Goal: Information Seeking & Learning: Find specific page/section

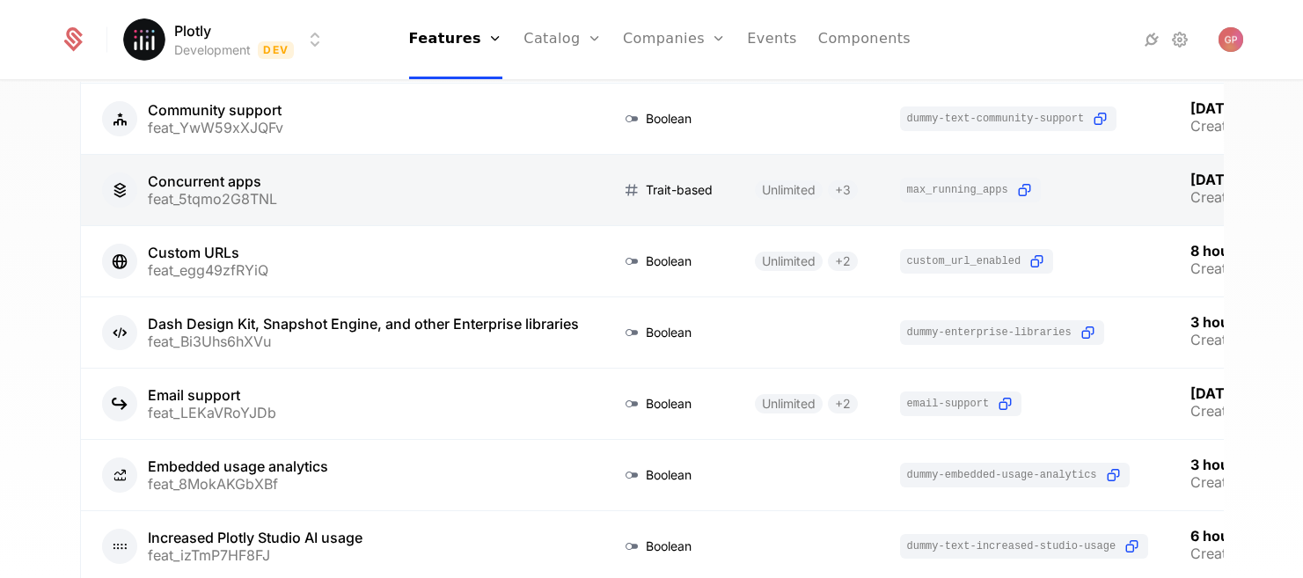
scroll to position [314, 0]
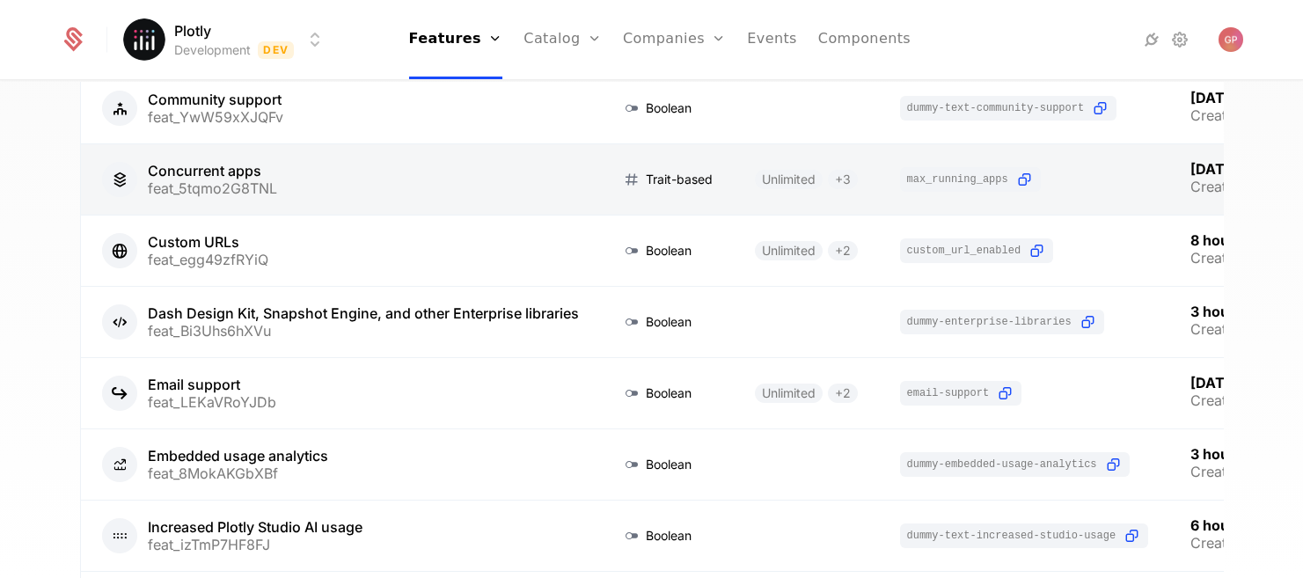
click at [402, 190] on link at bounding box center [340, 179] width 519 height 70
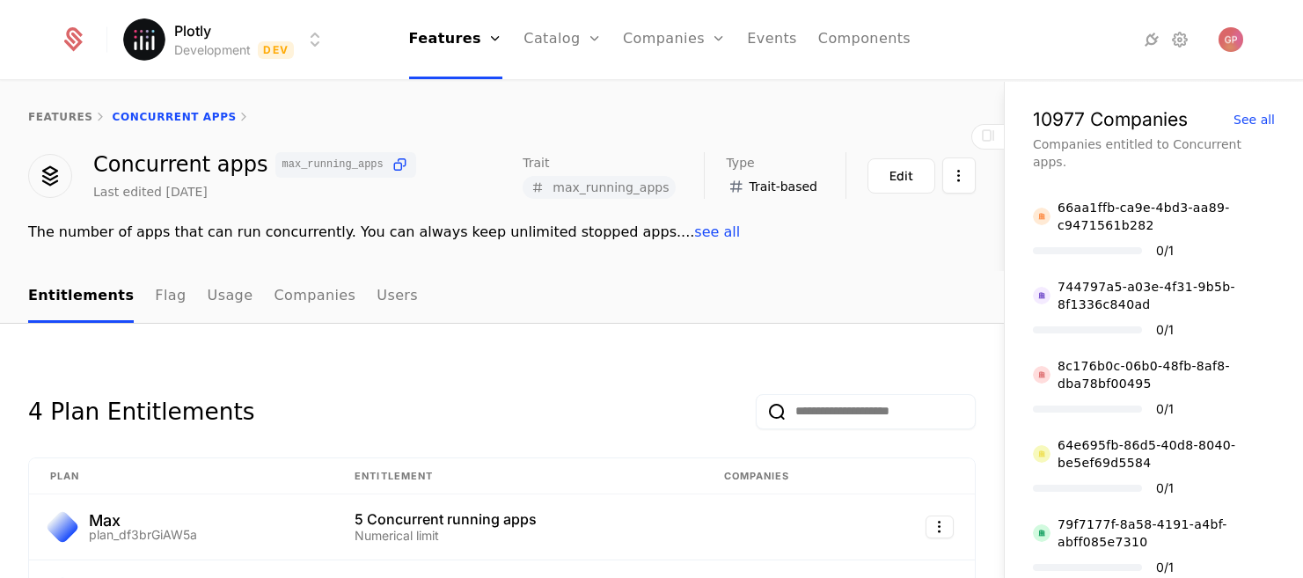
click at [305, 43] on html "Plotly Development Dev Features Features Flags Catalog Plans Add Ons Credits Co…" at bounding box center [651, 289] width 1303 height 578
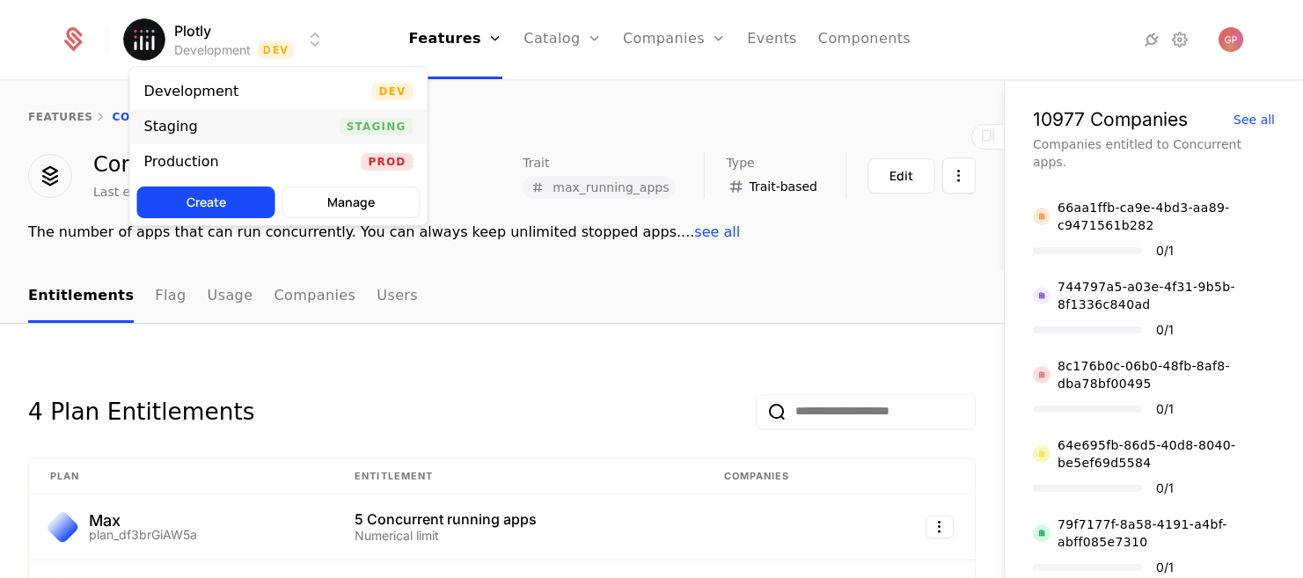
click at [277, 125] on div "Staging Staging" at bounding box center [278, 126] width 297 height 35
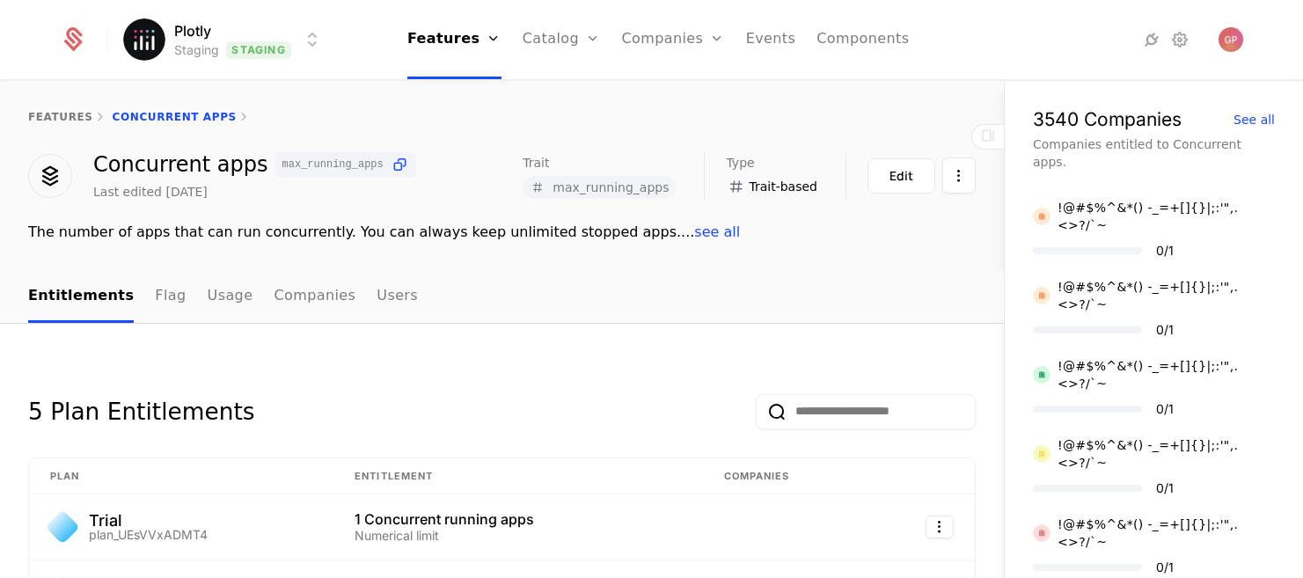
click at [266, 52] on html "Plotly Staging Staging Features Features Flags Catalog Plans Add Ons Credits Co…" at bounding box center [651, 289] width 1303 height 578
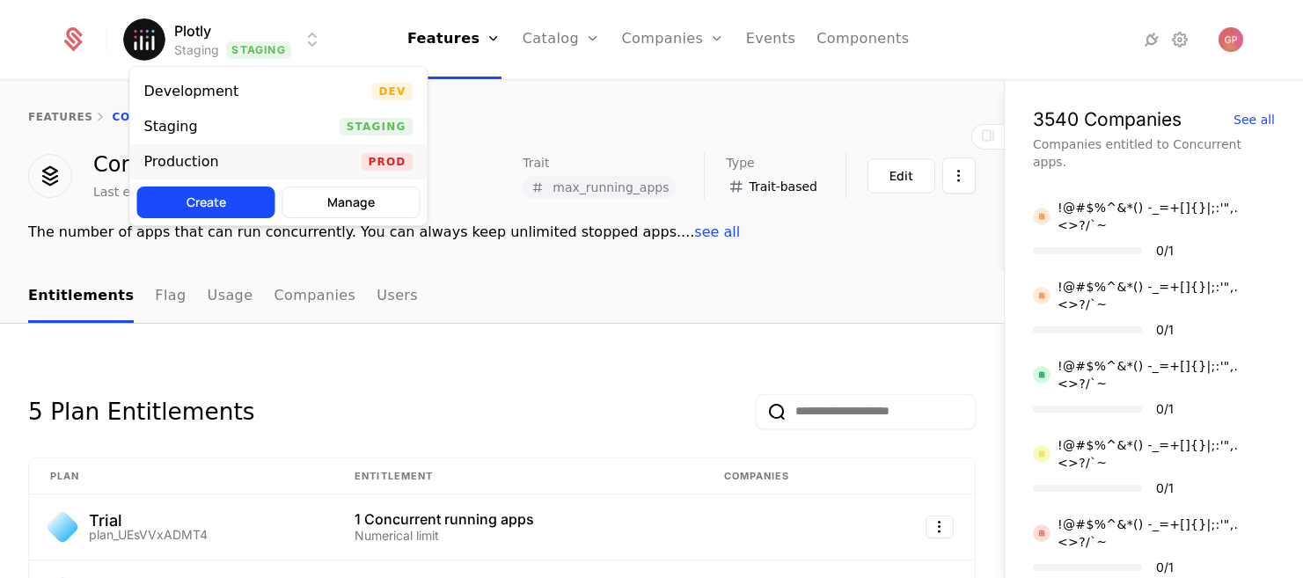
click at [263, 157] on div "Production Prod" at bounding box center [278, 161] width 297 height 35
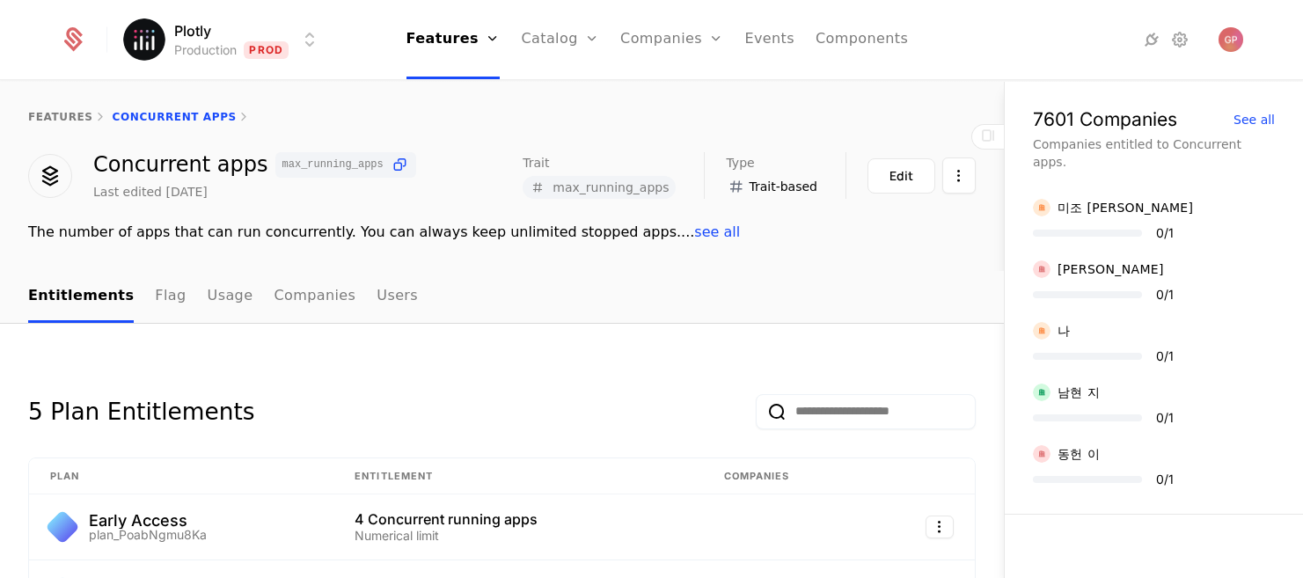
click at [278, 42] on html "Plotly Production Prod Features Features Flags Catalog Plans Add Ons Credits Co…" at bounding box center [651, 289] width 1303 height 578
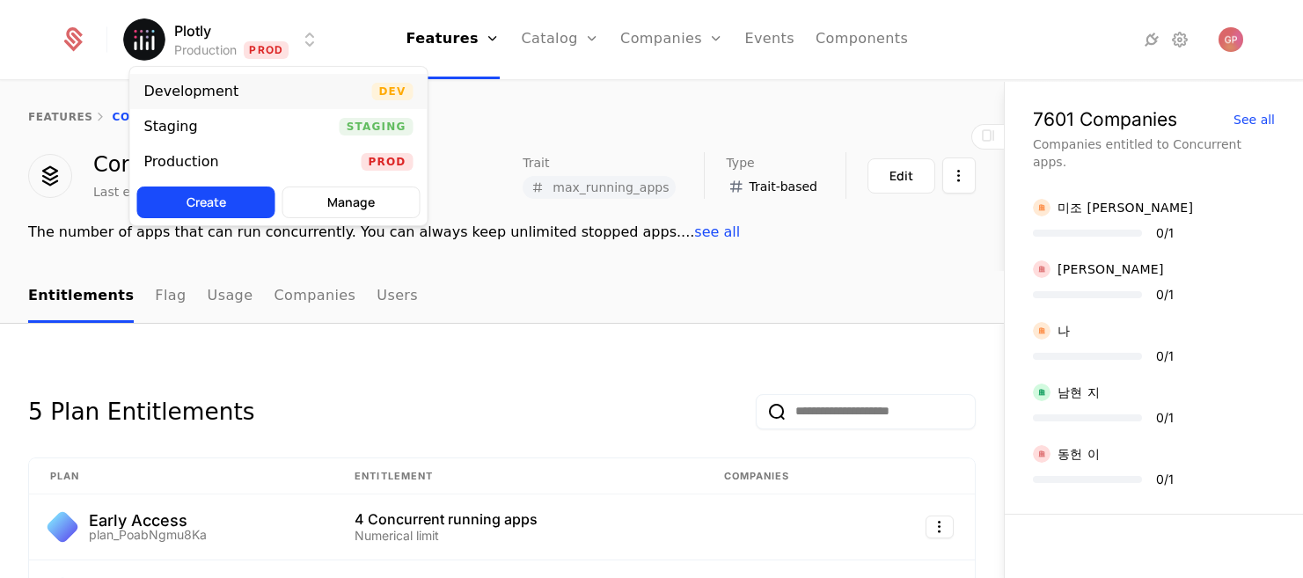
click at [274, 95] on div "Development Dev" at bounding box center [278, 91] width 297 height 35
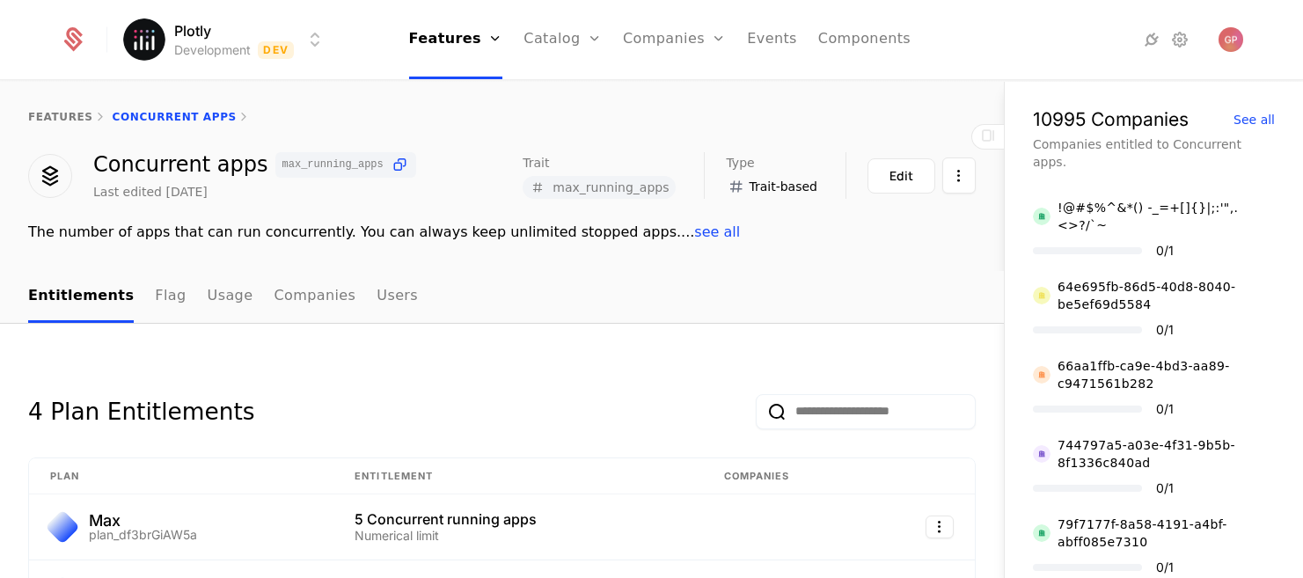
click at [248, 230] on div "The number of apps that can run concurrently. You can always keep unlimited sto…" at bounding box center [501, 232] width 947 height 21
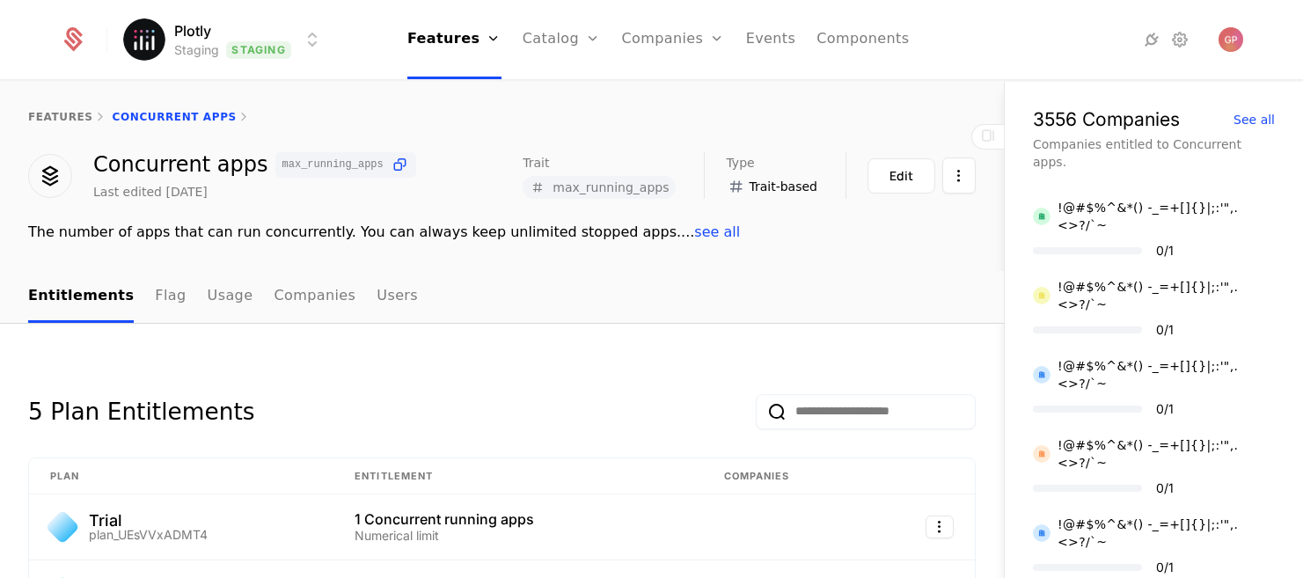
click at [269, 39] on html "Plotly Staging Staging Features Features Flags Catalog Plans Add Ons Credits Co…" at bounding box center [651, 289] width 1303 height 578
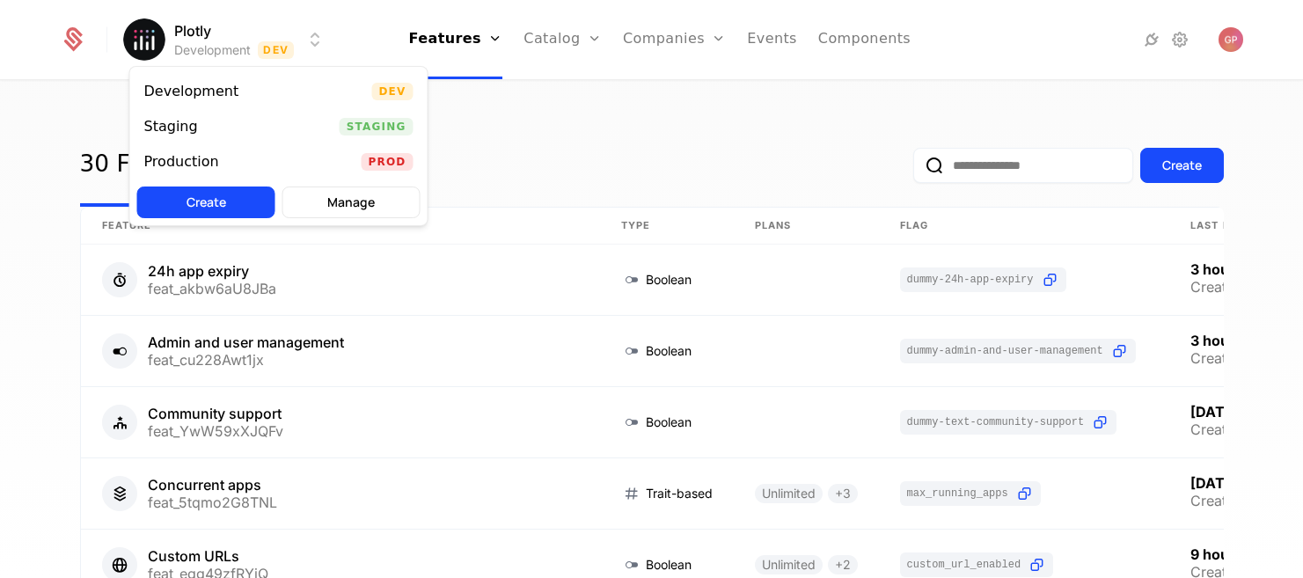
click at [56, 362] on html "Plotly Development Dev Features Features Flags Catalog Plans Add Ons Credits Co…" at bounding box center [651, 289] width 1303 height 578
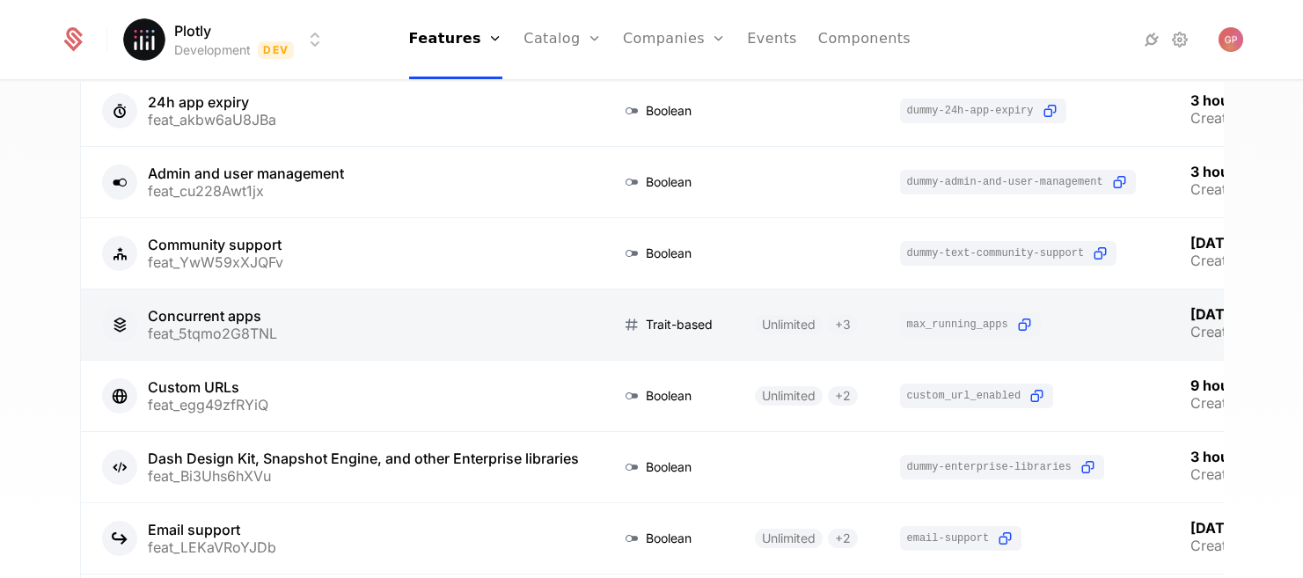
scroll to position [133, 0]
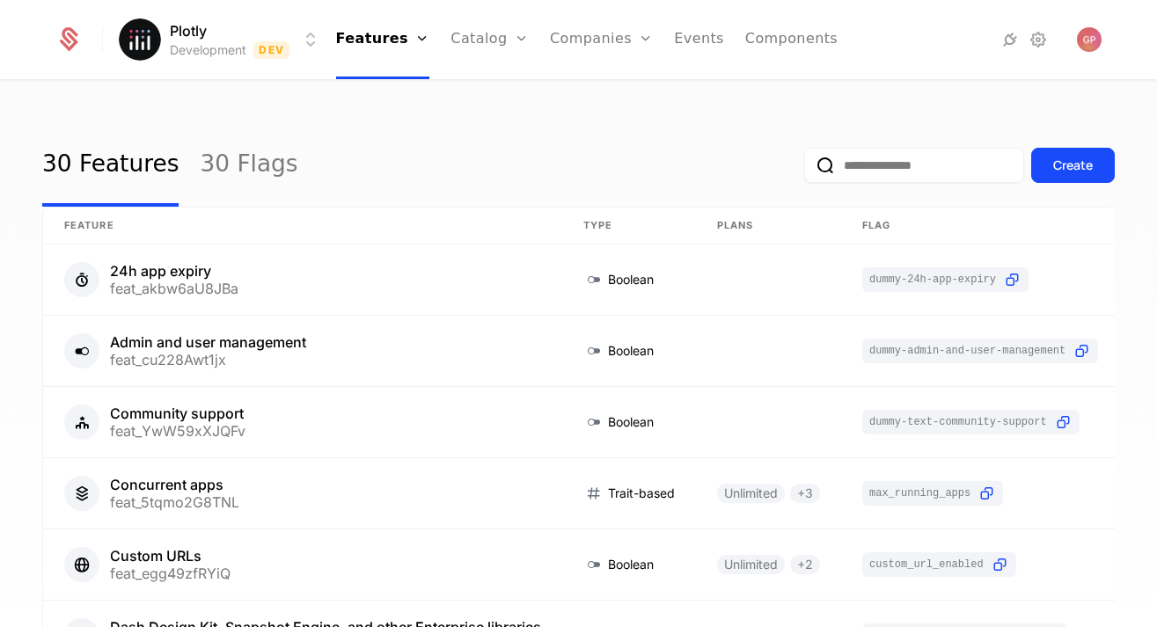
click at [279, 47] on html "Plotly Development Dev Features Features Flags Catalog Plans Add Ons Credits Co…" at bounding box center [578, 313] width 1157 height 627
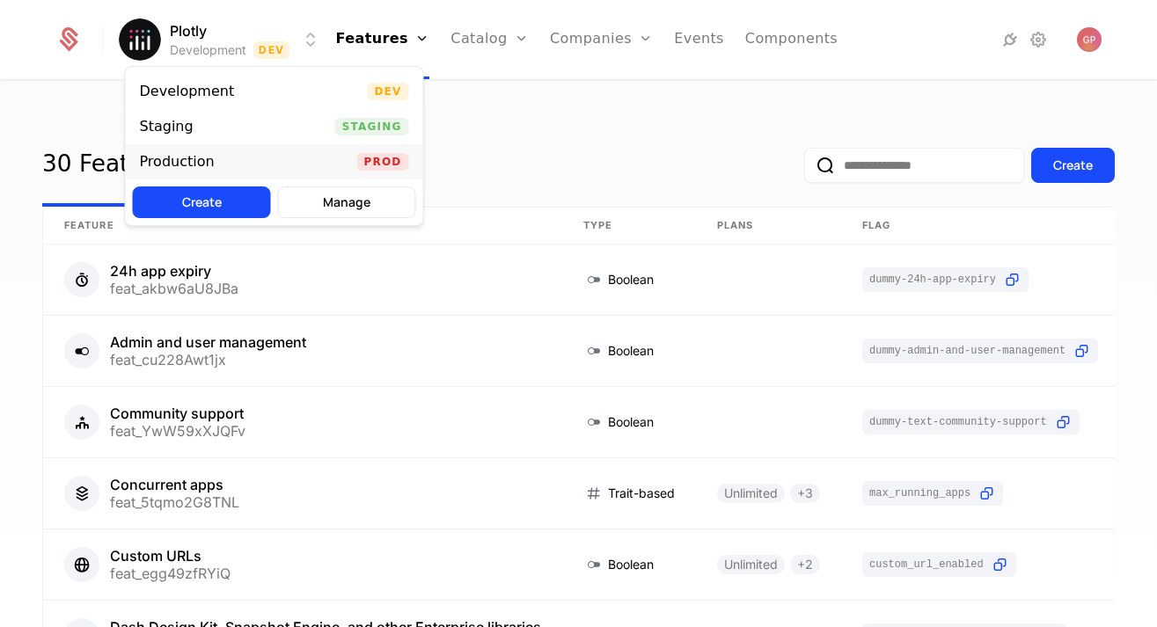
click at [238, 160] on div "Production Prod" at bounding box center [274, 161] width 297 height 35
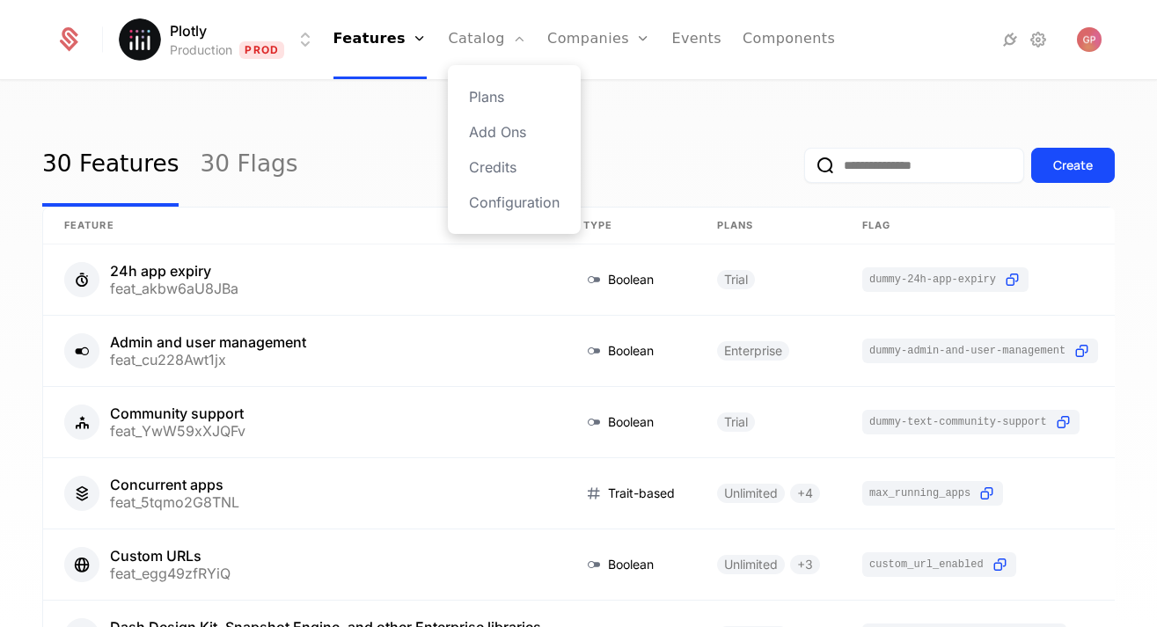
click at [473, 80] on div "Plans Add Ons Credits Configuration" at bounding box center [514, 149] width 133 height 169
click at [484, 93] on link "Plans" at bounding box center [514, 96] width 91 height 21
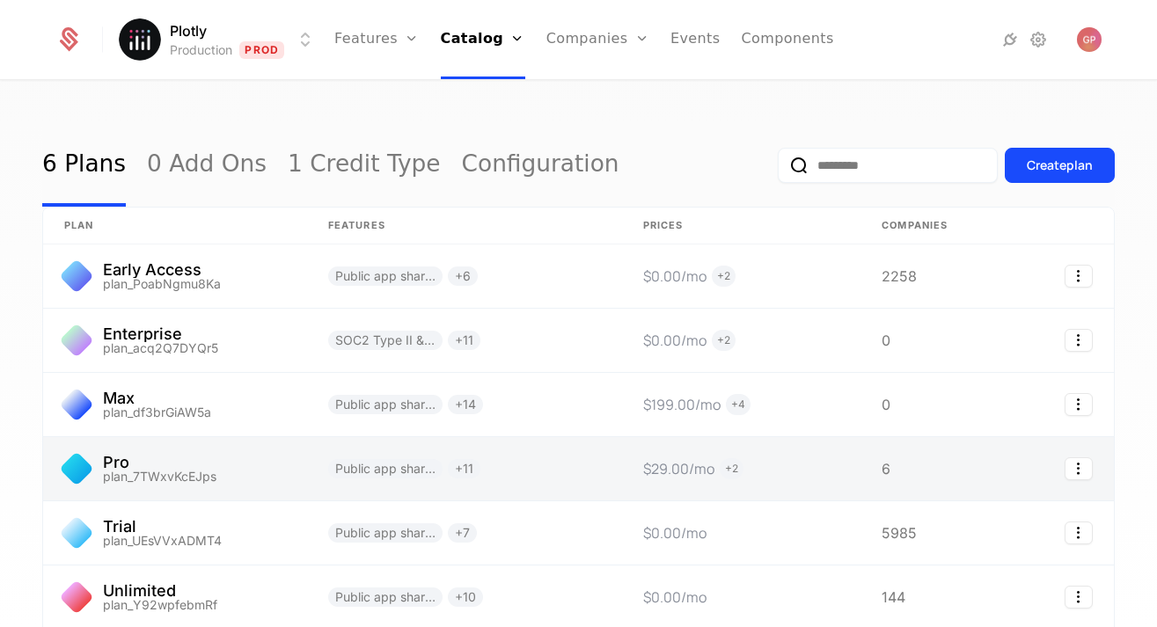
click at [238, 471] on link at bounding box center [175, 468] width 264 height 63
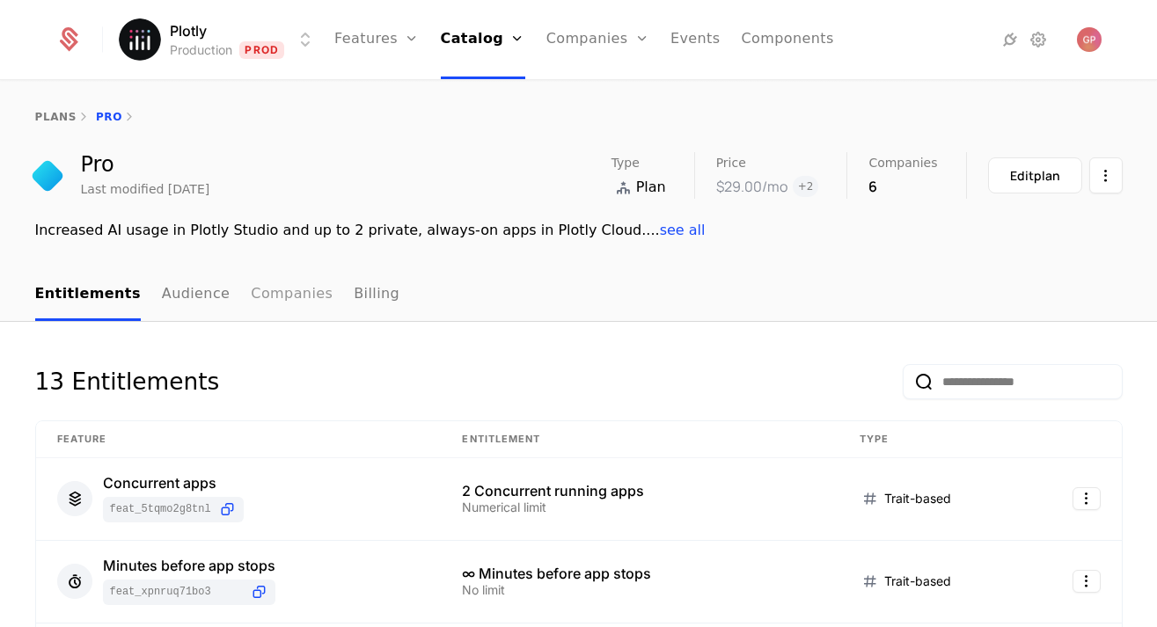
click at [289, 285] on link "Companies" at bounding box center [292, 295] width 82 height 52
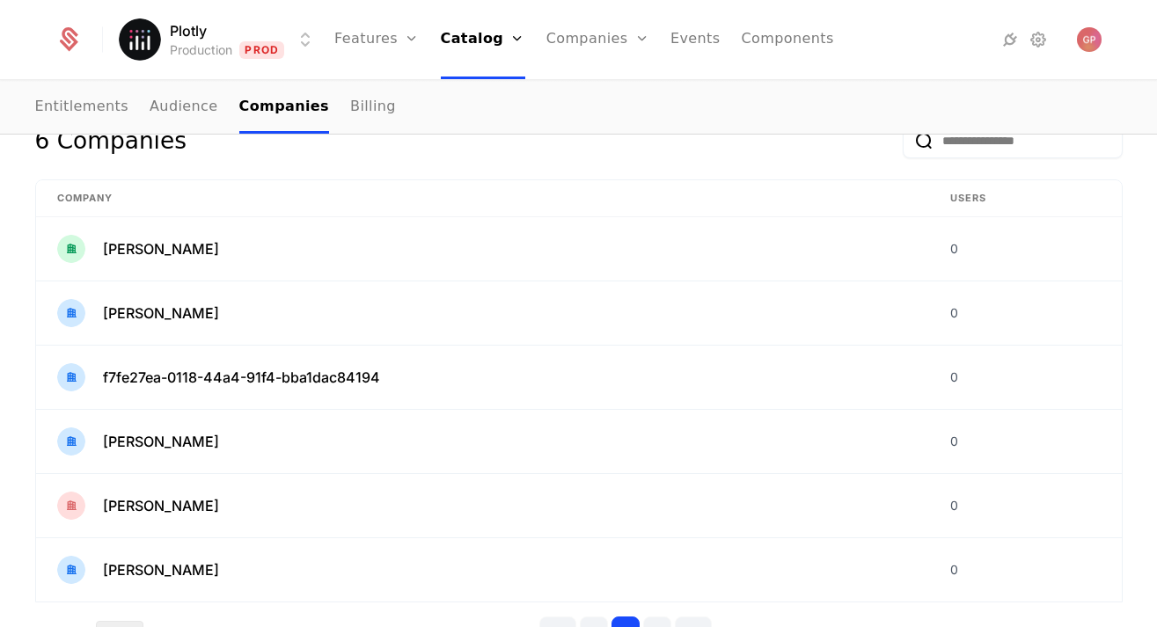
scroll to position [259, 0]
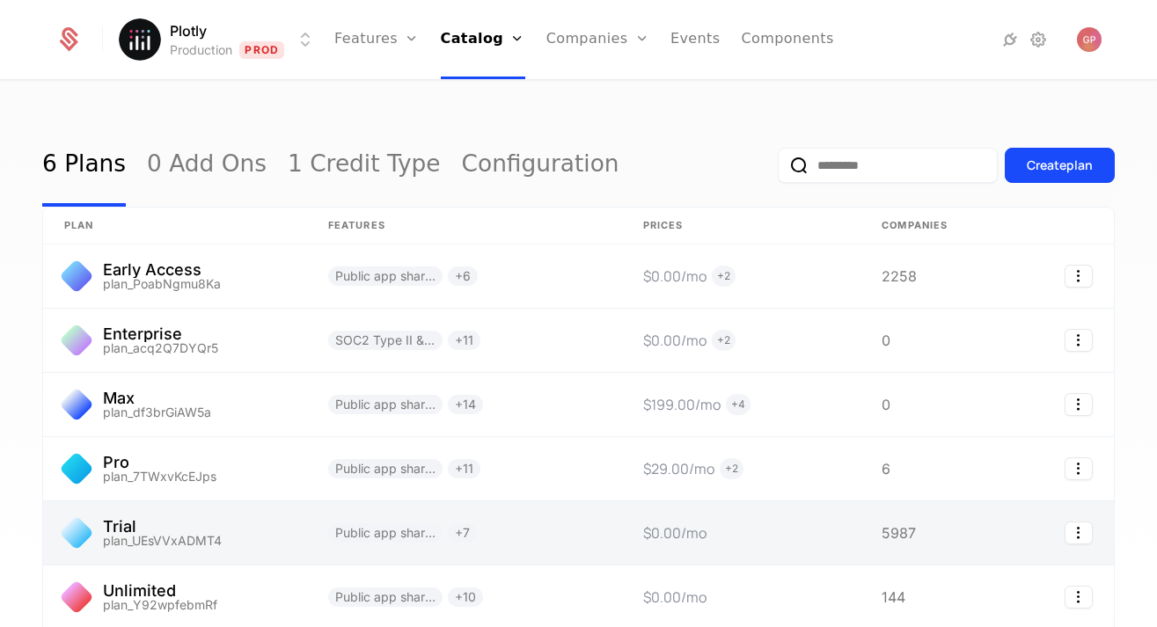
click at [279, 537] on link at bounding box center [175, 532] width 264 height 63
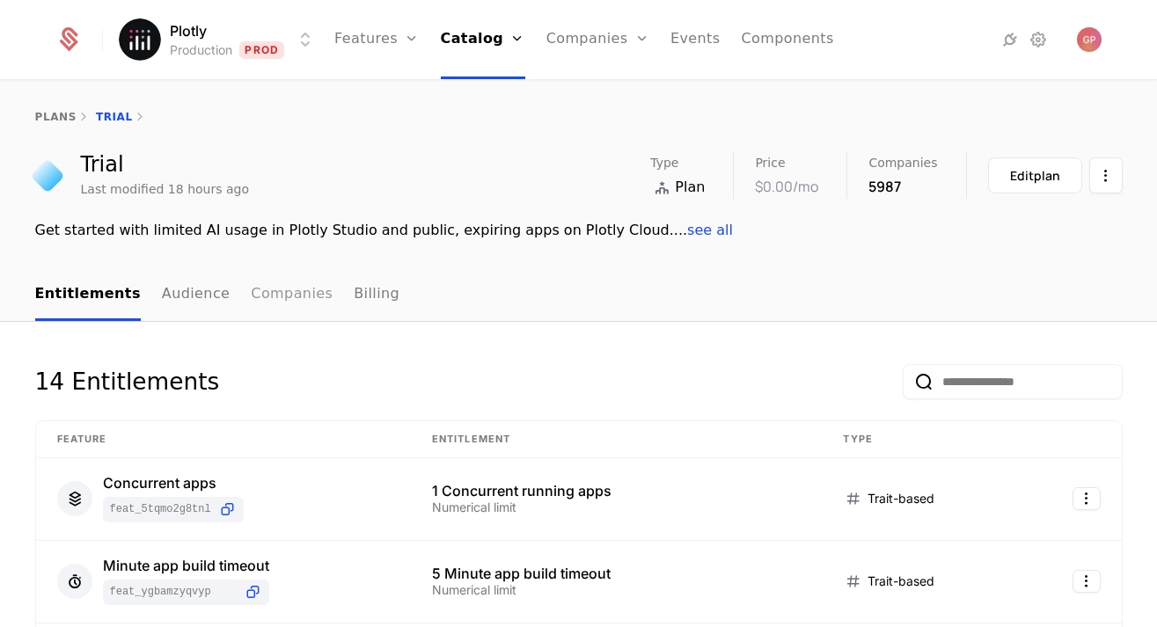
click at [284, 296] on link "Companies" at bounding box center [292, 295] width 82 height 52
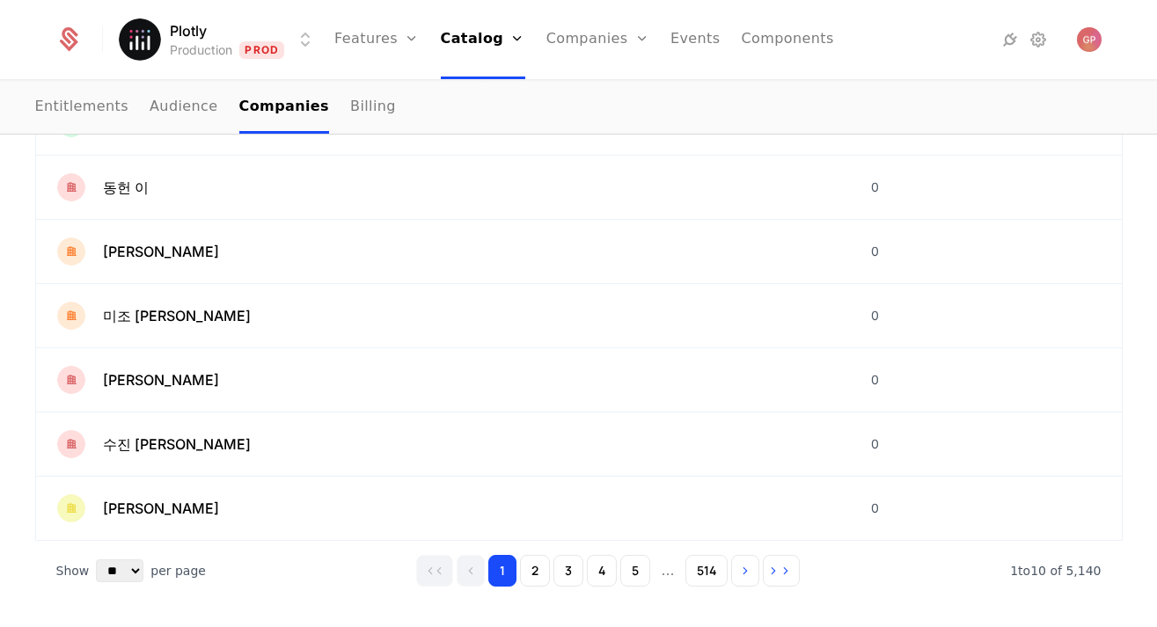
scroll to position [575, 0]
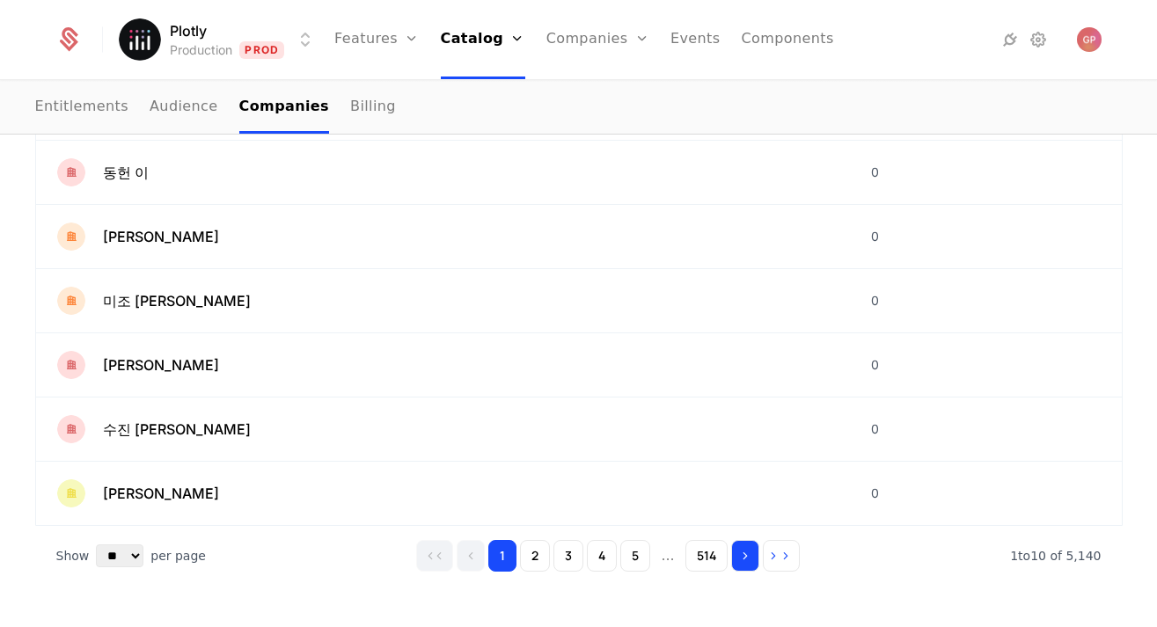
click at [743, 558] on icon "Go to next page" at bounding box center [745, 556] width 12 height 12
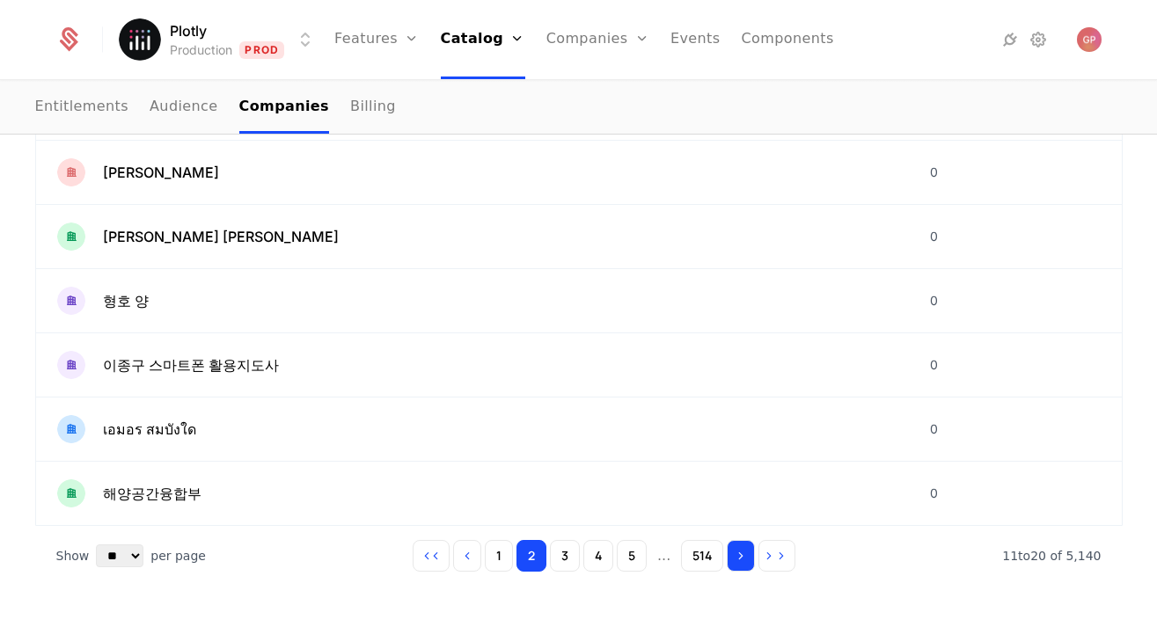
click at [743, 558] on icon "Go to next page" at bounding box center [740, 556] width 12 height 12
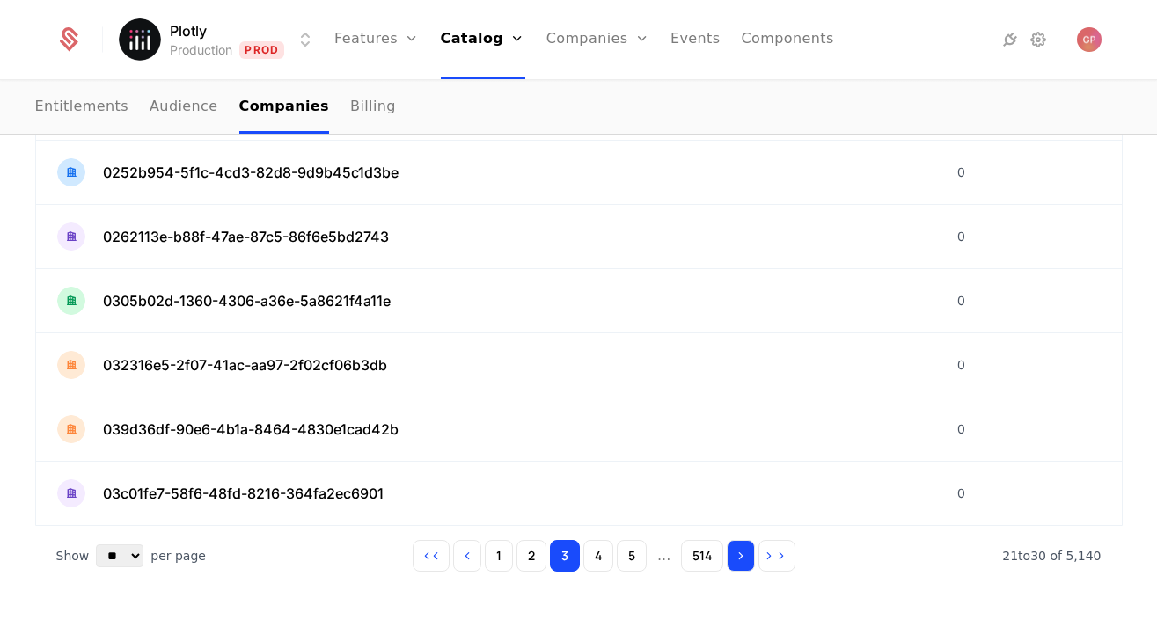
click at [743, 558] on icon "Go to next page" at bounding box center [740, 556] width 12 height 12
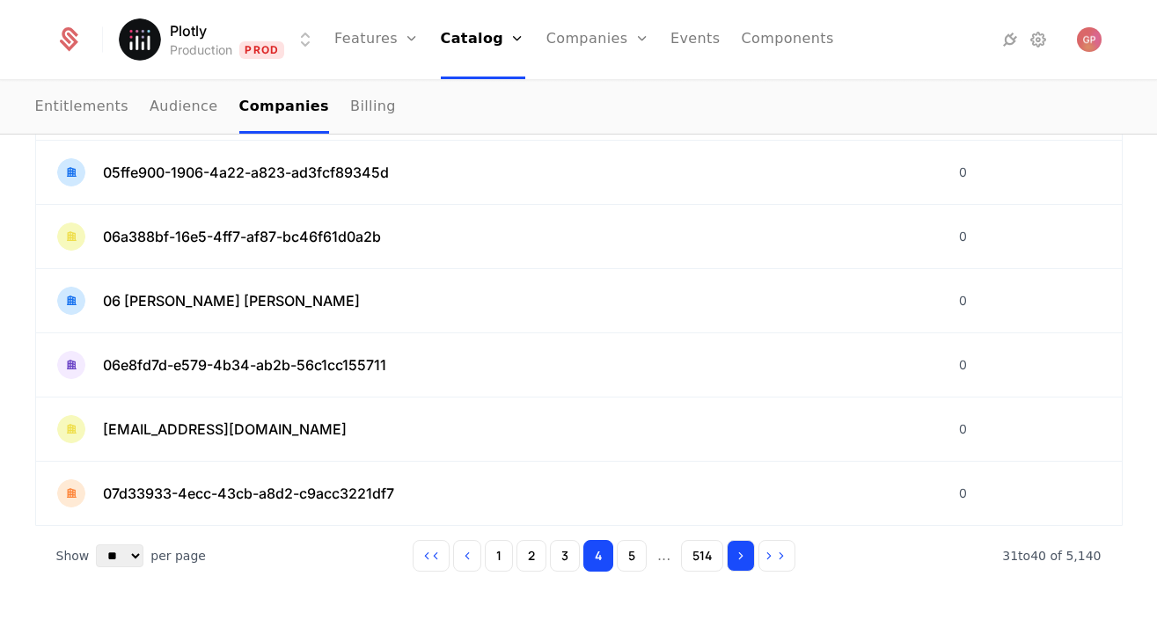
click at [743, 558] on icon "Go to next page" at bounding box center [740, 556] width 12 height 12
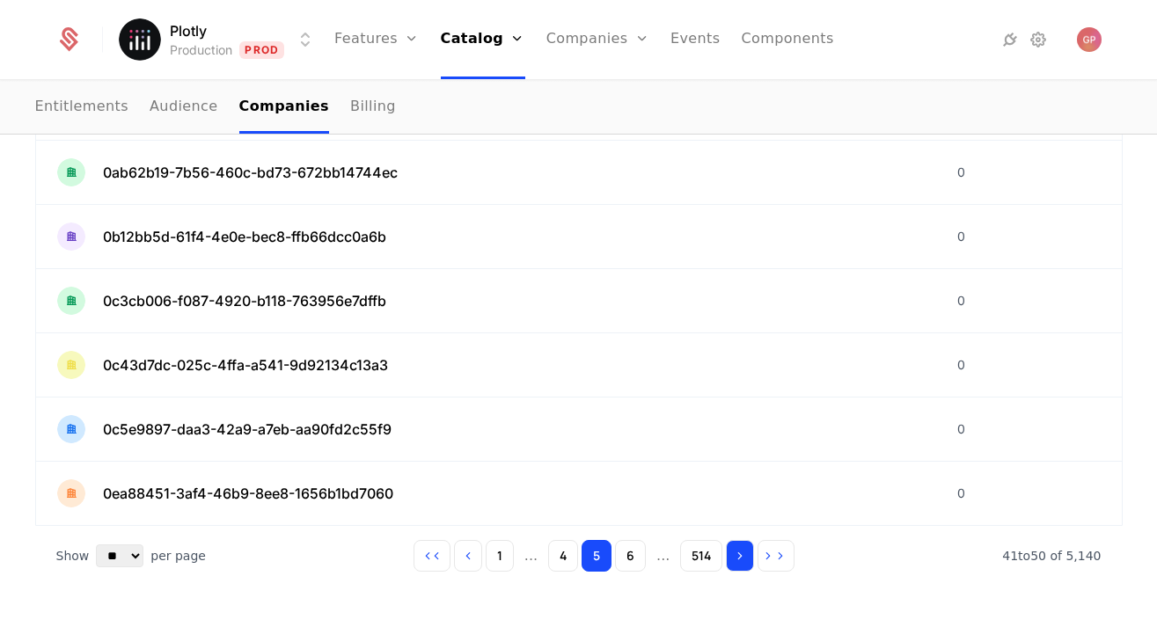
click at [743, 558] on icon "Go to next page" at bounding box center [740, 556] width 12 height 12
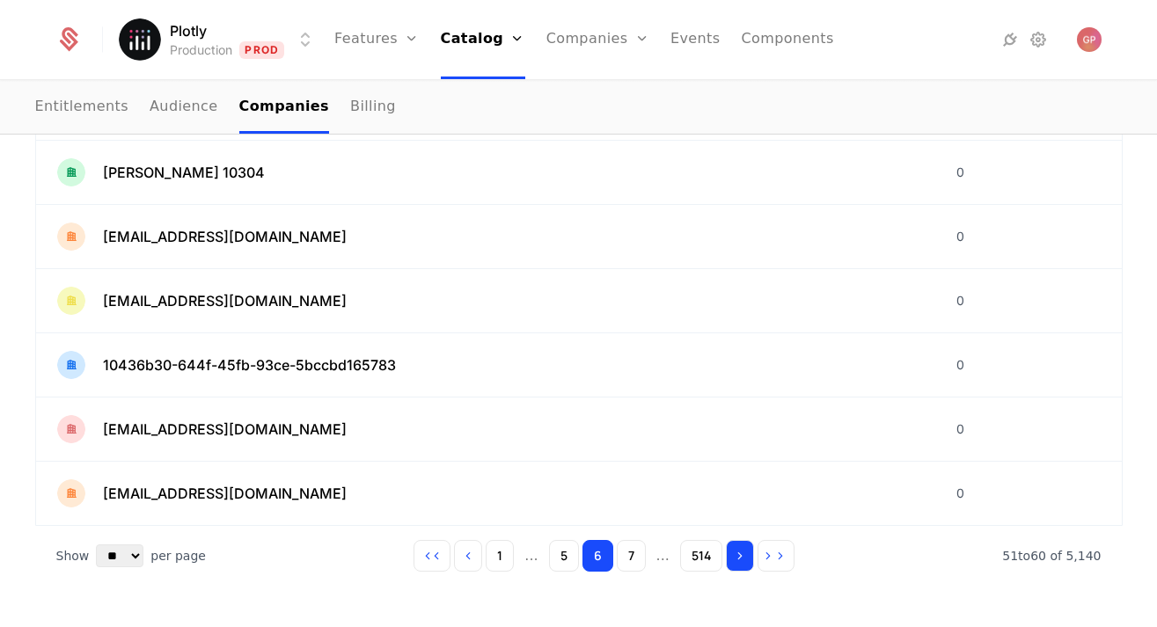
click at [743, 558] on icon "Go to next page" at bounding box center [740, 556] width 12 height 12
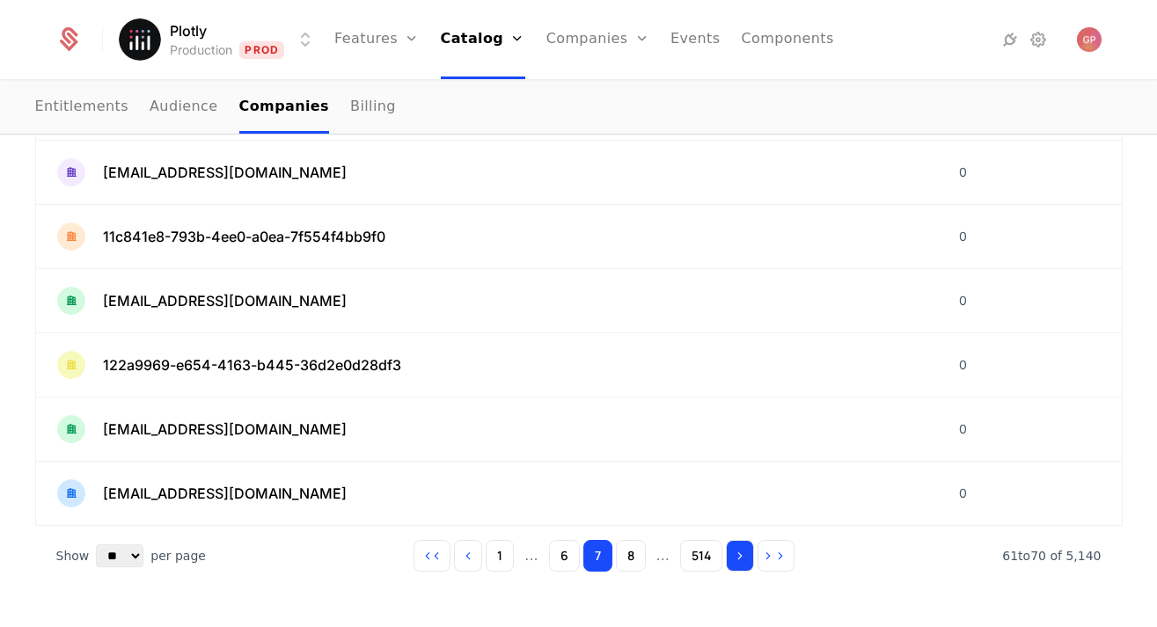
click at [743, 558] on icon "Go to next page" at bounding box center [740, 556] width 12 height 12
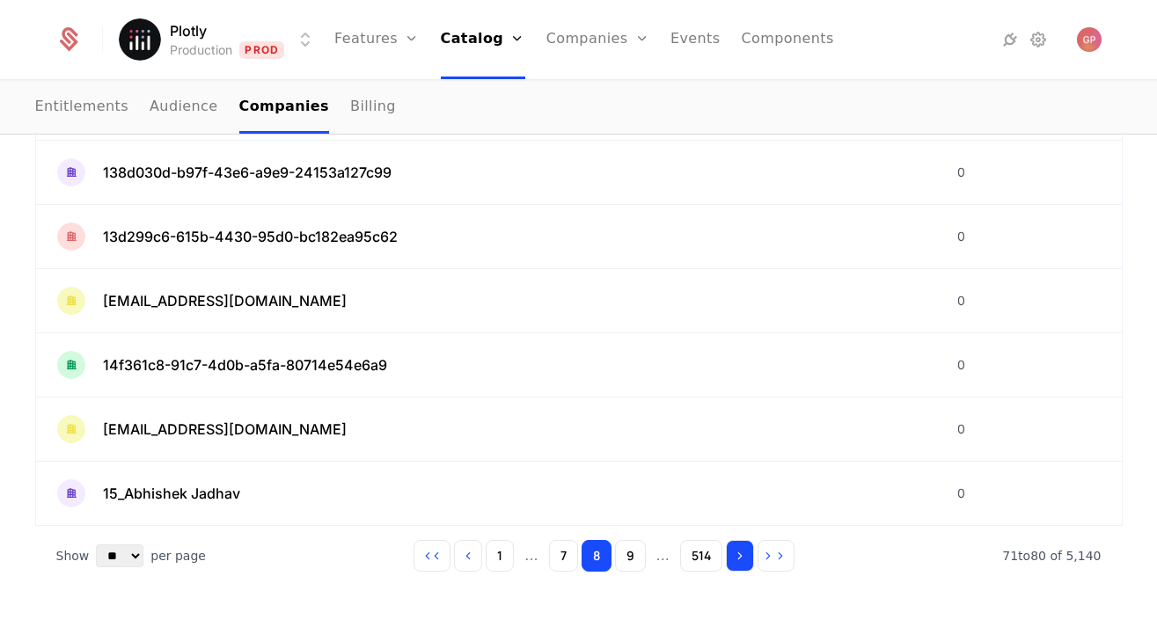
click at [743, 558] on icon "Go to next page" at bounding box center [740, 556] width 12 height 12
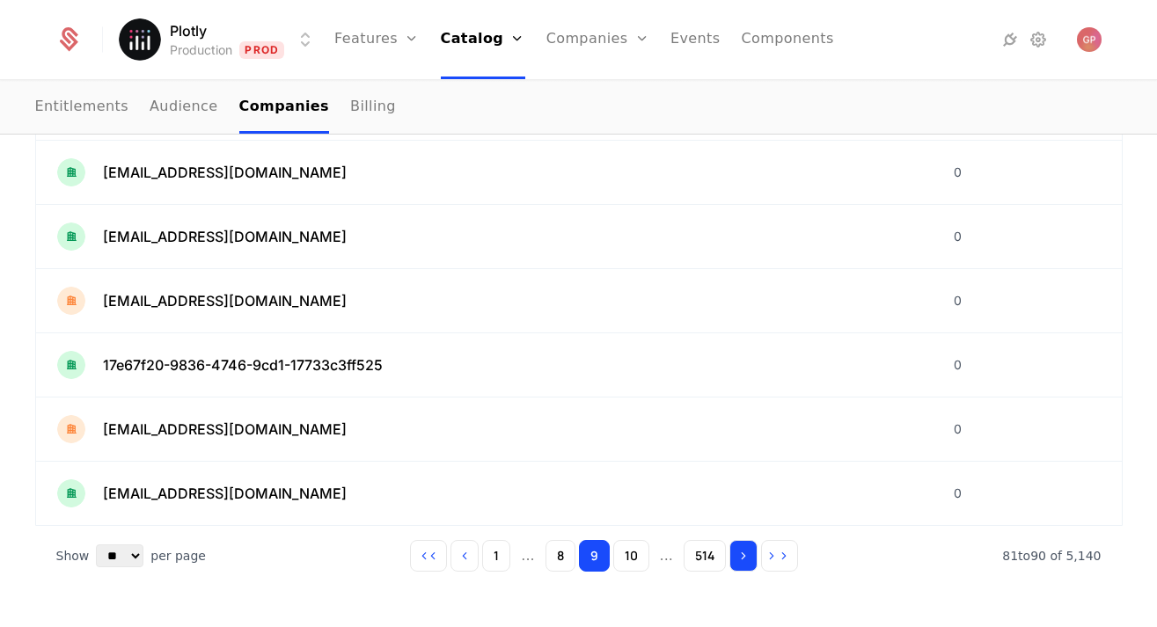
click at [743, 558] on icon "Go to next page" at bounding box center [743, 556] width 12 height 12
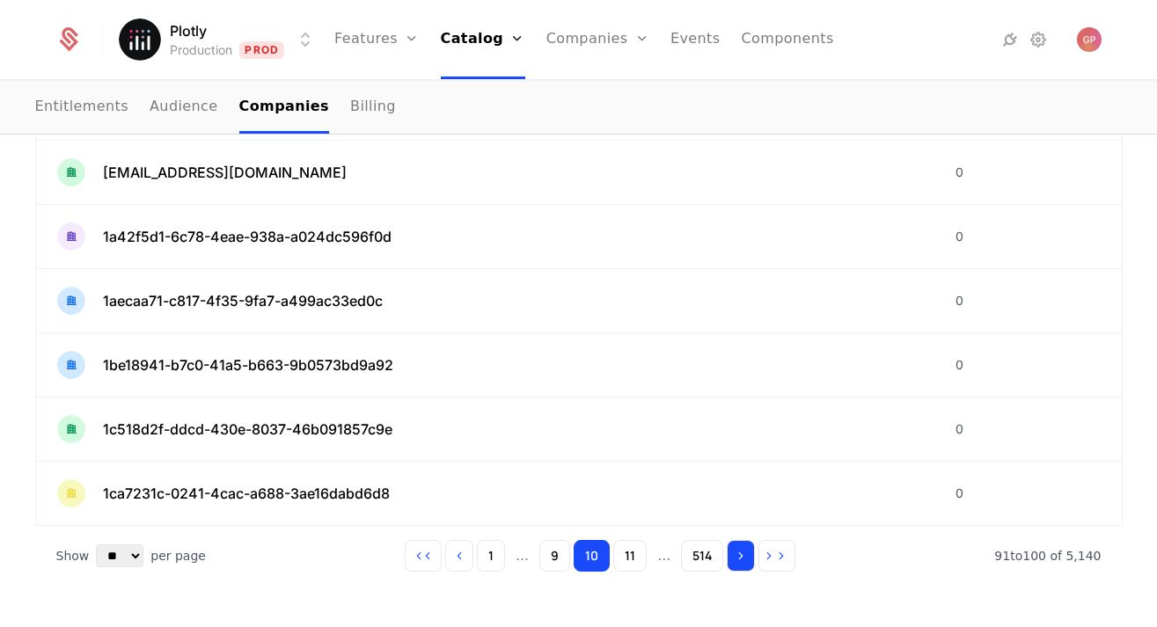
click at [743, 558] on icon "Go to next page" at bounding box center [740, 556] width 12 height 12
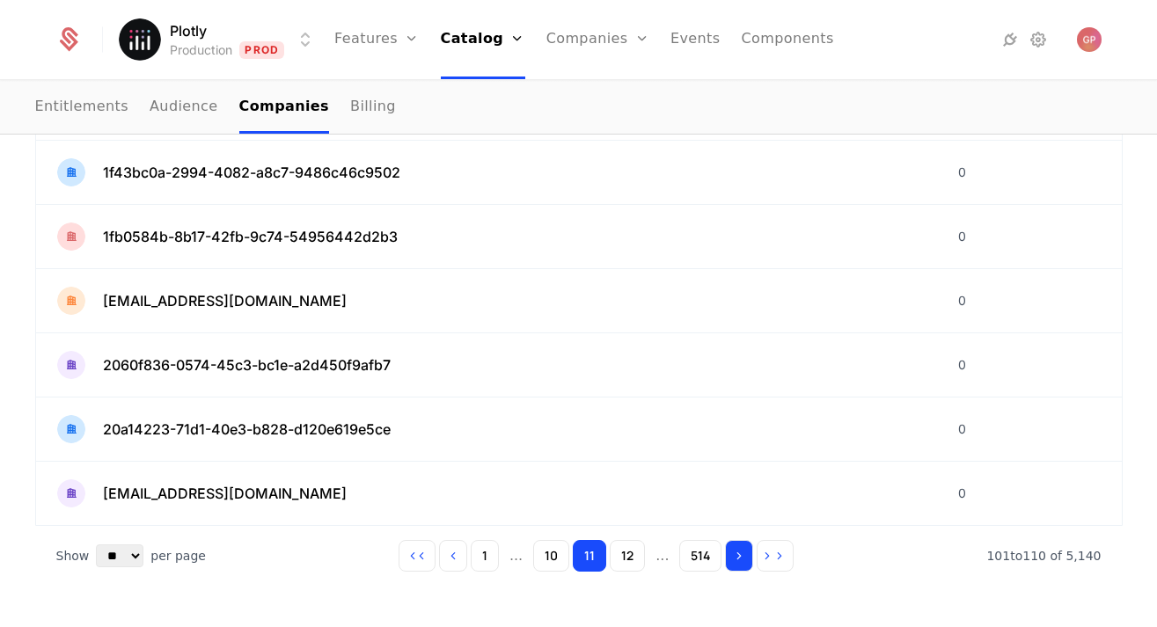
click at [743, 558] on icon "Go to next page" at bounding box center [739, 556] width 12 height 12
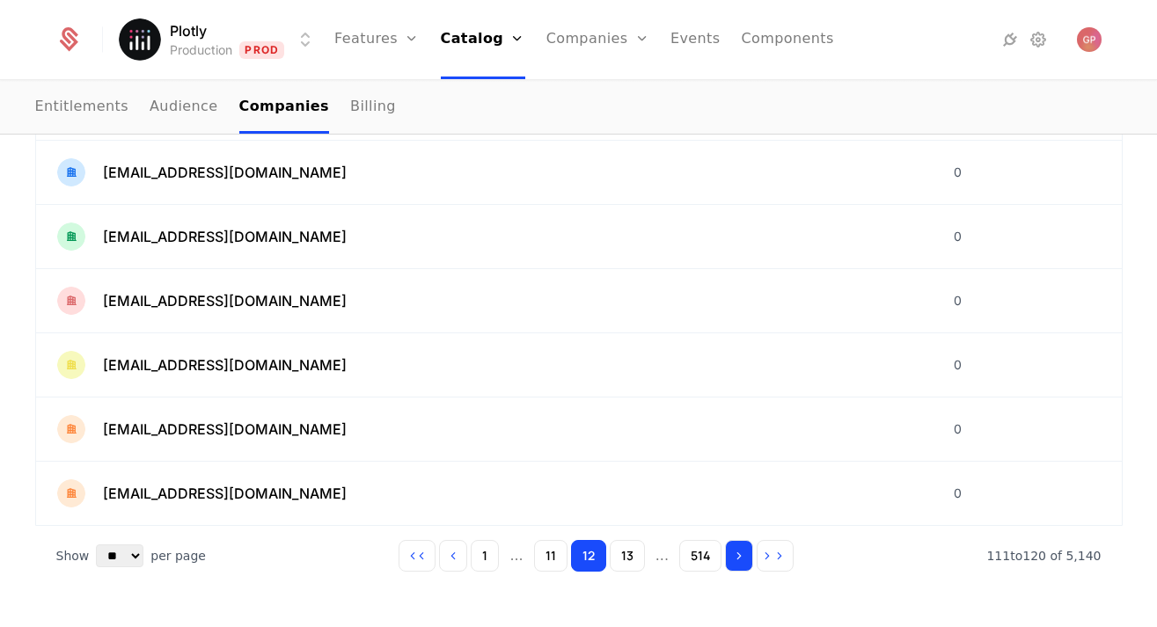
click at [743, 558] on icon "Go to next page" at bounding box center [739, 556] width 12 height 12
click at [743, 558] on icon "Go to next page" at bounding box center [740, 556] width 12 height 12
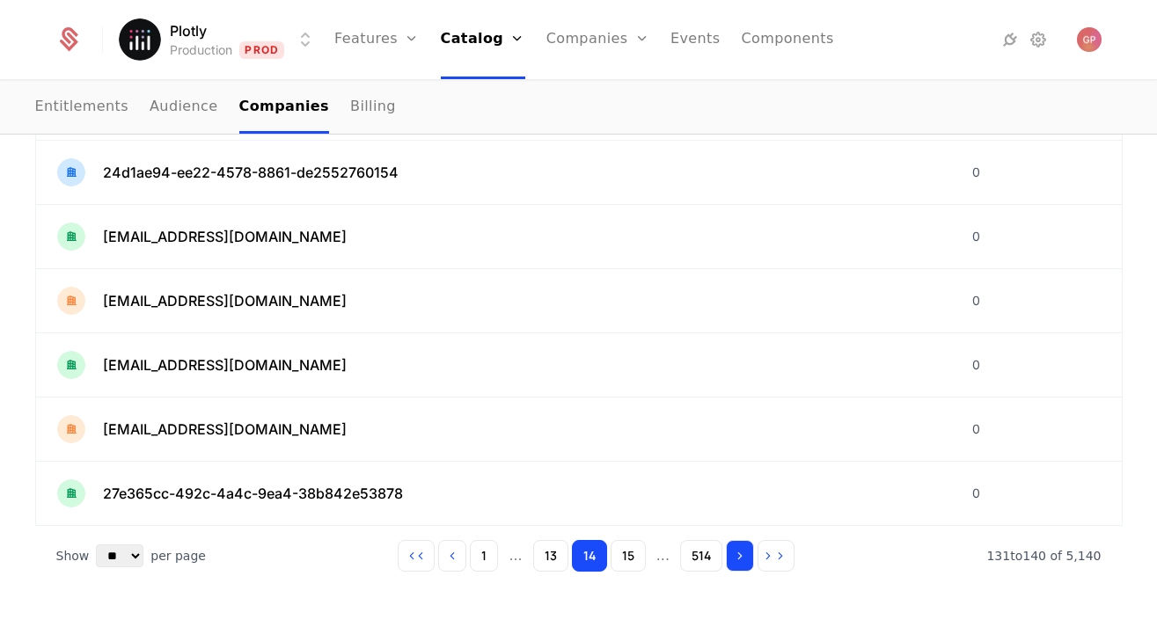
click at [743, 558] on icon "Go to next page" at bounding box center [740, 556] width 12 height 12
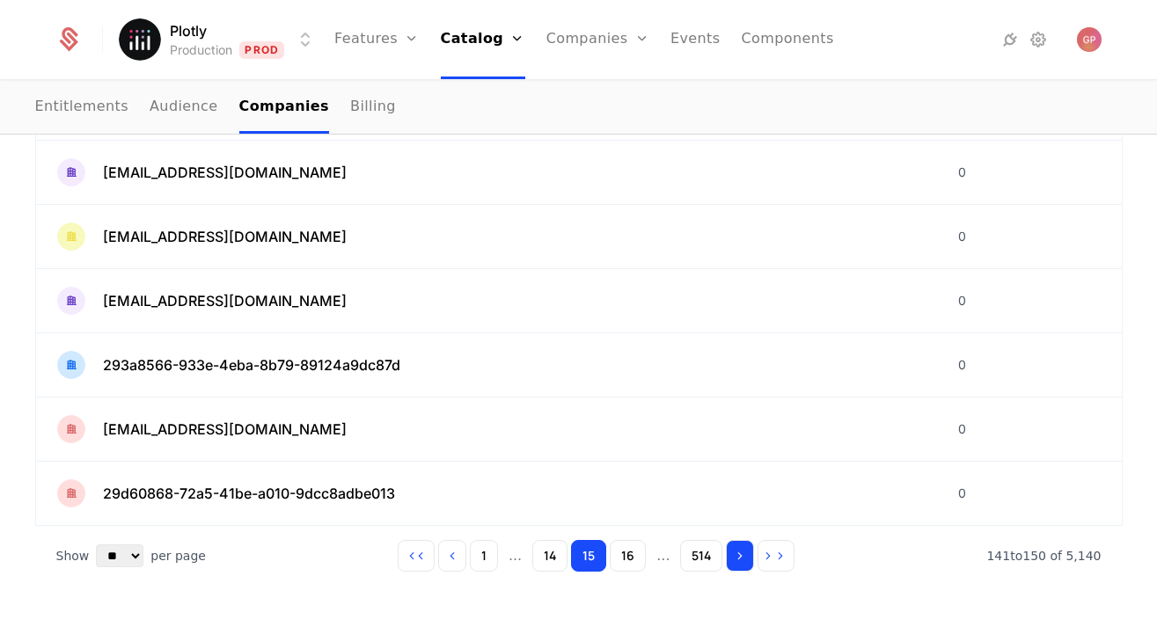
click at [743, 558] on icon "Go to next page" at bounding box center [740, 556] width 12 height 12
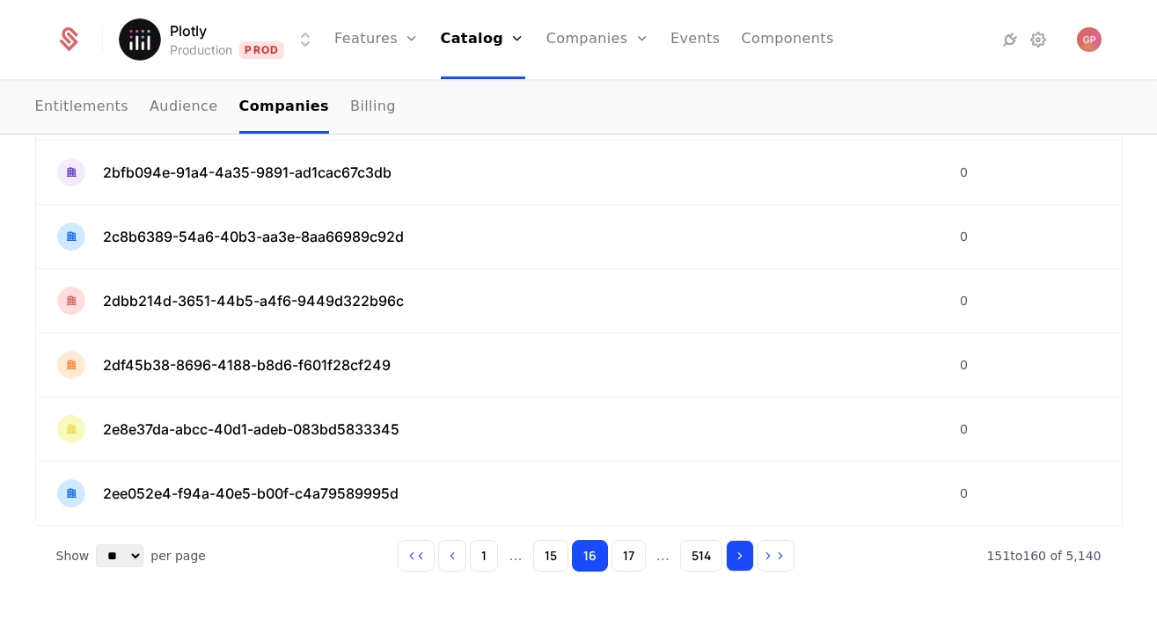
click at [743, 558] on icon "Go to next page" at bounding box center [740, 556] width 12 height 12
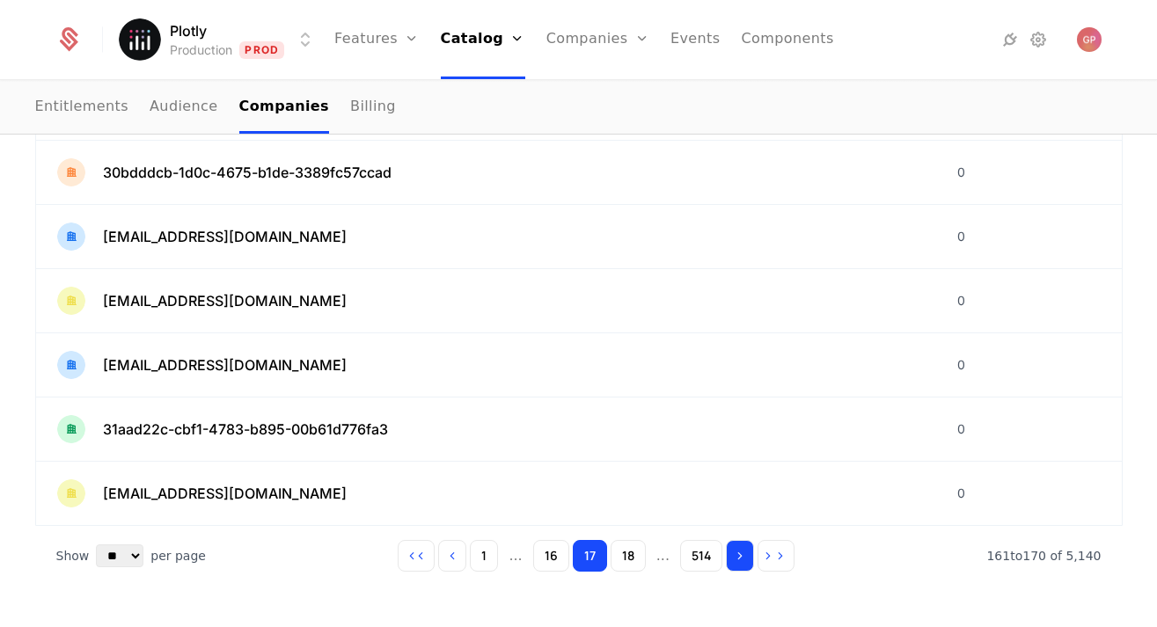
click at [743, 558] on icon "Go to next page" at bounding box center [740, 556] width 12 height 12
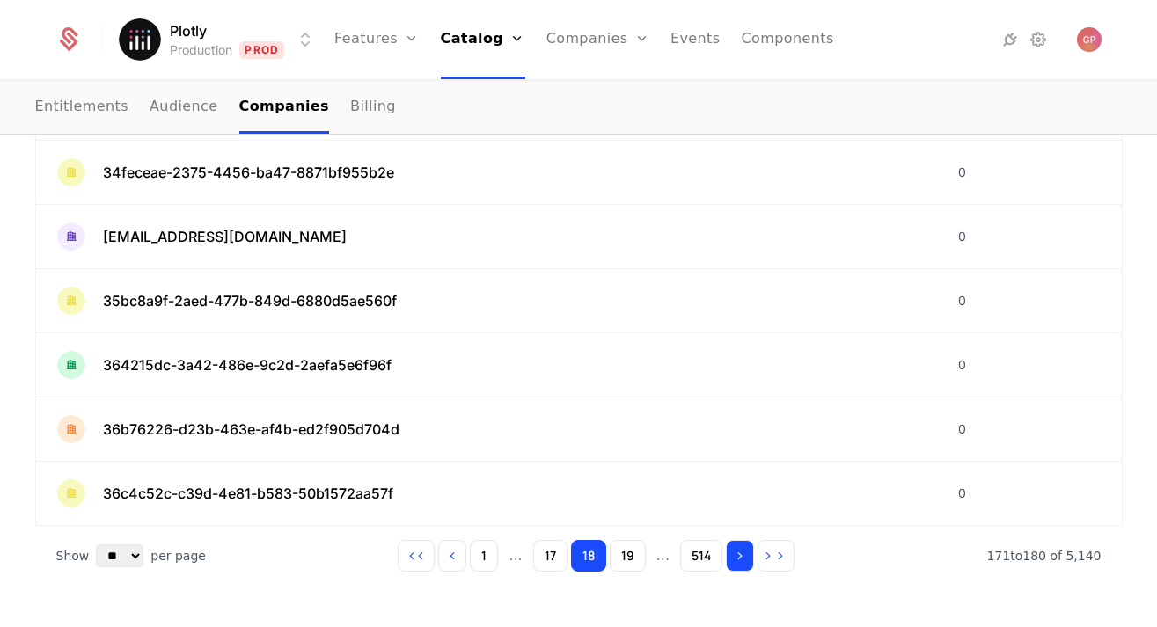
click at [743, 558] on icon "Go to next page" at bounding box center [740, 556] width 12 height 12
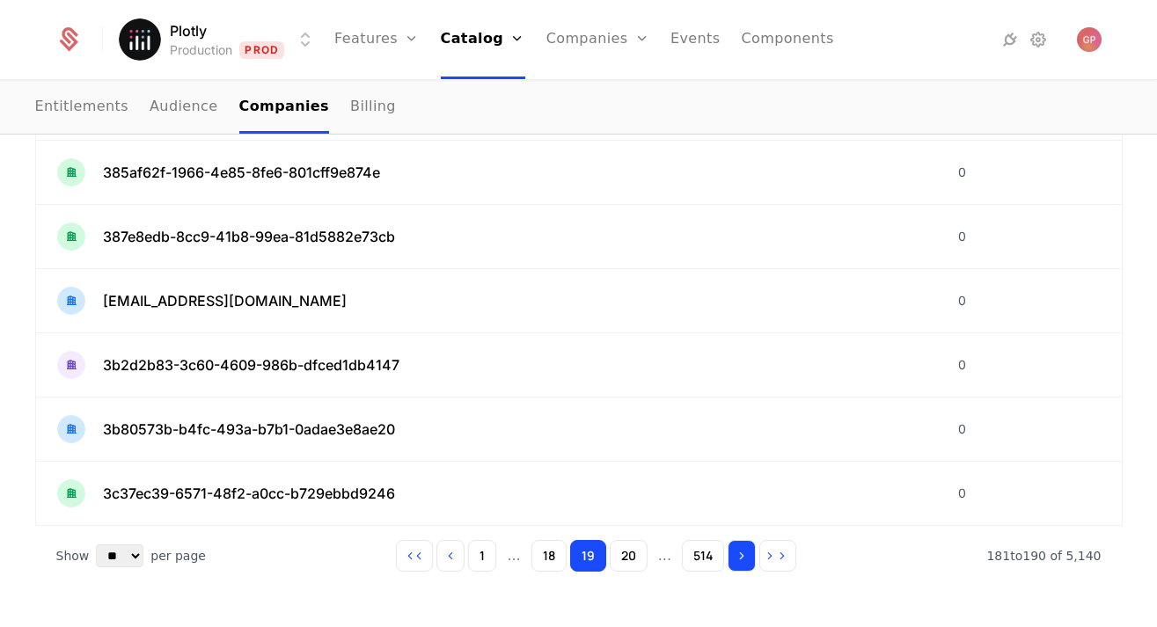
click at [743, 558] on icon "Go to next page" at bounding box center [741, 556] width 12 height 12
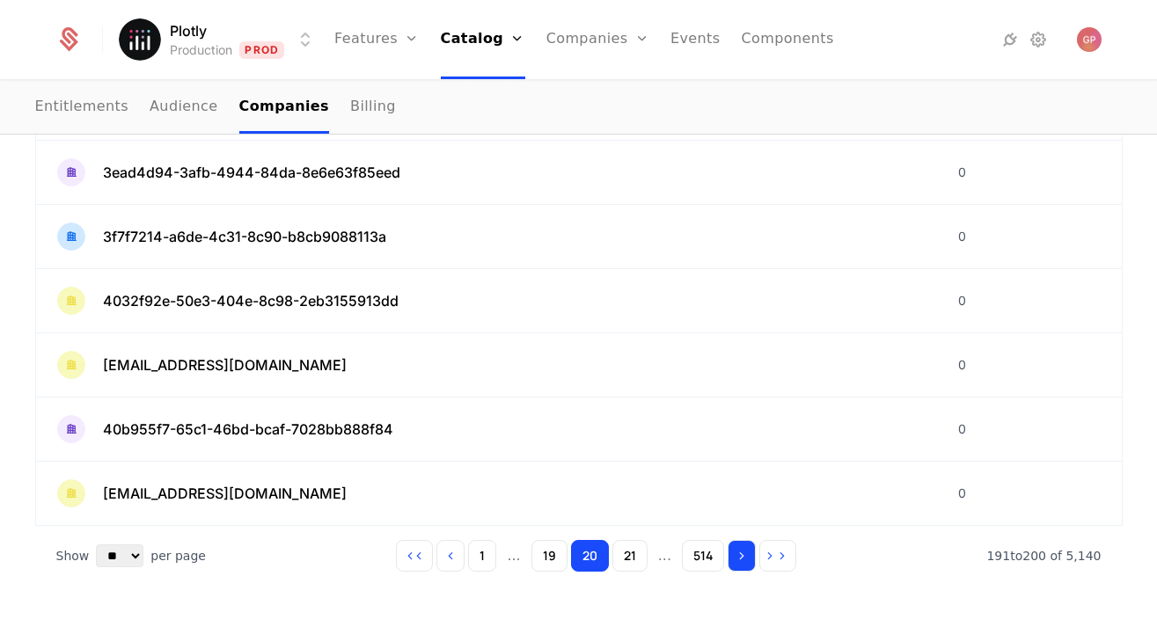
click at [743, 558] on icon "Go to next page" at bounding box center [741, 556] width 12 height 12
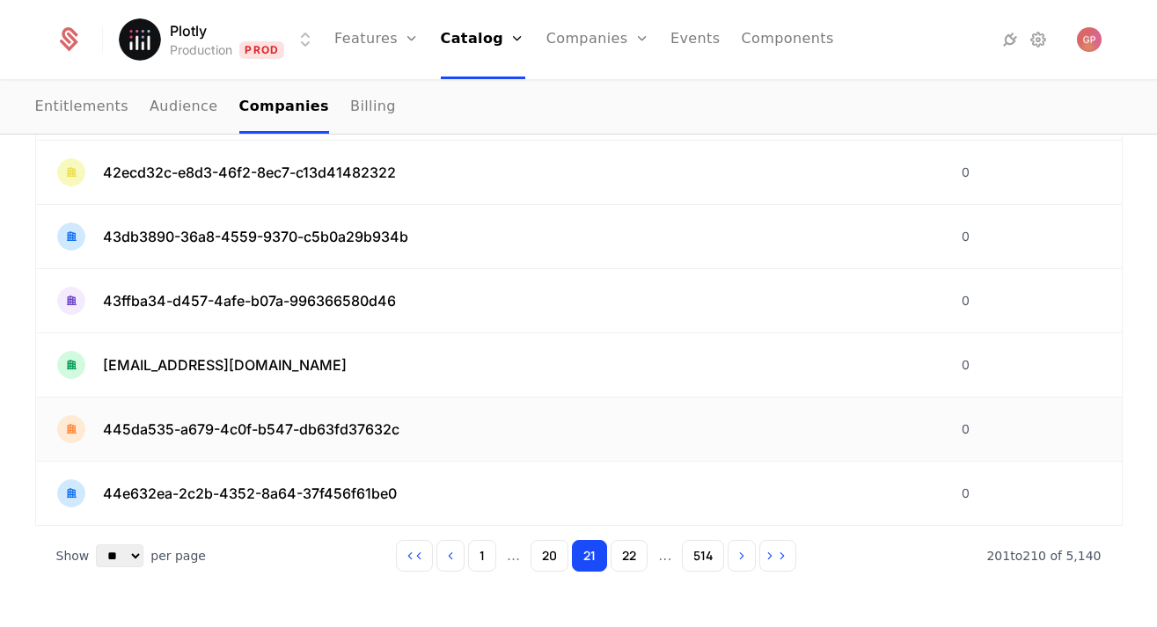
click at [377, 420] on span "445da535-a679-4c0f-b547-db63fd37632c" at bounding box center [251, 429] width 296 height 21
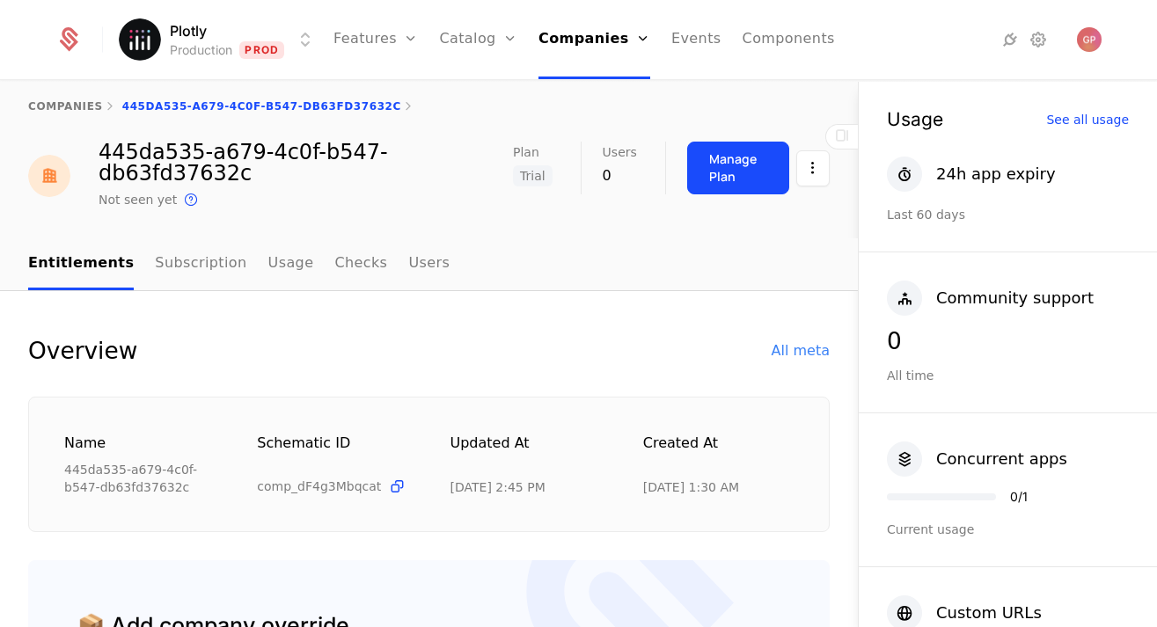
scroll to position [8, 0]
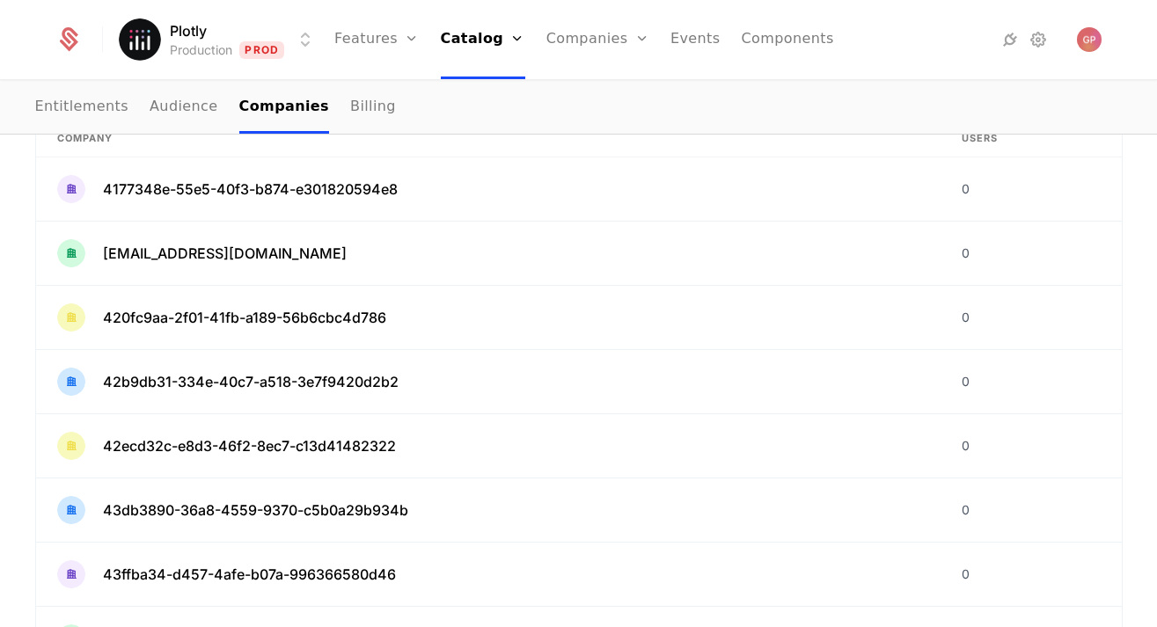
scroll to position [575, 0]
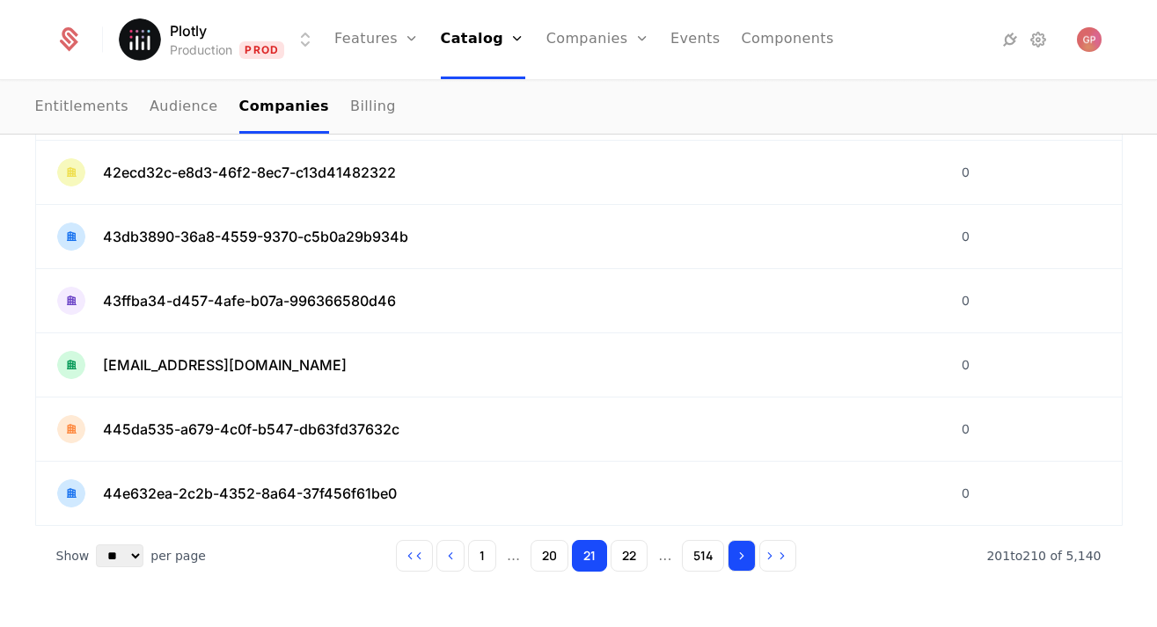
click at [742, 558] on icon "Go to next page" at bounding box center [741, 556] width 12 height 12
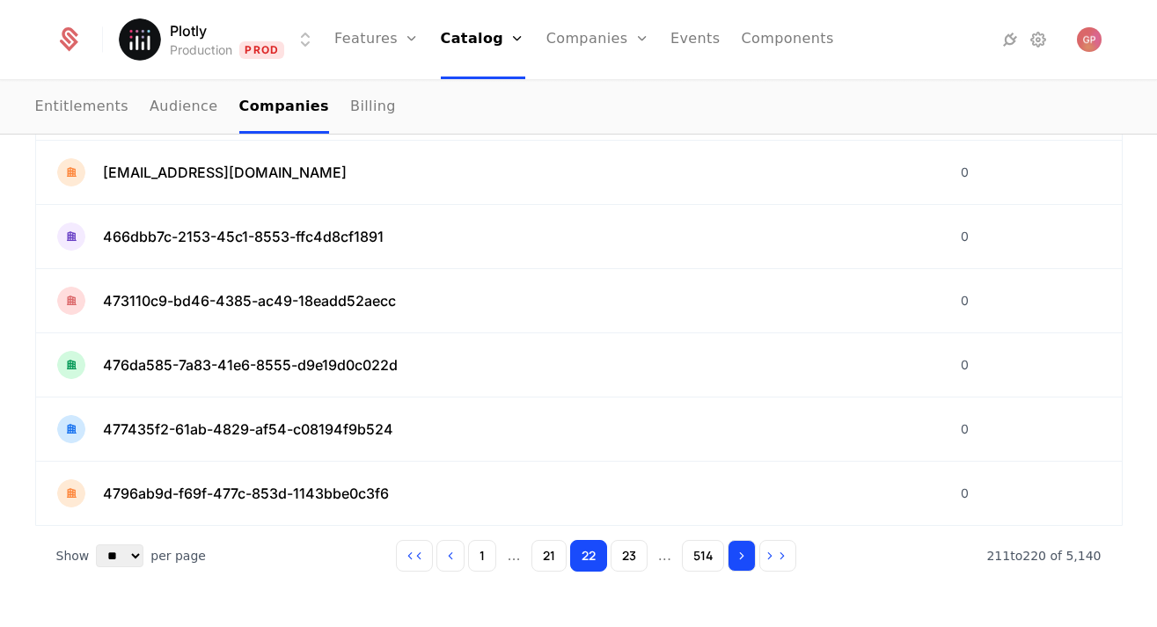
click at [742, 558] on icon "Go to next page" at bounding box center [741, 556] width 12 height 12
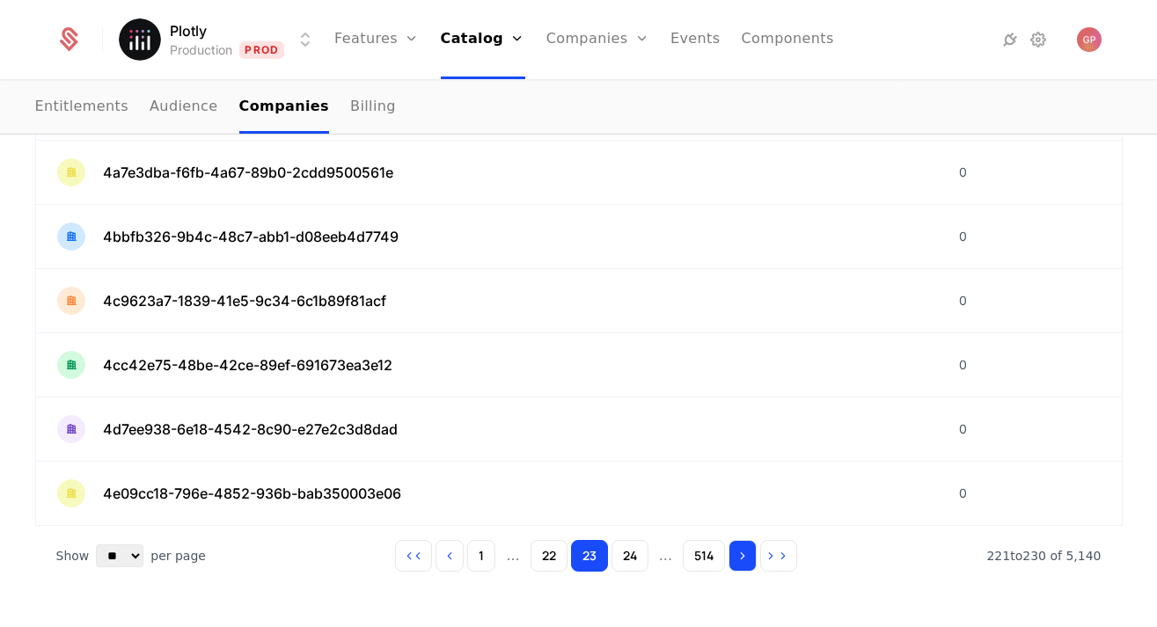
click at [742, 558] on icon "Go to next page" at bounding box center [742, 556] width 12 height 12
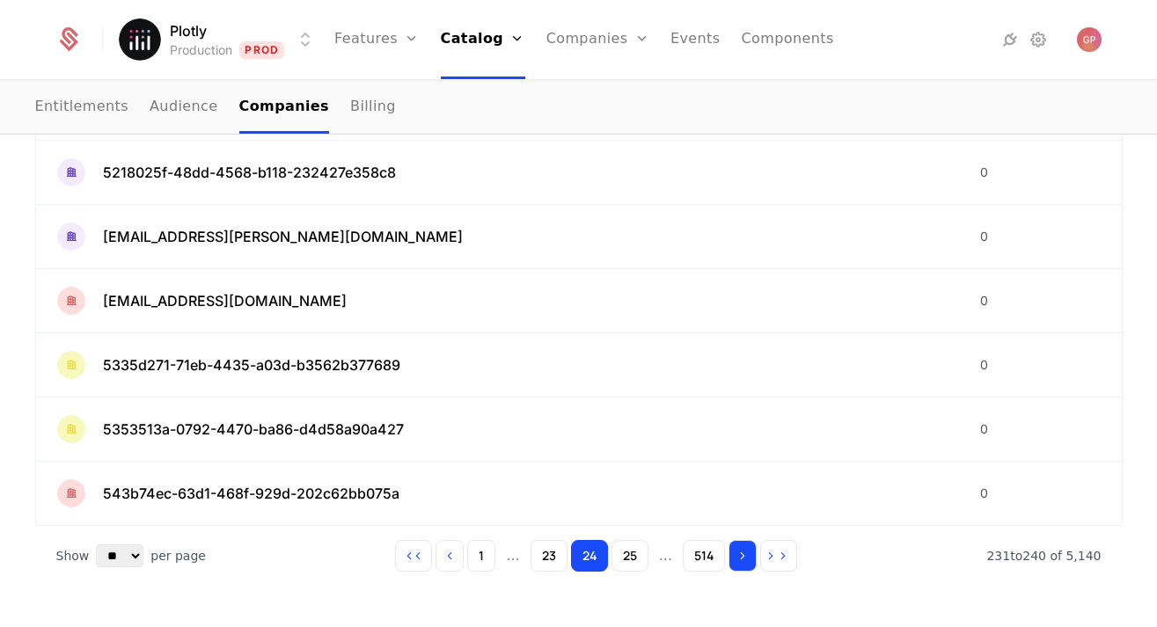
click at [742, 558] on icon "Go to next page" at bounding box center [742, 556] width 12 height 12
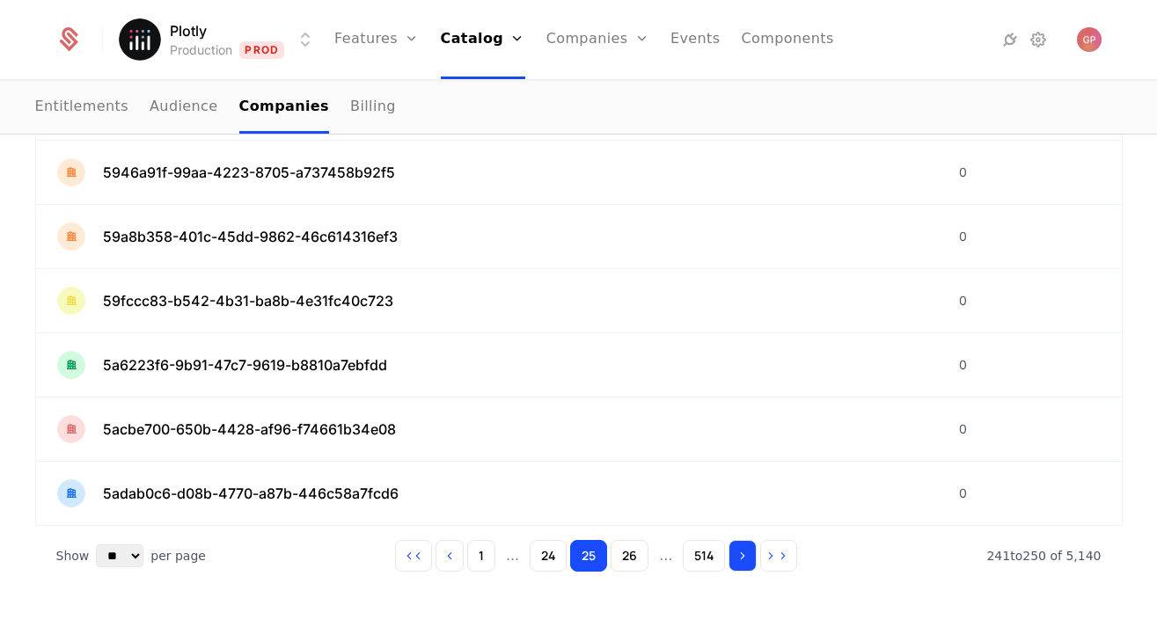
click at [742, 558] on icon "Go to next page" at bounding box center [742, 556] width 12 height 12
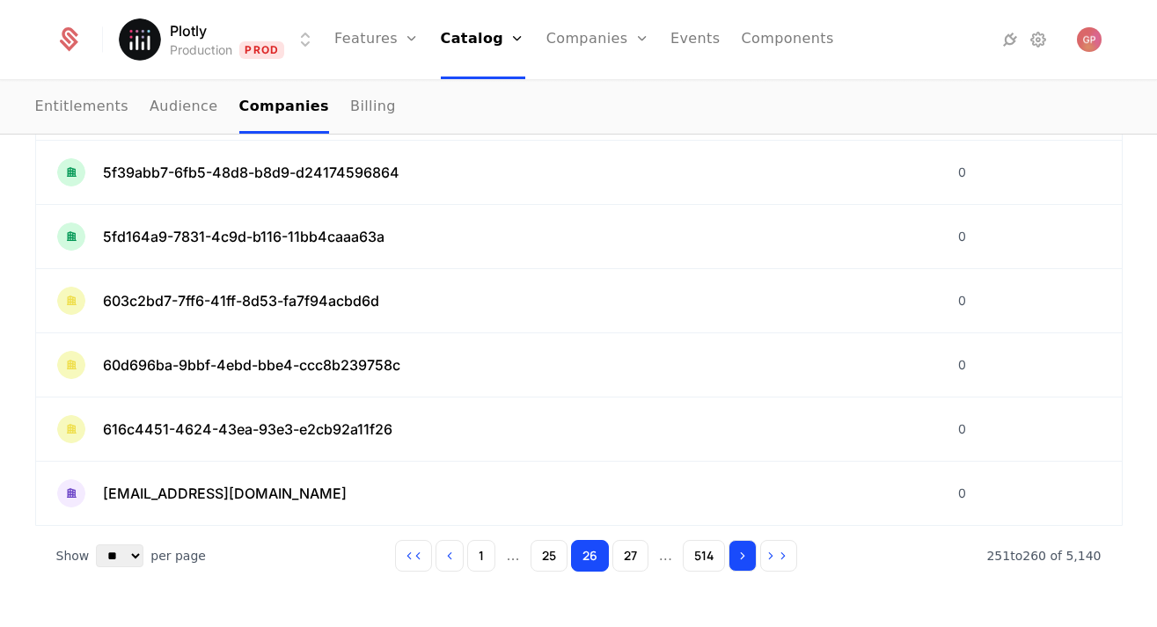
click at [742, 558] on icon "Go to next page" at bounding box center [742, 556] width 12 height 12
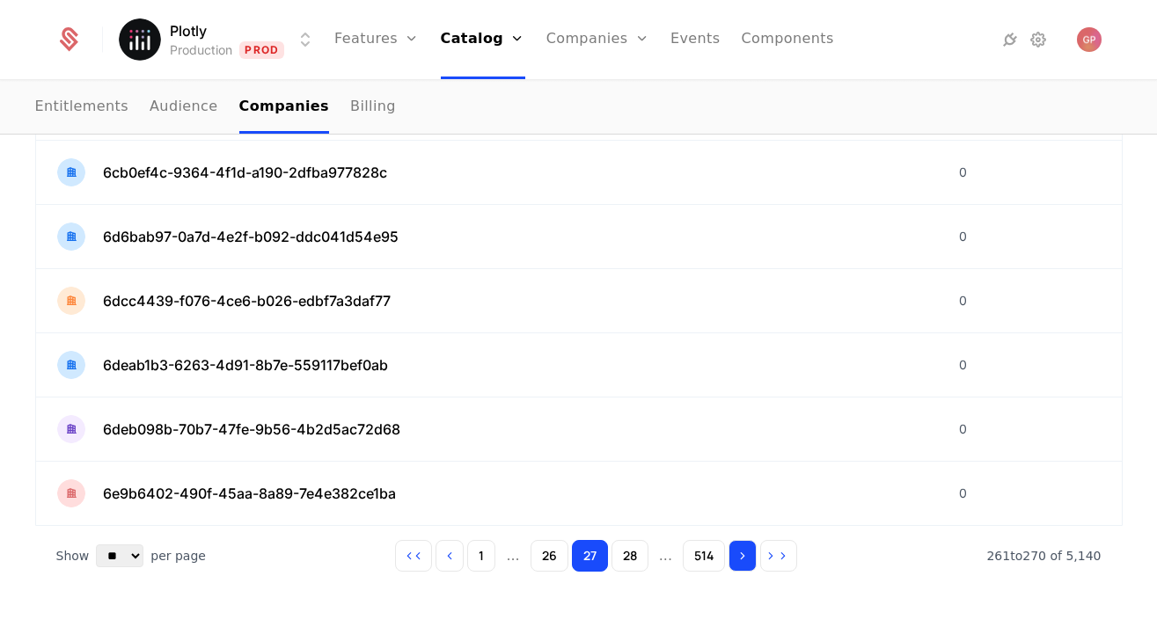
click at [742, 558] on icon "Go to next page" at bounding box center [742, 556] width 12 height 12
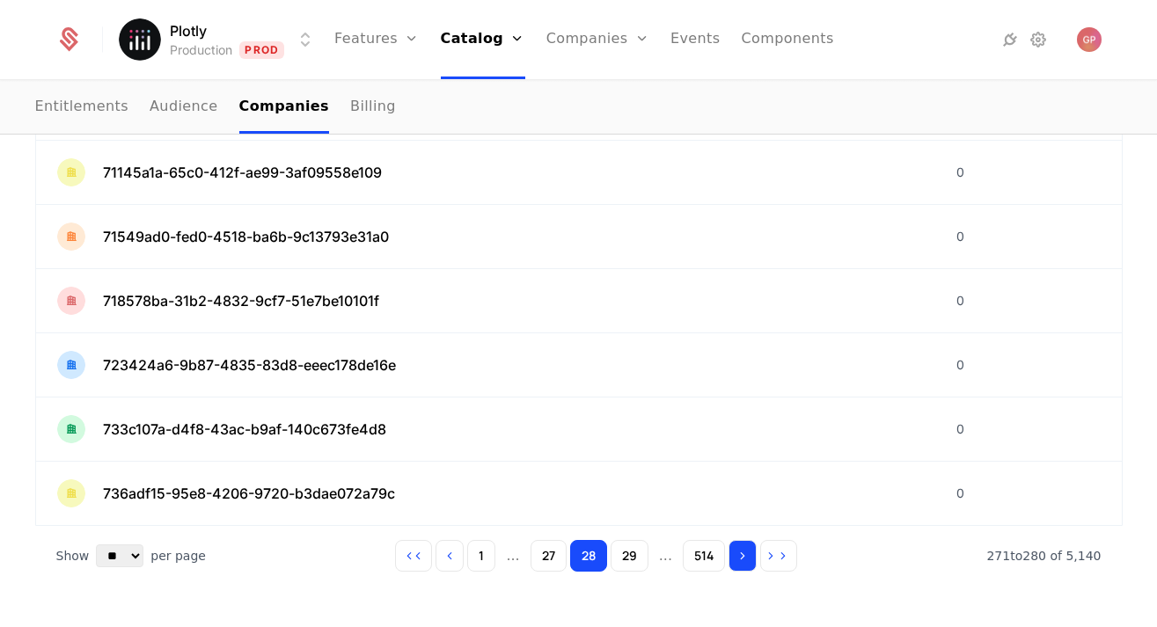
click at [742, 558] on icon "Go to next page" at bounding box center [742, 556] width 12 height 12
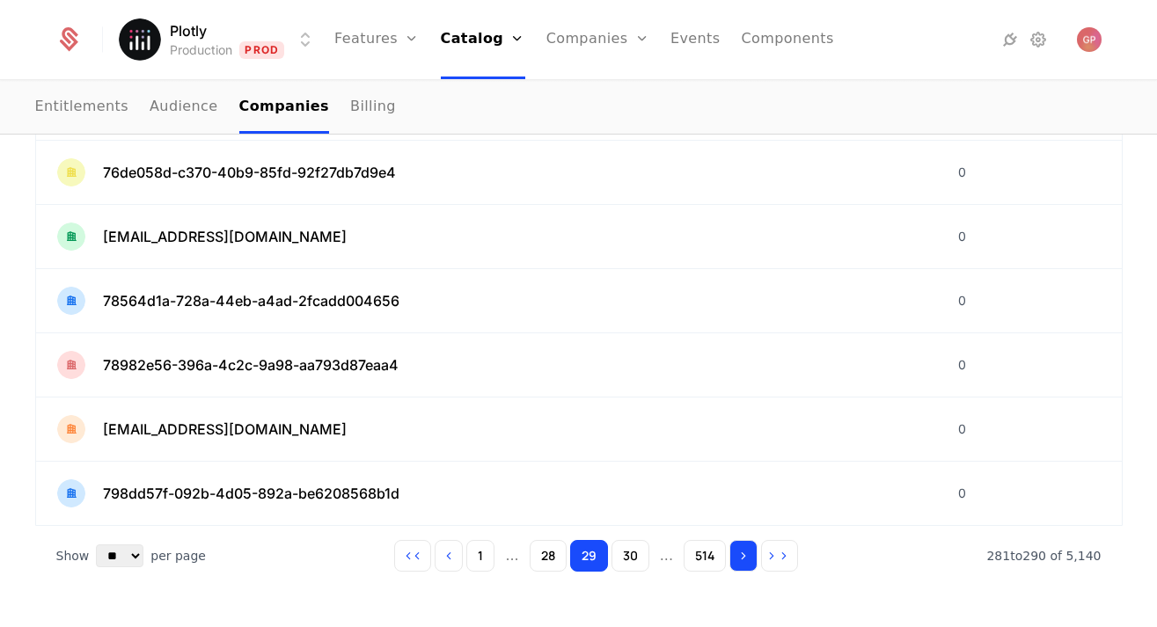
click at [742, 558] on icon "Go to next page" at bounding box center [743, 556] width 12 height 12
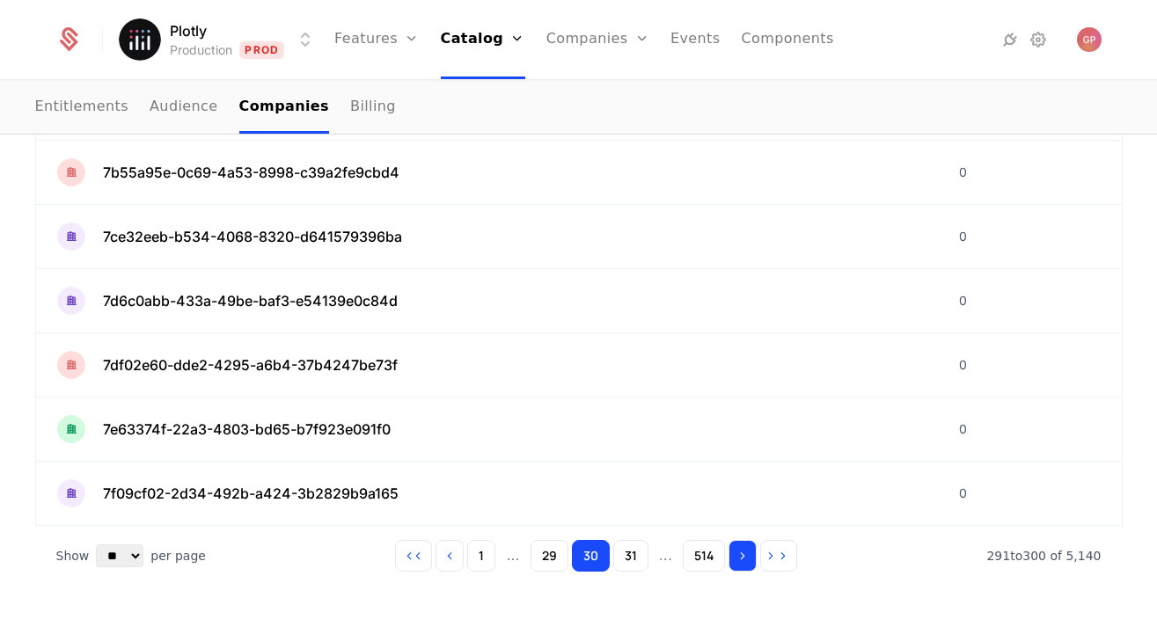
click at [742, 558] on icon "Go to next page" at bounding box center [742, 556] width 12 height 12
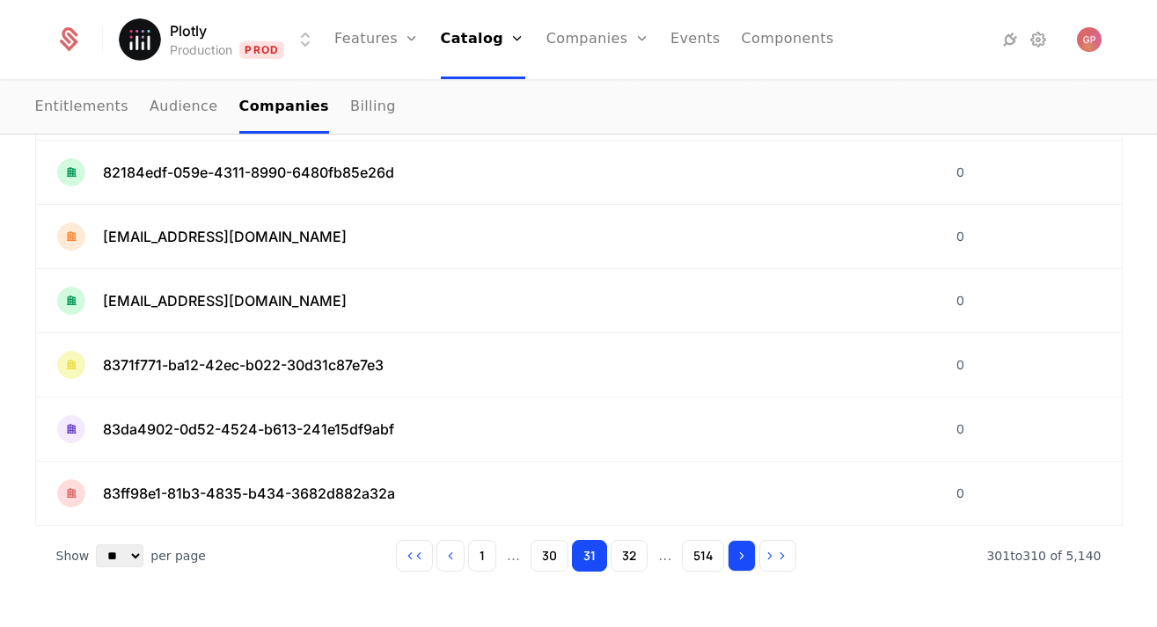
click at [742, 558] on icon "Go to next page" at bounding box center [741, 556] width 12 height 12
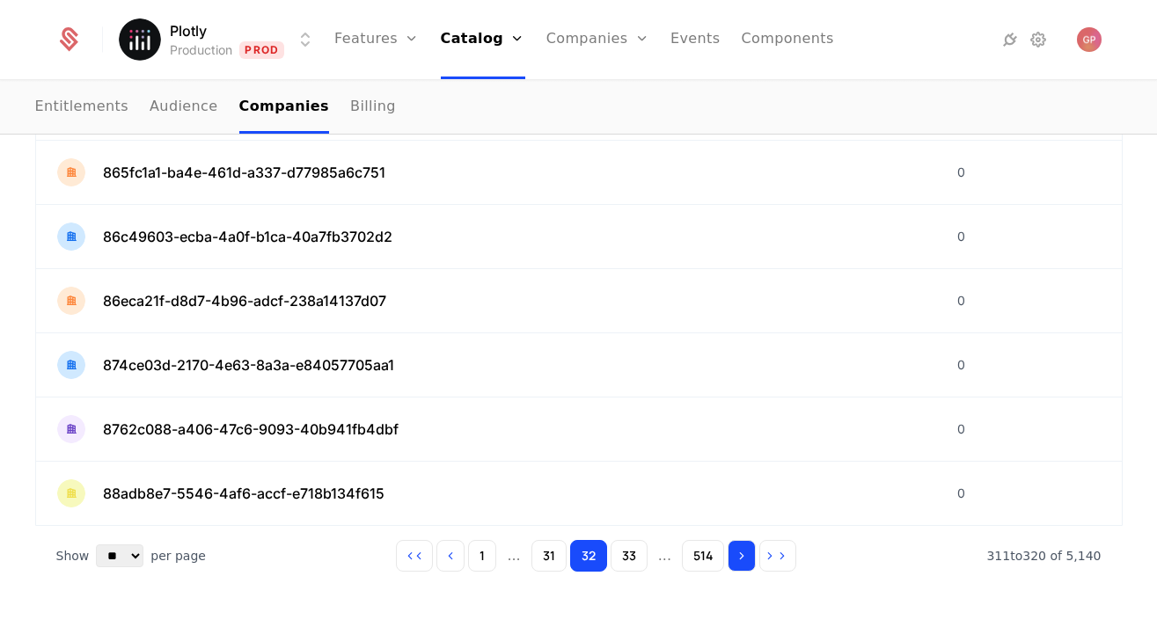
click at [742, 558] on icon "Go to next page" at bounding box center [741, 556] width 12 height 12
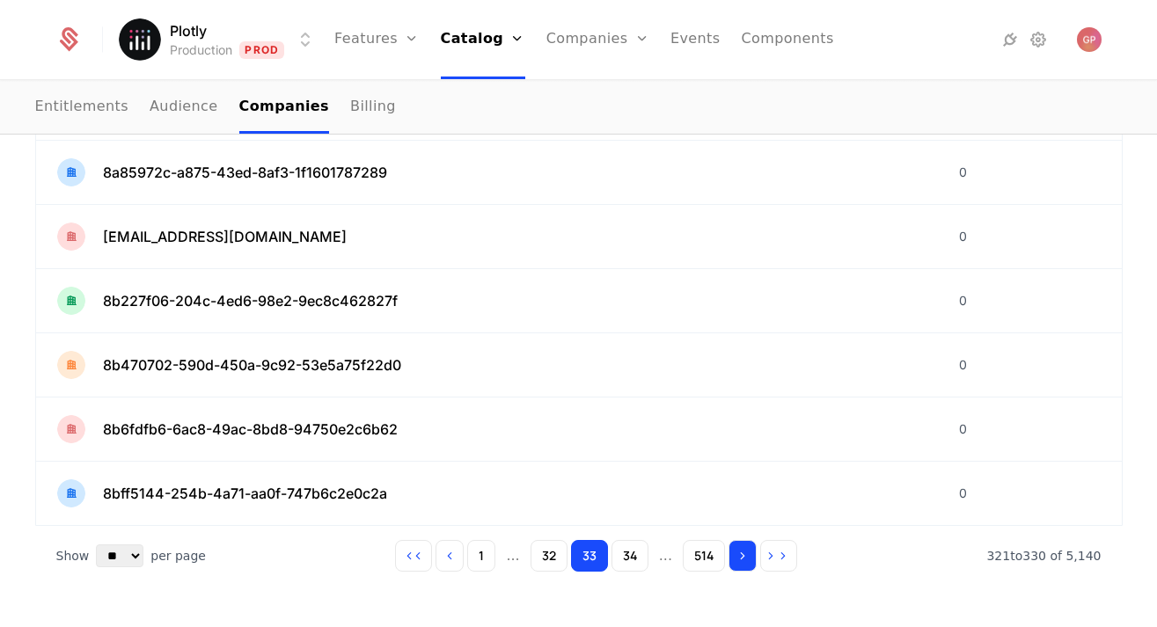
click at [742, 558] on icon "Go to next page" at bounding box center [742, 556] width 12 height 12
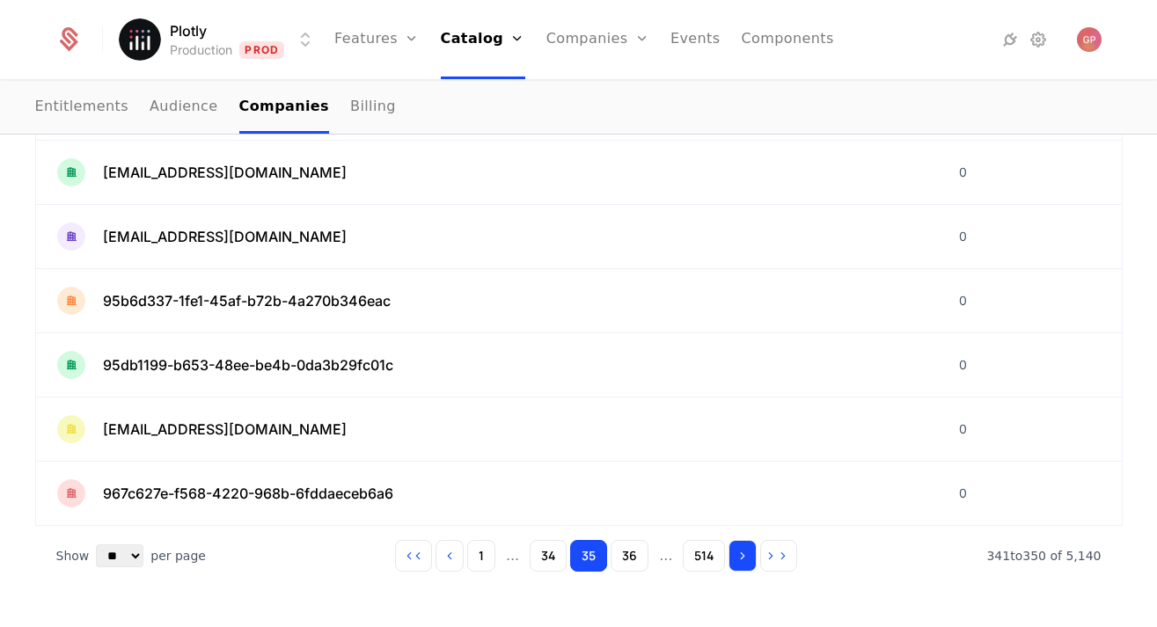
click at [742, 558] on icon "Go to next page" at bounding box center [742, 556] width 12 height 12
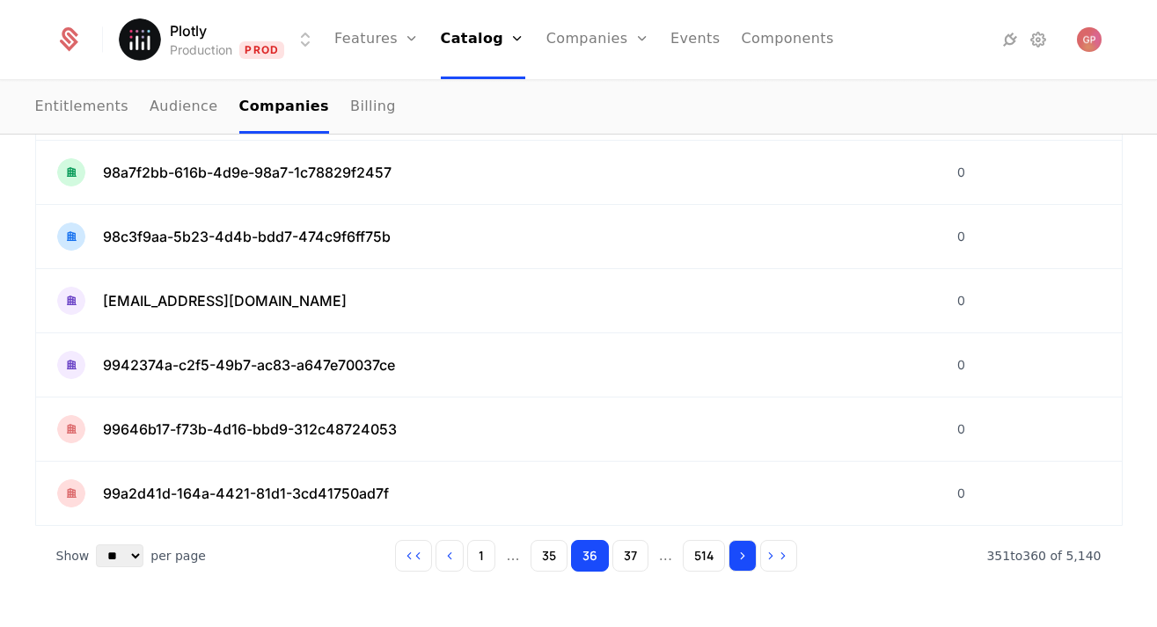
click at [742, 558] on icon "Go to next page" at bounding box center [742, 556] width 12 height 12
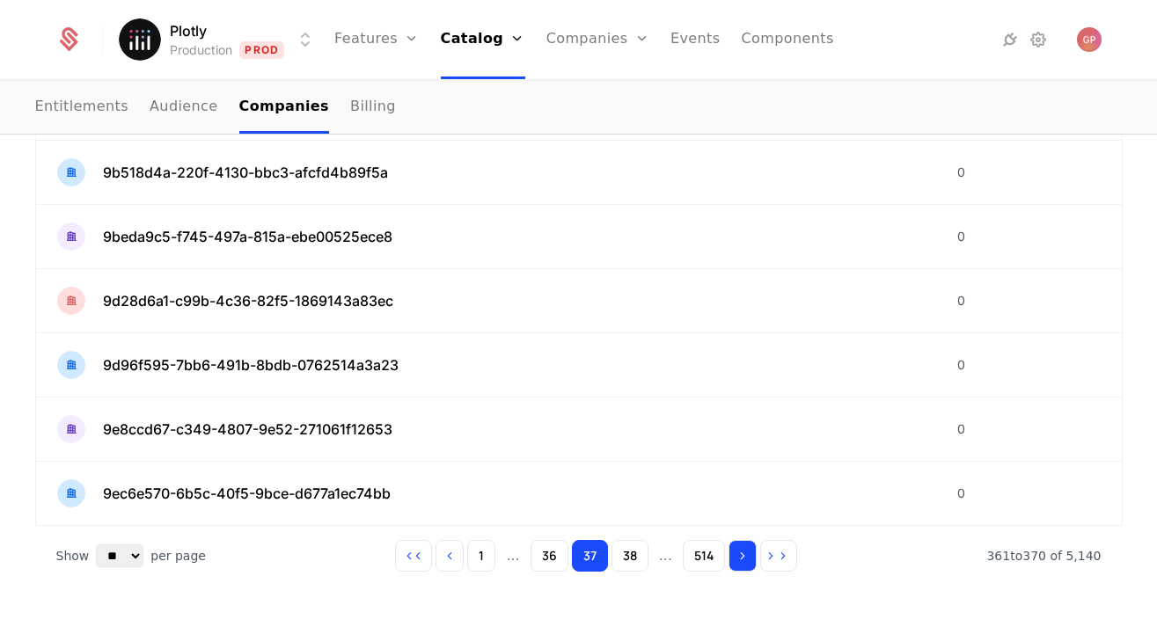
click at [742, 558] on icon "Go to next page" at bounding box center [742, 556] width 12 height 12
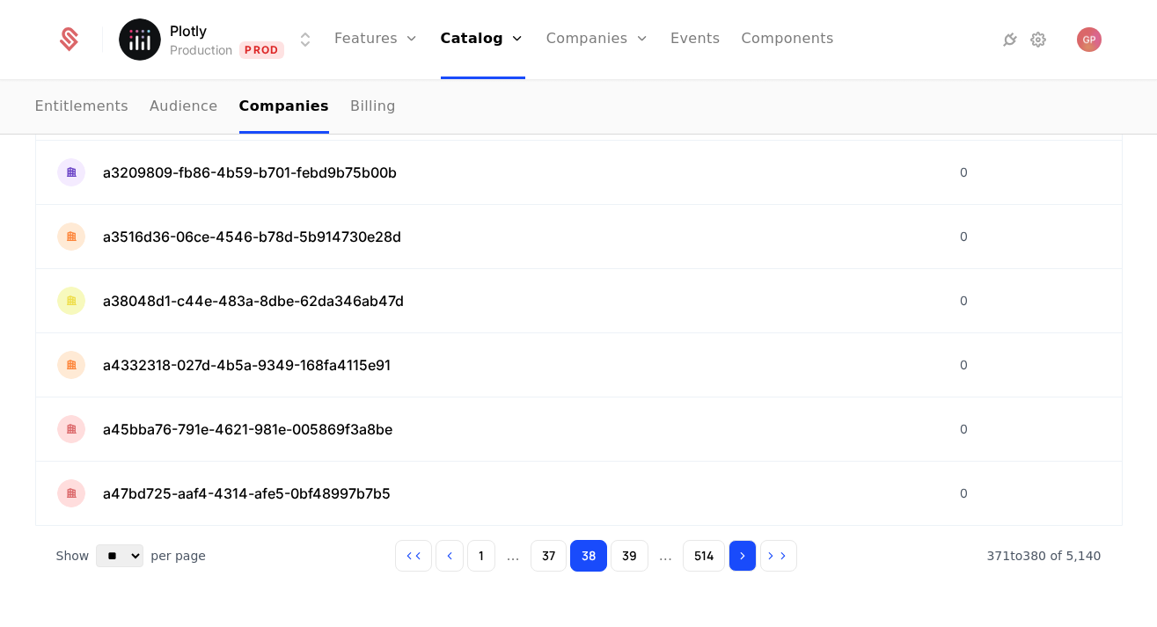
click at [742, 558] on icon "Go to next page" at bounding box center [742, 556] width 12 height 12
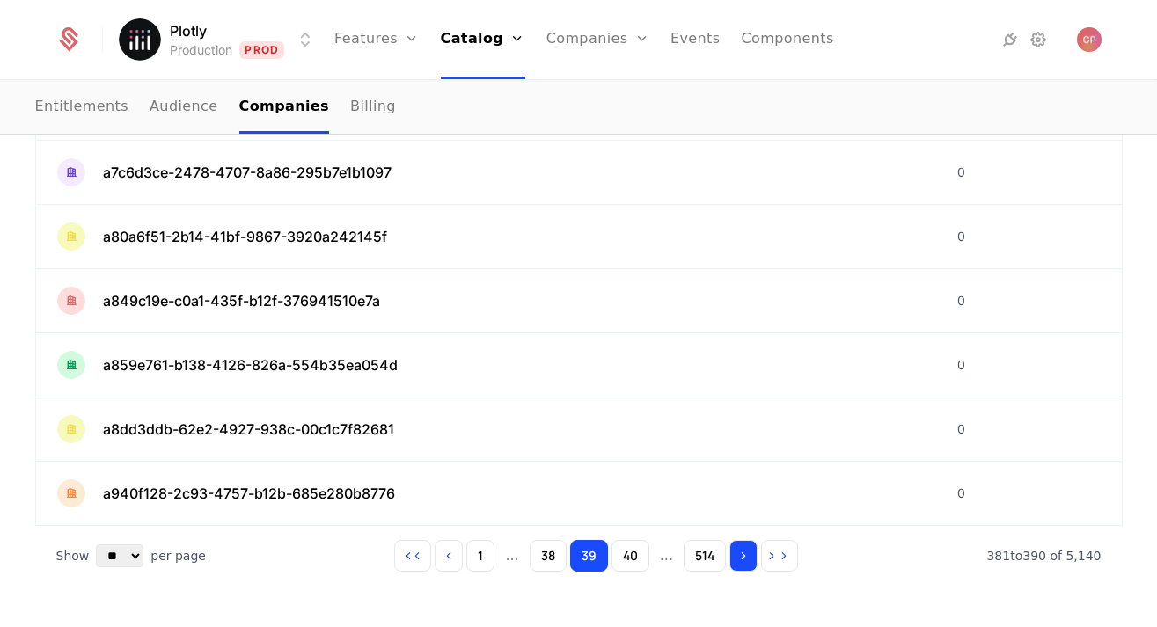
click at [742, 558] on icon "Go to next page" at bounding box center [743, 556] width 12 height 12
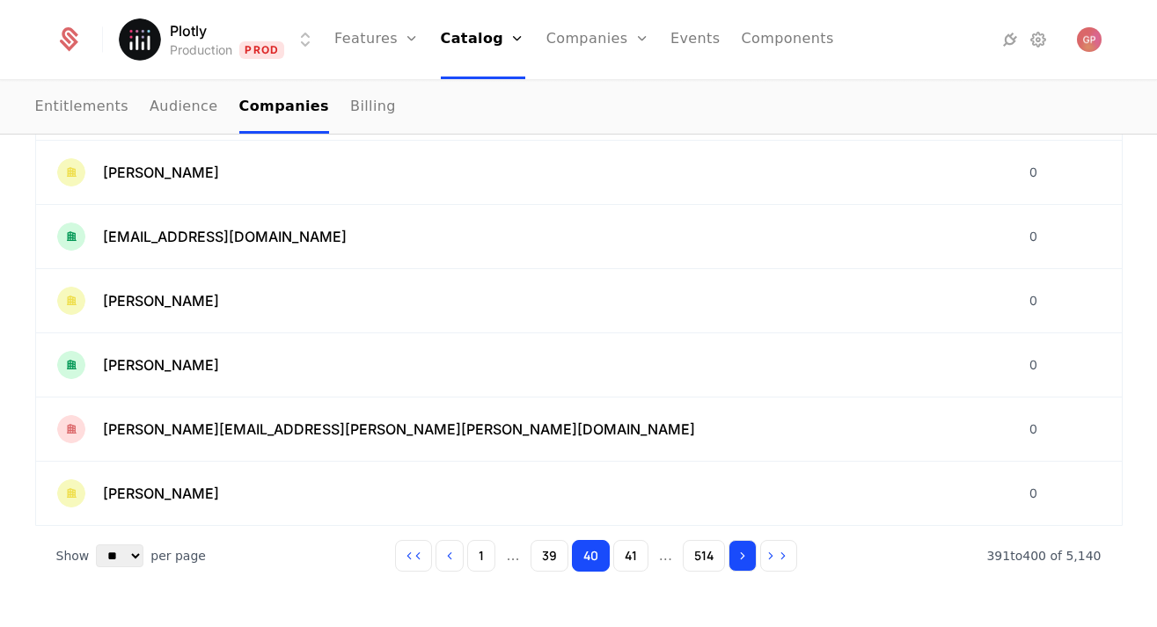
click at [742, 558] on icon "Go to next page" at bounding box center [742, 556] width 12 height 12
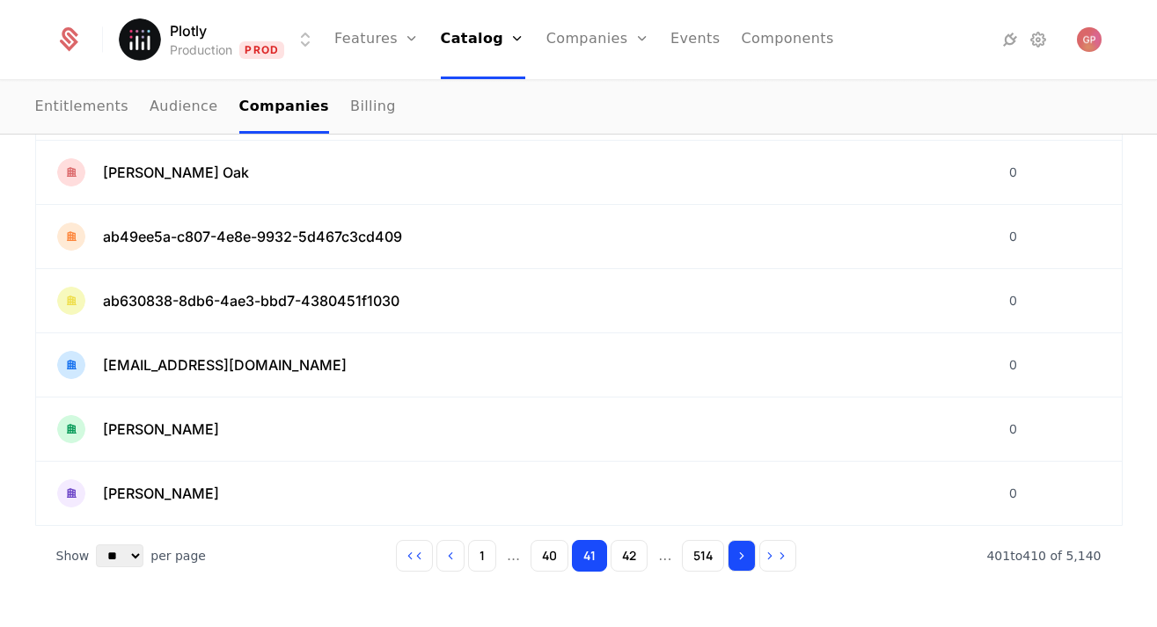
click at [742, 558] on icon "Go to next page" at bounding box center [741, 556] width 12 height 12
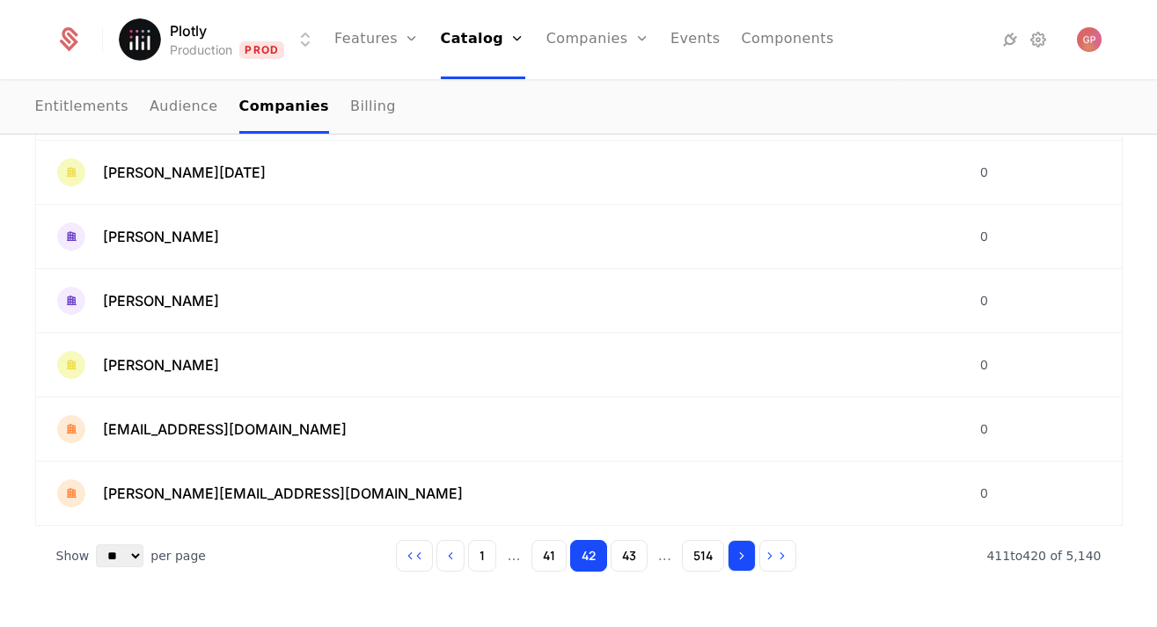
click at [742, 558] on icon "Go to next page" at bounding box center [741, 556] width 12 height 12
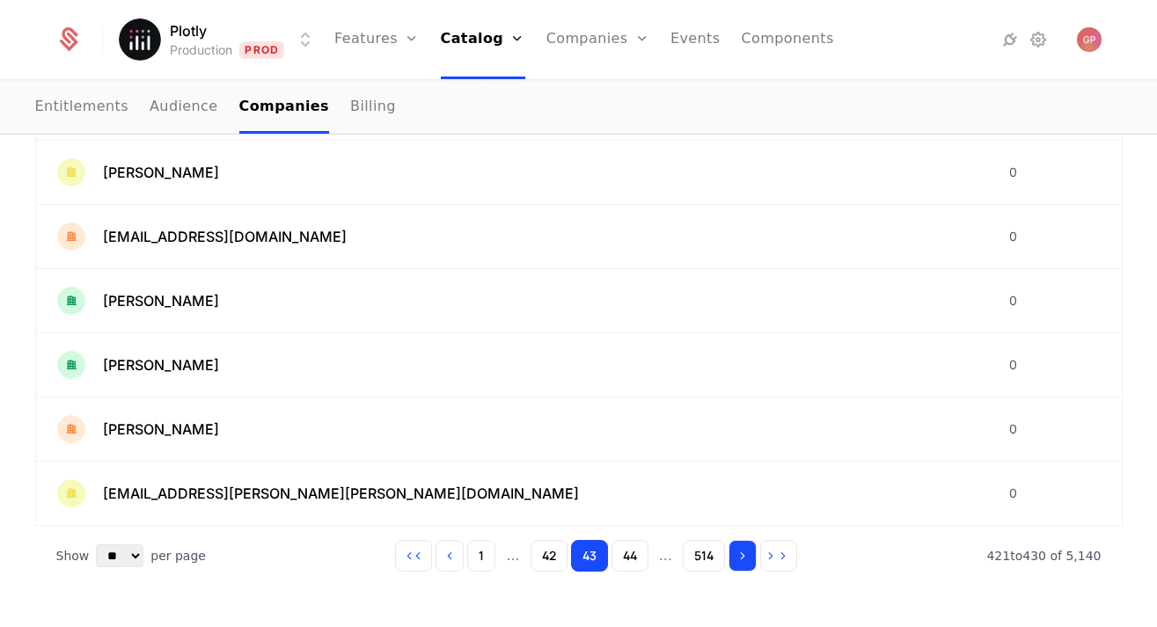
click at [742, 558] on icon "Go to next page" at bounding box center [742, 556] width 12 height 12
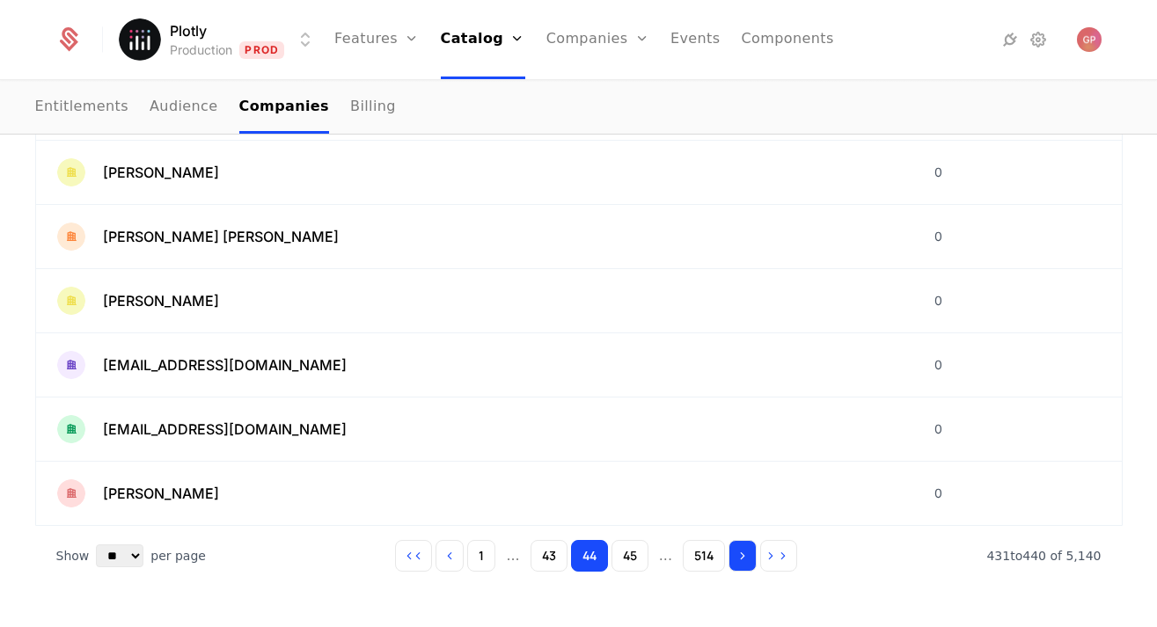
click at [742, 558] on icon "Go to next page" at bounding box center [742, 556] width 12 height 12
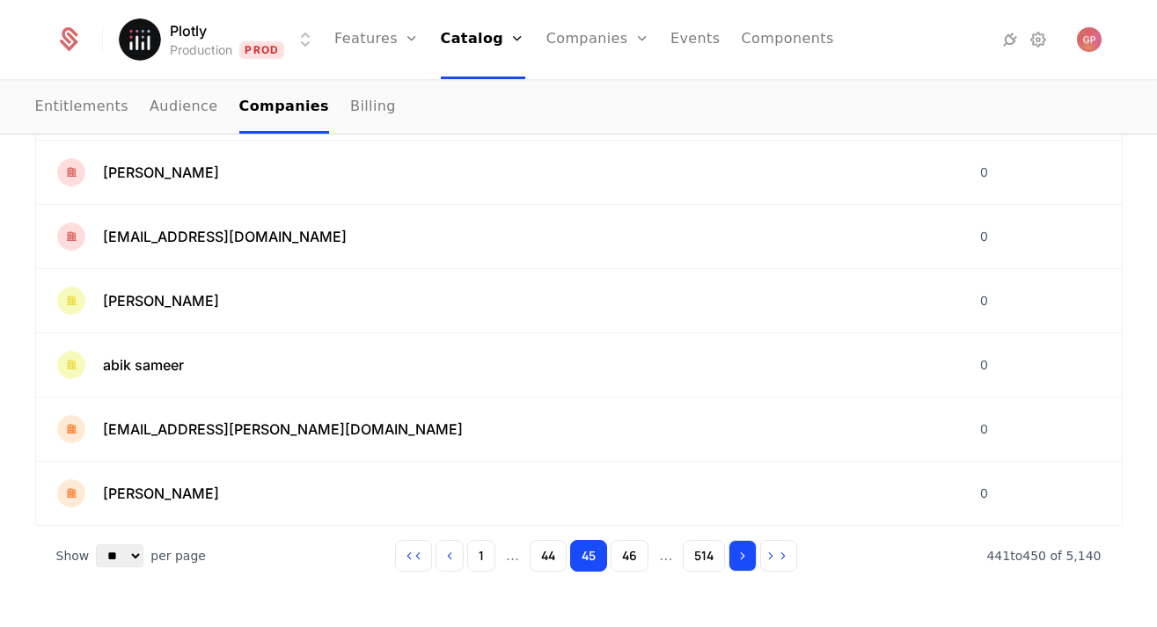
click at [742, 558] on icon "Go to next page" at bounding box center [742, 556] width 12 height 12
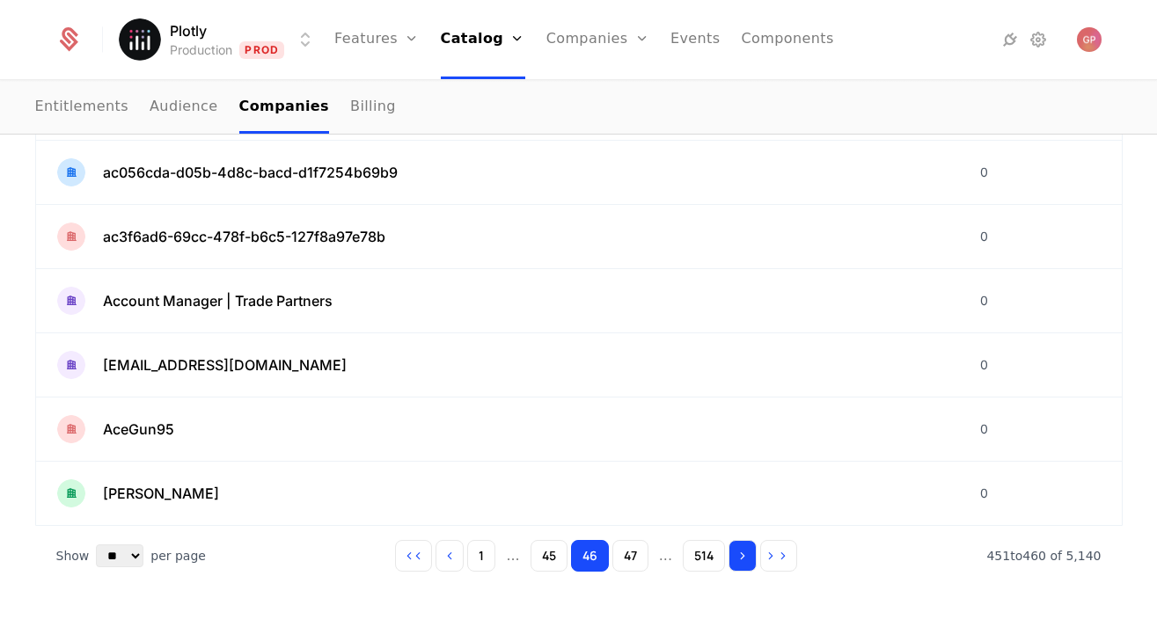
click at [742, 558] on icon "Go to next page" at bounding box center [742, 556] width 12 height 12
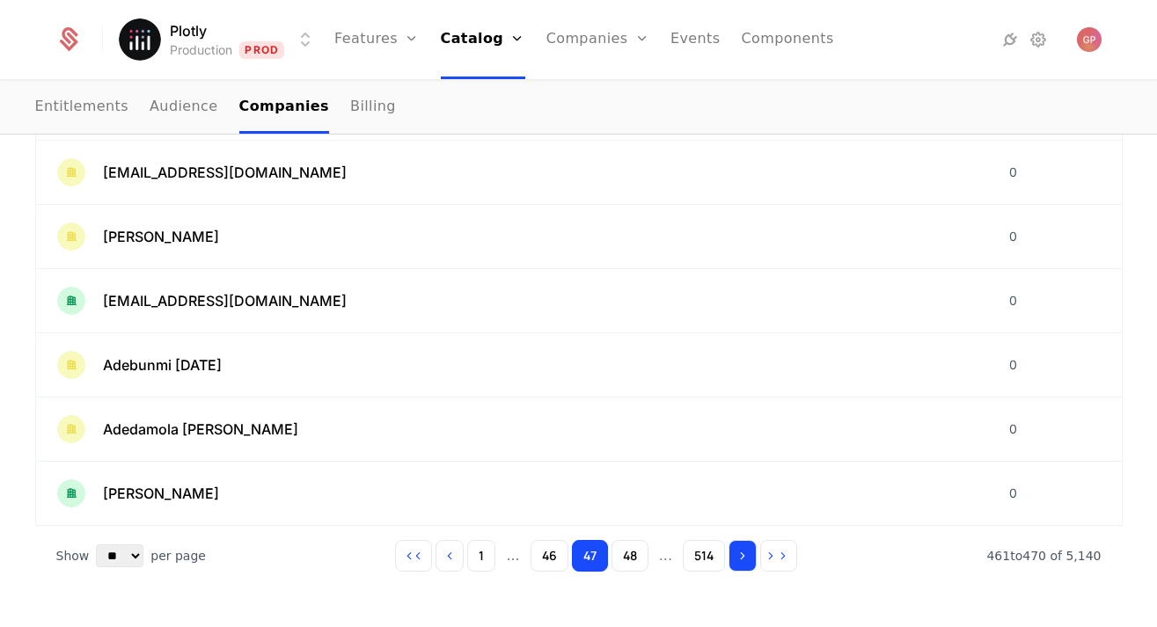
click at [742, 558] on icon "Go to next page" at bounding box center [742, 556] width 12 height 12
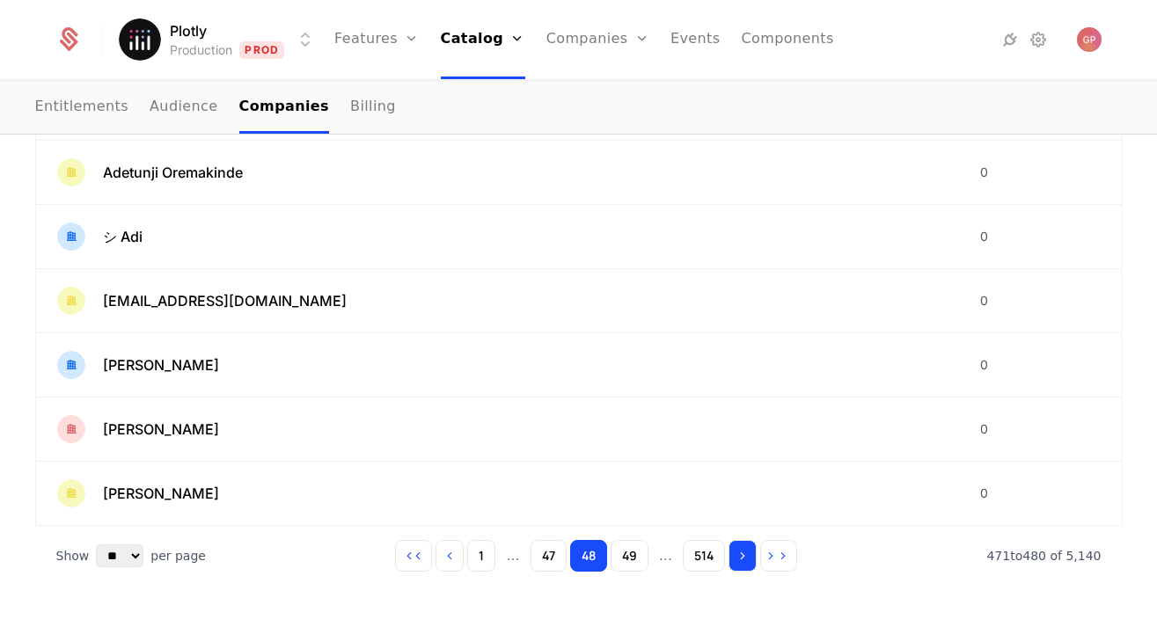
click at [742, 558] on icon "Go to next page" at bounding box center [742, 556] width 12 height 12
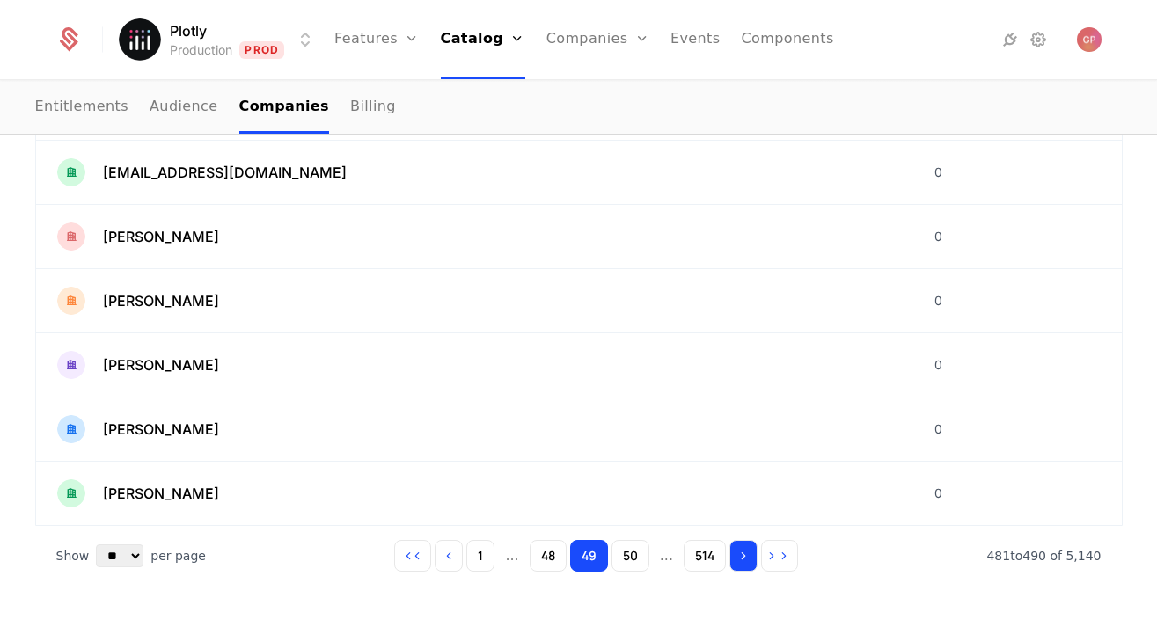
click at [742, 558] on icon "Go to next page" at bounding box center [743, 556] width 12 height 12
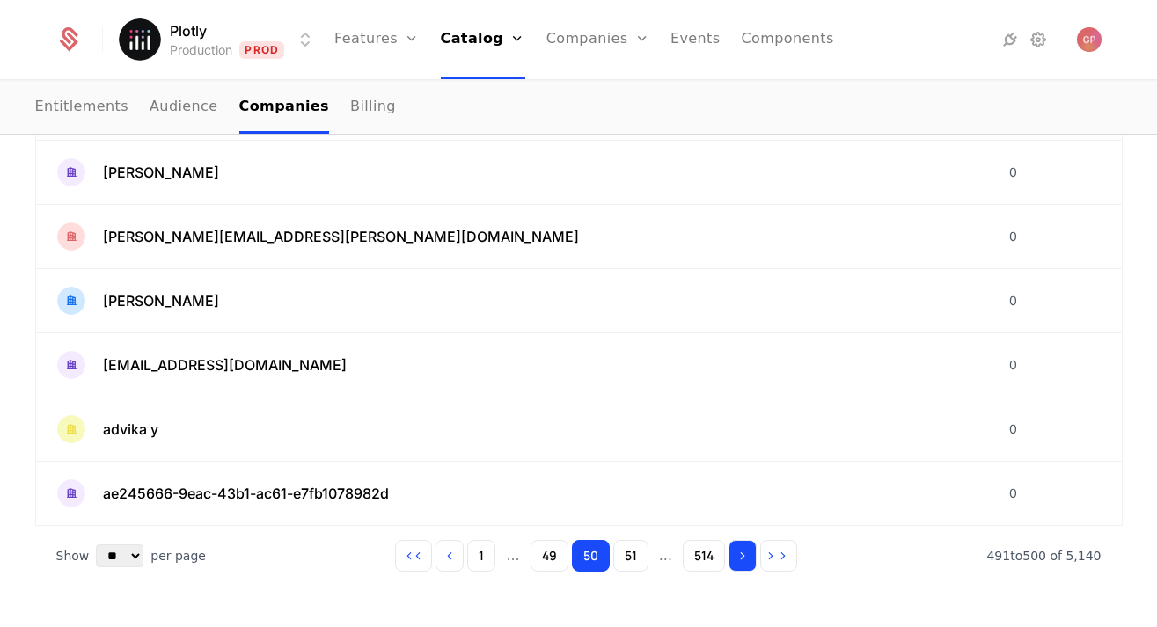
click at [742, 558] on icon "Go to next page" at bounding box center [742, 556] width 12 height 12
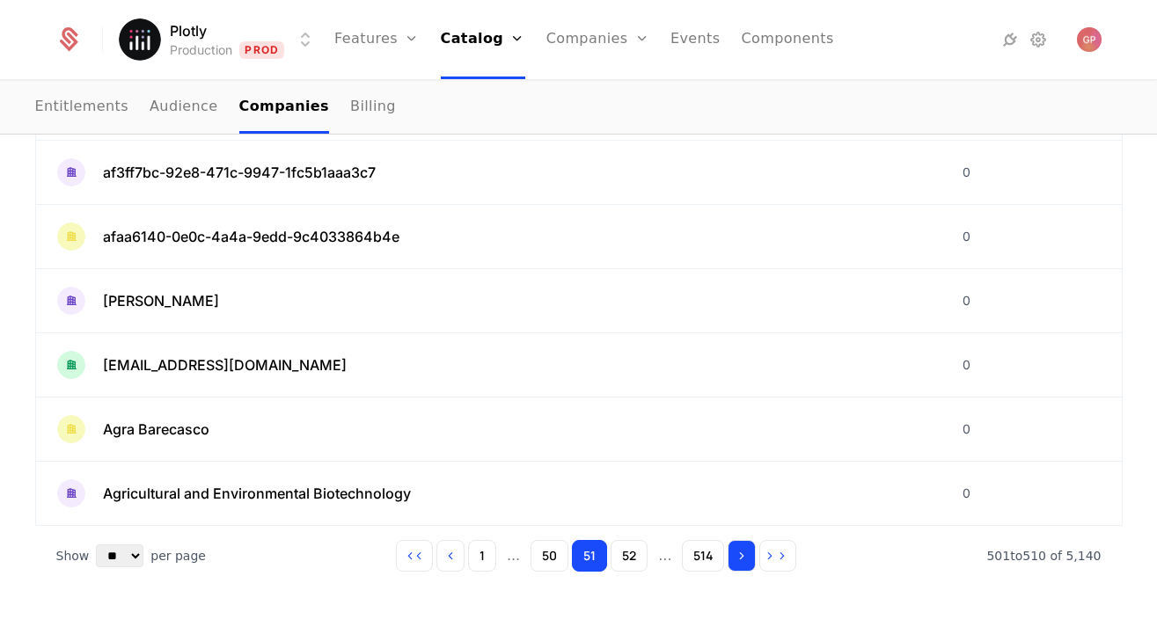
click at [742, 558] on icon "Go to next page" at bounding box center [741, 556] width 12 height 12
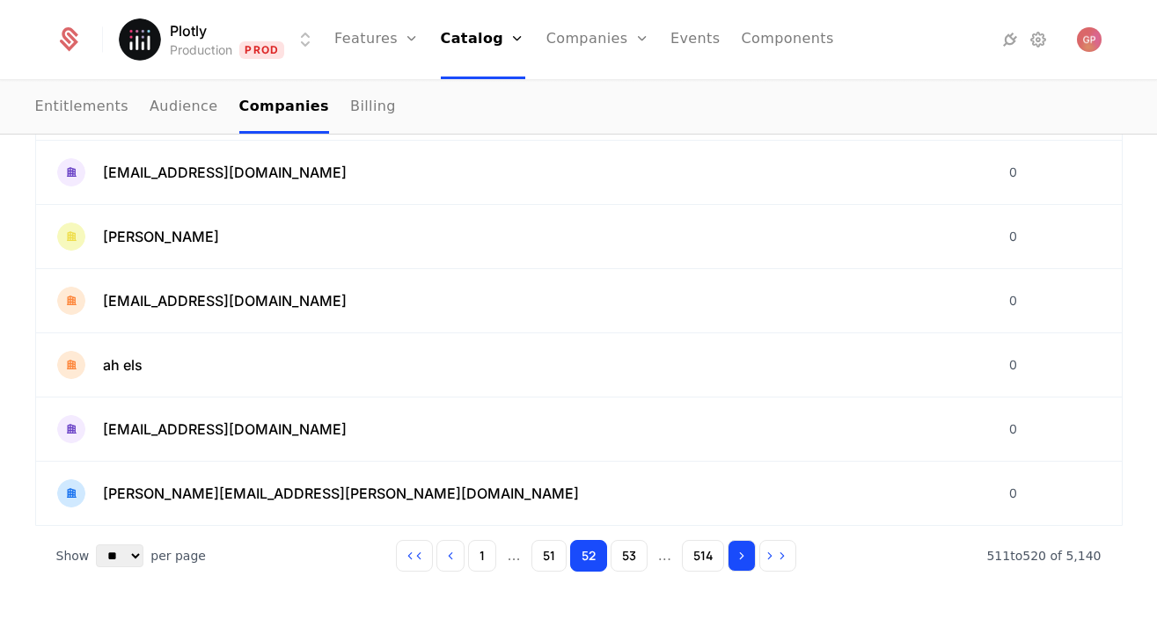
click at [742, 558] on icon "Go to next page" at bounding box center [741, 556] width 12 height 12
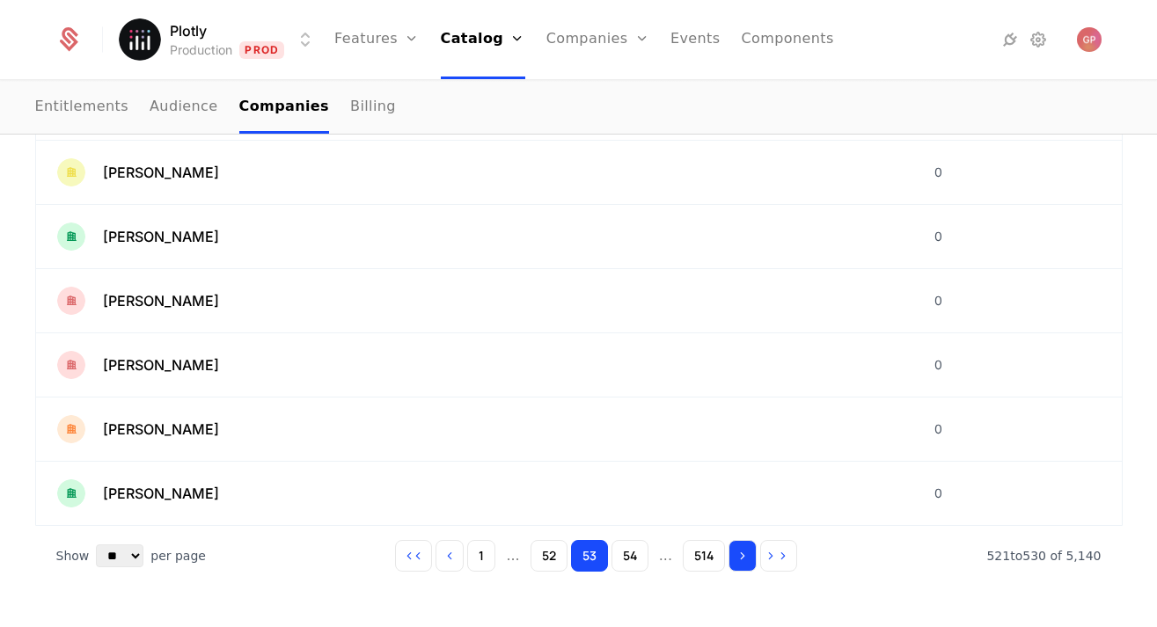
click at [742, 558] on icon "Go to next page" at bounding box center [742, 556] width 12 height 12
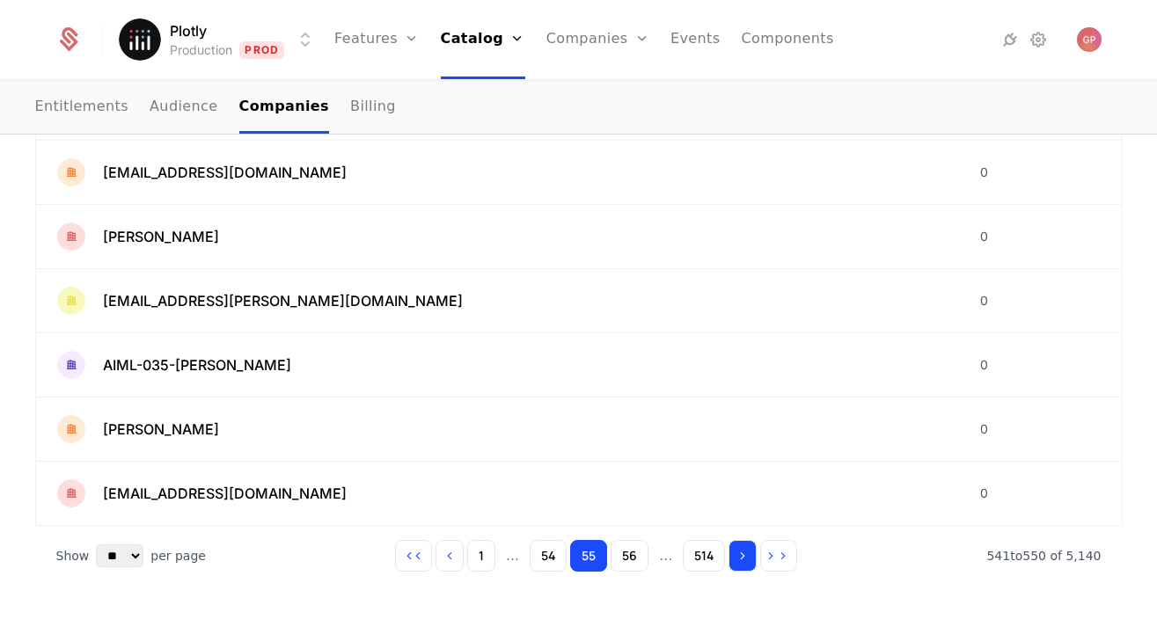
click at [742, 558] on icon "Go to next page" at bounding box center [742, 556] width 12 height 12
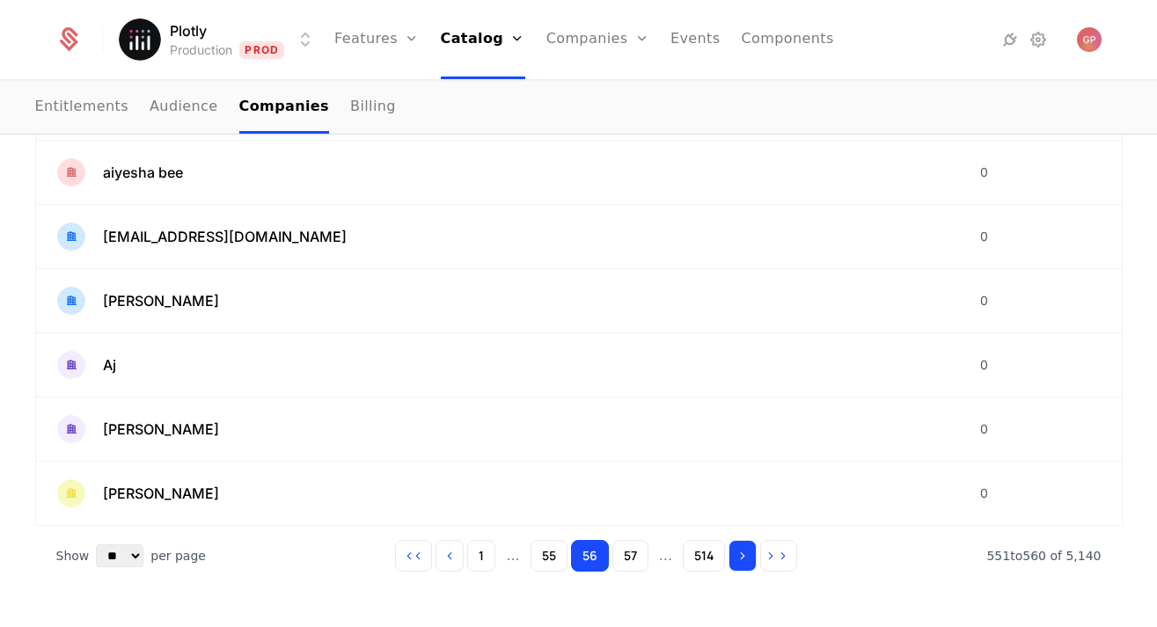
click at [742, 558] on icon "Go to next page" at bounding box center [742, 556] width 12 height 12
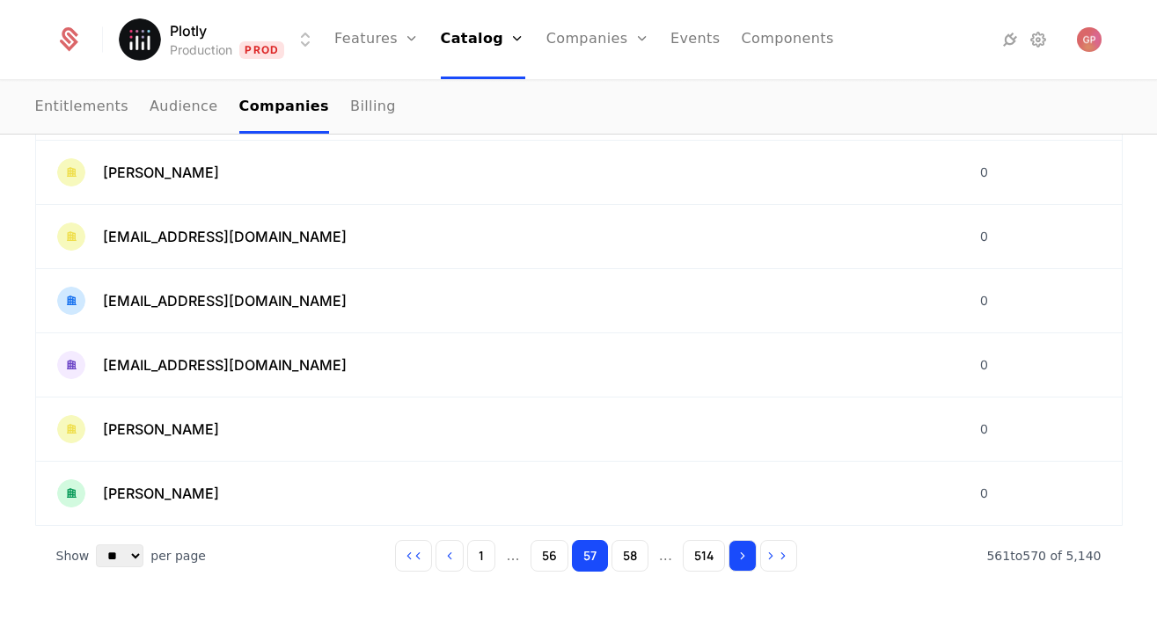
click at [742, 558] on icon "Go to next page" at bounding box center [742, 556] width 12 height 12
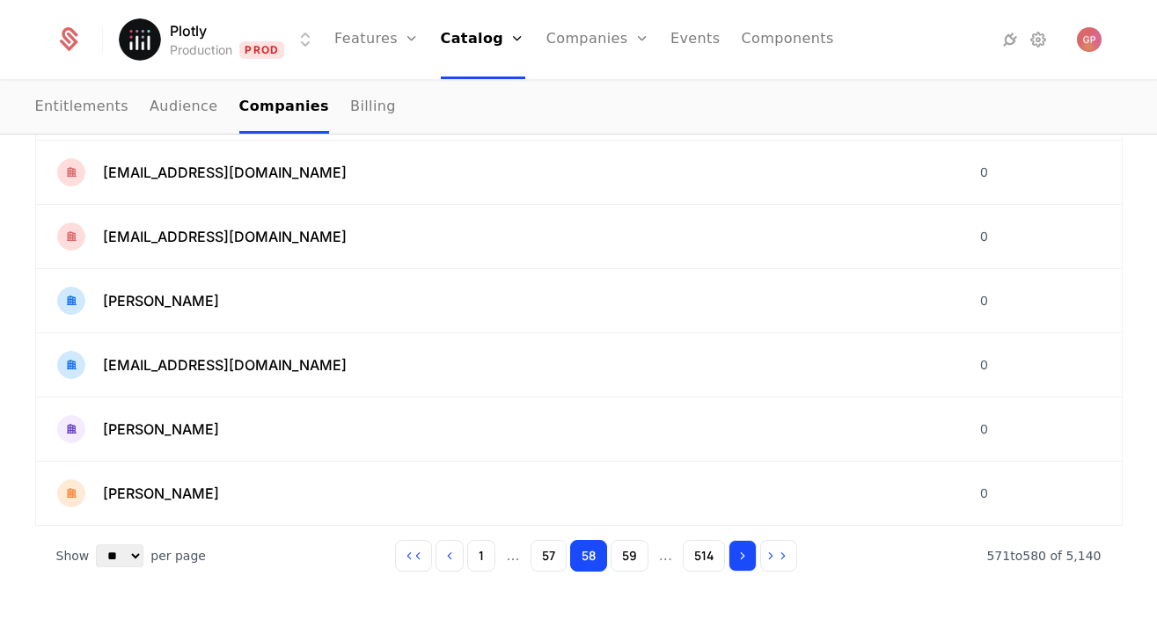
click at [742, 558] on icon "Go to next page" at bounding box center [742, 556] width 12 height 12
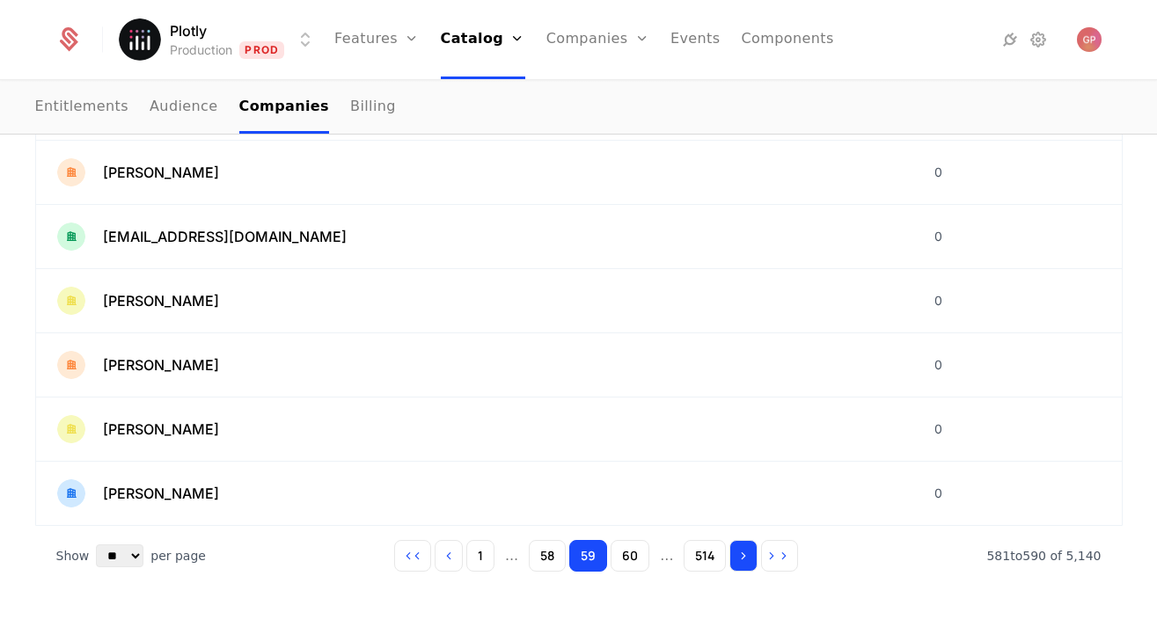
click at [742, 559] on icon "Go to next page" at bounding box center [743, 556] width 12 height 12
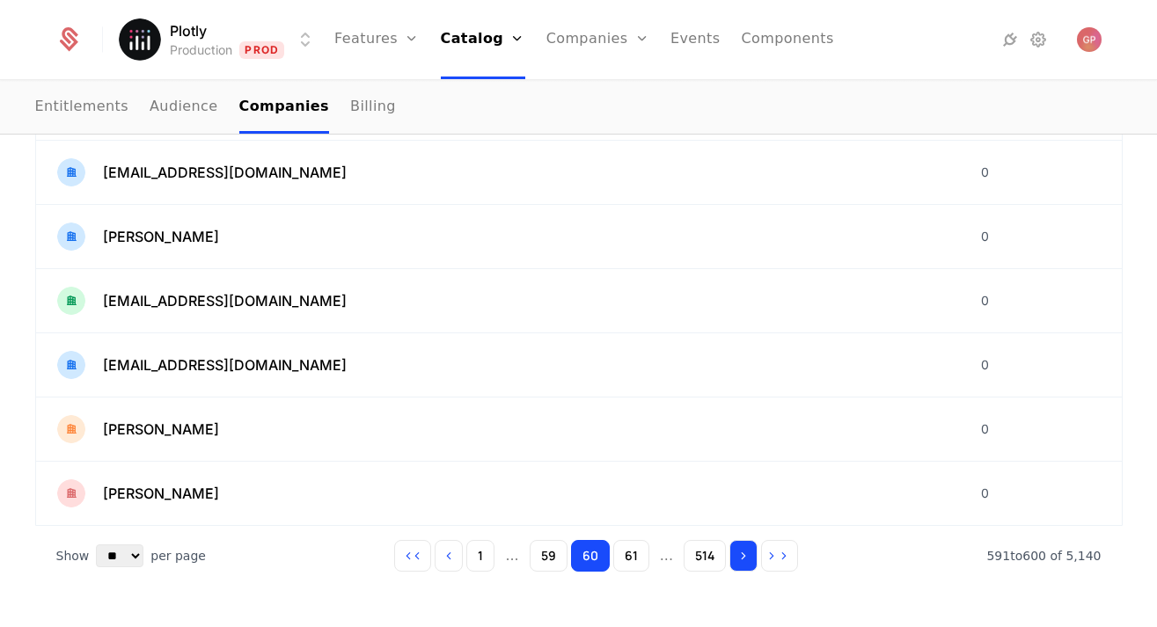
click at [742, 559] on icon "Go to next page" at bounding box center [743, 556] width 12 height 12
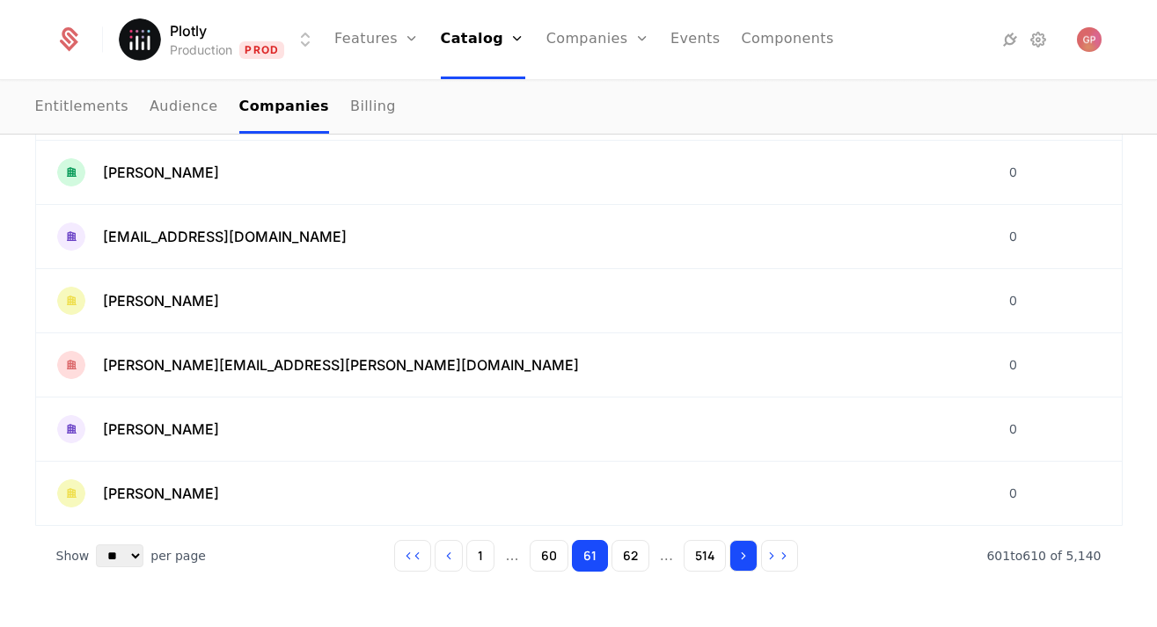
click at [742, 559] on icon "Go to next page" at bounding box center [743, 556] width 12 height 12
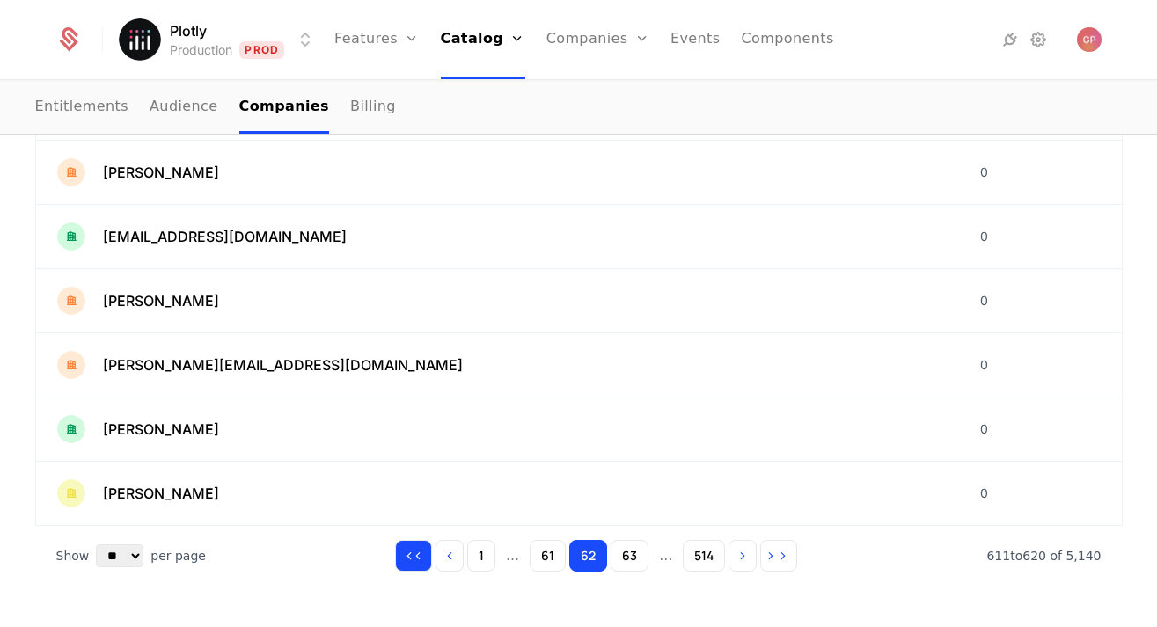
click at [423, 561] on icon "Go to first page" at bounding box center [418, 556] width 12 height 12
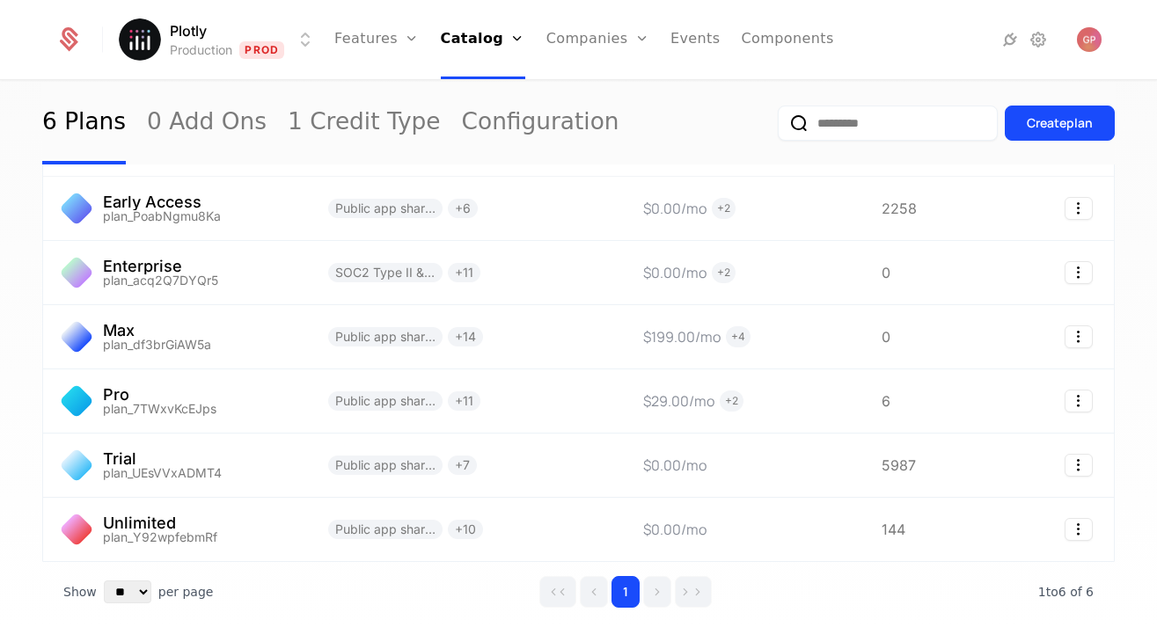
scroll to position [70, 0]
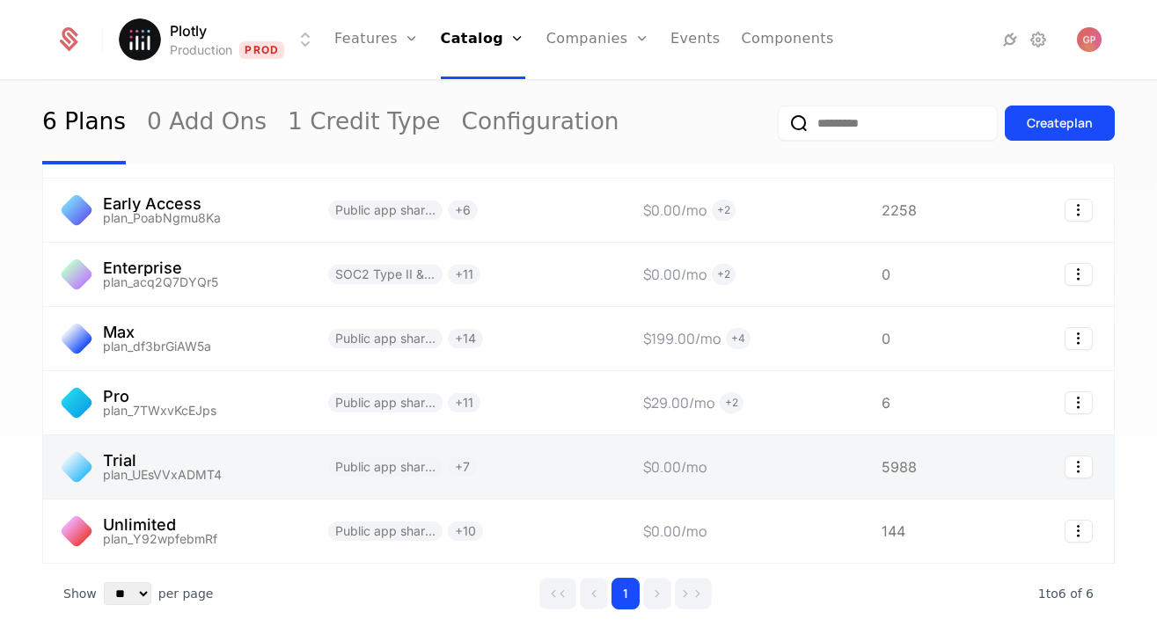
click at [922, 473] on link at bounding box center [930, 466] width 141 height 63
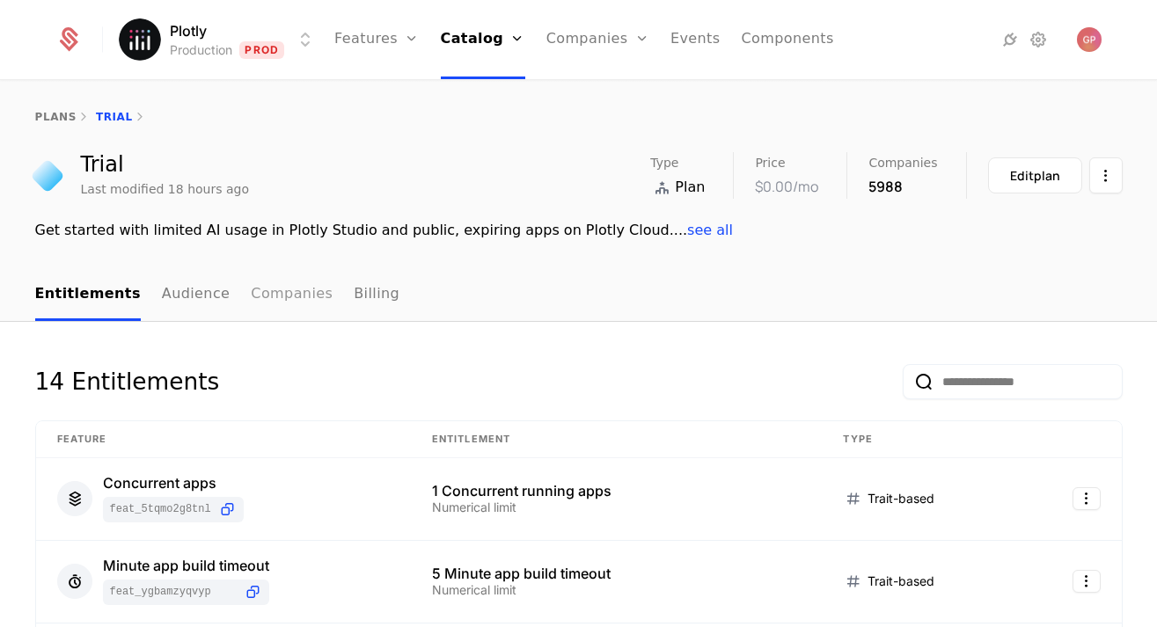
click at [266, 299] on link "Companies" at bounding box center [292, 295] width 82 height 52
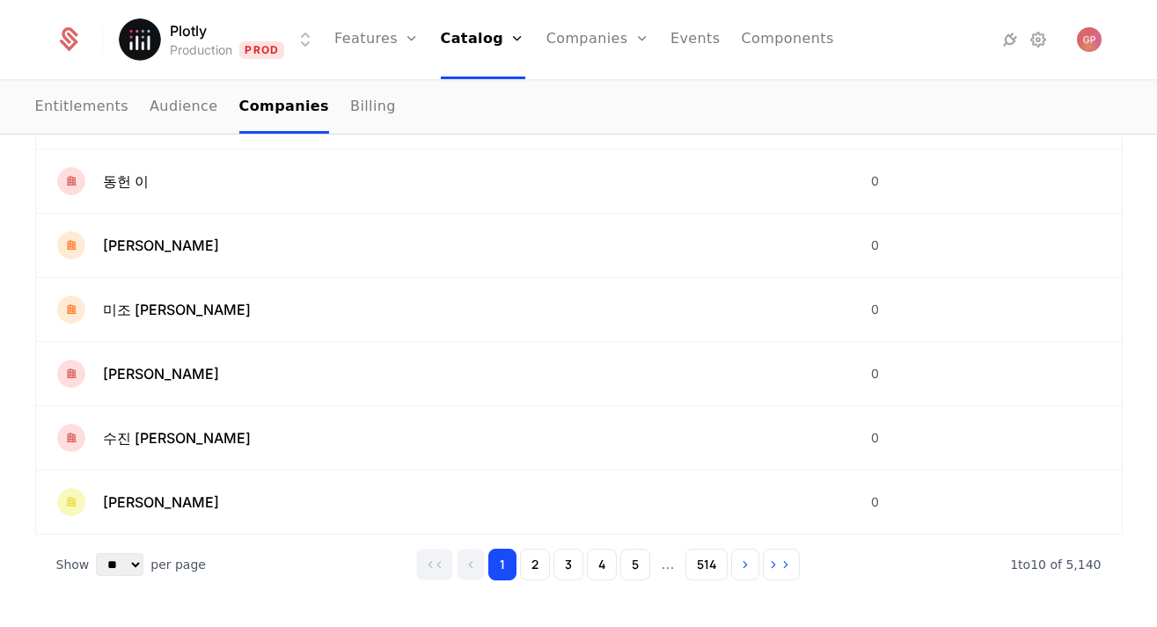
scroll to position [575, 0]
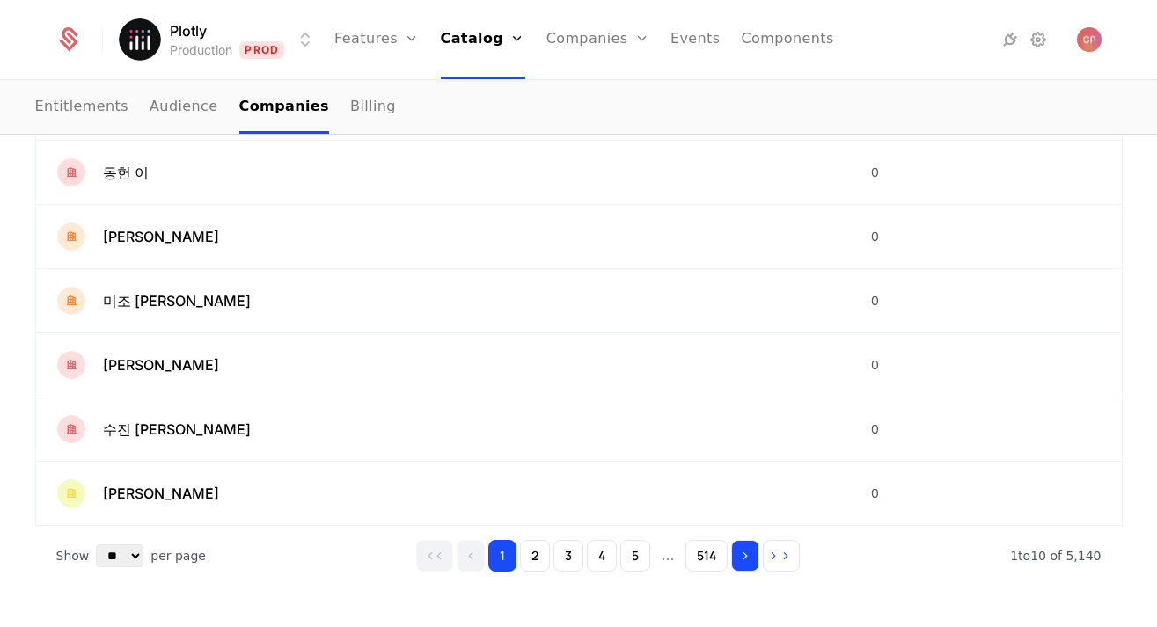
click at [742, 559] on icon "Go to next page" at bounding box center [745, 556] width 12 height 12
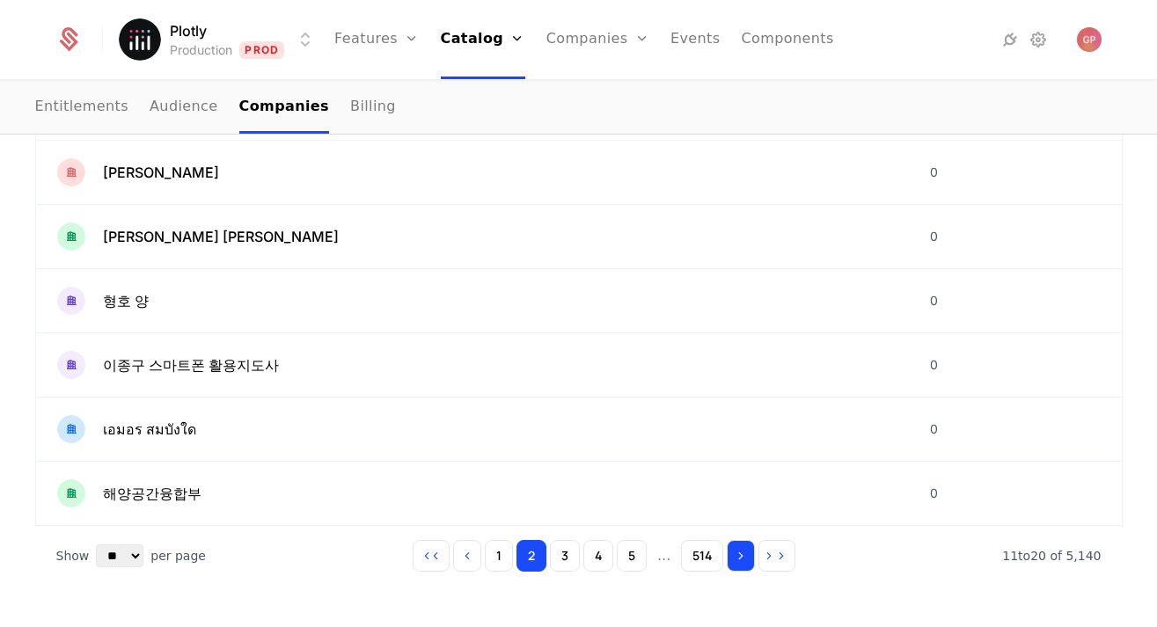
click at [742, 559] on icon "Go to next page" at bounding box center [740, 556] width 12 height 12
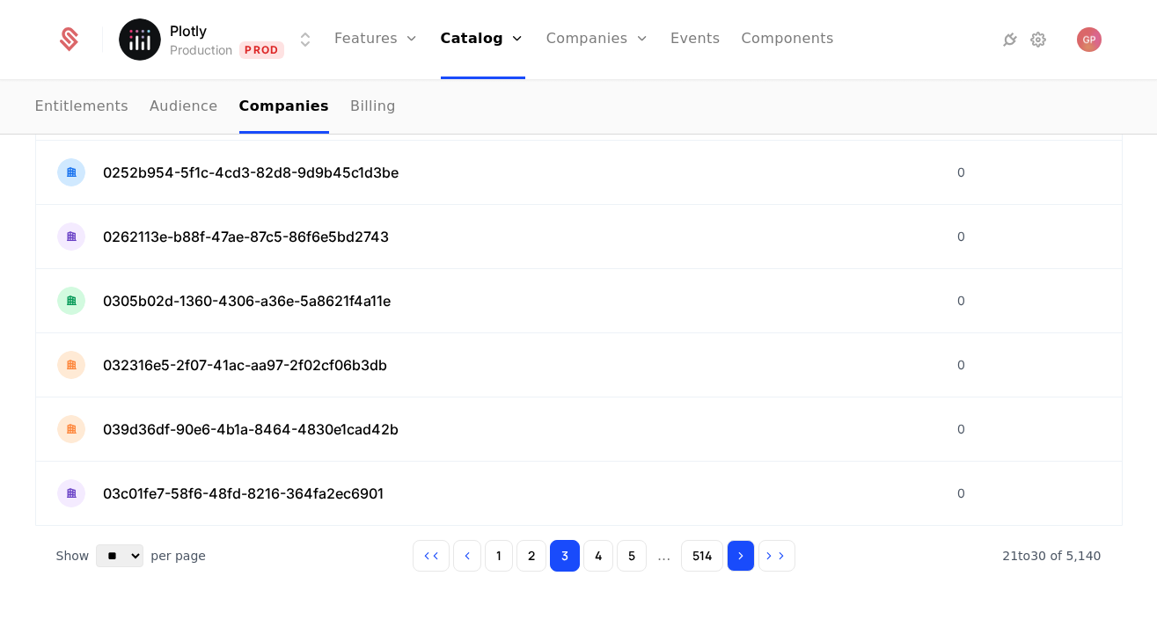
click at [742, 559] on icon "Go to next page" at bounding box center [740, 556] width 12 height 12
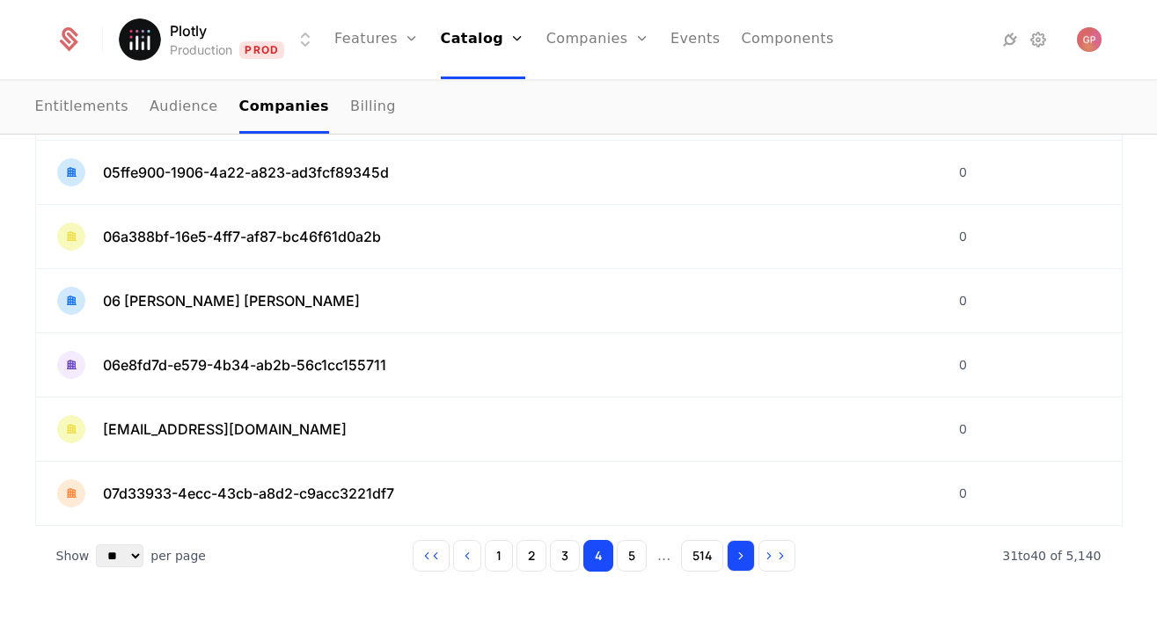
click at [742, 559] on icon "Go to next page" at bounding box center [740, 556] width 12 height 12
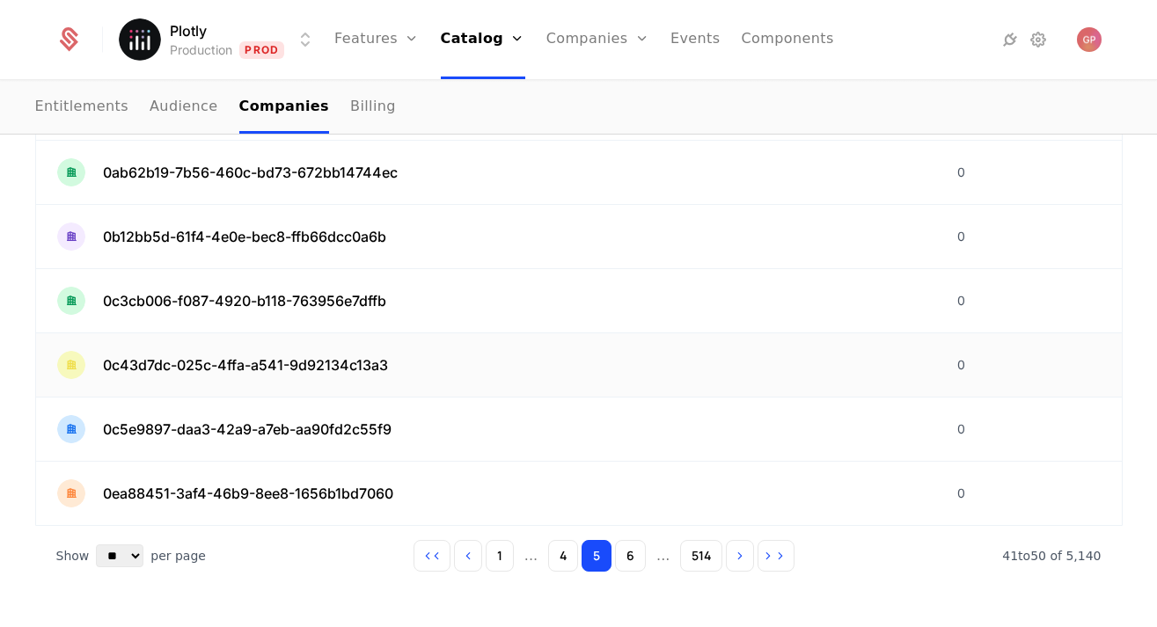
click at [348, 360] on span "0c43d7dc-025c-4ffa-a541-9d92134c13a3" at bounding box center [245, 364] width 285 height 21
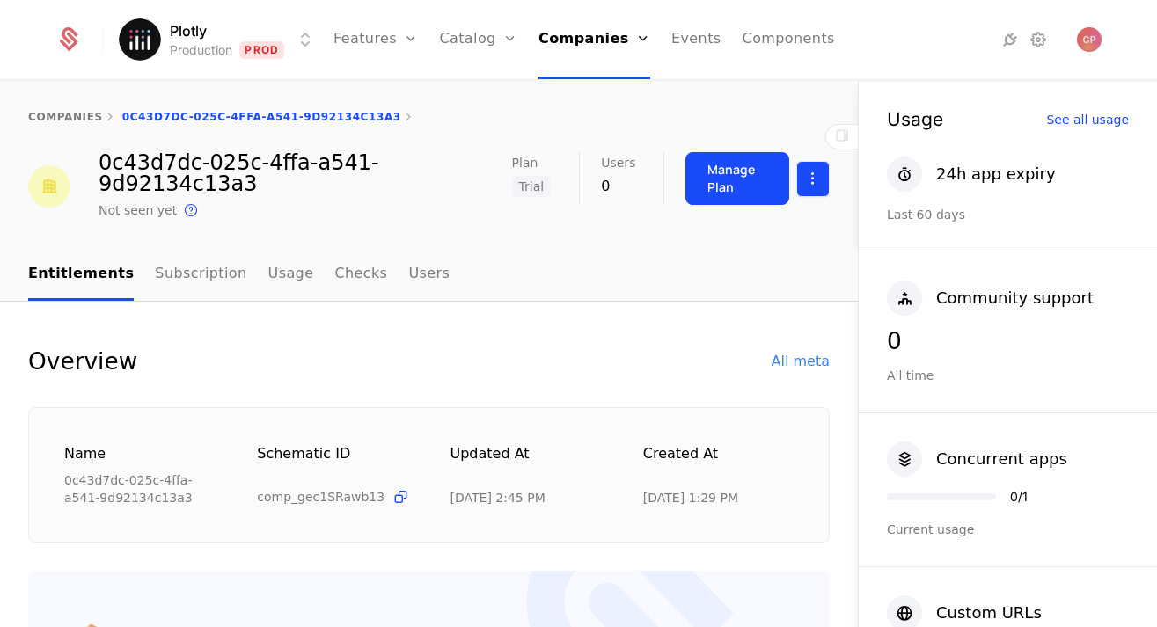
click at [816, 184] on html "Plotly Production Prod Features Features Flags Catalog Plans Add Ons Credits Co…" at bounding box center [578, 313] width 1157 height 627
click at [756, 237] on div "Edit company" at bounding box center [729, 238] width 109 height 25
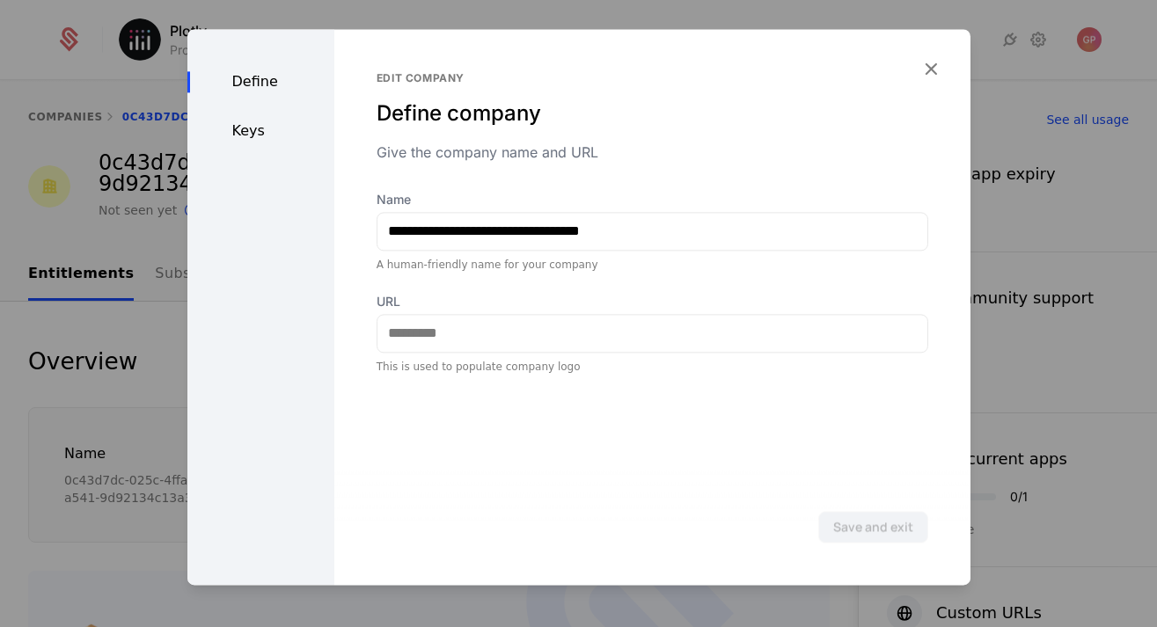
click at [273, 127] on div "Keys" at bounding box center [260, 131] width 147 height 21
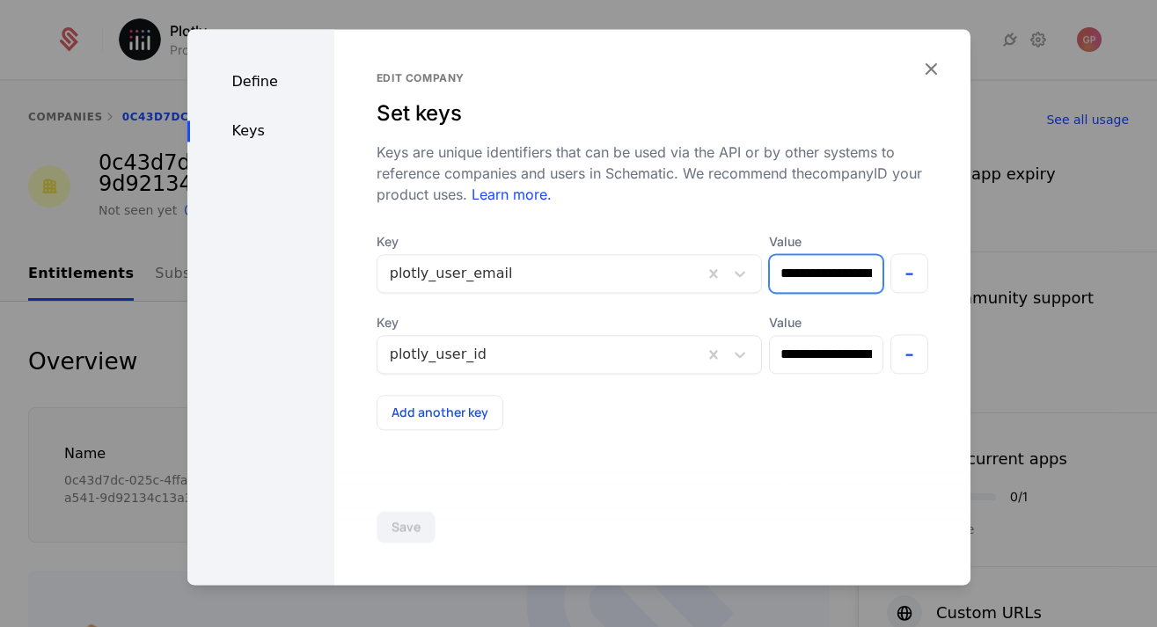
drag, startPoint x: 804, startPoint y: 282, endPoint x: 866, endPoint y: 282, distance: 61.6
click at [866, 282] on input "**********" at bounding box center [826, 273] width 113 height 37
drag, startPoint x: 851, startPoint y: 275, endPoint x: 883, endPoint y: 275, distance: 31.7
click at [883, 275] on div "**********" at bounding box center [652, 263] width 552 height 60
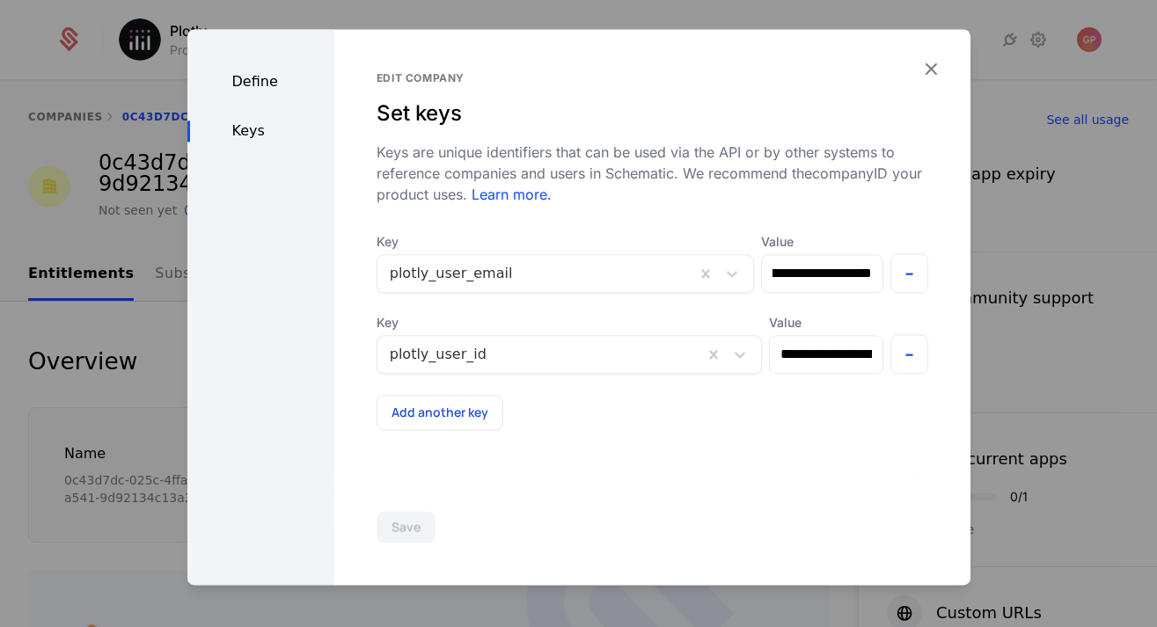
scroll to position [0, 0]
click at [830, 245] on label "Value" at bounding box center [822, 242] width 122 height 18
click at [830, 255] on input "**********" at bounding box center [822, 273] width 121 height 37
click at [830, 245] on label "Value" at bounding box center [822, 242] width 122 height 18
click at [830, 255] on input "**********" at bounding box center [822, 273] width 121 height 37
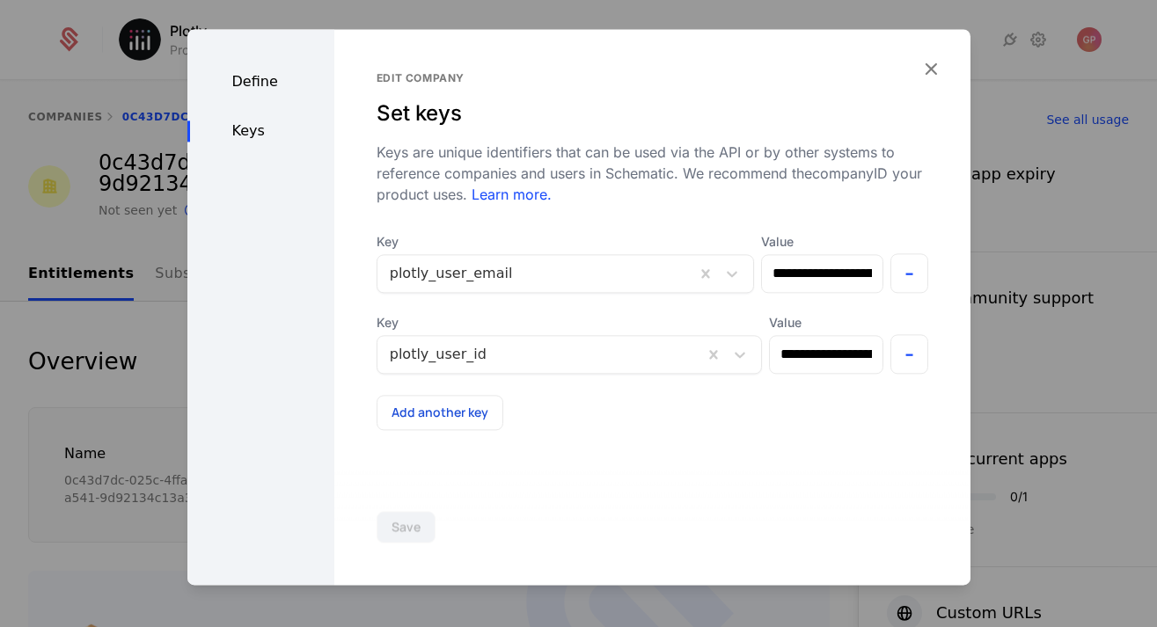
click at [881, 208] on div "**********" at bounding box center [652, 250] width 552 height 359
click at [935, 62] on icon "button" at bounding box center [930, 68] width 23 height 23
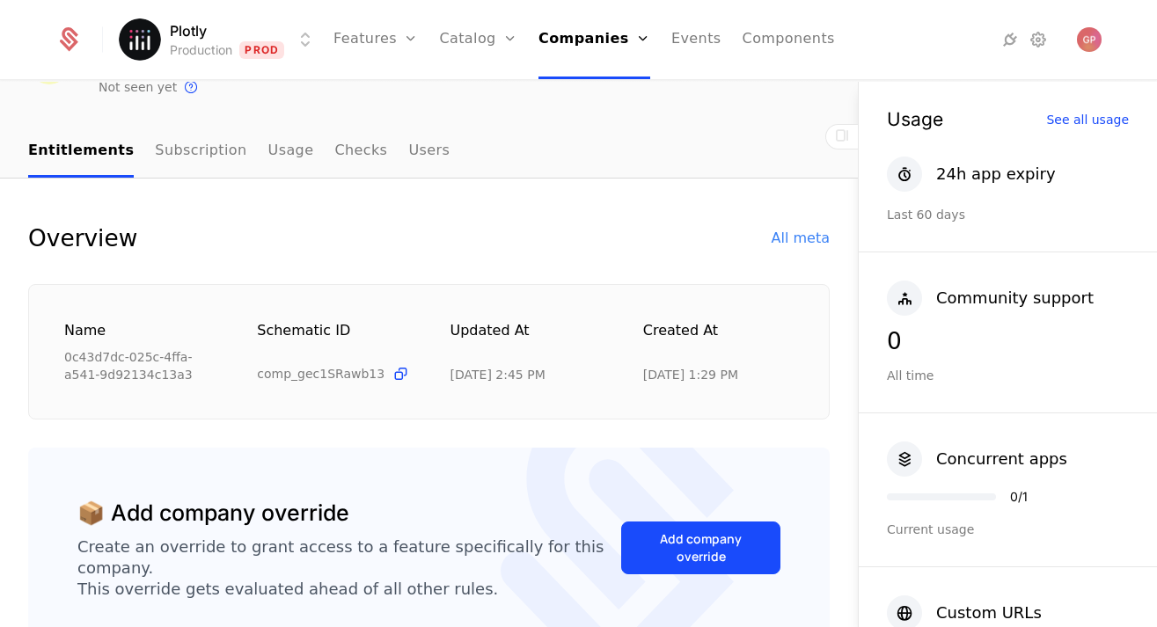
scroll to position [110, 0]
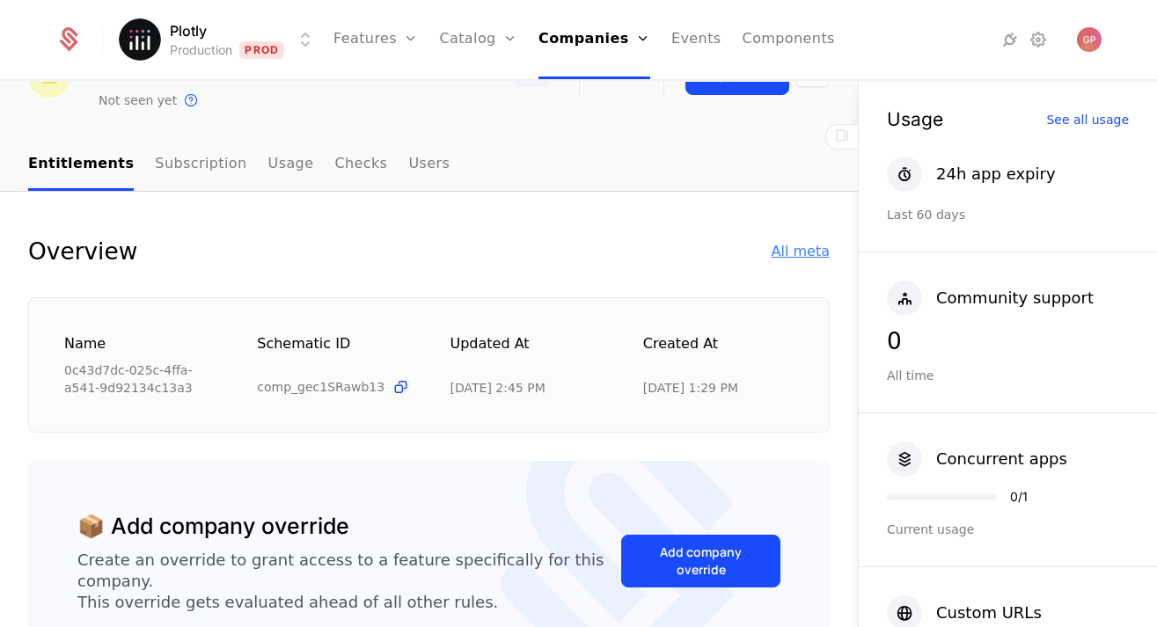
click at [800, 251] on div "All meta" at bounding box center [800, 251] width 58 height 21
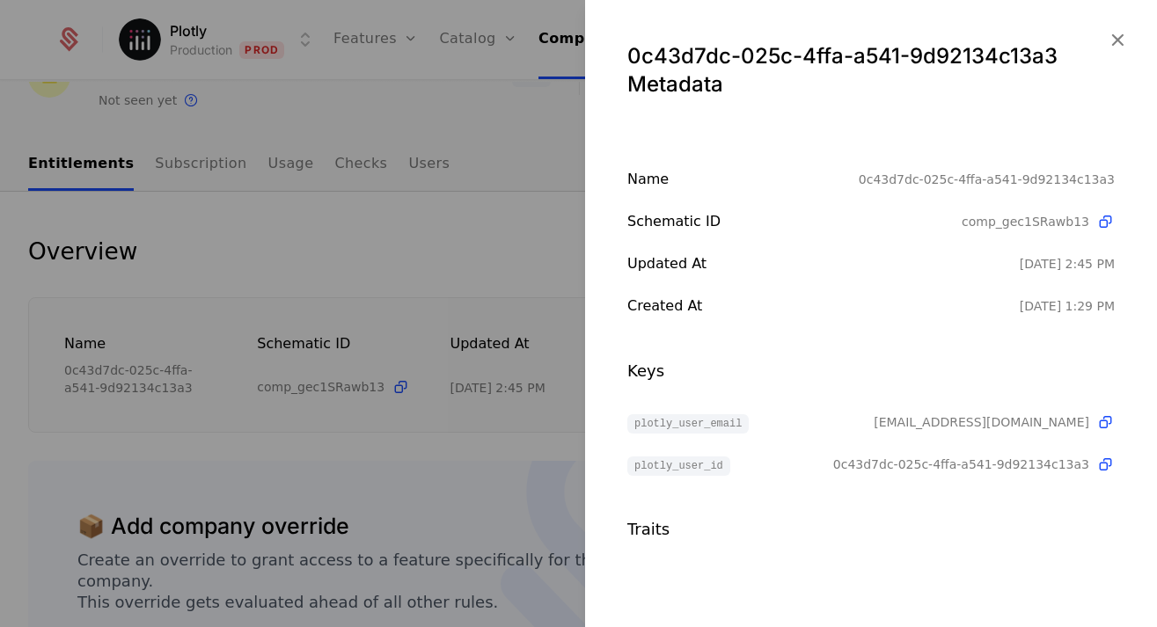
click at [479, 225] on div at bounding box center [578, 313] width 1157 height 627
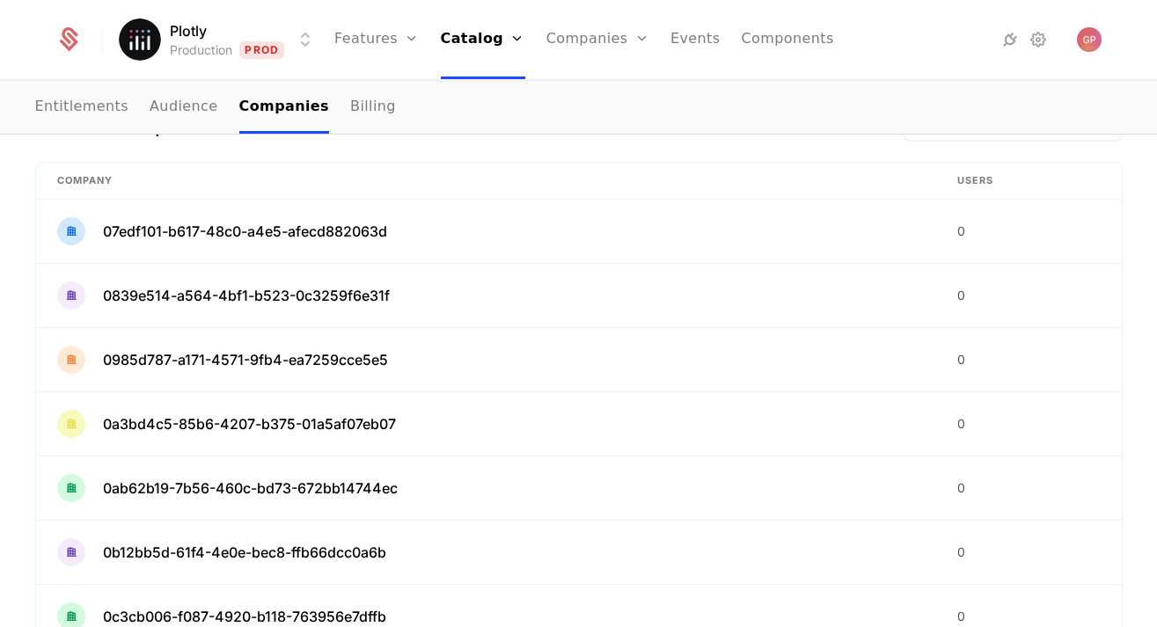
scroll to position [575, 0]
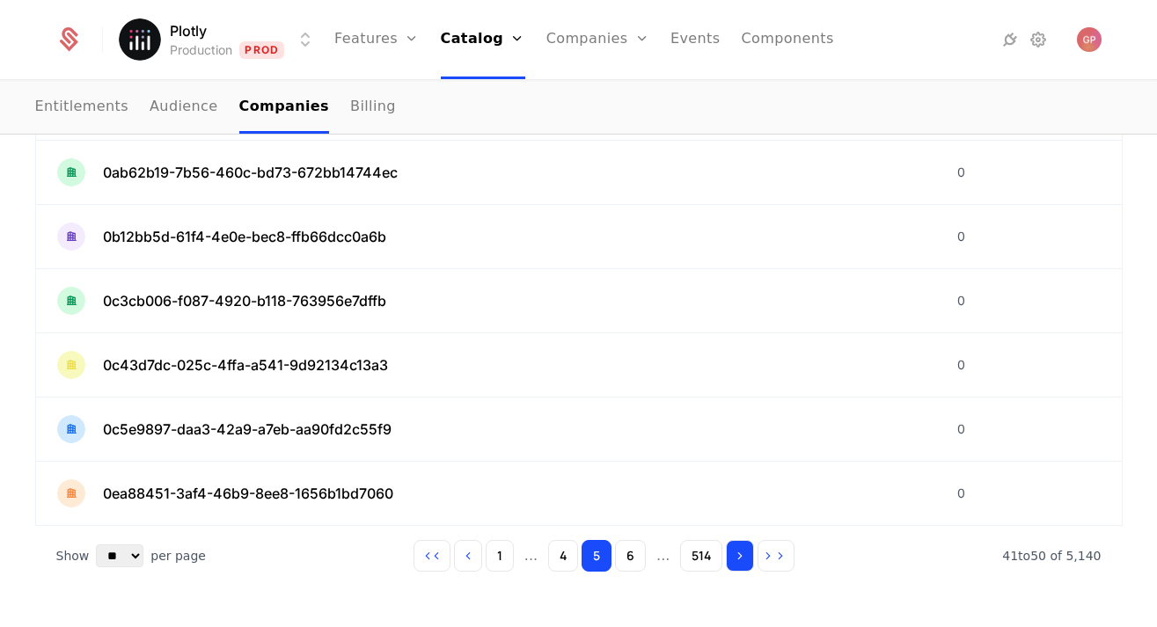
click at [742, 557] on icon "Go to next page" at bounding box center [740, 556] width 12 height 12
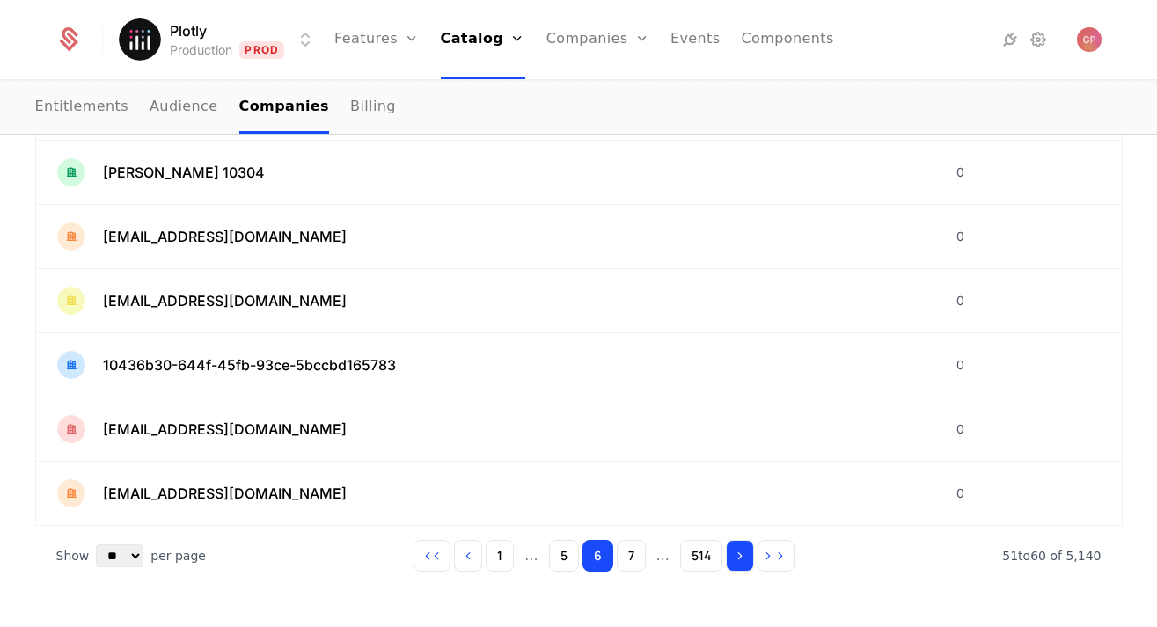
click at [734, 553] on icon "Go to next page" at bounding box center [740, 556] width 12 height 12
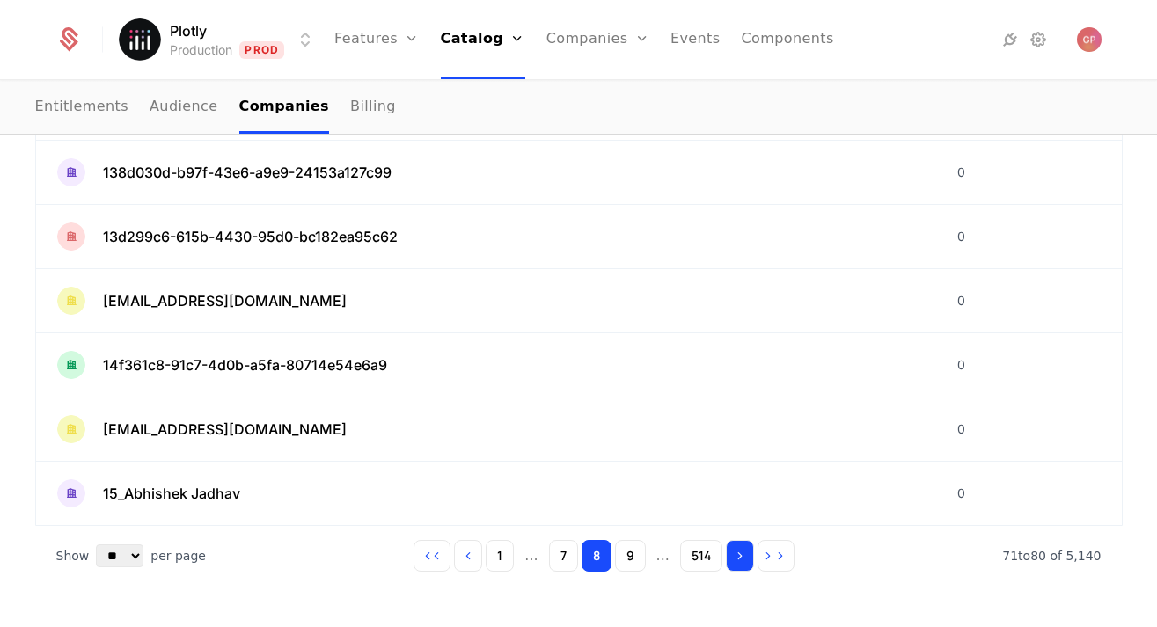
click at [734, 553] on icon "Go to next page" at bounding box center [740, 556] width 12 height 12
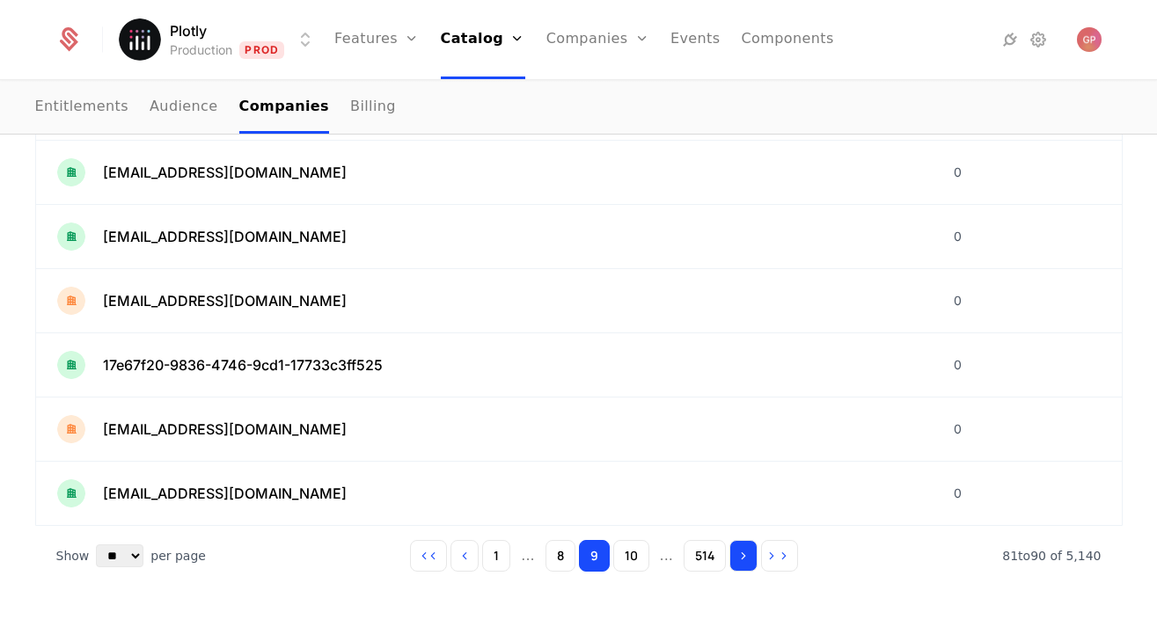
click at [734, 553] on button "Go to next page" at bounding box center [743, 556] width 28 height 32
click at [734, 553] on button "Go to next page" at bounding box center [741, 556] width 28 height 32
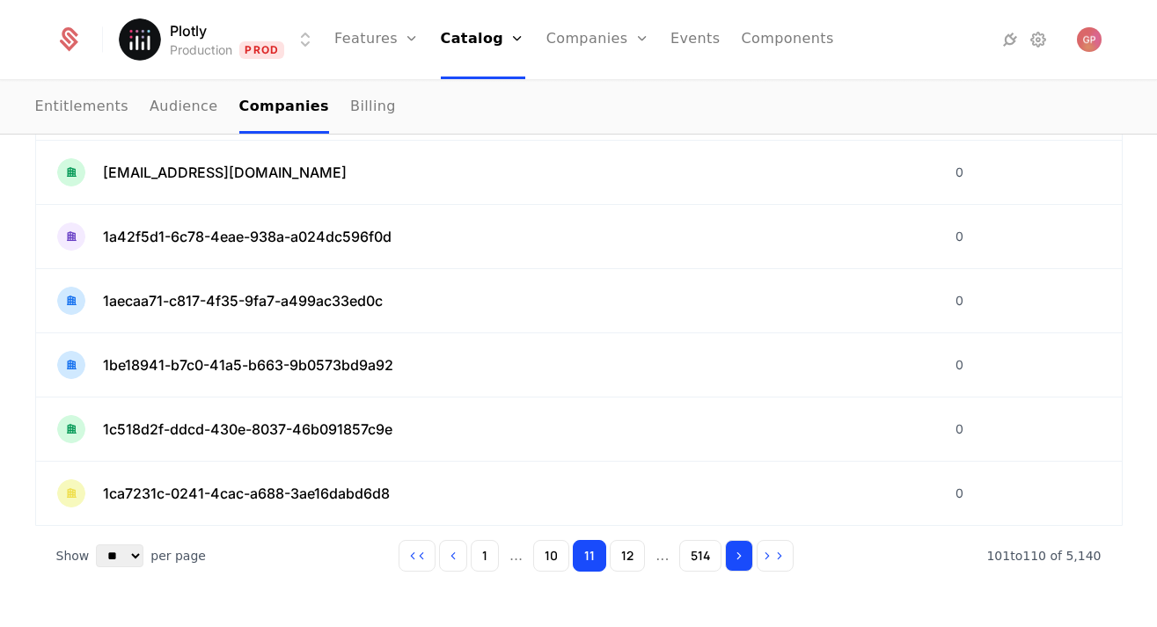
click at [734, 553] on button "Go to next page" at bounding box center [739, 556] width 28 height 32
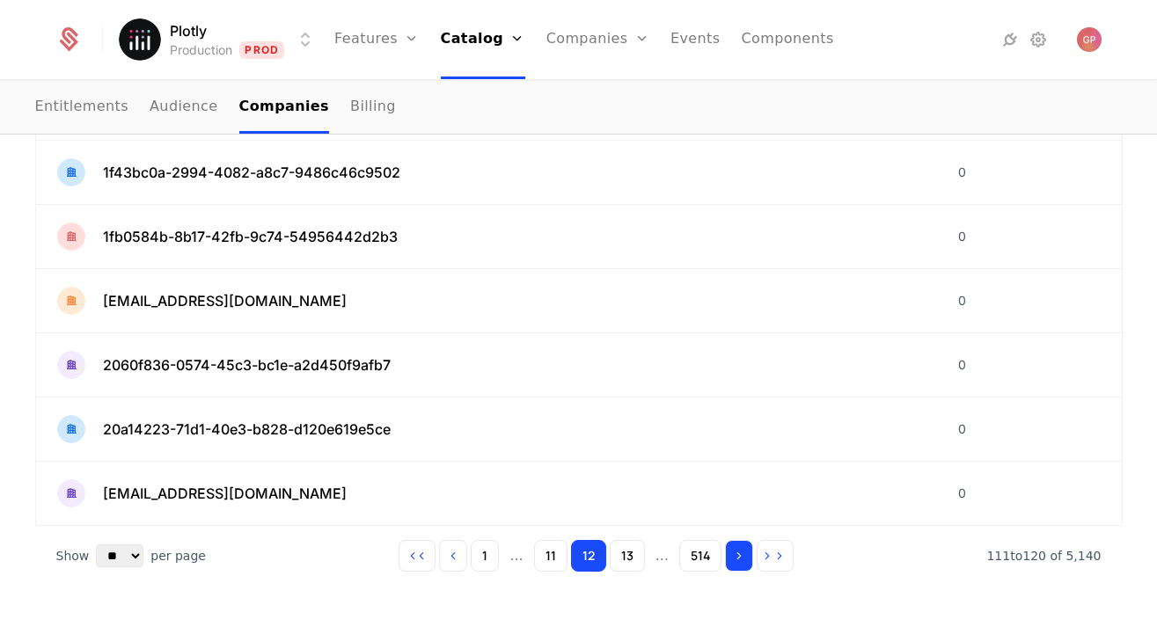
click at [734, 553] on button "Go to next page" at bounding box center [739, 556] width 28 height 32
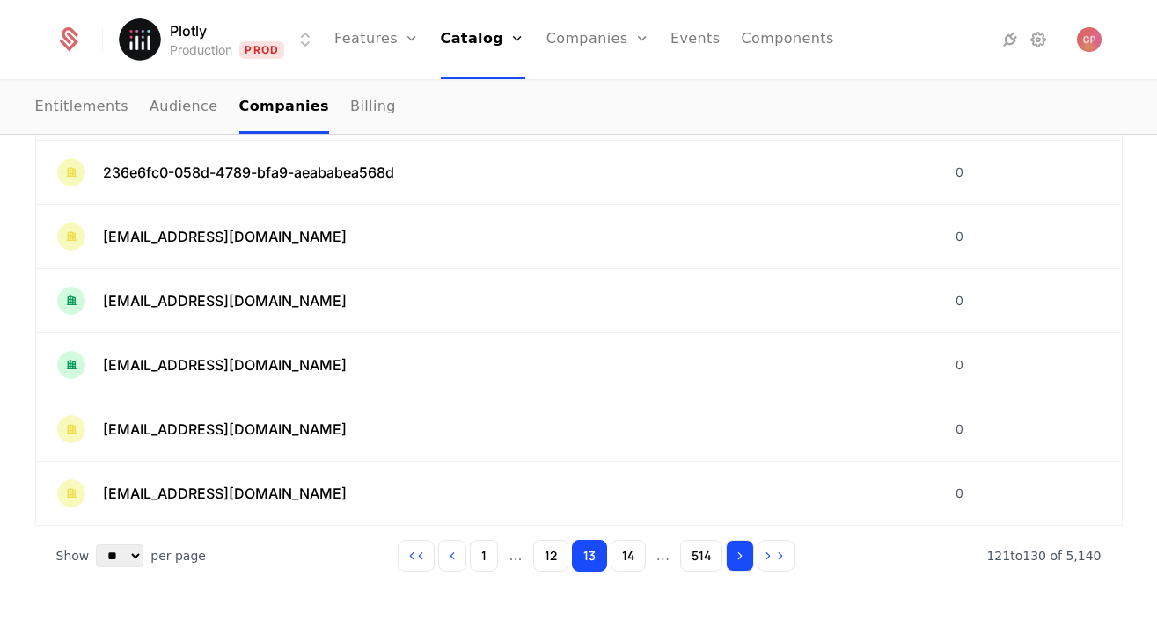
click at [734, 553] on button "Go to next page" at bounding box center [740, 556] width 28 height 32
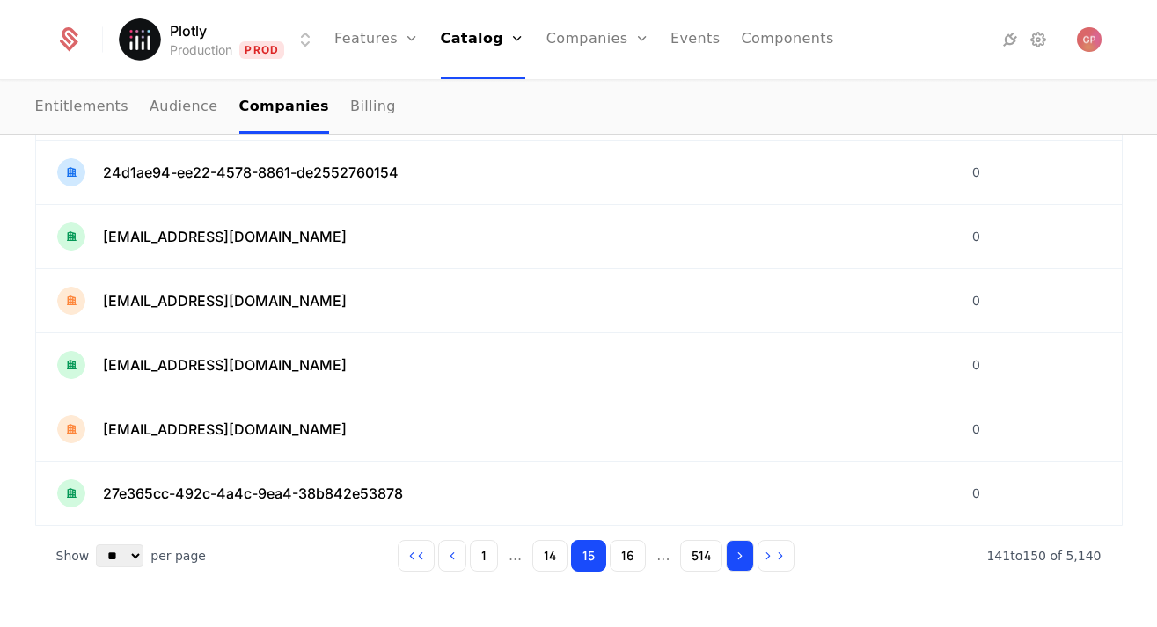
click at [734, 553] on button "Go to next page" at bounding box center [740, 556] width 28 height 32
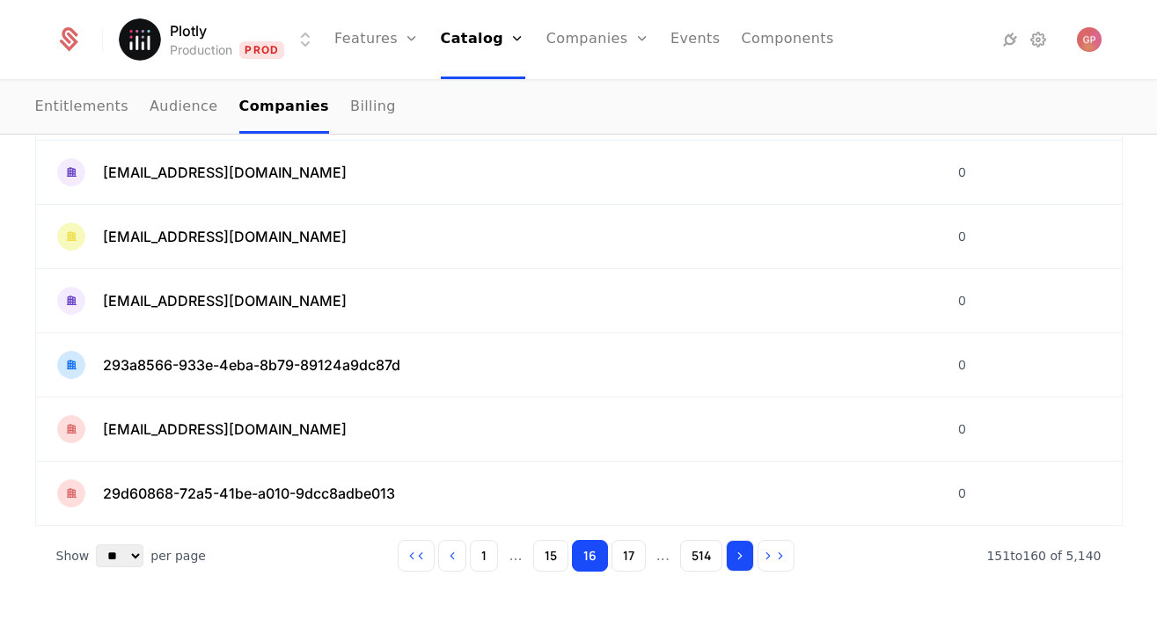
click at [734, 553] on button "Go to next page" at bounding box center [740, 556] width 28 height 32
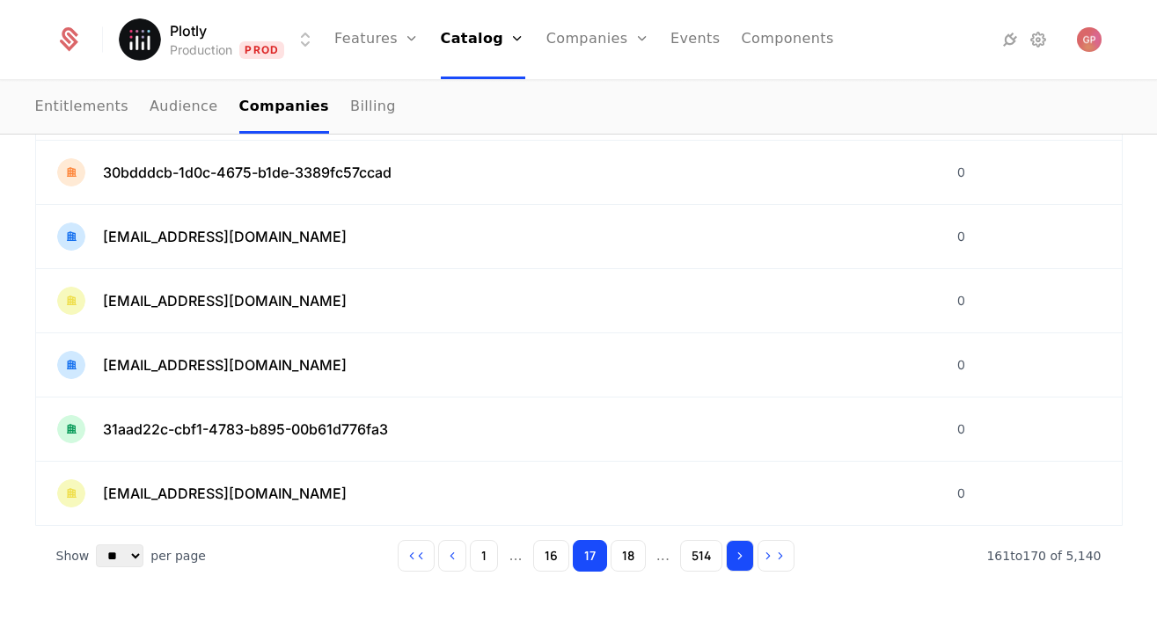
click at [734, 553] on button "Go to next page" at bounding box center [740, 556] width 28 height 32
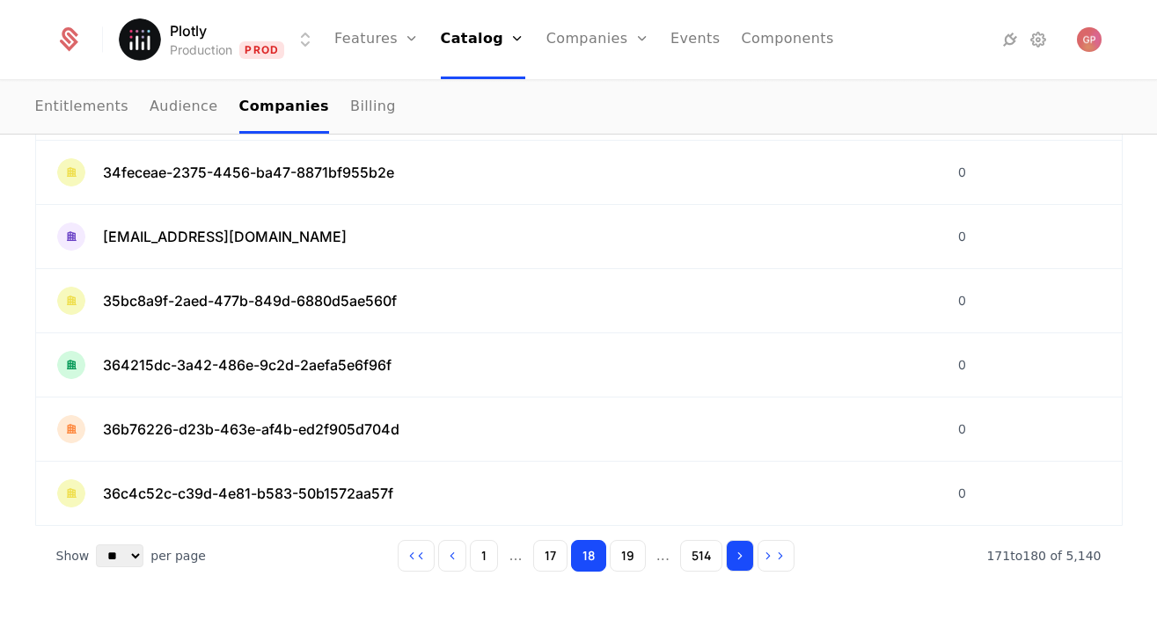
click at [734, 553] on button "Go to next page" at bounding box center [740, 556] width 28 height 32
click at [734, 553] on button "Go to next page" at bounding box center [741, 556] width 28 height 32
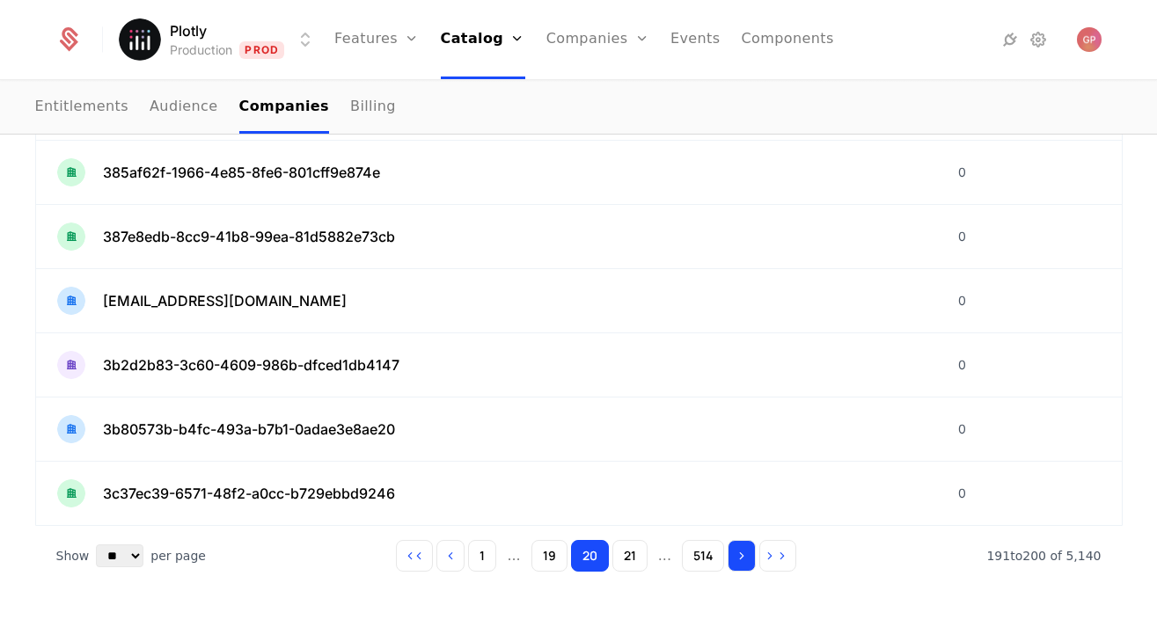
click at [734, 553] on button "Go to next page" at bounding box center [741, 556] width 28 height 32
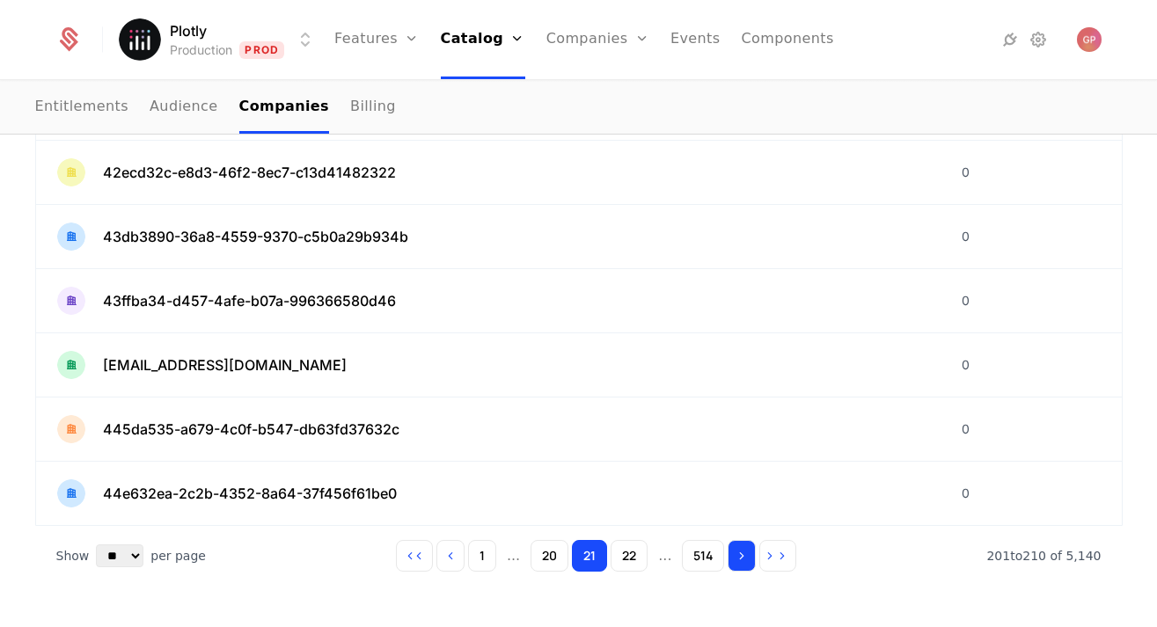
click at [734, 553] on button "Go to next page" at bounding box center [741, 556] width 28 height 32
click at [734, 553] on button "Go to next page" at bounding box center [742, 556] width 28 height 32
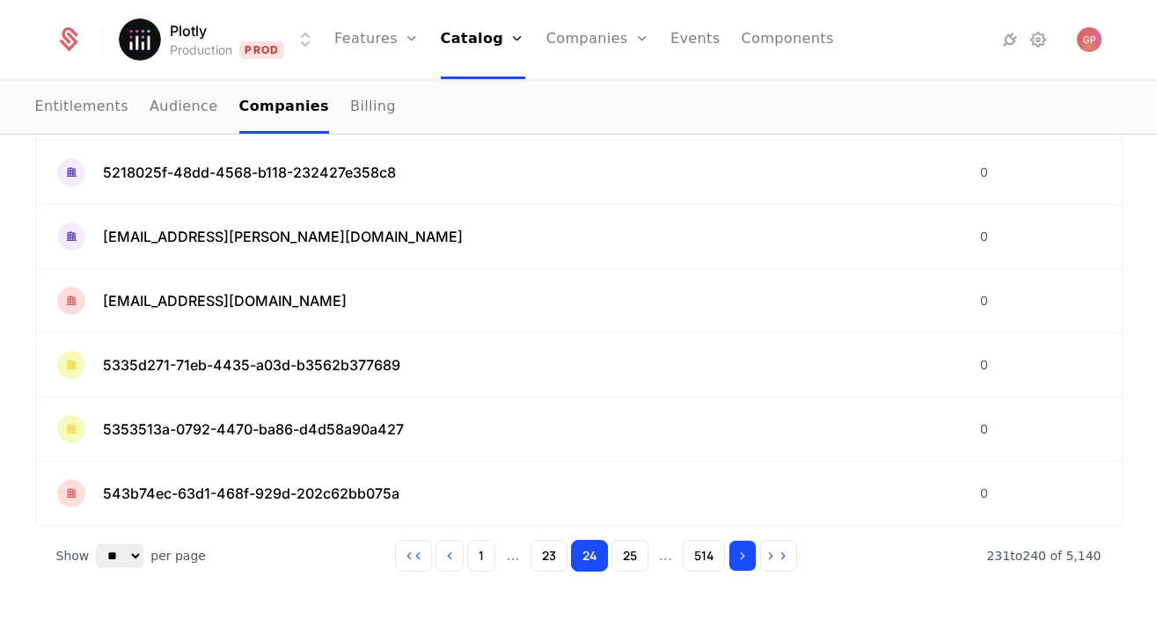
click at [734, 553] on button "Go to next page" at bounding box center [742, 556] width 28 height 32
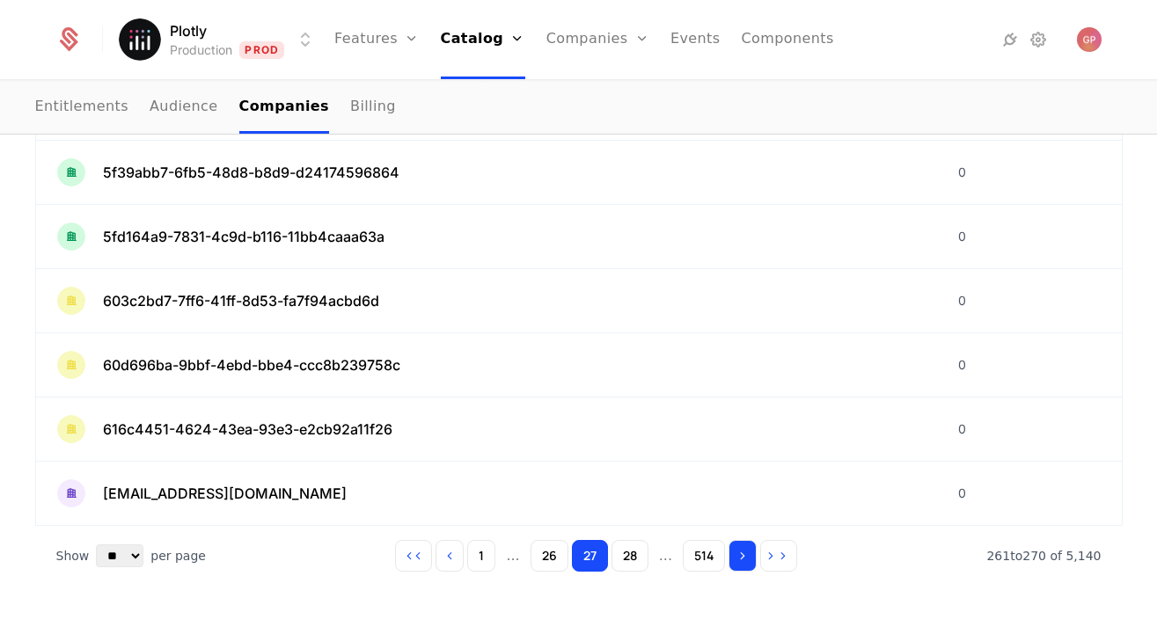
click at [734, 553] on button "Go to next page" at bounding box center [742, 556] width 28 height 32
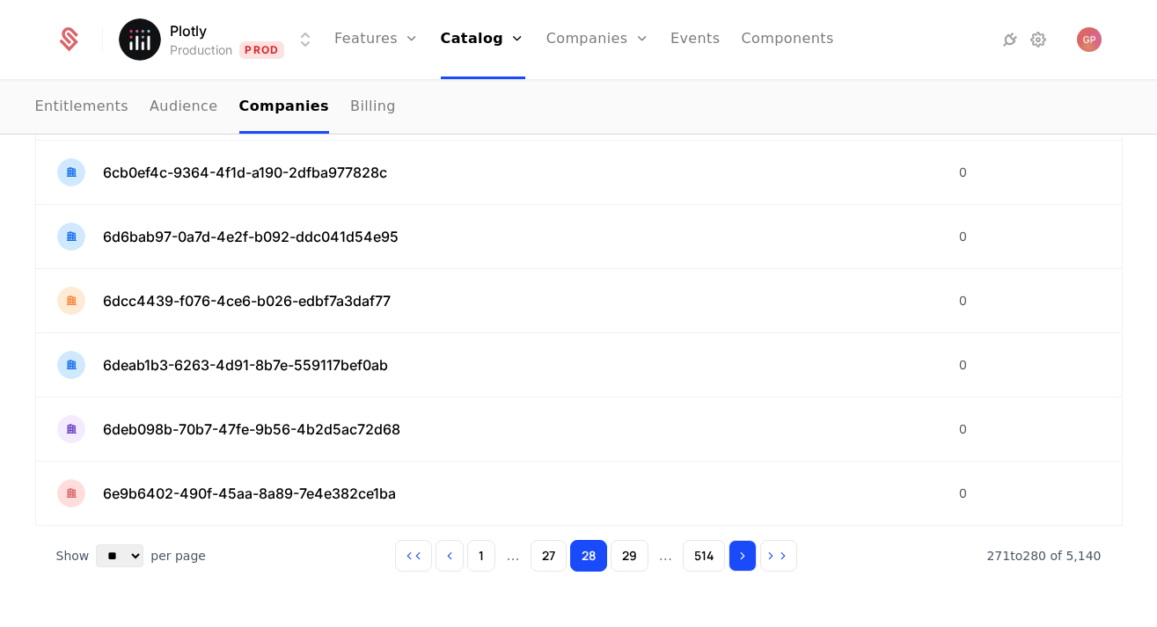
click at [734, 553] on button "Go to next page" at bounding box center [742, 556] width 28 height 32
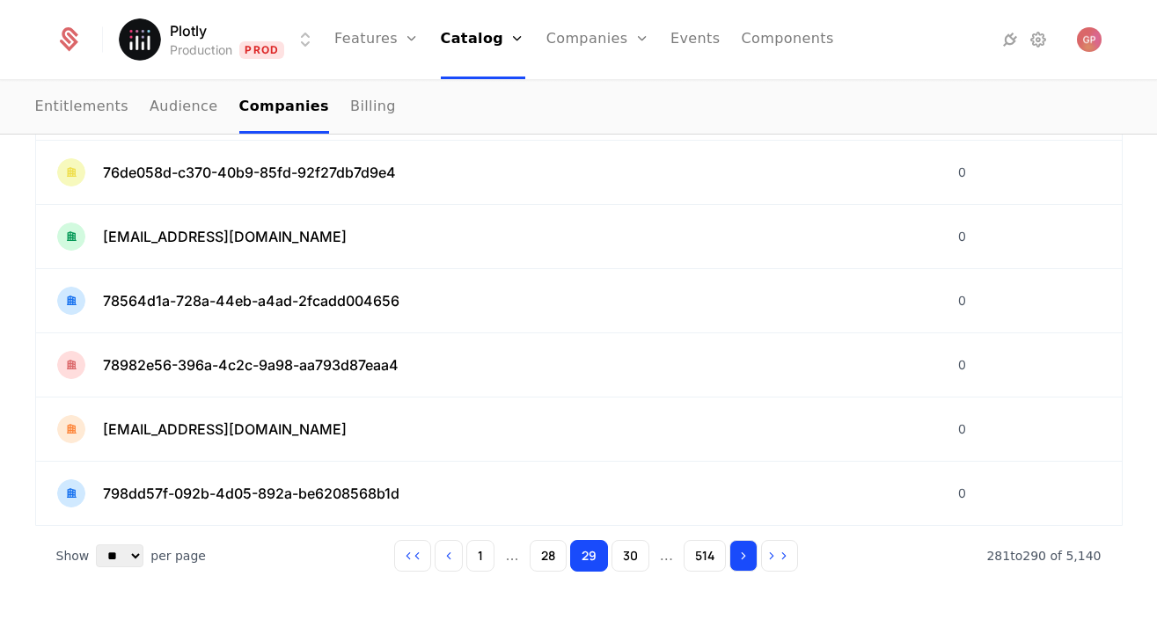
click at [734, 553] on button "Go to next page" at bounding box center [743, 556] width 28 height 32
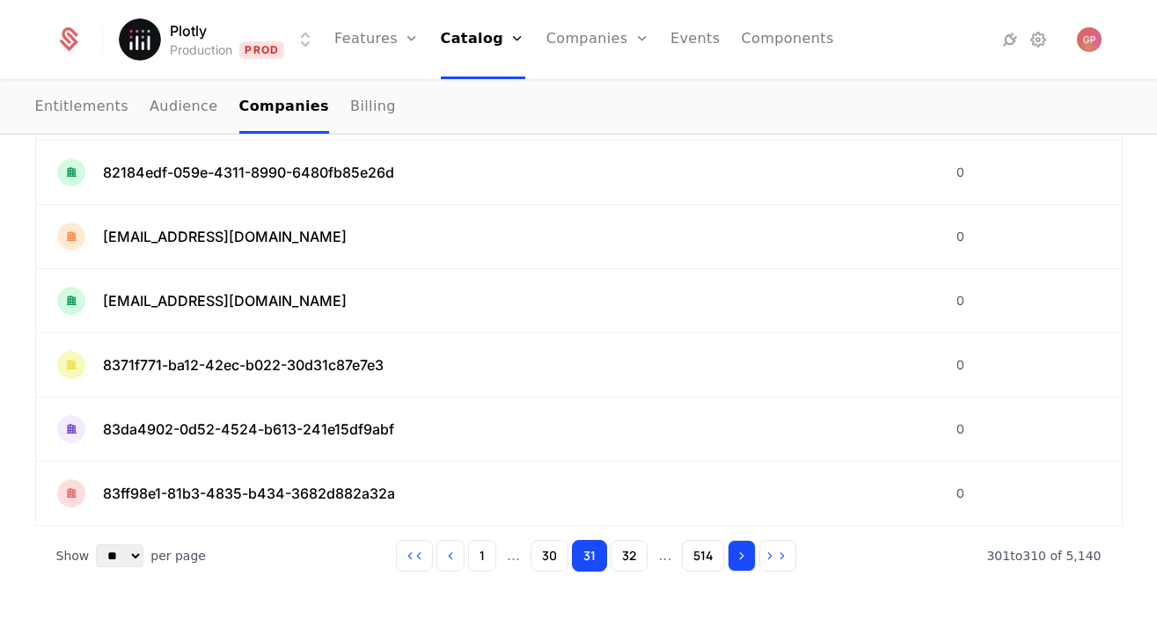
click at [734, 553] on button "Go to next page" at bounding box center [741, 556] width 28 height 32
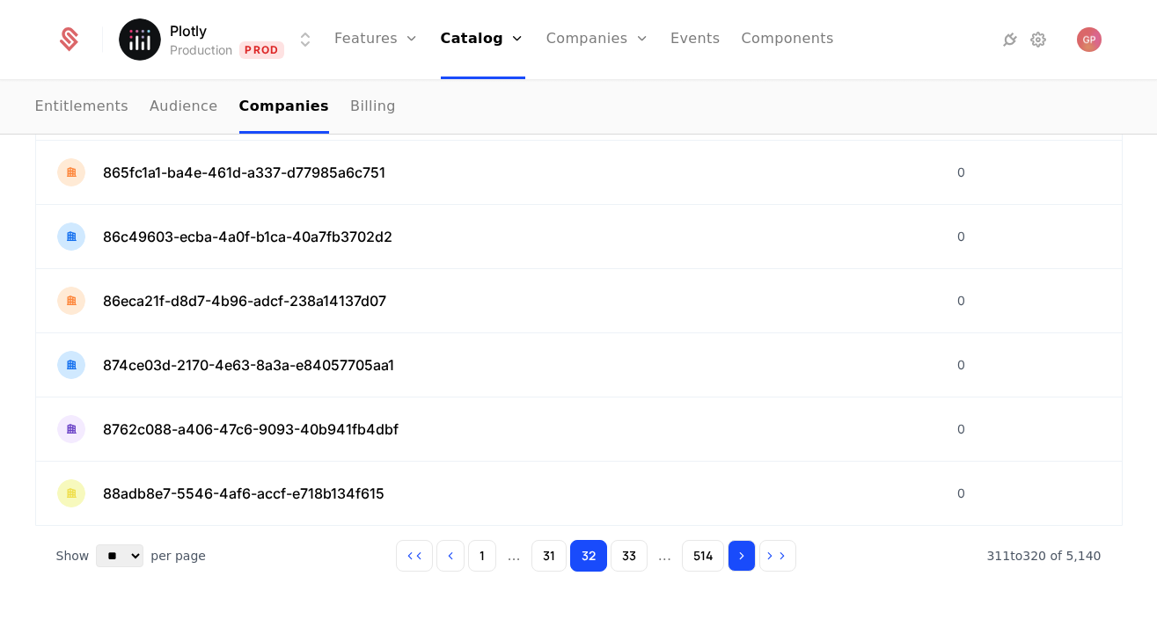
click at [734, 553] on button "Go to next page" at bounding box center [741, 556] width 28 height 32
click at [734, 553] on button "Go to next page" at bounding box center [742, 556] width 28 height 32
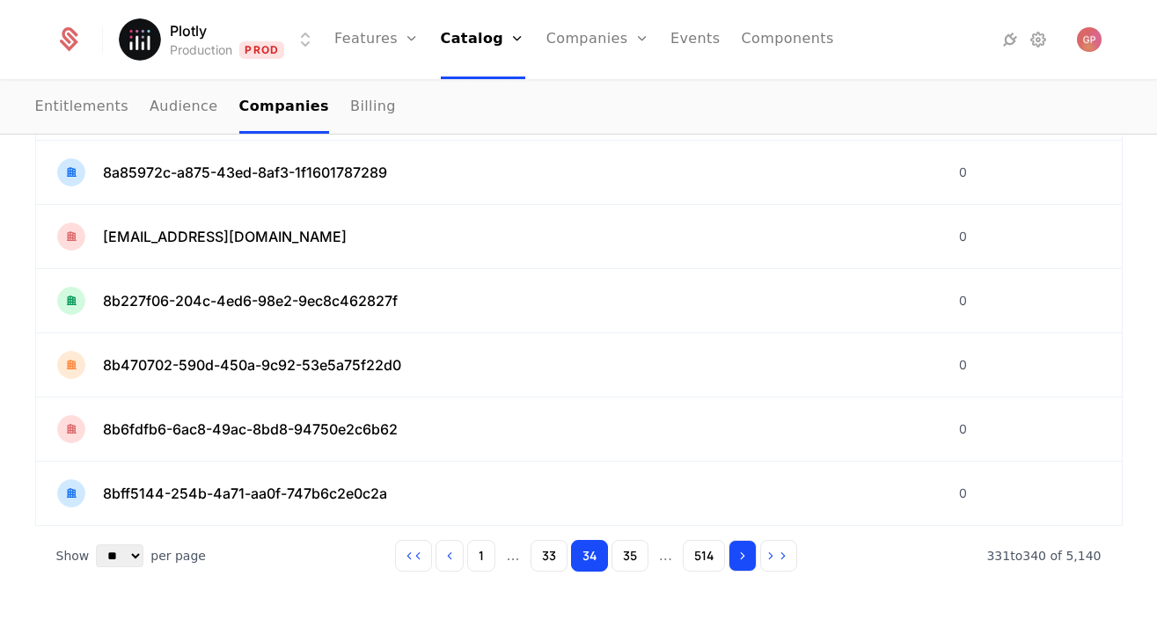
click at [734, 553] on button "Go to next page" at bounding box center [742, 556] width 28 height 32
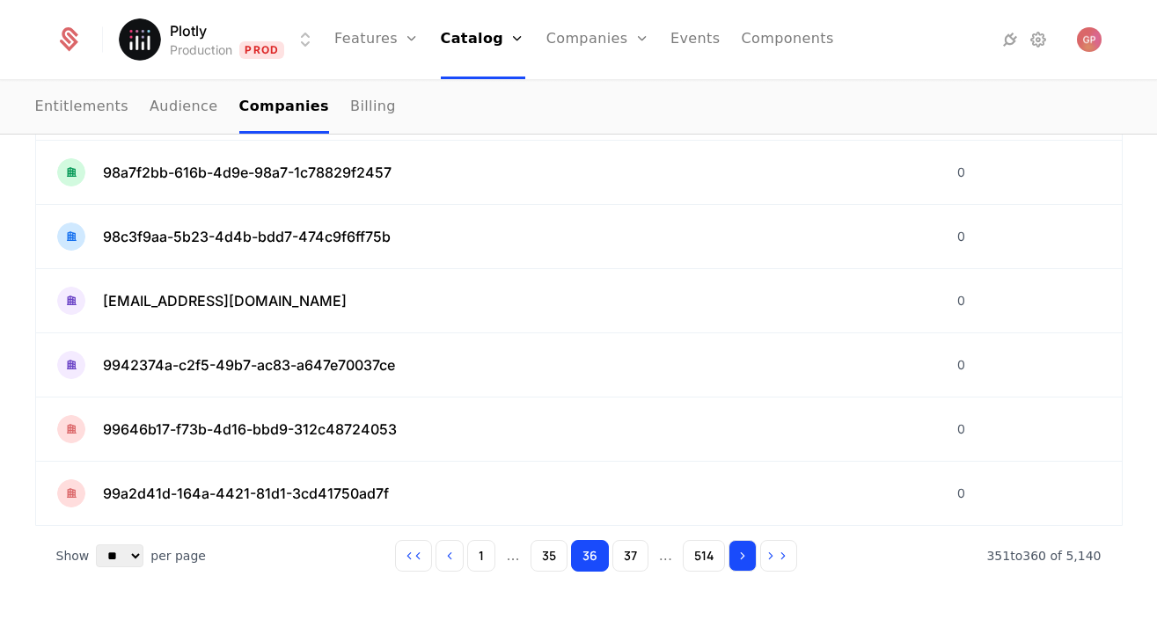
click at [734, 553] on button "Go to next page" at bounding box center [742, 556] width 28 height 32
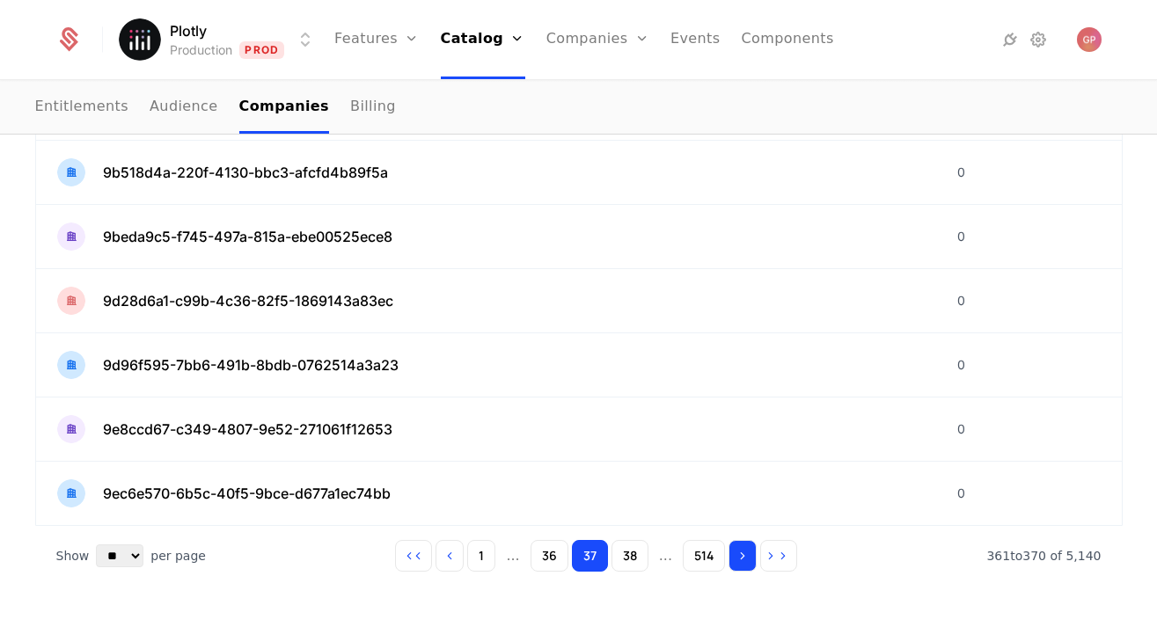
click at [734, 553] on button "Go to next page" at bounding box center [742, 556] width 28 height 32
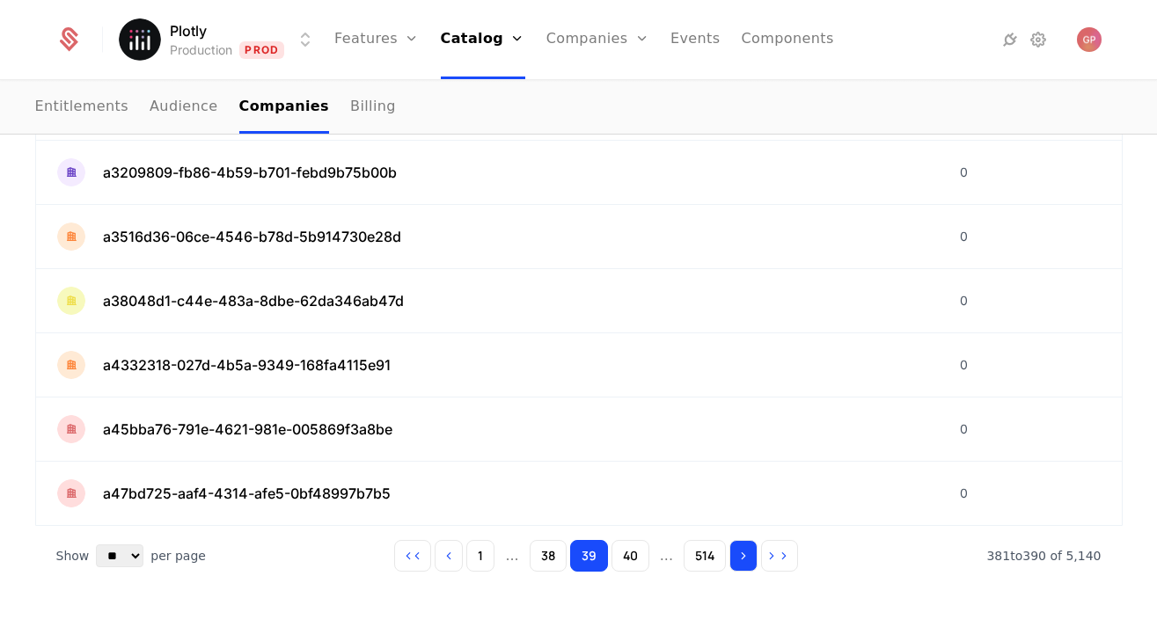
click at [734, 553] on button "Go to next page" at bounding box center [743, 556] width 28 height 32
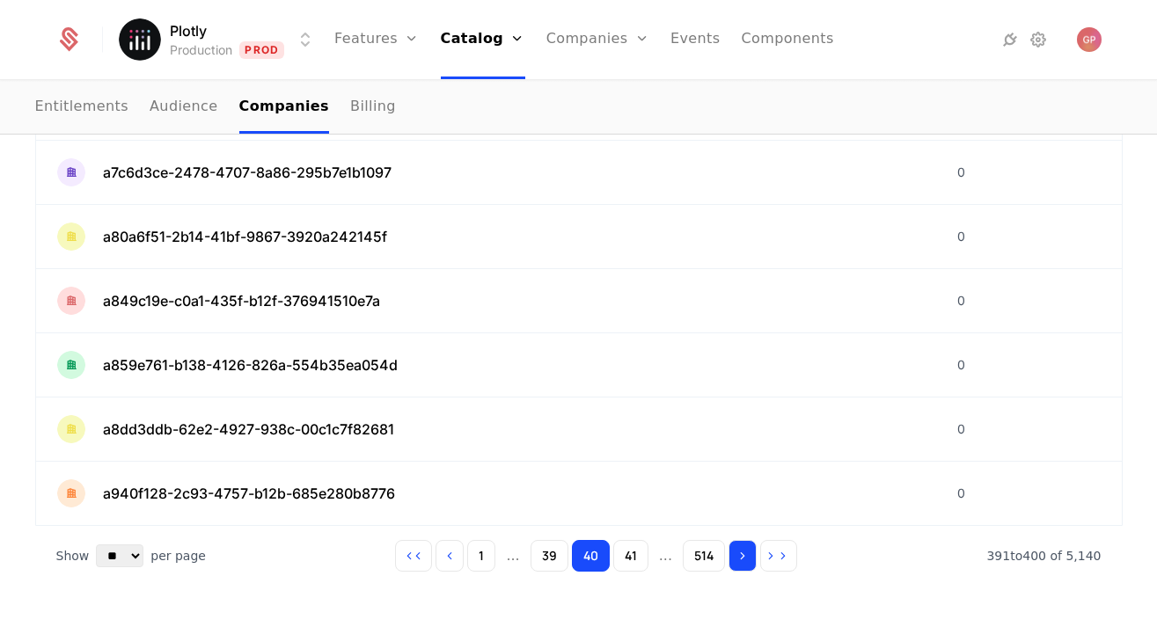
click at [734, 553] on button "Go to next page" at bounding box center [742, 556] width 28 height 32
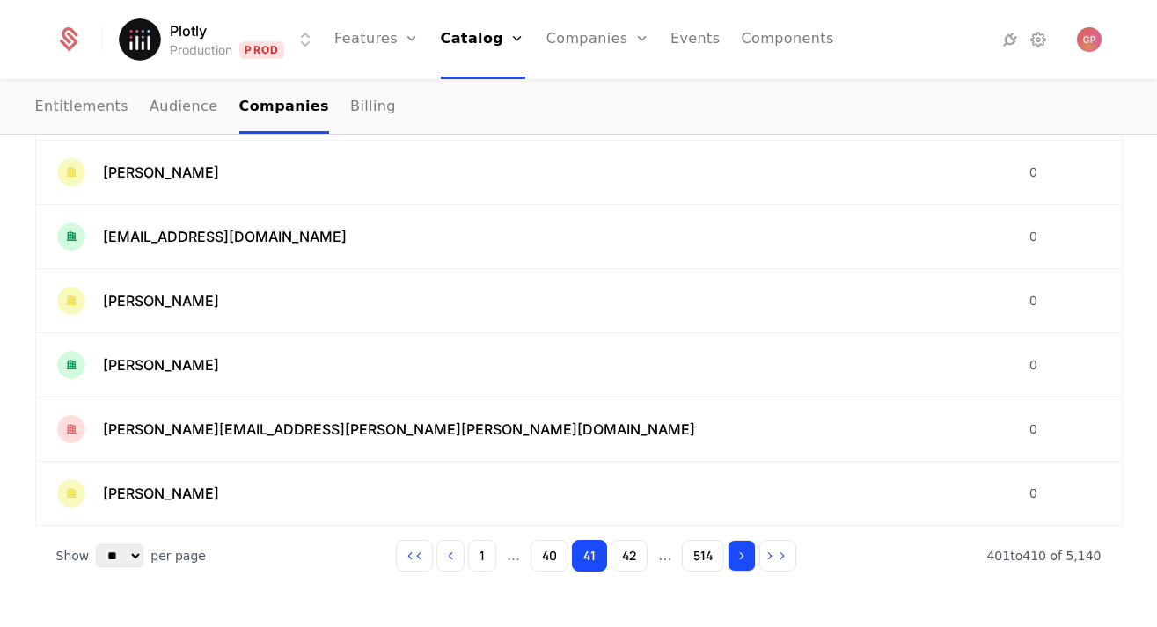
click at [734, 553] on button "Go to next page" at bounding box center [741, 556] width 28 height 32
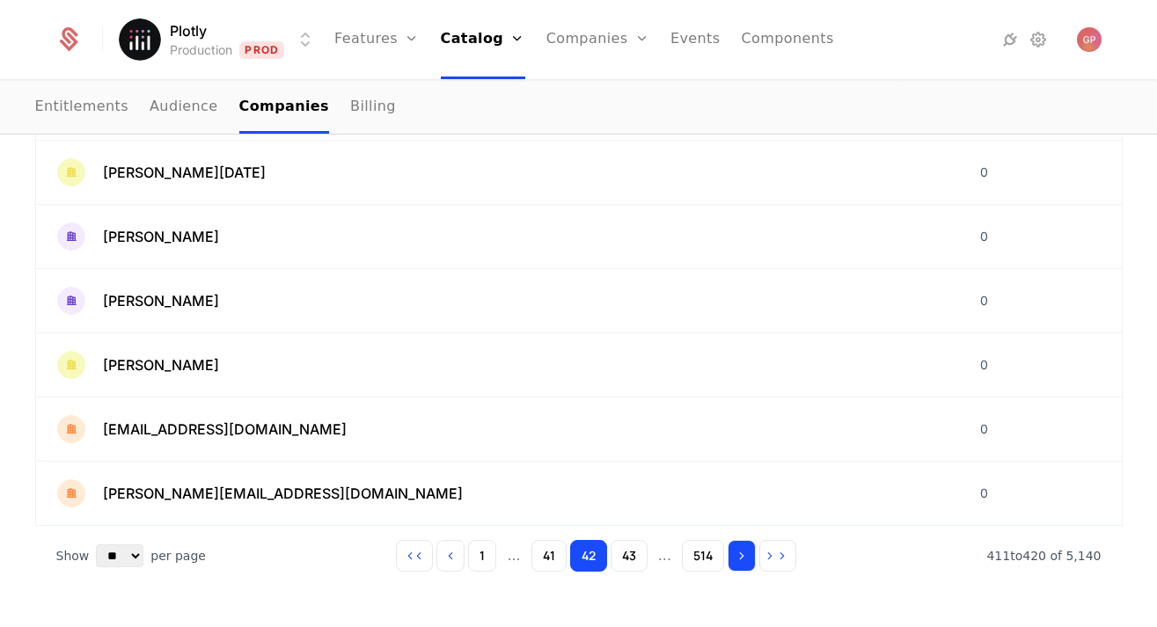
click at [734, 553] on button "Go to next page" at bounding box center [741, 556] width 28 height 32
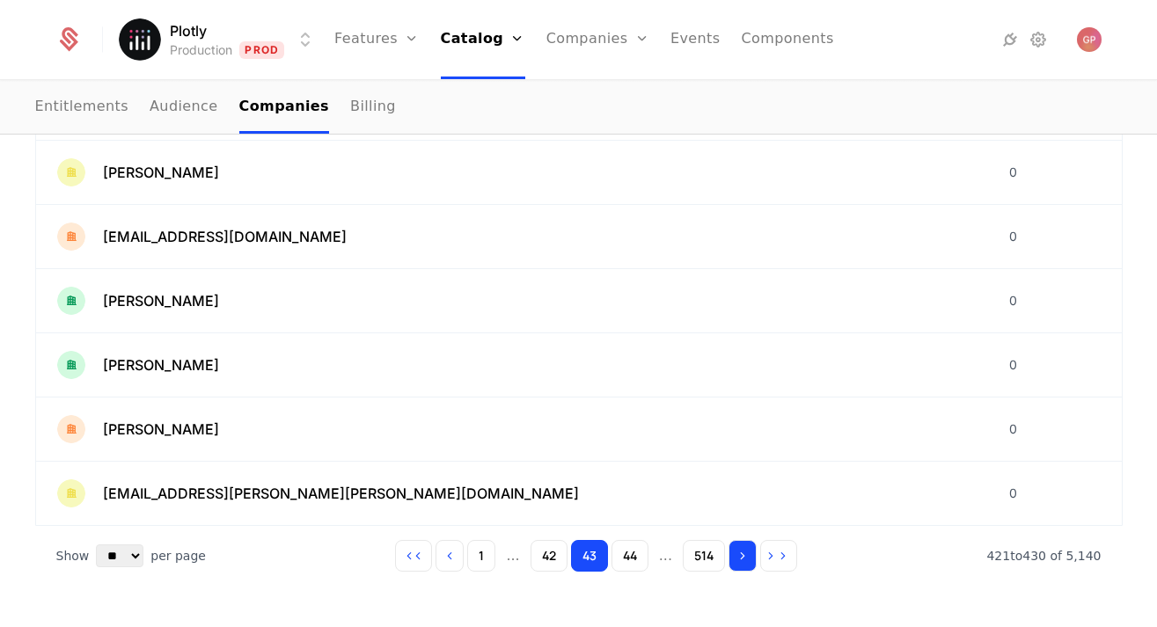
click at [734, 553] on button "Go to next page" at bounding box center [742, 556] width 28 height 32
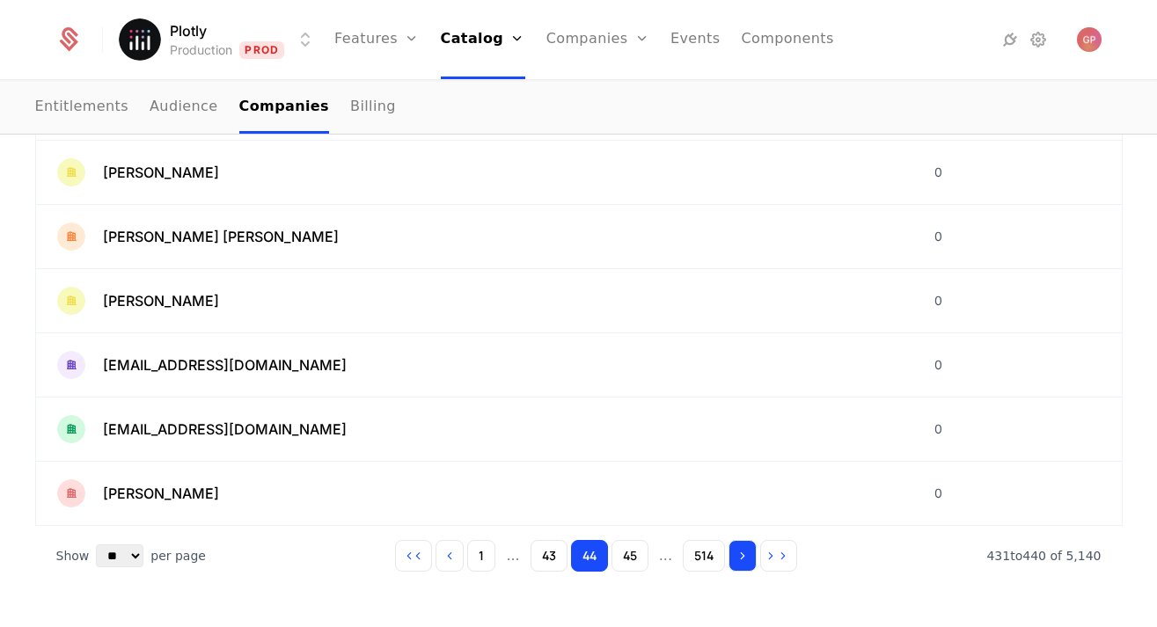
click at [734, 553] on button "Go to next page" at bounding box center [742, 556] width 28 height 32
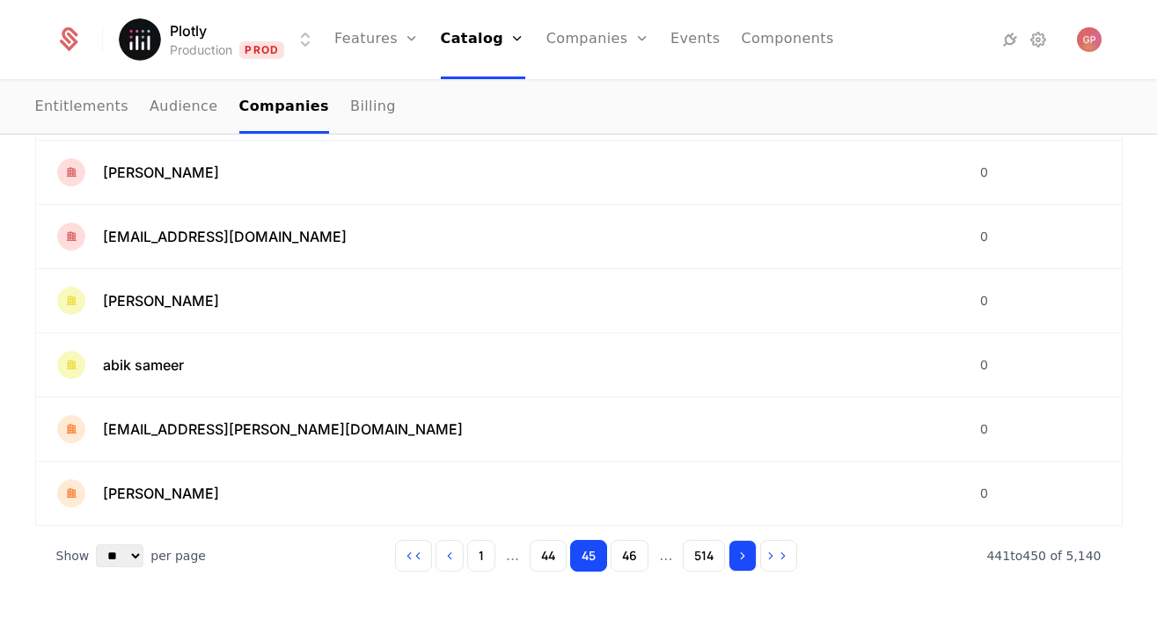
click at [734, 553] on button "Go to next page" at bounding box center [742, 556] width 28 height 32
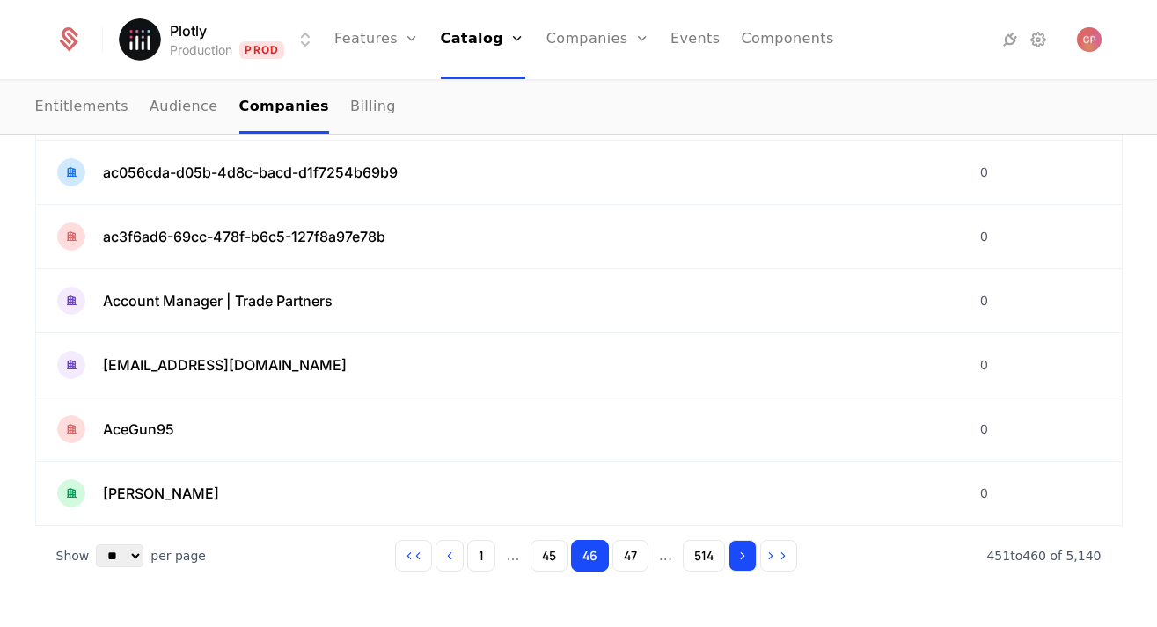
click at [734, 553] on button "Go to next page" at bounding box center [742, 556] width 28 height 32
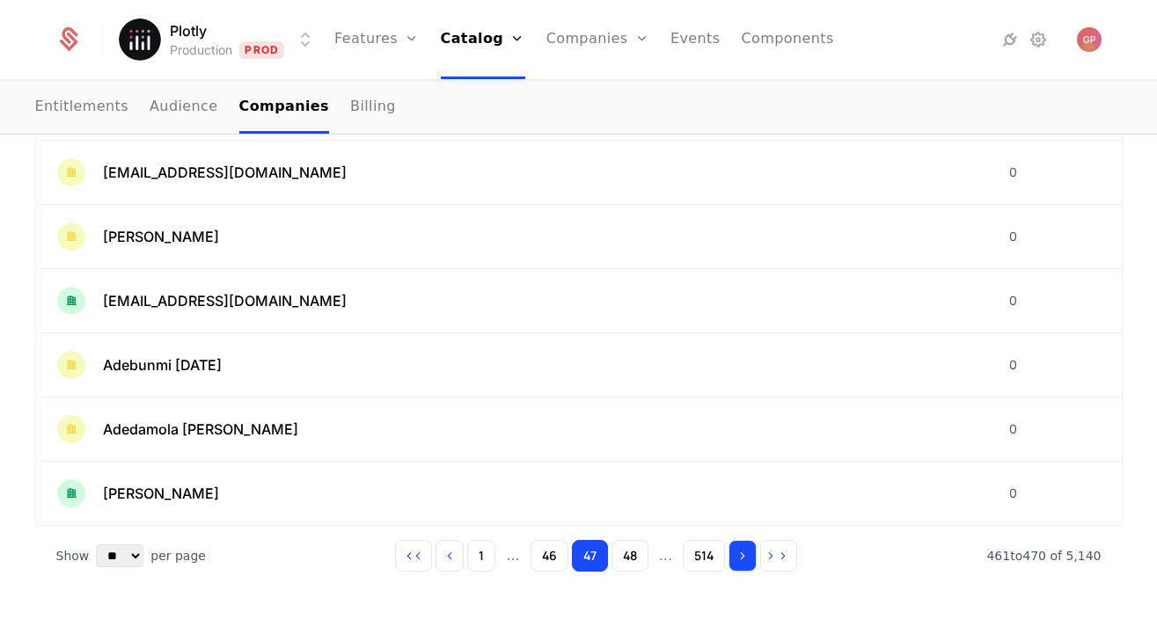
click at [734, 553] on button "Go to next page" at bounding box center [742, 556] width 28 height 32
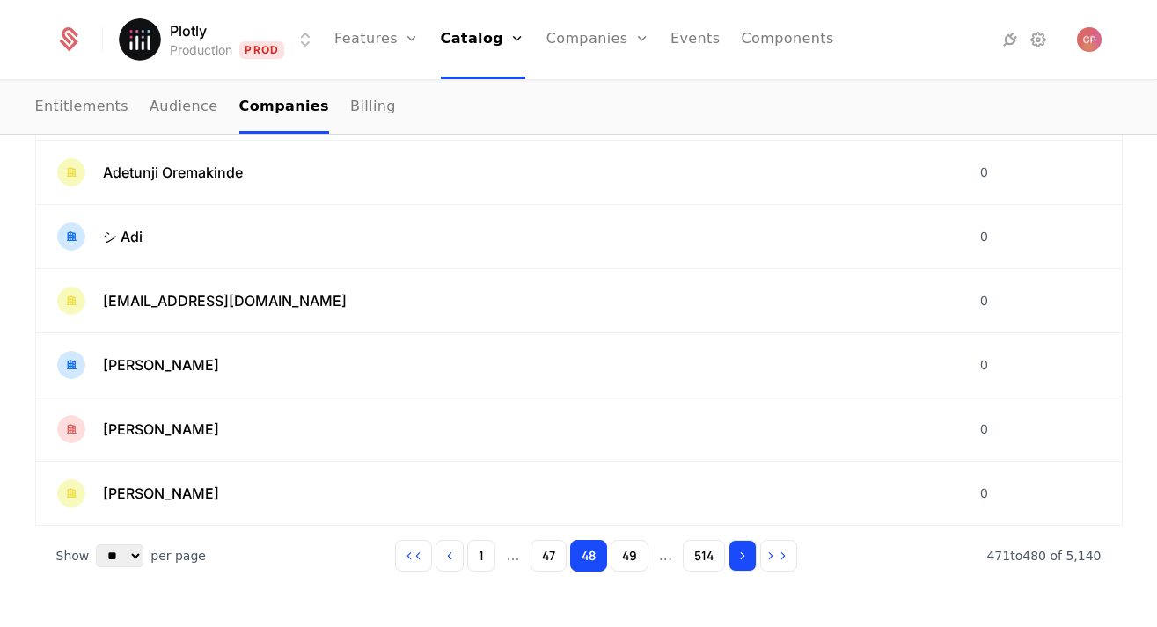
click at [734, 553] on button "Go to next page" at bounding box center [742, 556] width 28 height 32
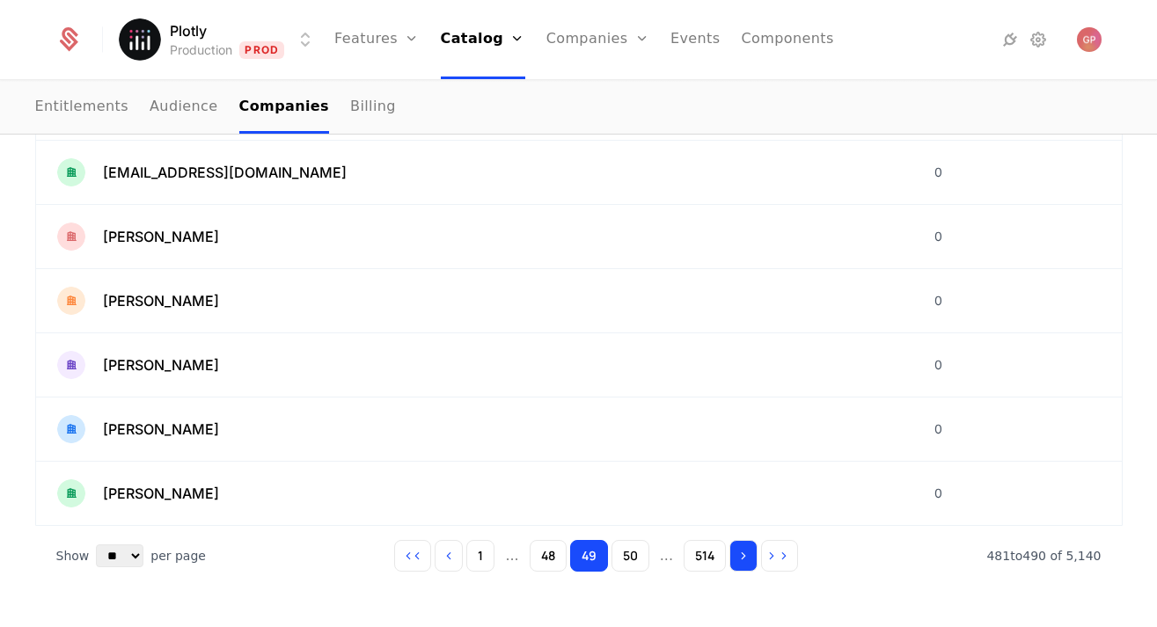
click at [734, 553] on button "Go to next page" at bounding box center [743, 556] width 28 height 32
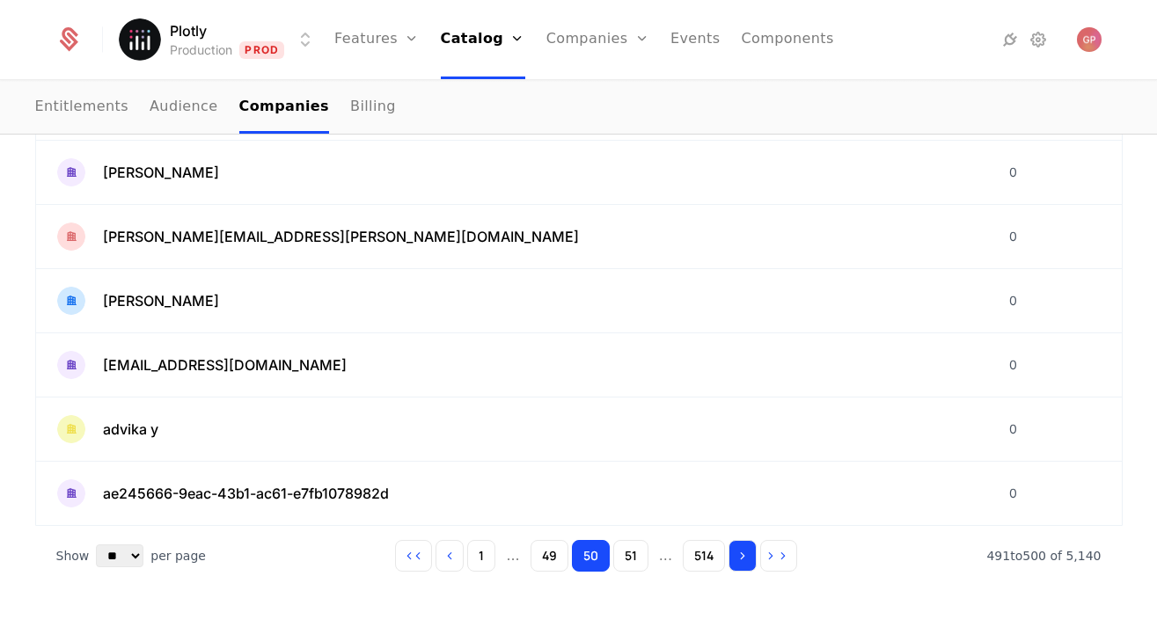
click at [734, 553] on button "Go to next page" at bounding box center [742, 556] width 28 height 32
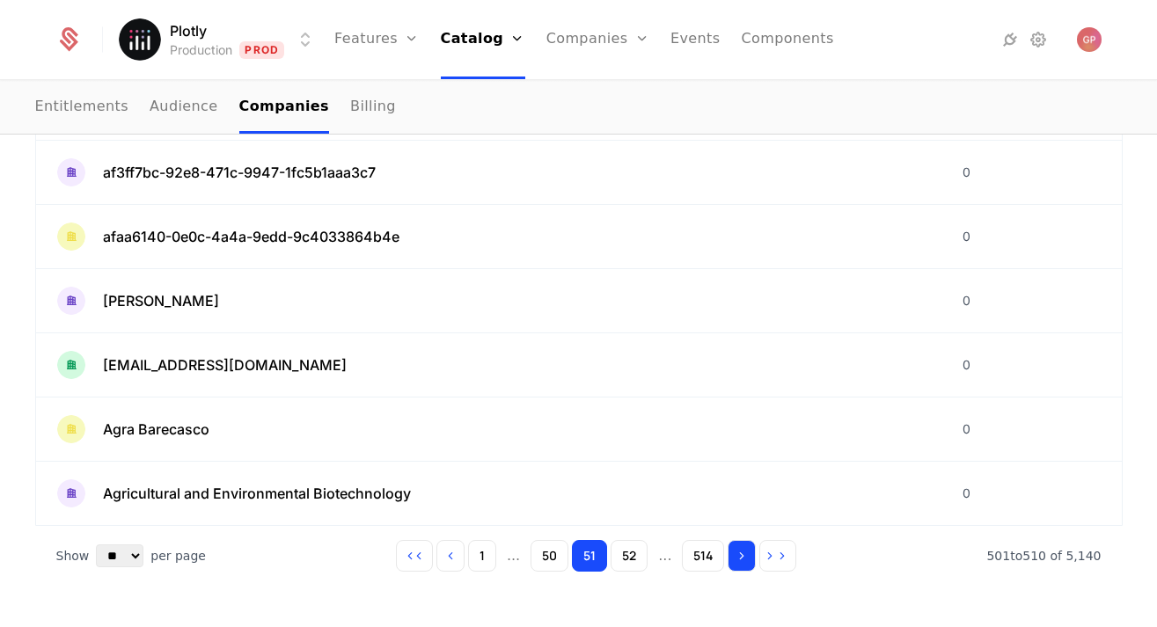
click at [732, 553] on button "Go to next page" at bounding box center [741, 556] width 28 height 32
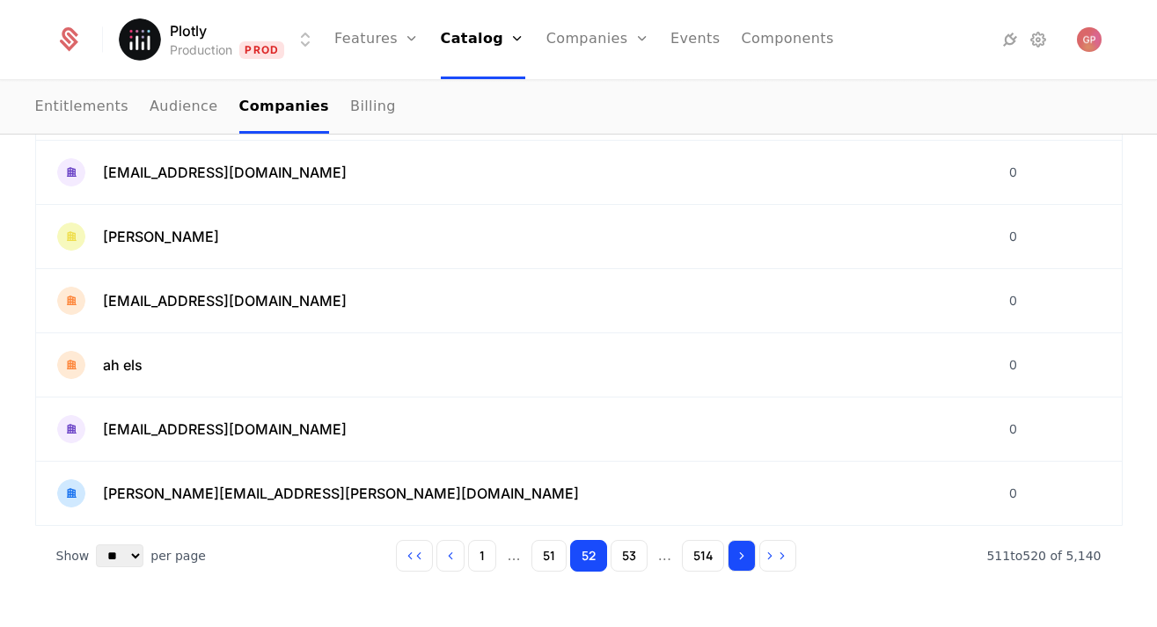
click at [732, 553] on button "Go to next page" at bounding box center [741, 556] width 28 height 32
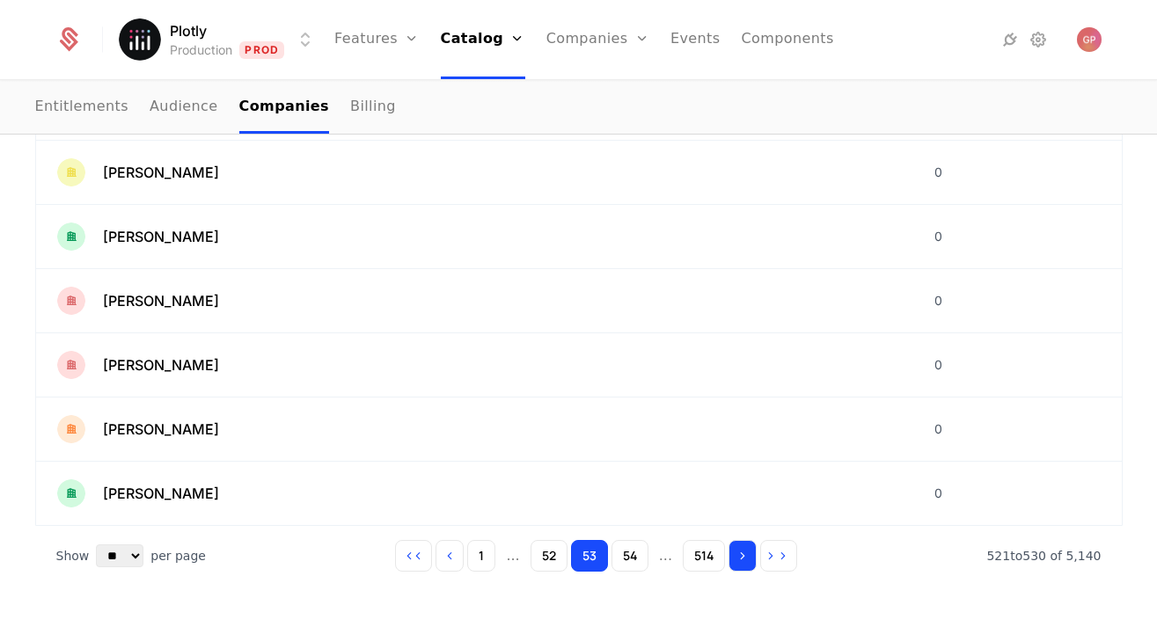
click at [732, 553] on button "Go to next page" at bounding box center [742, 556] width 28 height 32
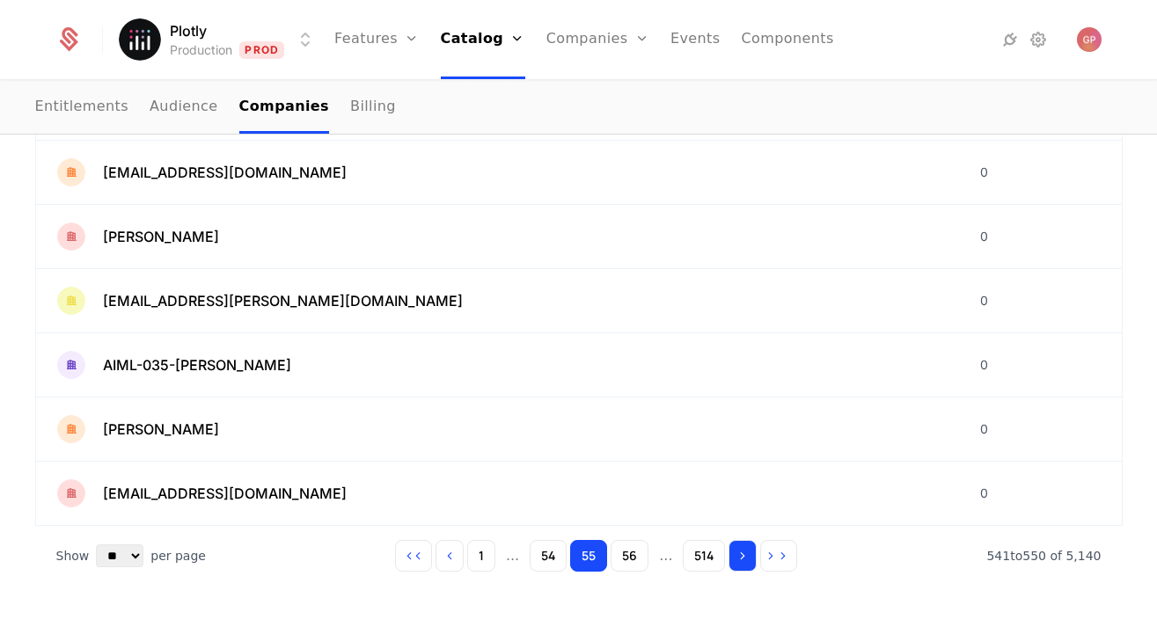
click at [732, 553] on button "Go to next page" at bounding box center [742, 556] width 28 height 32
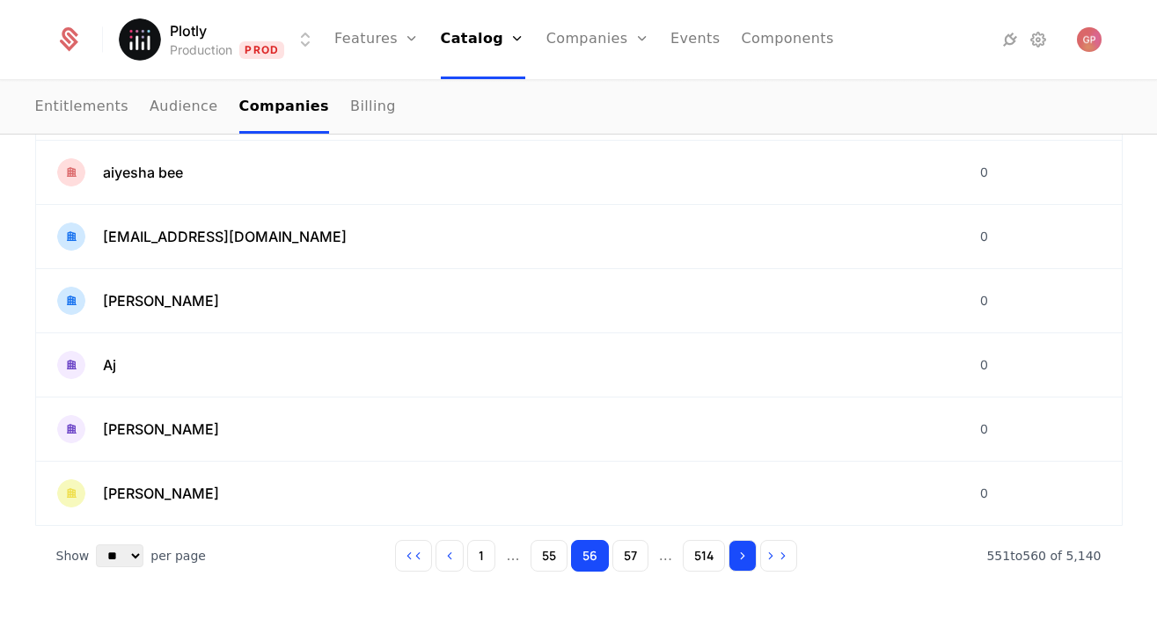
click at [732, 553] on button "Go to next page" at bounding box center [742, 556] width 28 height 32
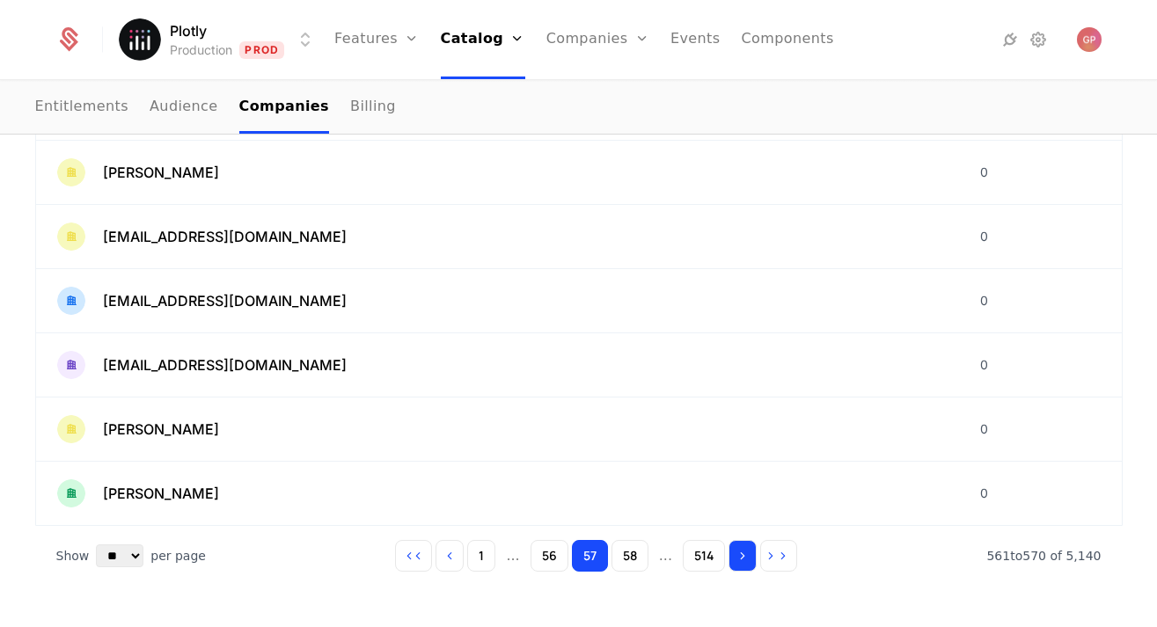
click at [732, 553] on button "Go to next page" at bounding box center [742, 556] width 28 height 32
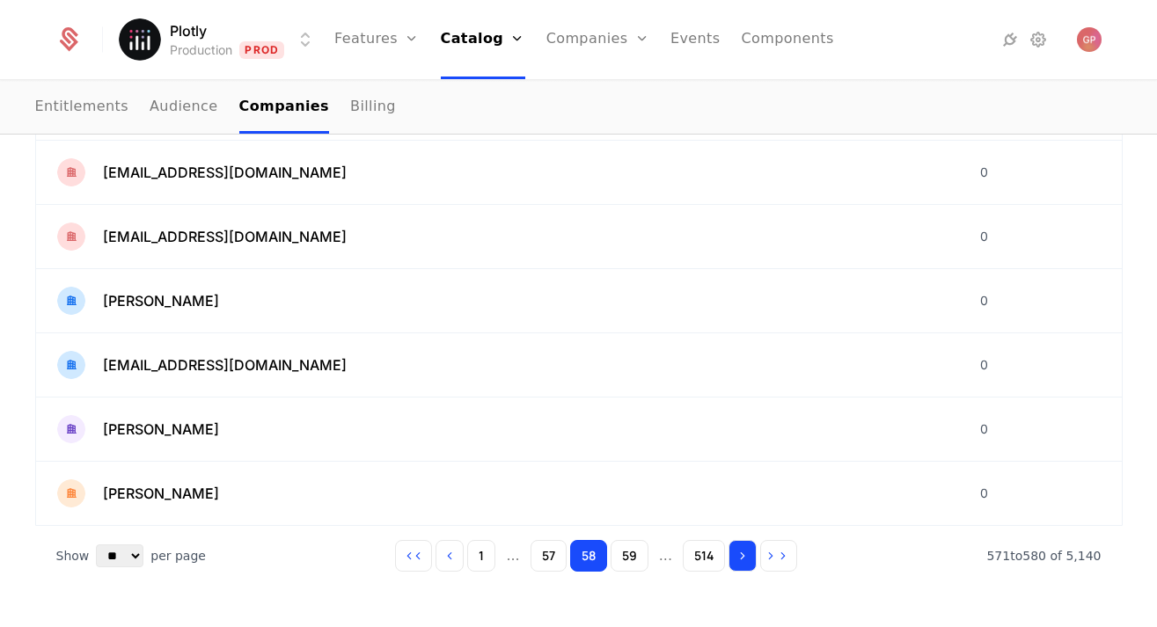
click at [732, 553] on button "Go to next page" at bounding box center [742, 556] width 28 height 32
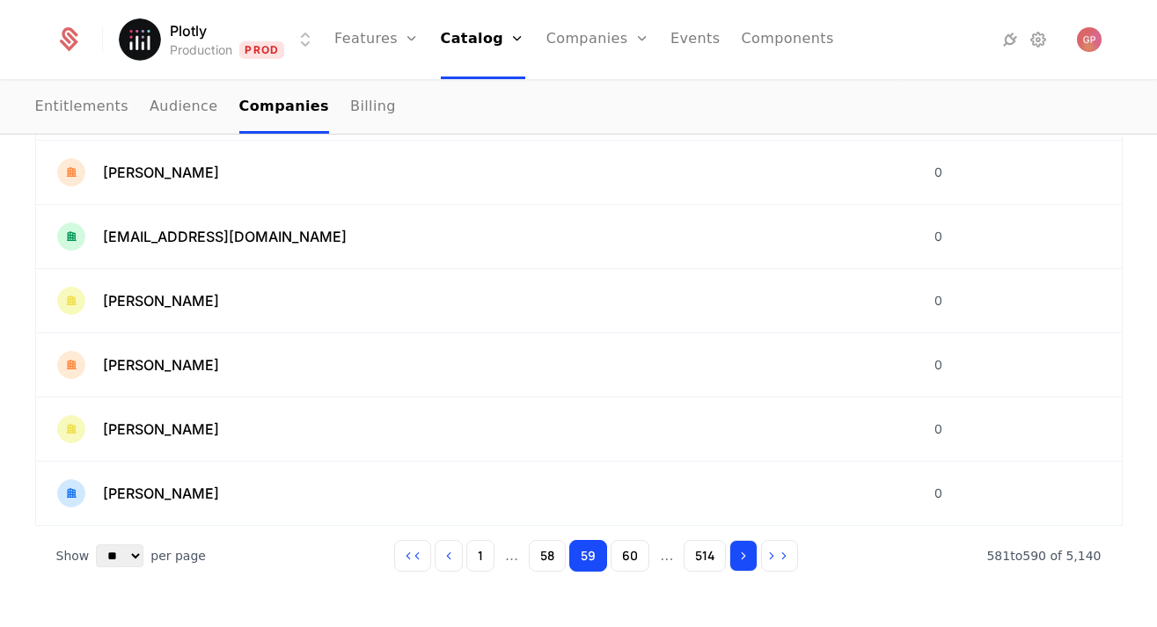
click at [732, 553] on button "Go to next page" at bounding box center [743, 556] width 28 height 32
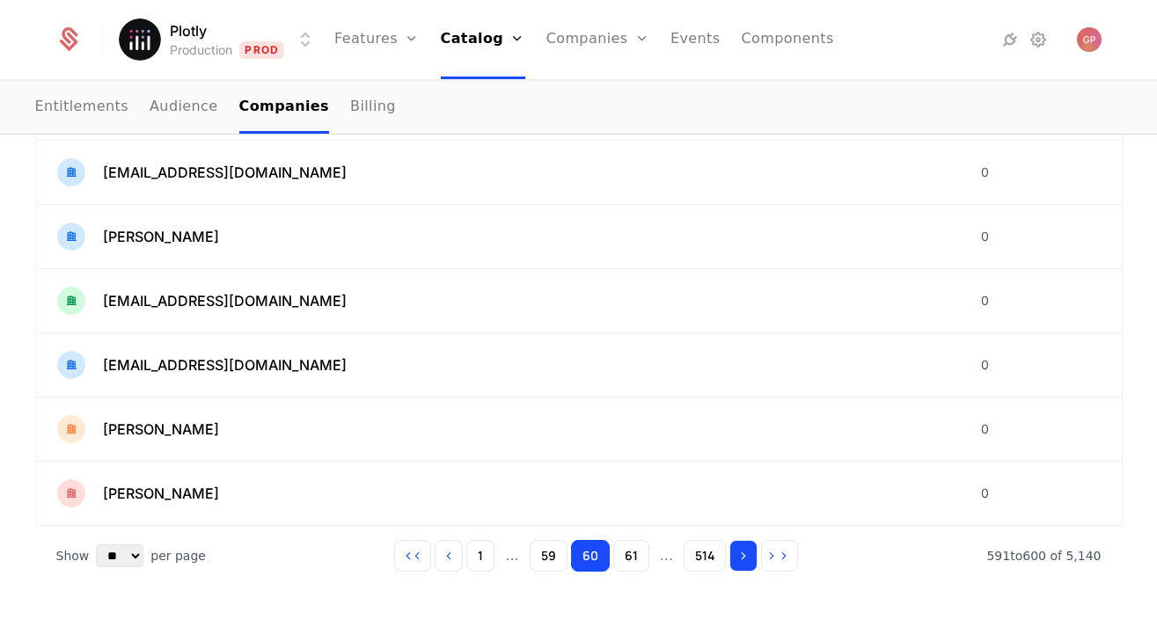
click at [732, 553] on button "Go to next page" at bounding box center [743, 556] width 28 height 32
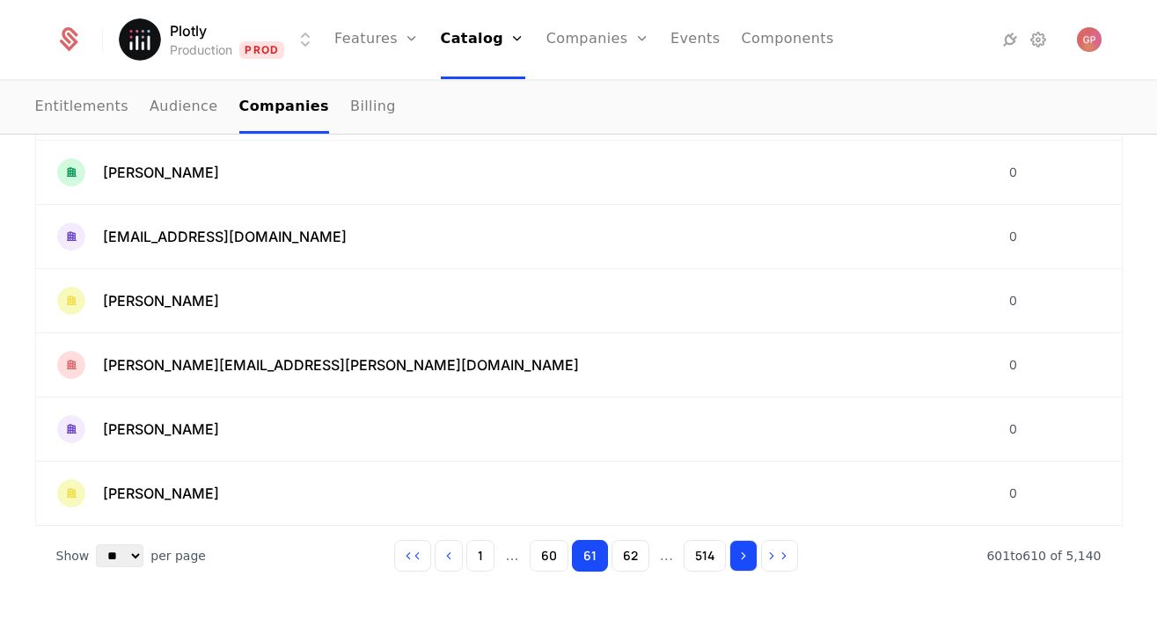
click at [732, 553] on button "Go to next page" at bounding box center [743, 556] width 28 height 32
click at [732, 553] on button "Go to next page" at bounding box center [742, 556] width 28 height 32
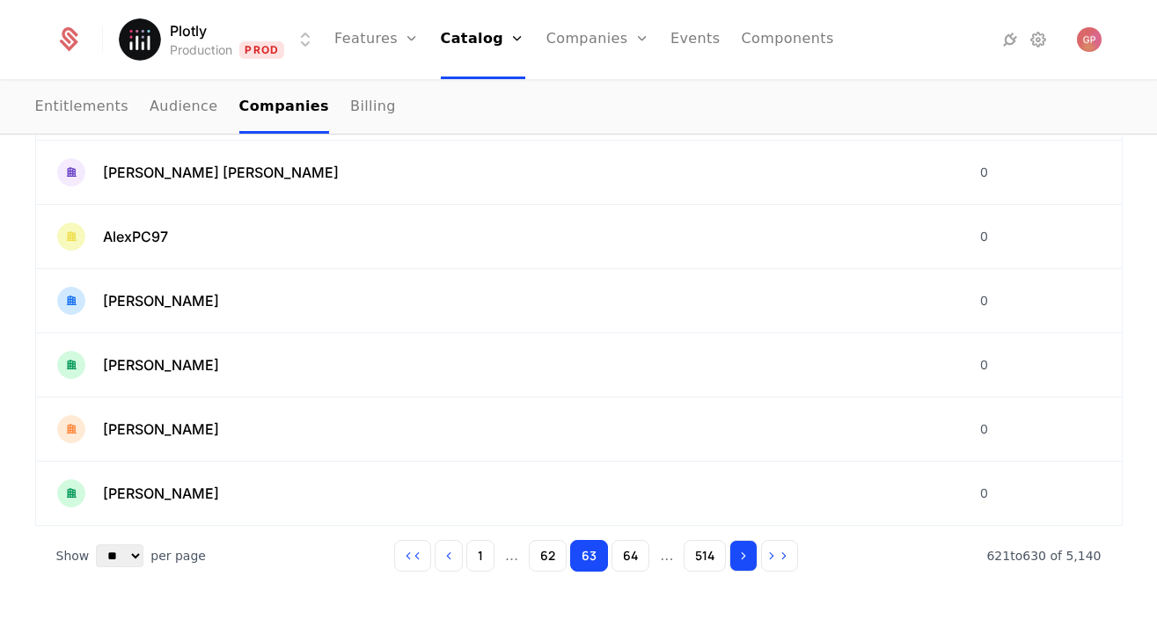
click at [732, 553] on button "Go to next page" at bounding box center [743, 556] width 28 height 32
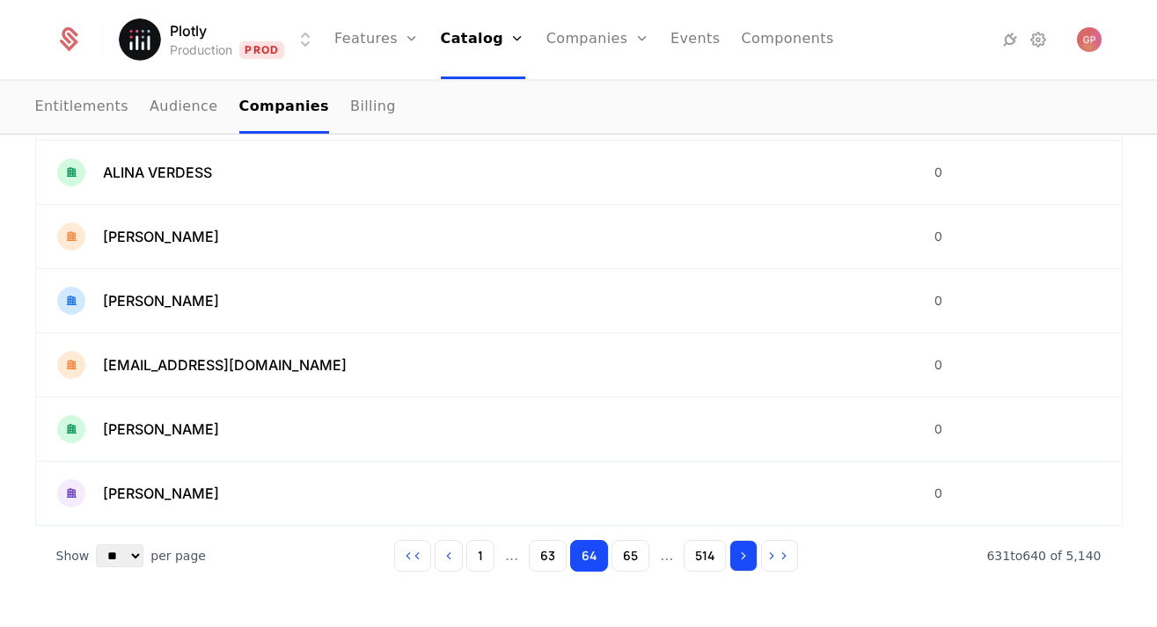
click at [742, 556] on icon "Go to next page" at bounding box center [743, 556] width 12 height 12
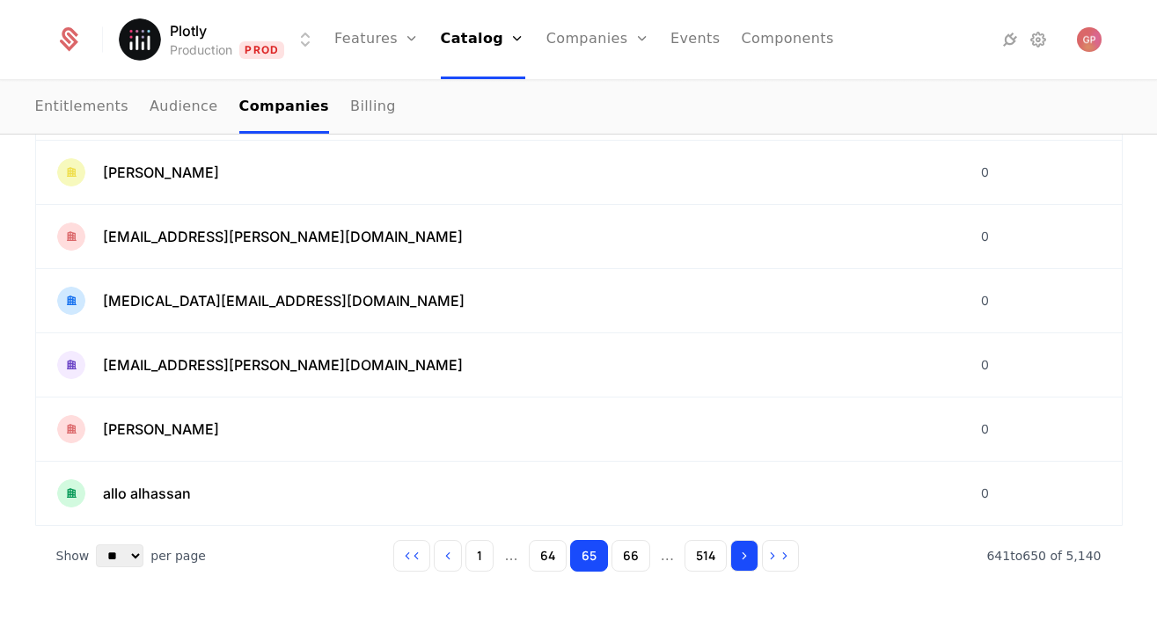
click at [742, 556] on icon "Go to next page" at bounding box center [744, 556] width 12 height 12
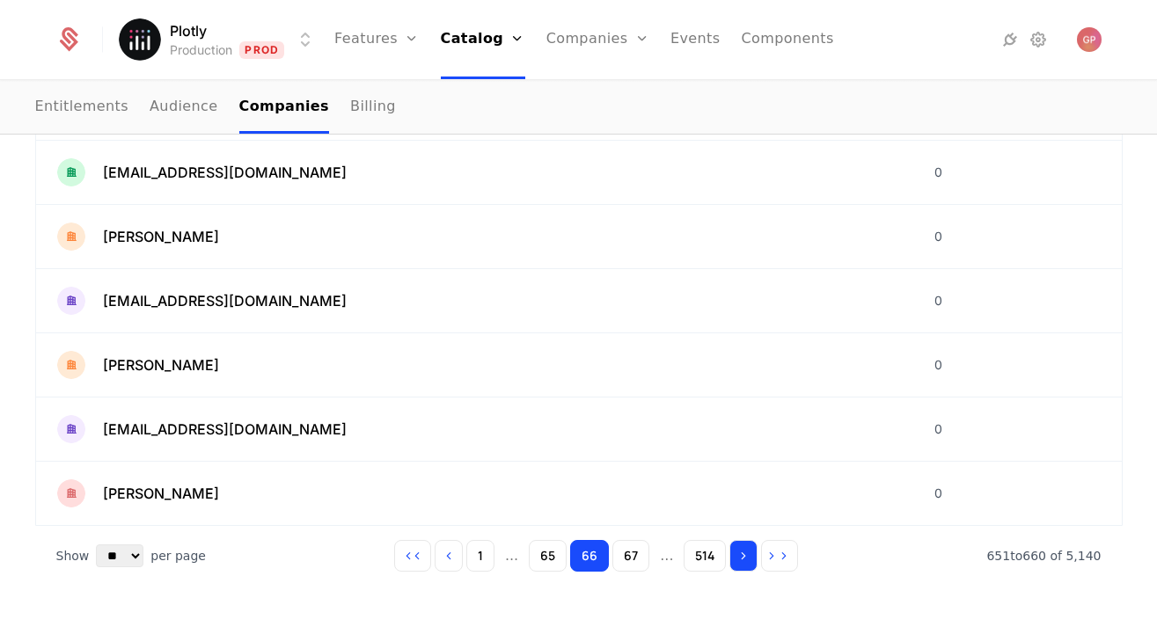
click at [742, 556] on icon "Go to next page" at bounding box center [743, 556] width 12 height 12
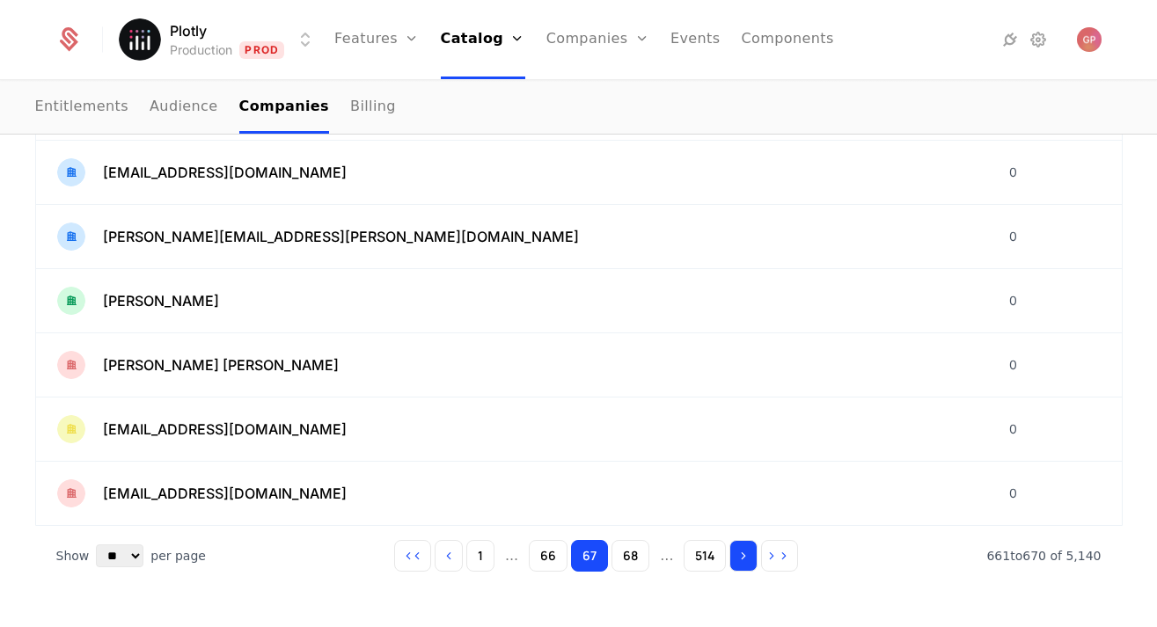
click at [742, 556] on icon "Go to next page" at bounding box center [743, 556] width 12 height 12
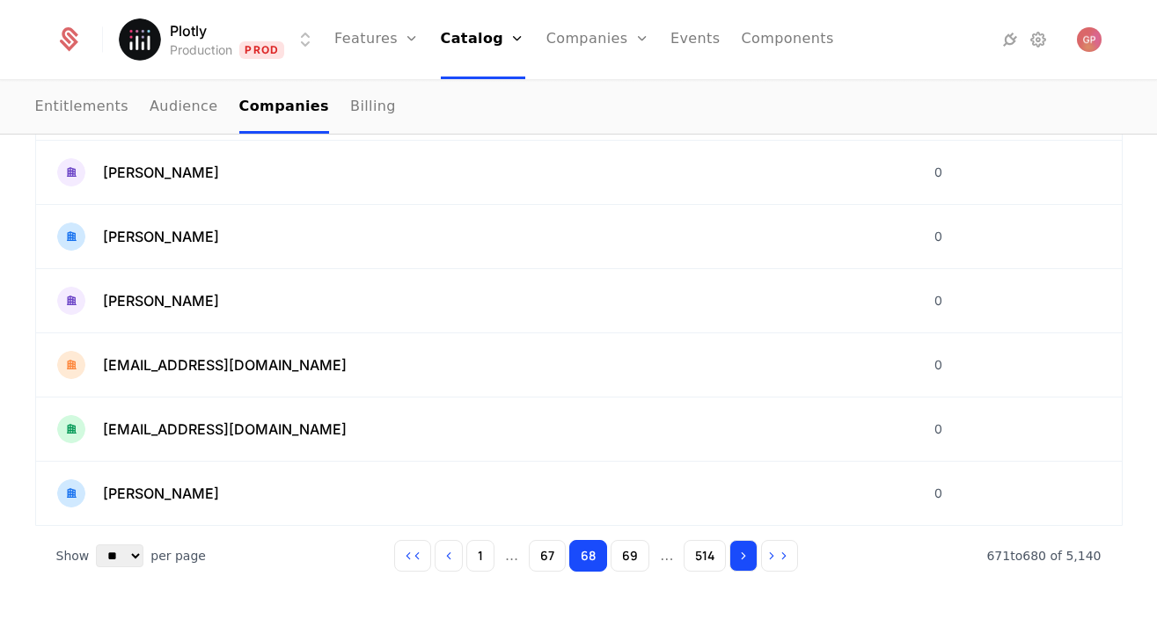
click at [742, 556] on icon "Go to next page" at bounding box center [743, 556] width 12 height 12
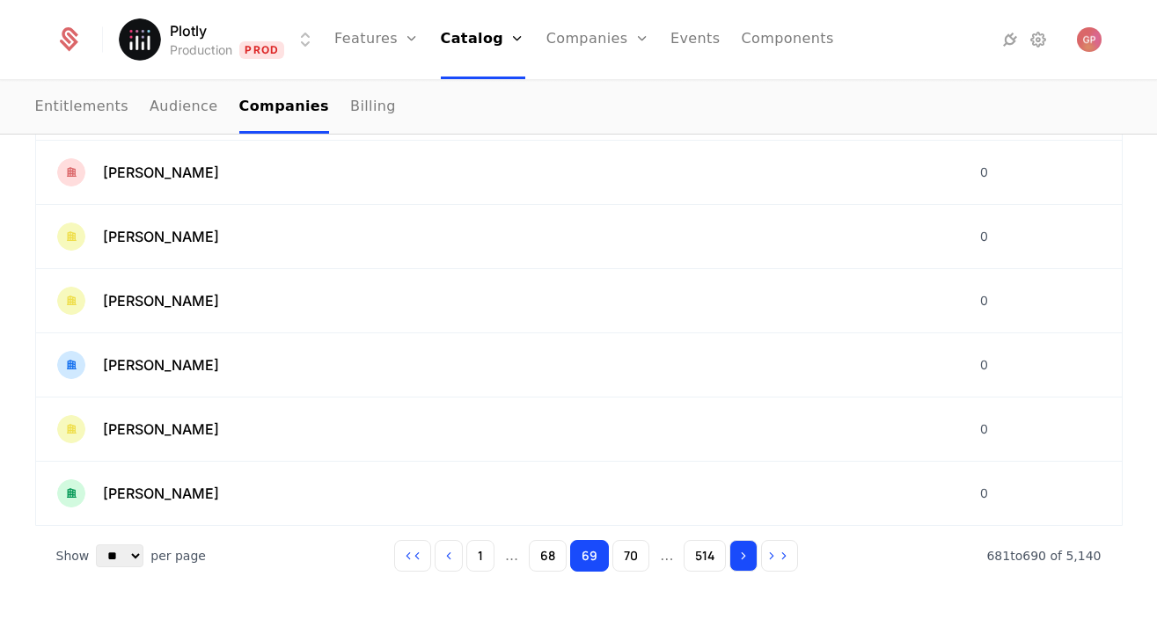
click at [742, 556] on icon "Go to next page" at bounding box center [743, 556] width 12 height 12
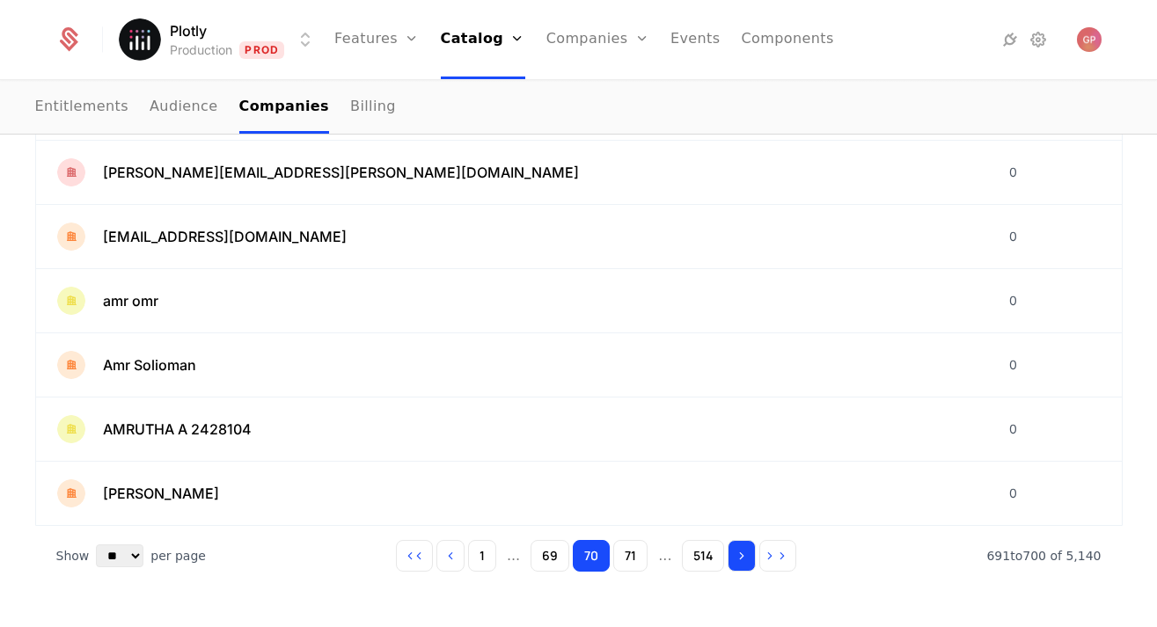
click at [742, 556] on icon "Go to next page" at bounding box center [741, 556] width 12 height 12
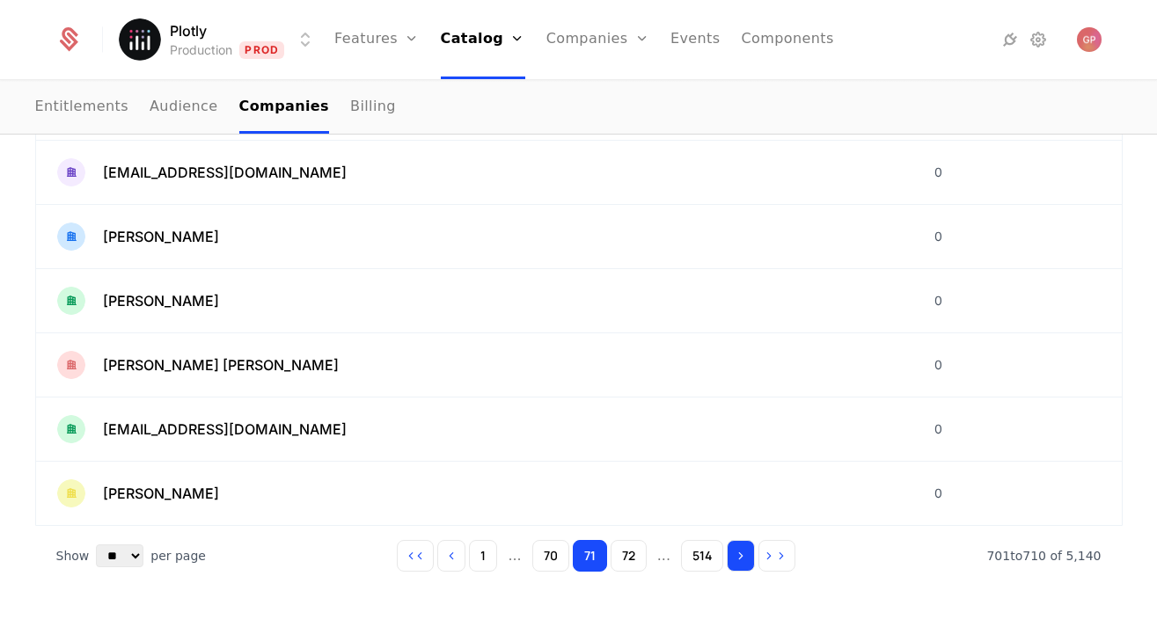
click at [742, 556] on icon "Go to next page" at bounding box center [740, 556] width 12 height 12
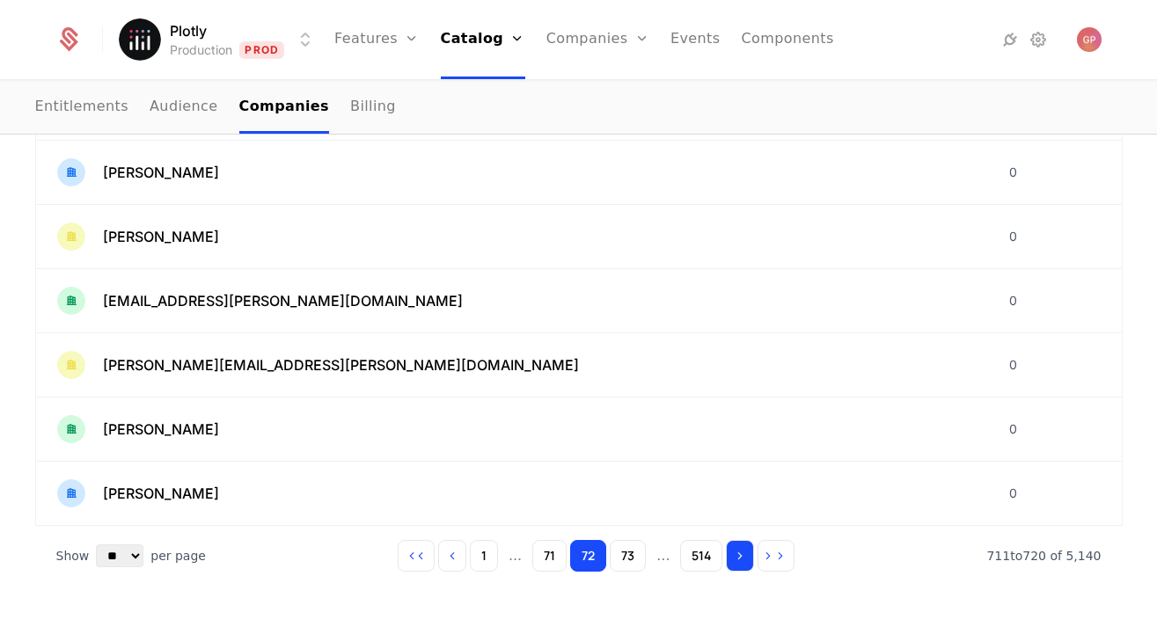
click at [742, 556] on icon "Go to next page" at bounding box center [740, 556] width 12 height 12
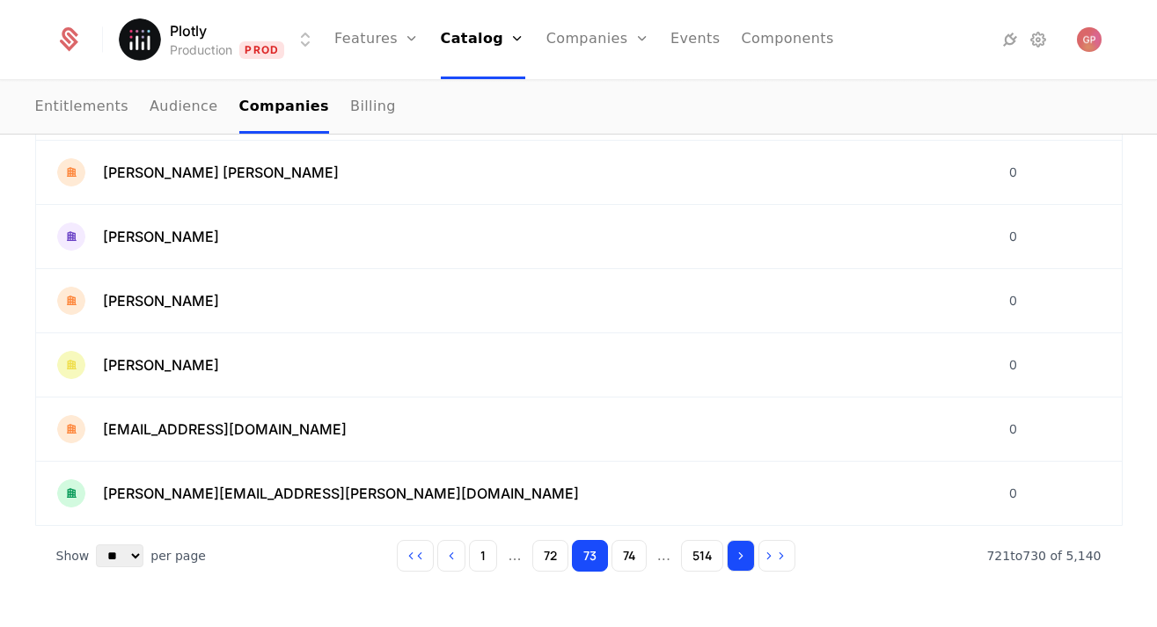
click at [742, 556] on icon "Go to next page" at bounding box center [740, 556] width 12 height 12
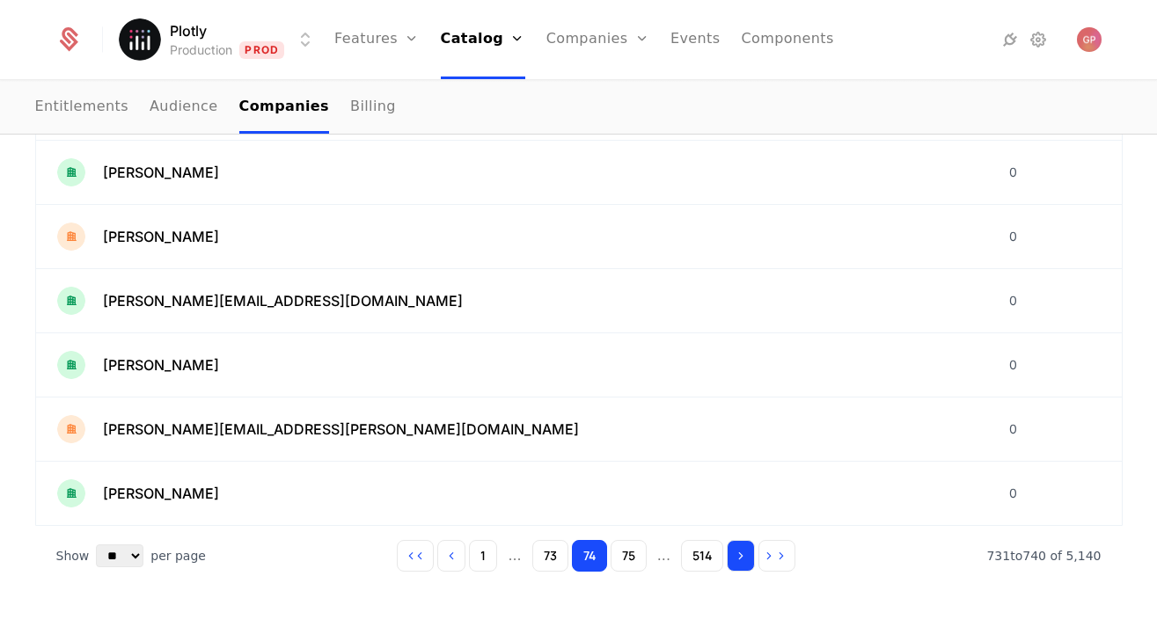
click at [742, 556] on icon "Go to next page" at bounding box center [740, 556] width 12 height 12
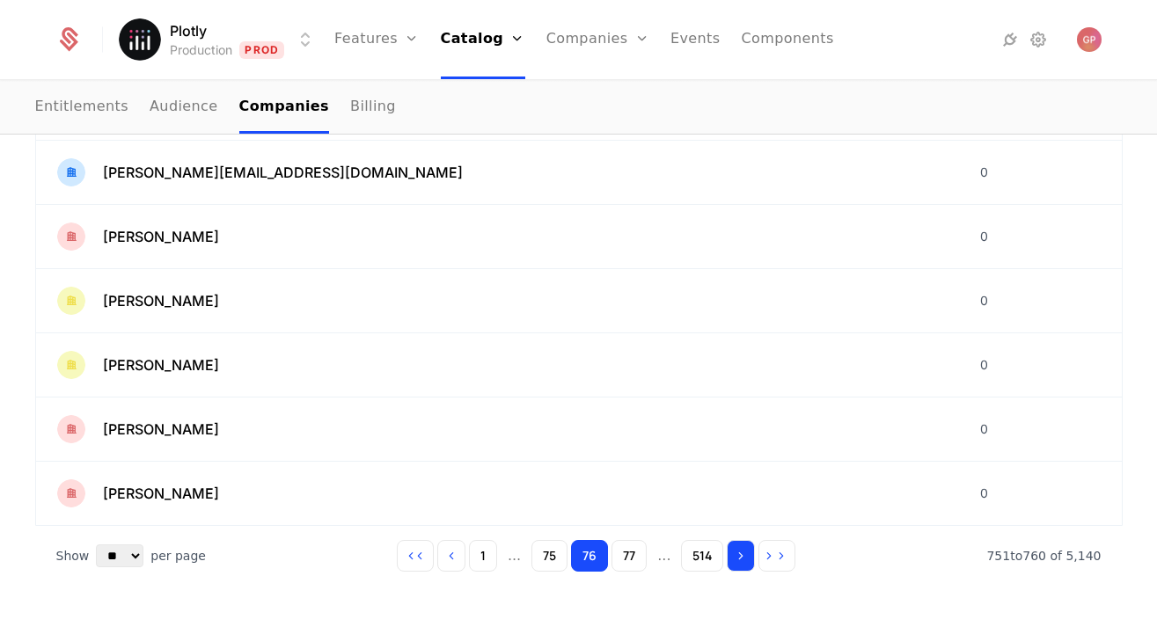
click at [742, 556] on icon "Go to next page" at bounding box center [740, 556] width 12 height 12
click at [323, 287] on div "Anne Schmitt" at bounding box center [512, 301] width 910 height 28
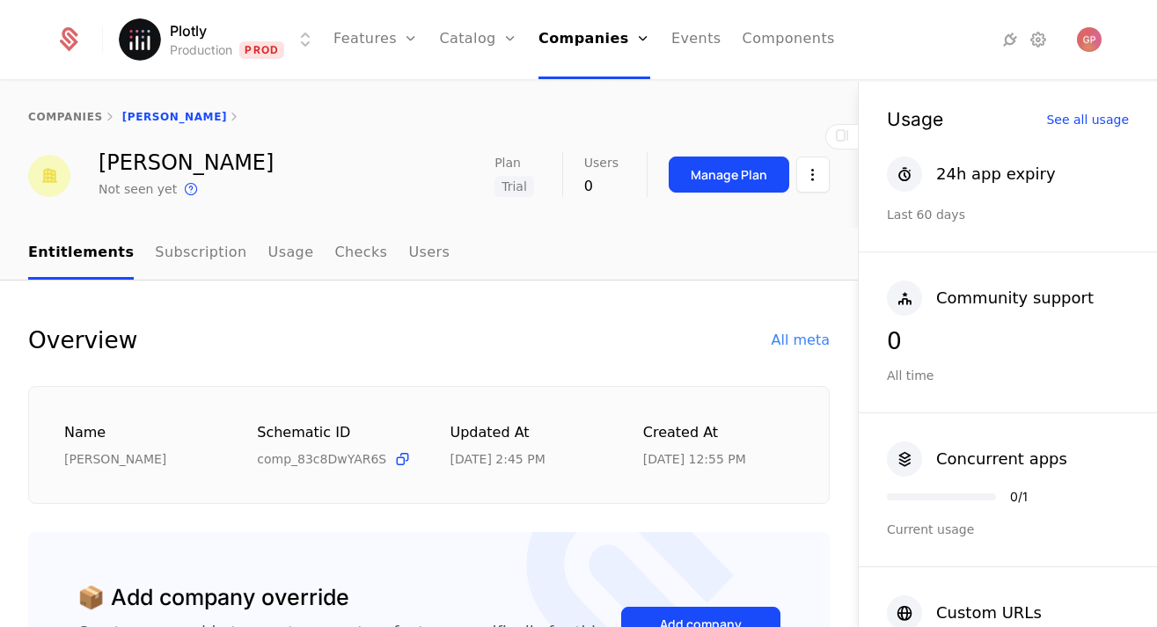
click at [572, 341] on div "Overview All meta" at bounding box center [428, 340] width 801 height 35
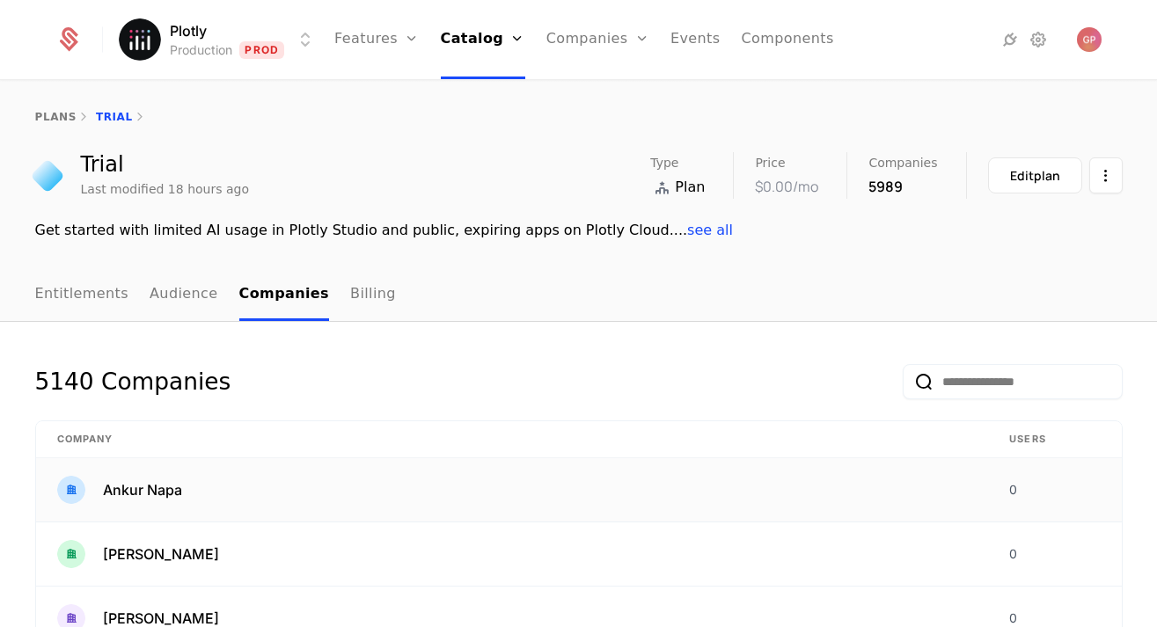
scroll to position [575, 0]
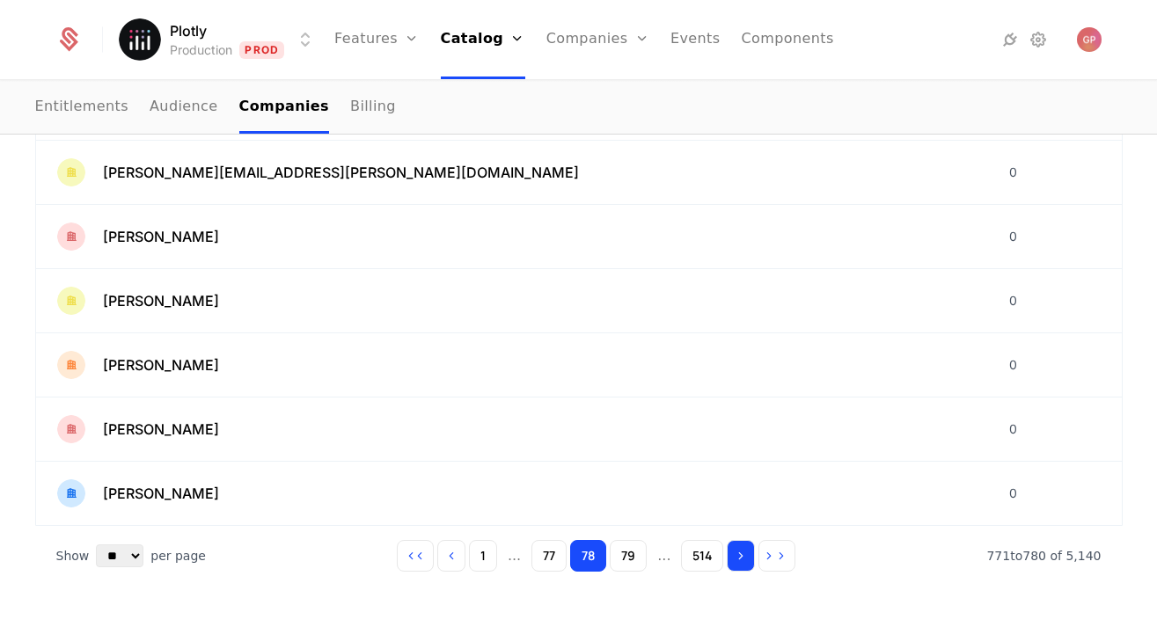
click at [747, 563] on button "Go to next page" at bounding box center [741, 556] width 28 height 32
click at [747, 563] on button "Go to next page" at bounding box center [742, 556] width 28 height 32
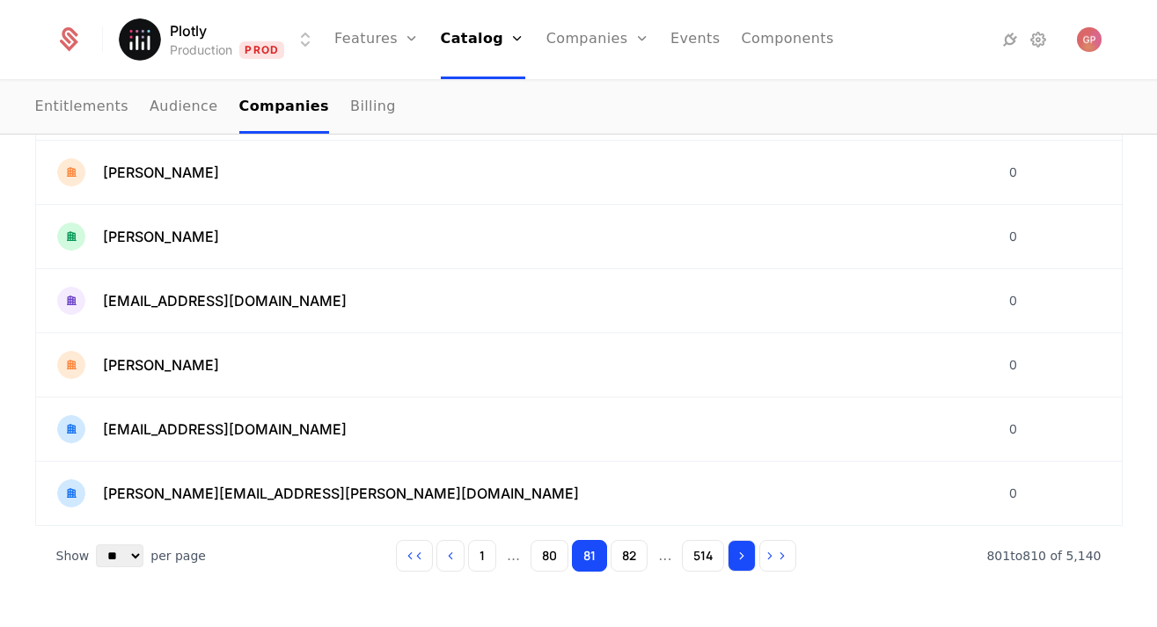
click at [747, 563] on button "Go to next page" at bounding box center [741, 556] width 28 height 32
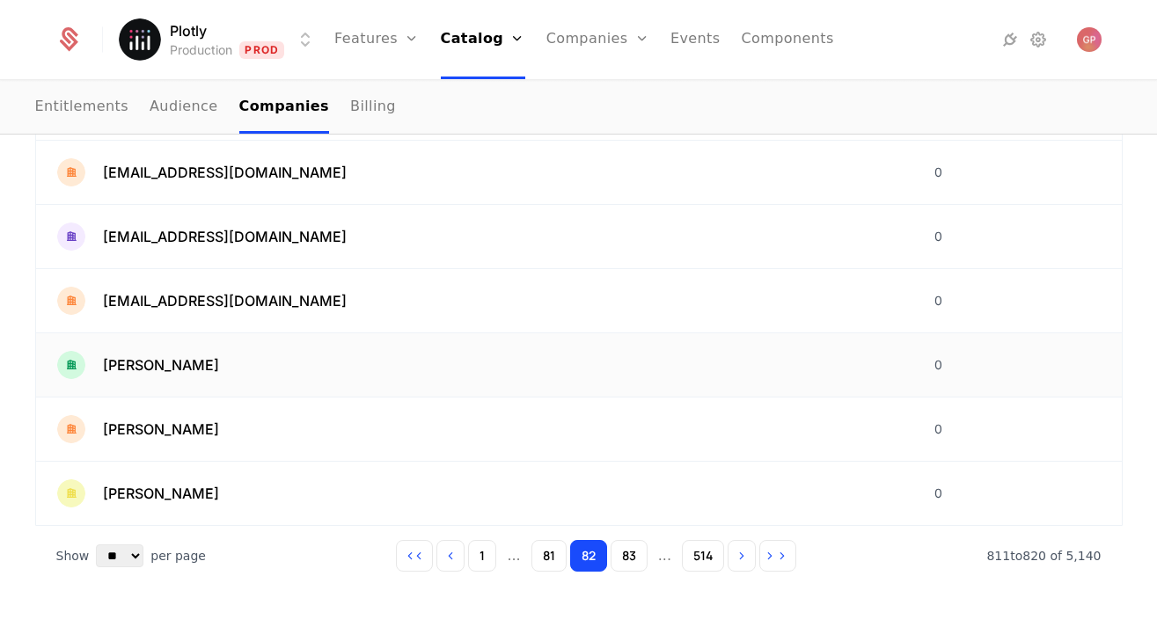
click at [189, 362] on div "Aravind B" at bounding box center [474, 365] width 835 height 28
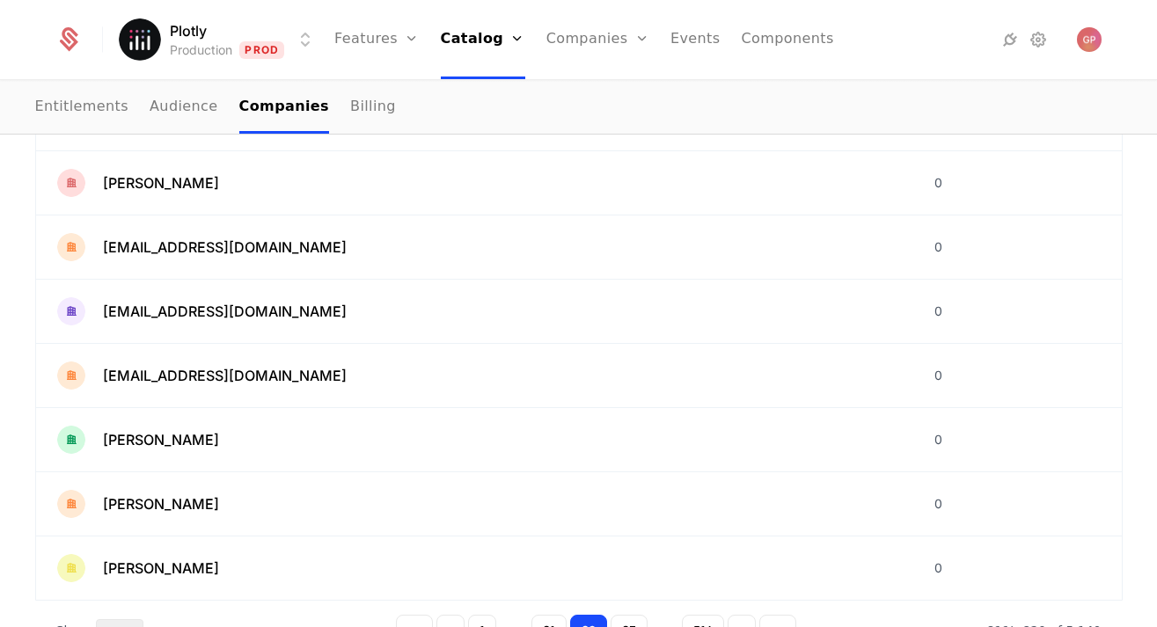
scroll to position [575, 0]
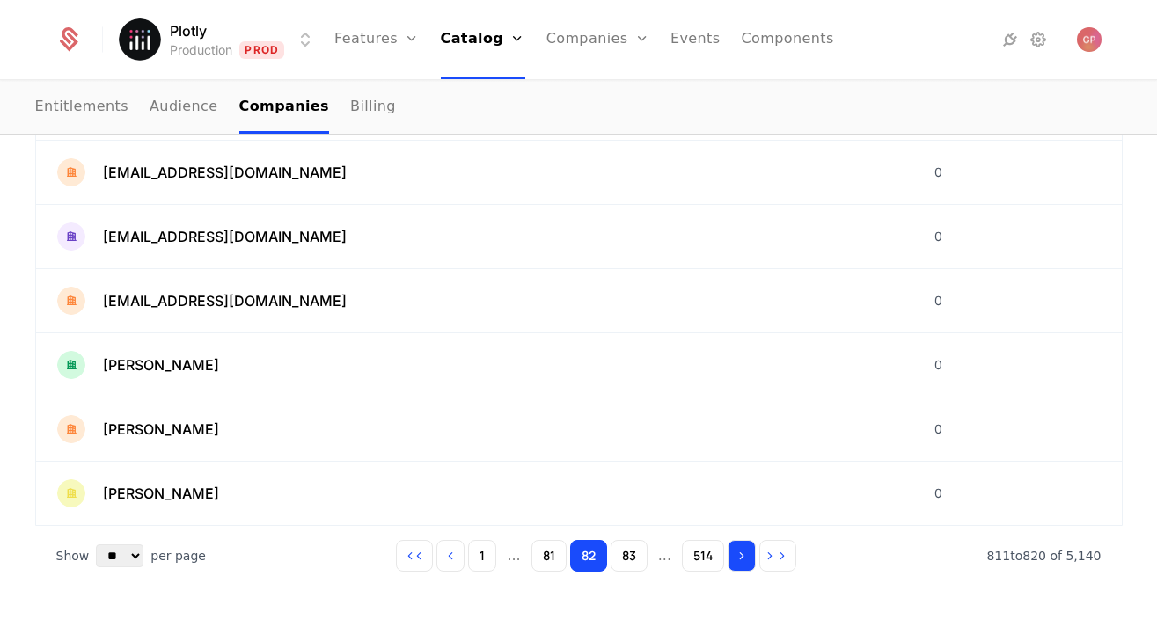
click at [735, 560] on button "Go to next page" at bounding box center [741, 556] width 28 height 32
click at [735, 560] on button "Go to next page" at bounding box center [742, 556] width 28 height 32
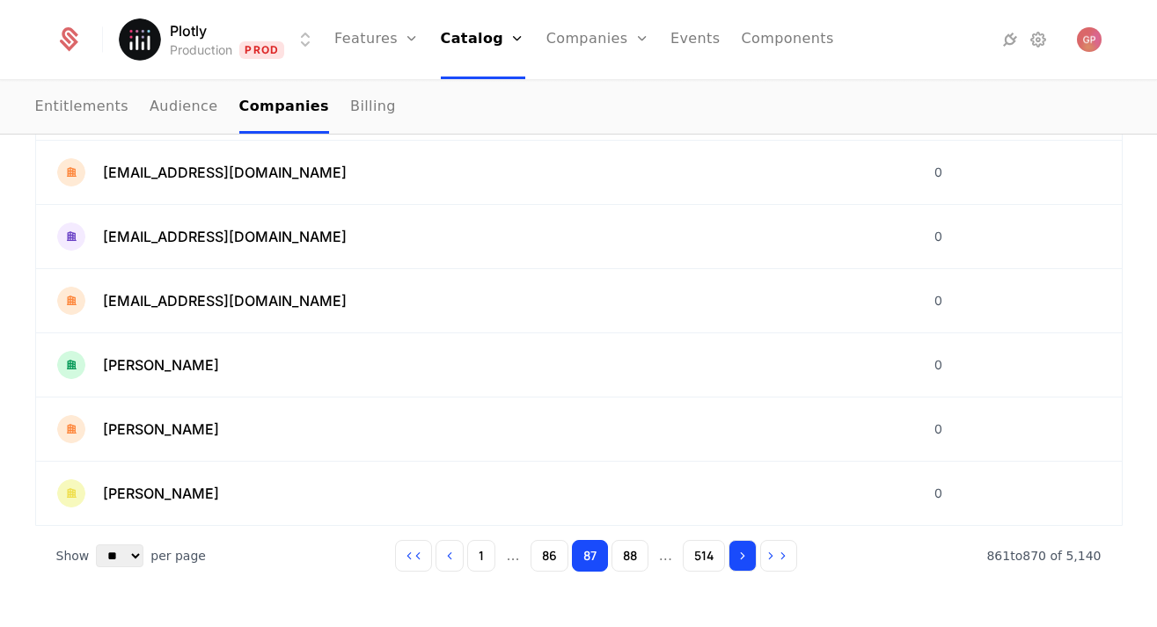
click at [735, 560] on button "Go to next page" at bounding box center [742, 556] width 28 height 32
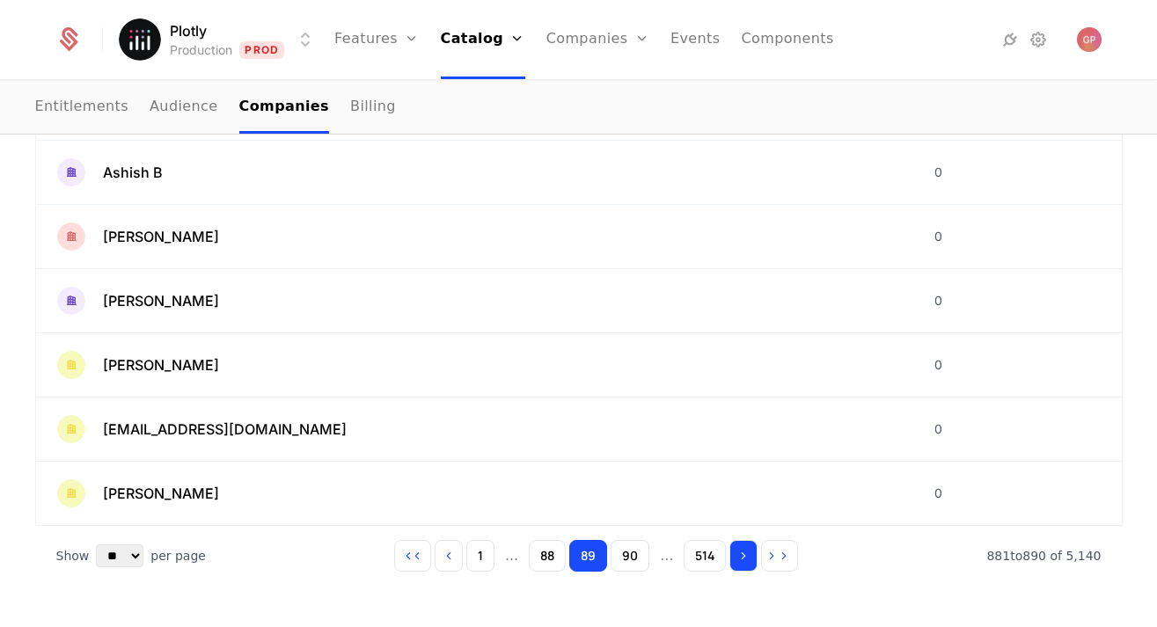
click at [735, 560] on button "Go to next page" at bounding box center [743, 556] width 28 height 32
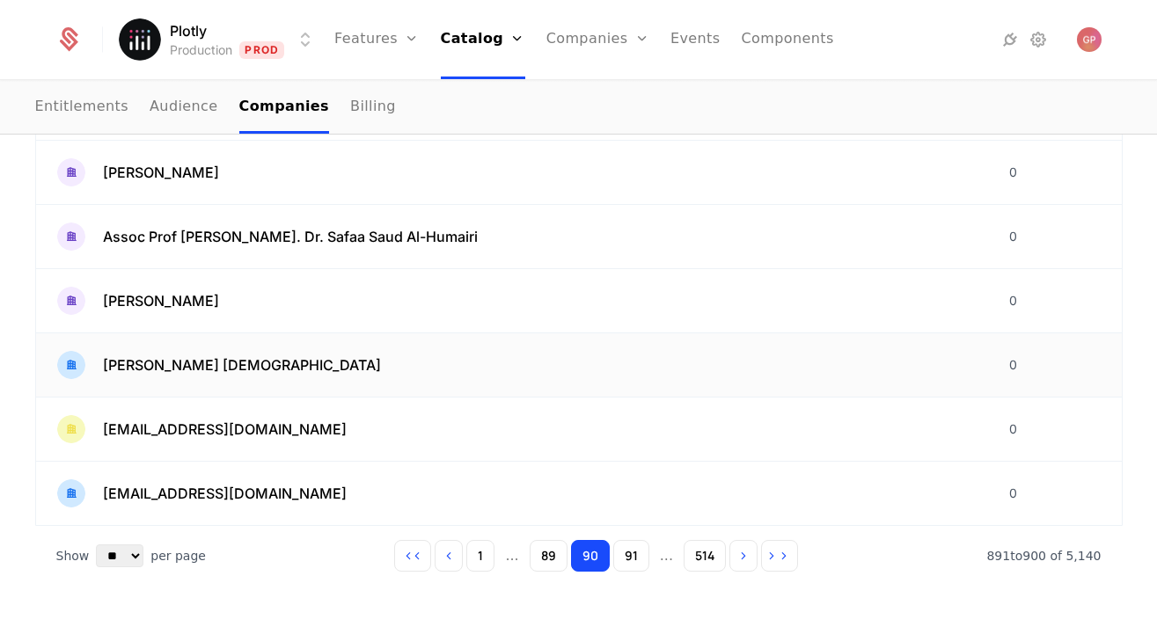
click at [487, 359] on div "Asu Zeynep NAMAZCI" at bounding box center [512, 365] width 910 height 28
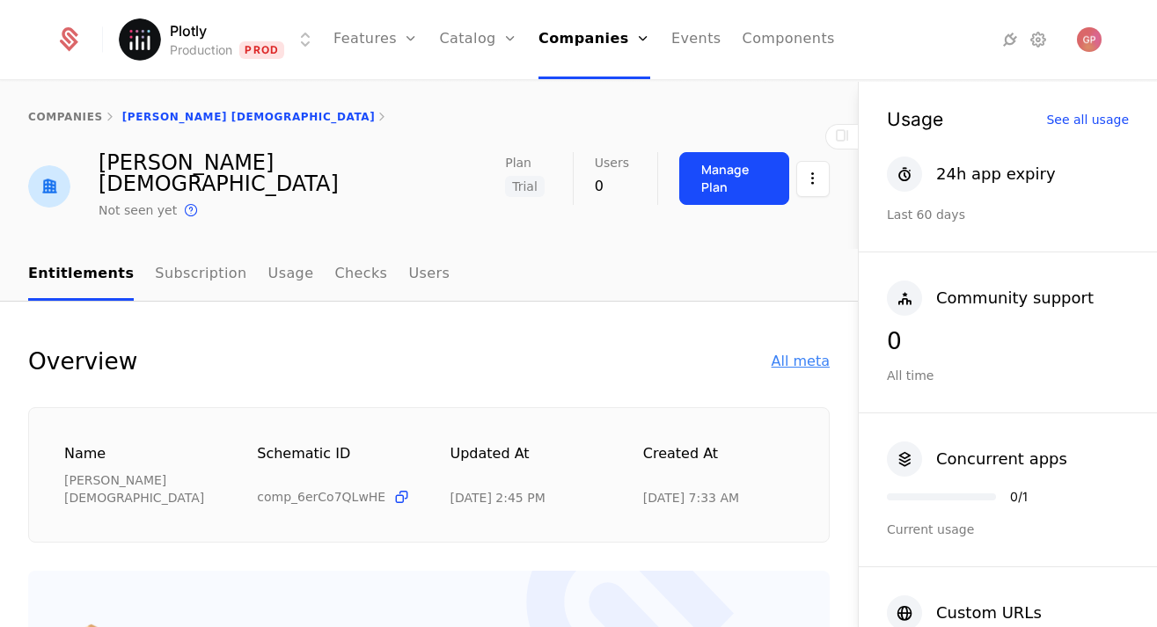
click at [793, 351] on div "All meta" at bounding box center [800, 361] width 58 height 21
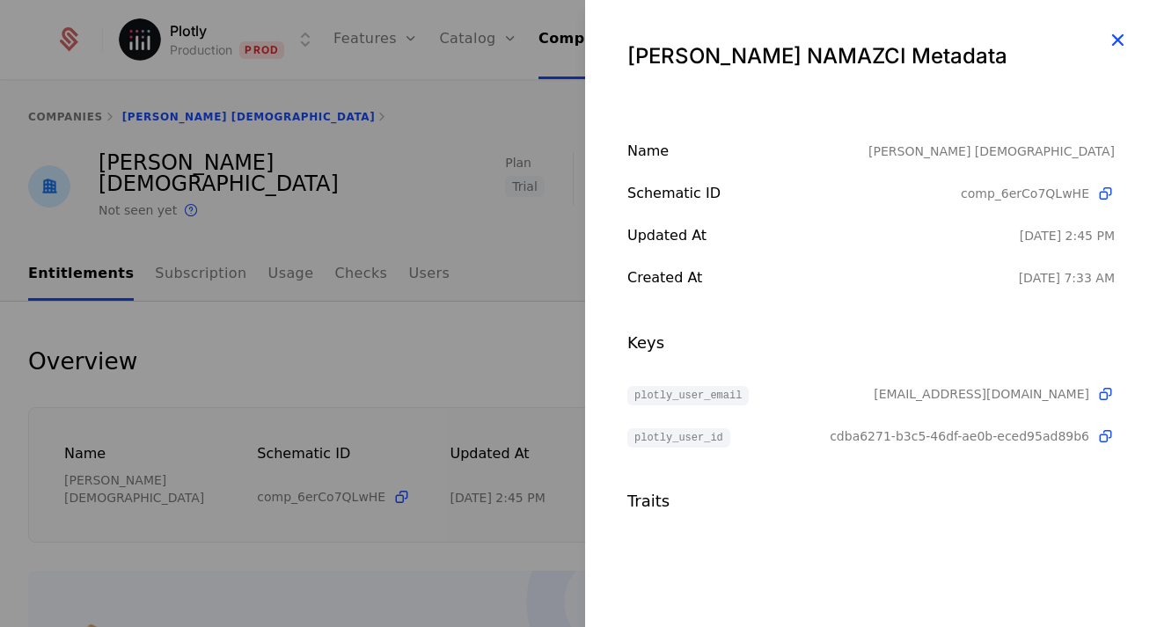
click at [1119, 37] on icon "button" at bounding box center [1117, 39] width 23 height 23
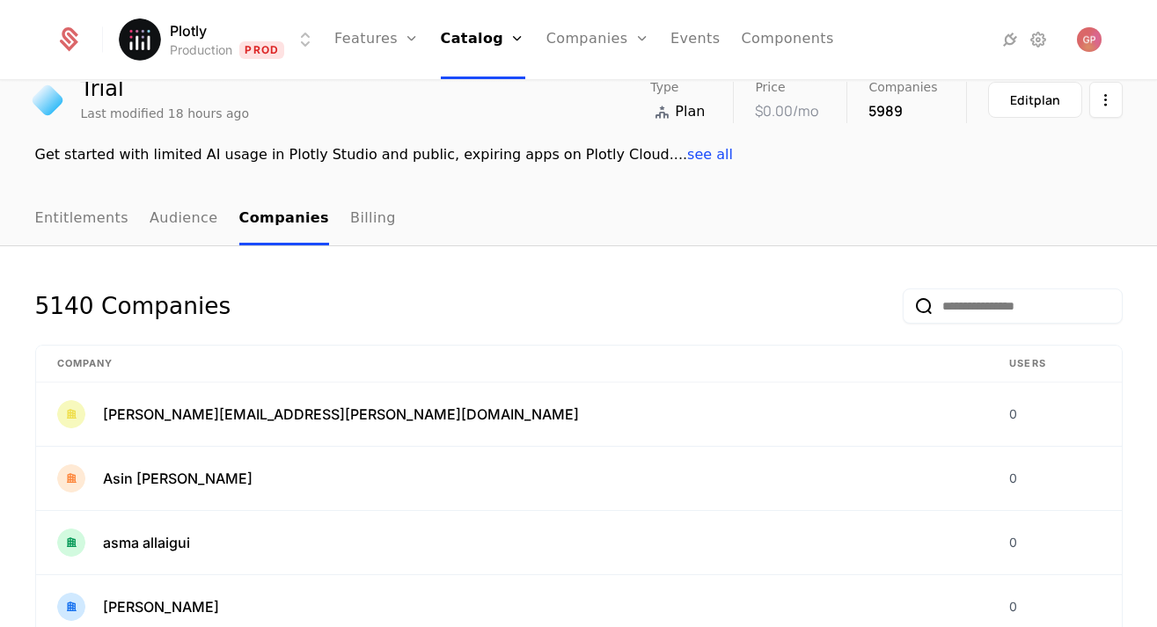
scroll to position [95, 0]
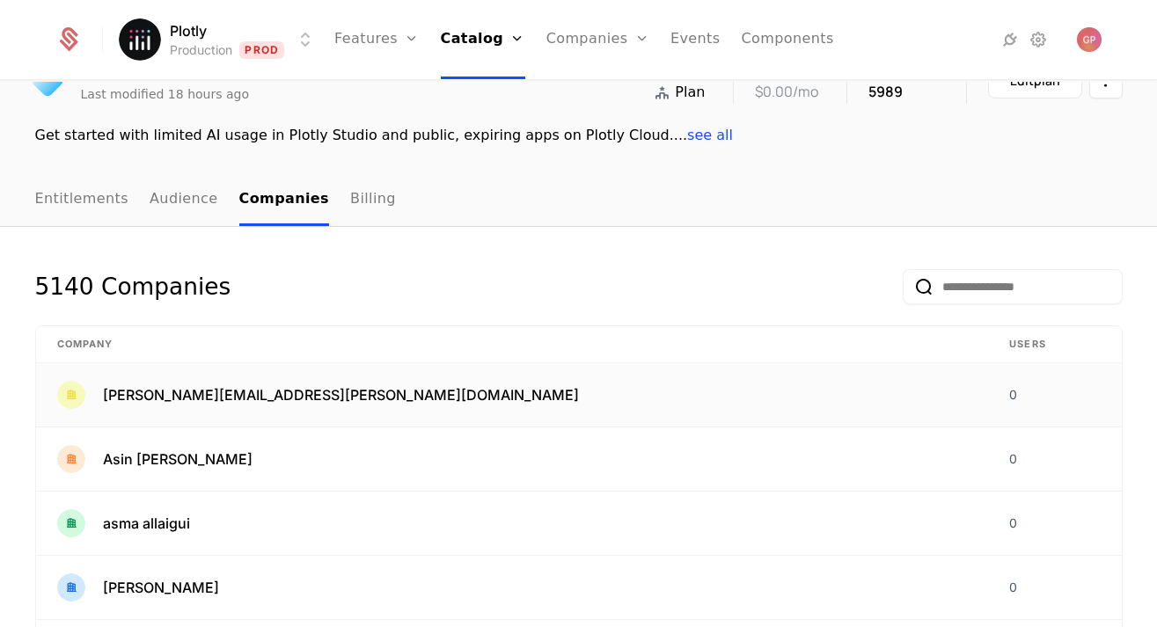
click at [564, 410] on td "asija.inciardi@ulb.be" at bounding box center [512, 395] width 953 height 64
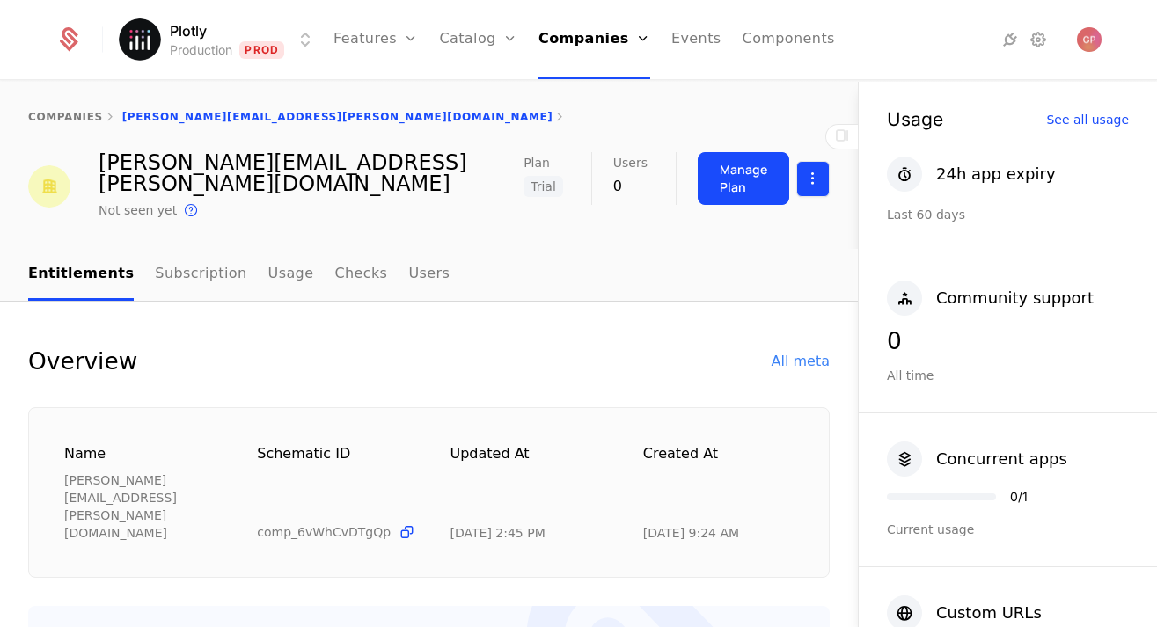
click at [817, 182] on html "Plotly Production Prod Features Features Flags Catalog Plans Add Ons Credits Co…" at bounding box center [578, 313] width 1157 height 627
click at [649, 357] on html "Plotly Production Prod Features Features Flags Catalog Plans Add Ons Credits Co…" at bounding box center [578, 313] width 1157 height 627
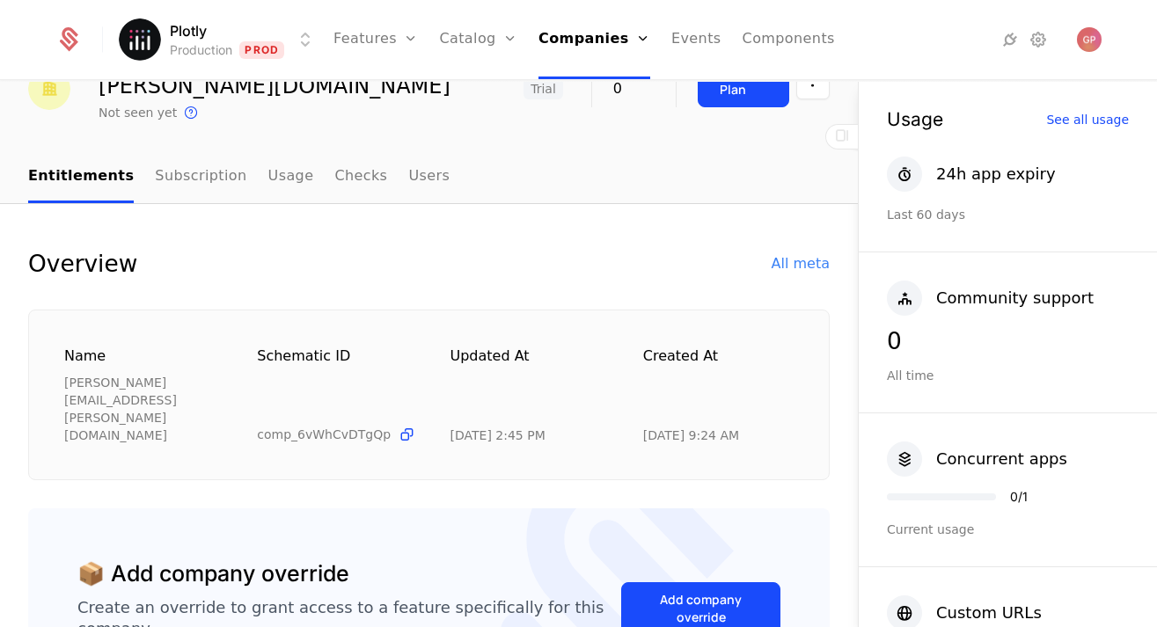
scroll to position [121, 0]
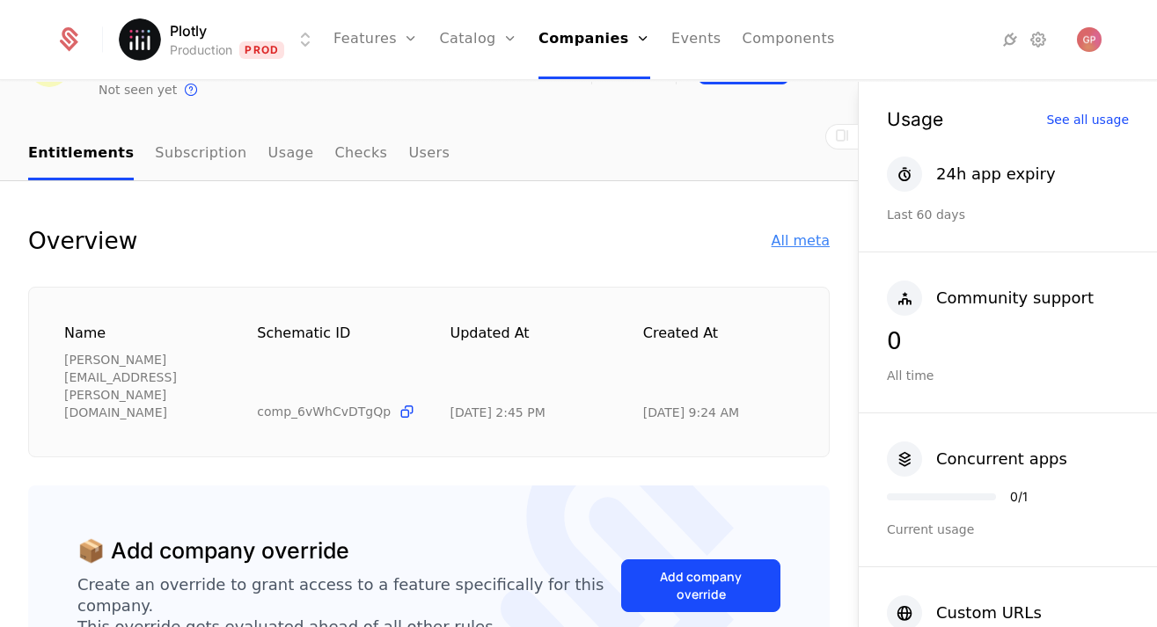
click at [801, 230] on div "All meta" at bounding box center [800, 240] width 58 height 21
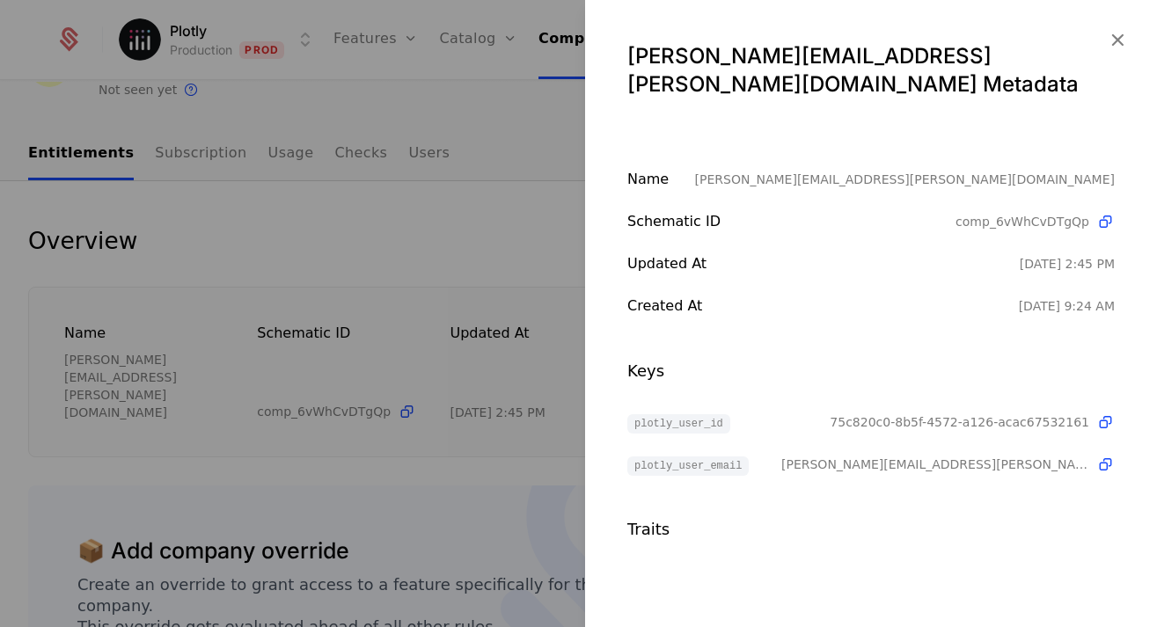
click at [977, 517] on div "Traits" at bounding box center [870, 529] width 487 height 25
click at [980, 517] on div "Traits" at bounding box center [870, 529] width 487 height 25
click at [1117, 38] on icon "button" at bounding box center [1117, 39] width 23 height 23
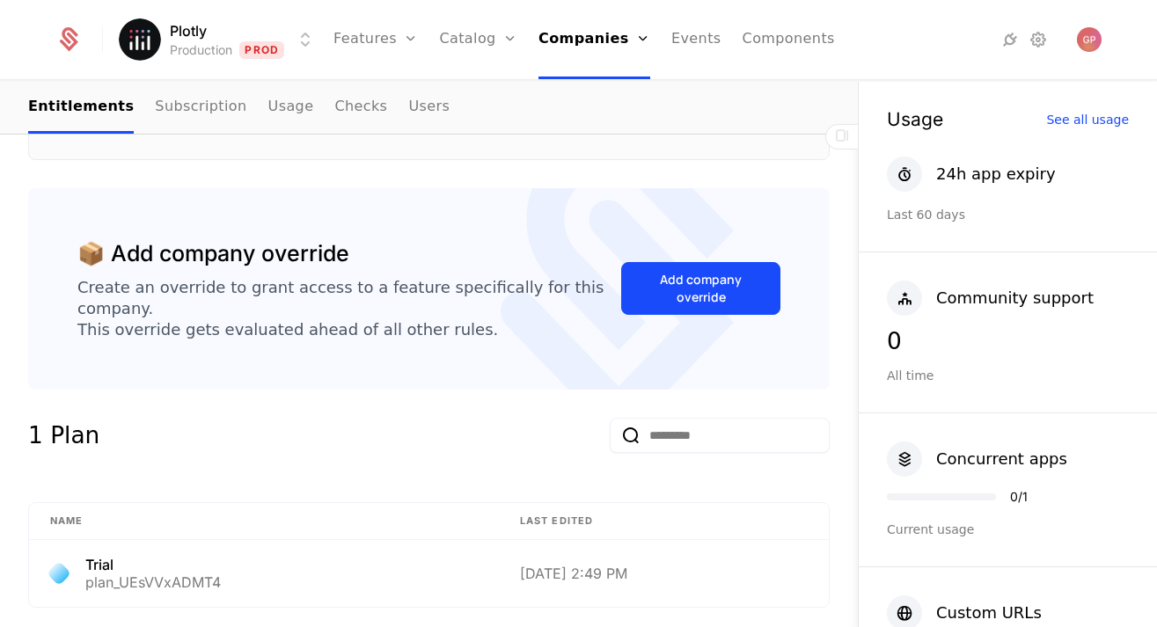
scroll to position [0, 0]
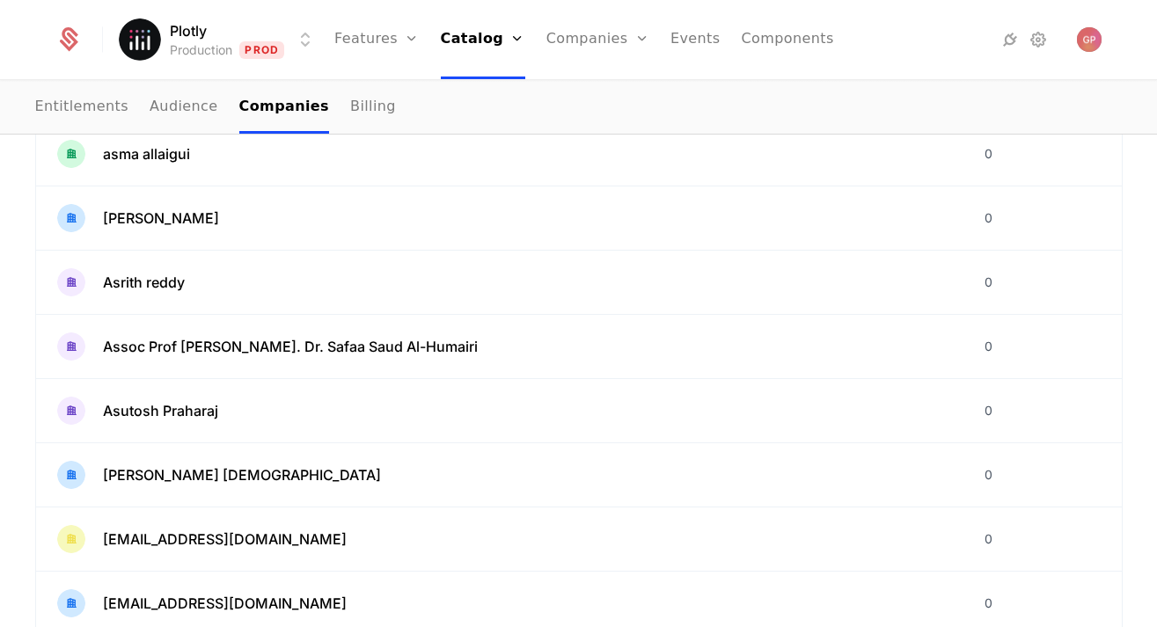
scroll to position [575, 0]
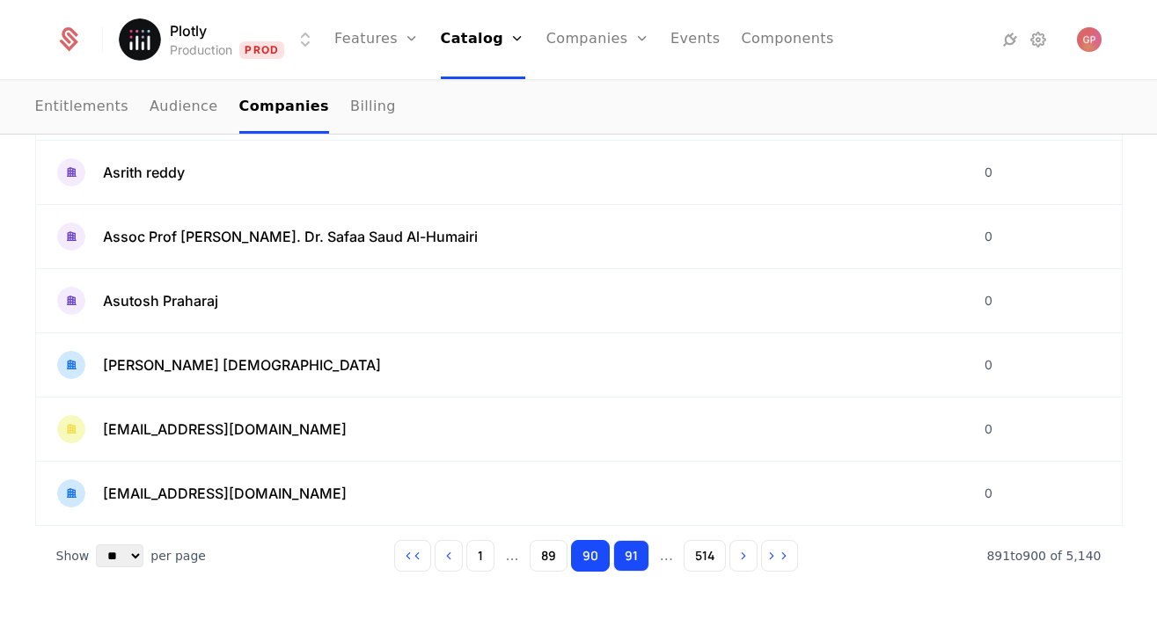
click at [633, 563] on button "91" at bounding box center [631, 556] width 36 height 32
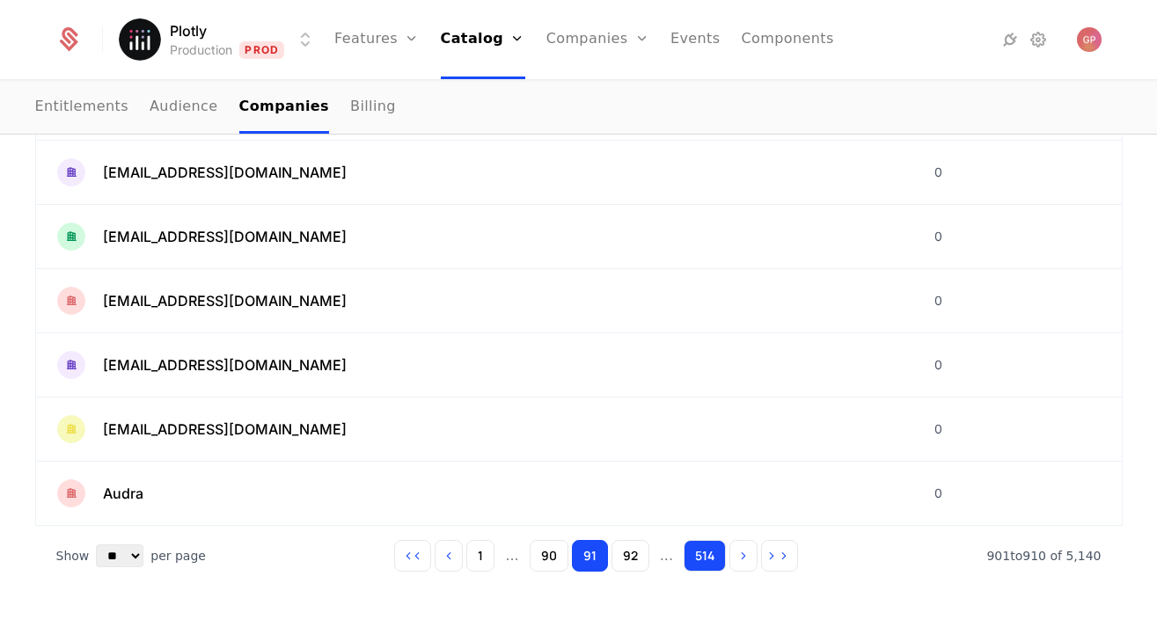
click at [691, 563] on button "514" at bounding box center [704, 556] width 42 height 32
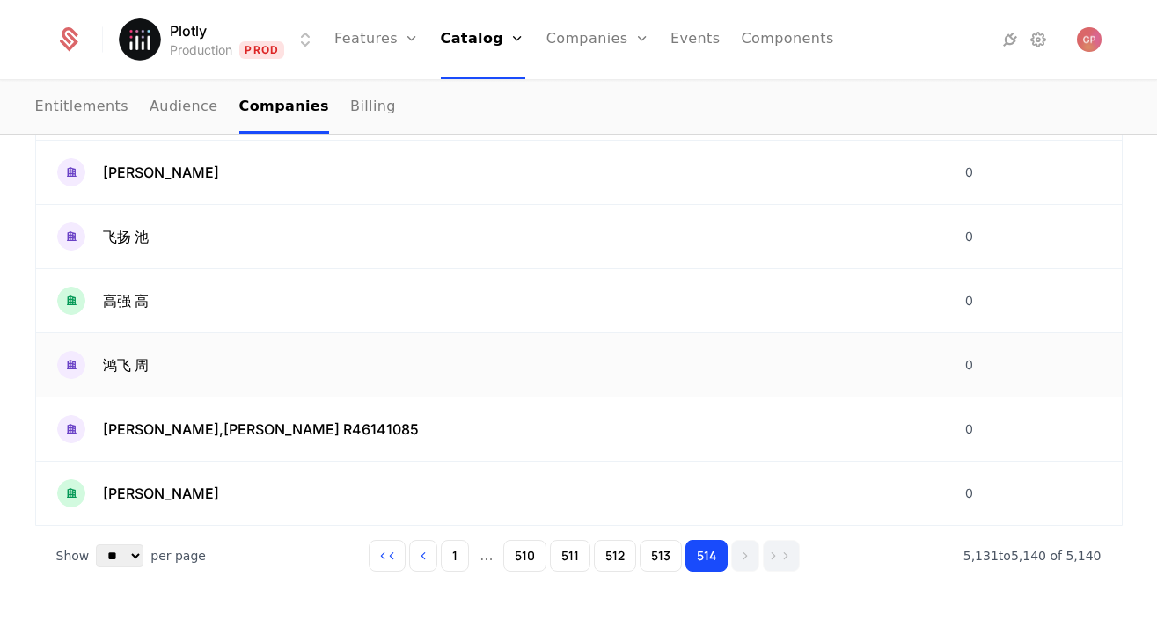
click at [167, 365] on div "鸿飞 周" at bounding box center [490, 365] width 866 height 28
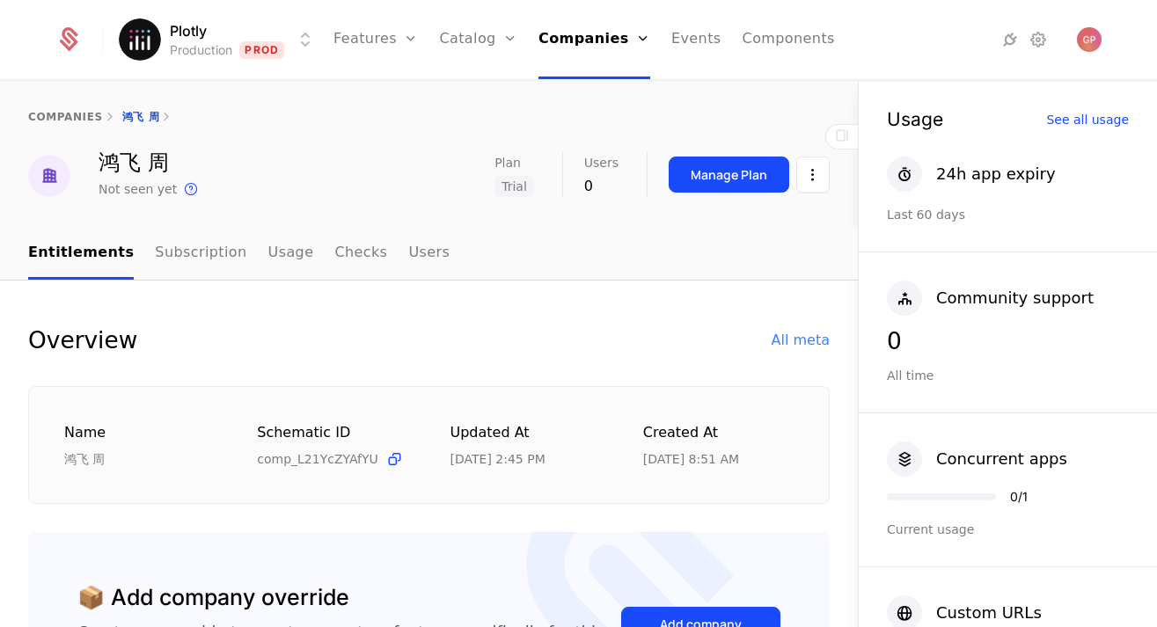
click at [443, 330] on div "Overview All meta" at bounding box center [428, 340] width 801 height 35
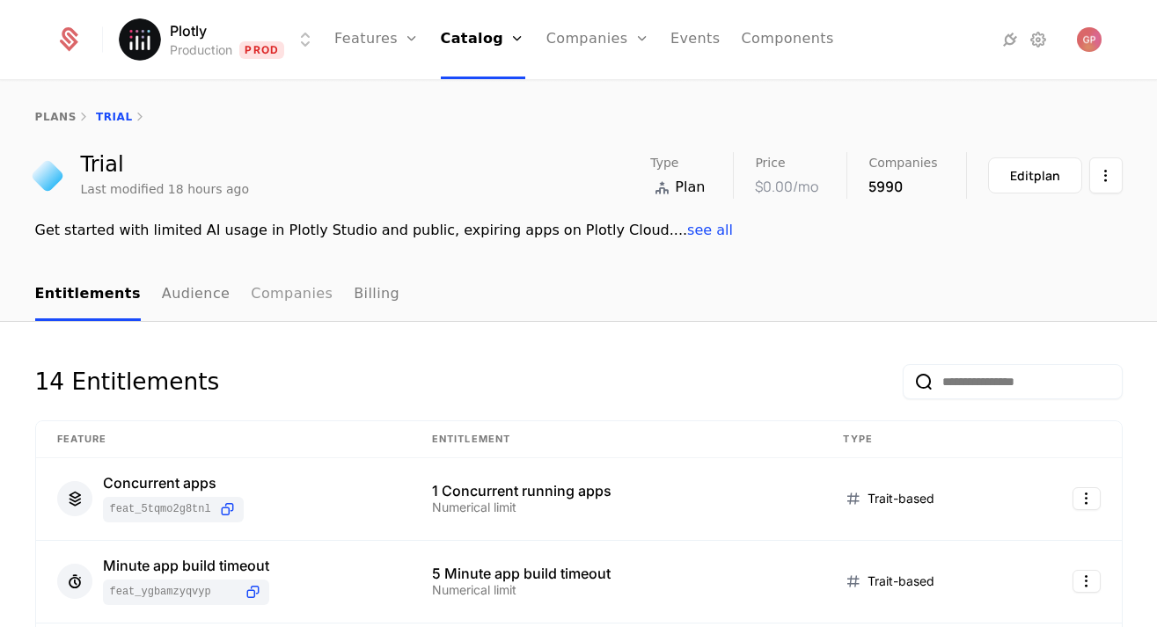
click at [258, 302] on link "Companies" at bounding box center [292, 295] width 82 height 52
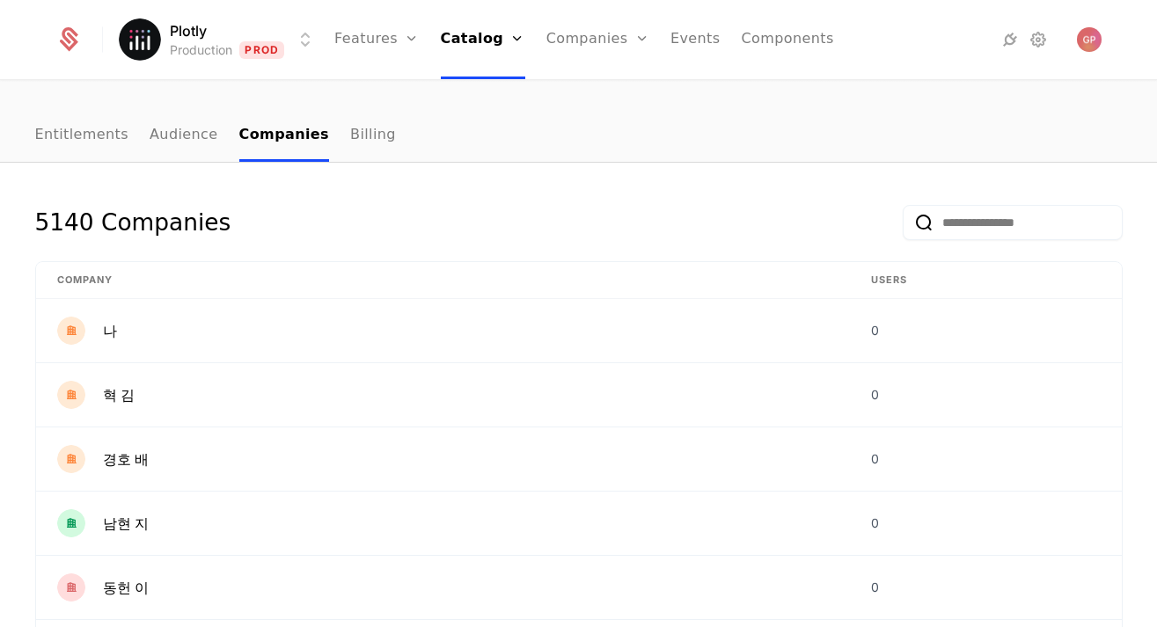
scroll to position [575, 0]
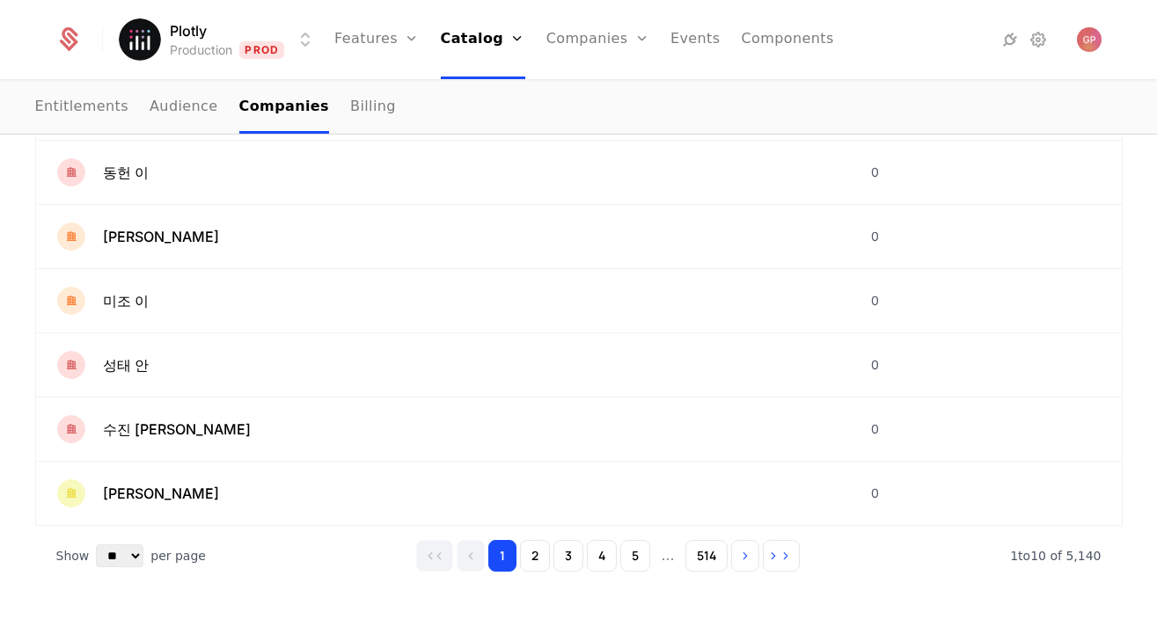
click at [1076, 92] on nav "Entitlements Audience Companies Billing" at bounding box center [578, 108] width 1087 height 52
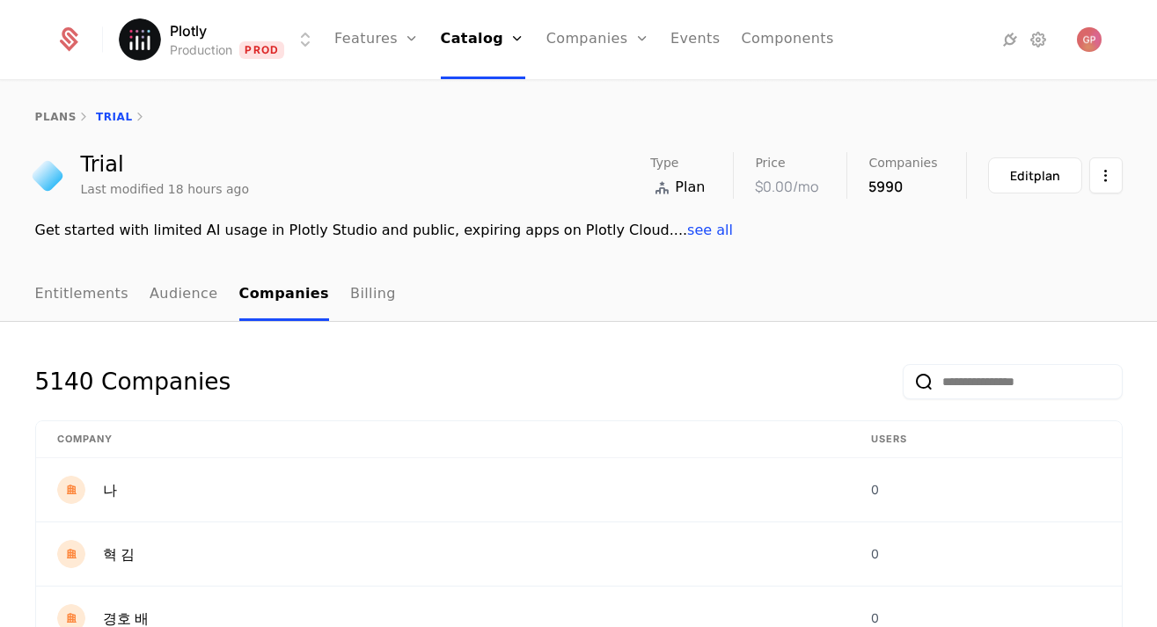
click at [391, 223] on div "Get started with limited AI usage in Plotly Studio and public, expiring apps on…" at bounding box center [578, 230] width 1087 height 21
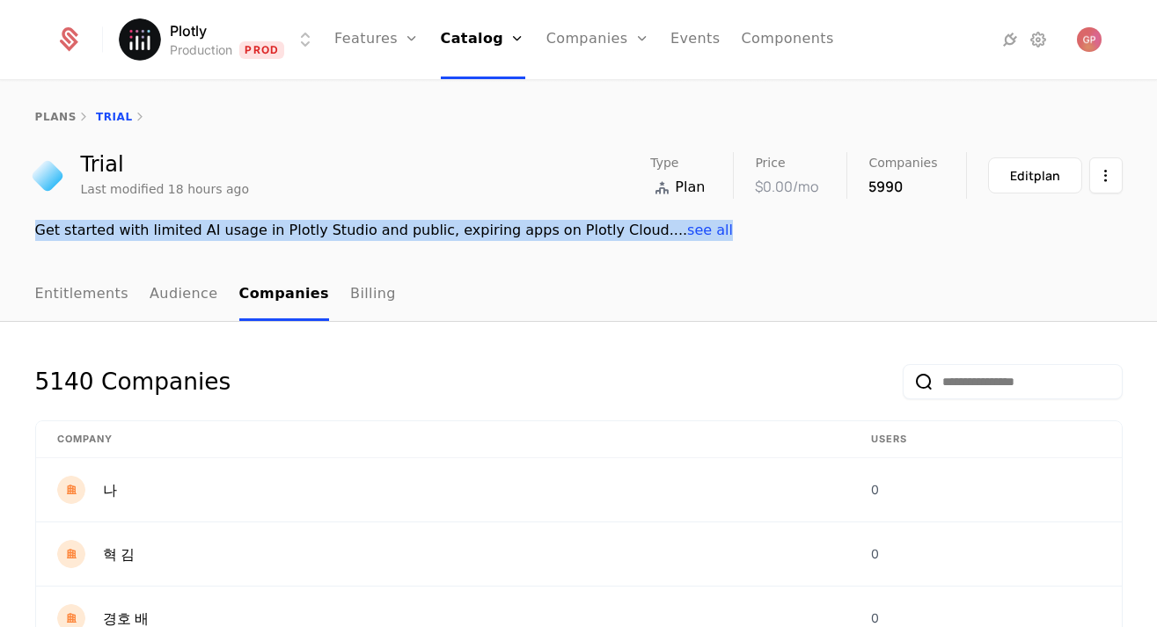
click at [391, 223] on div "Get started with limited AI usage in Plotly Studio and public, expiring apps on…" at bounding box center [578, 230] width 1087 height 21
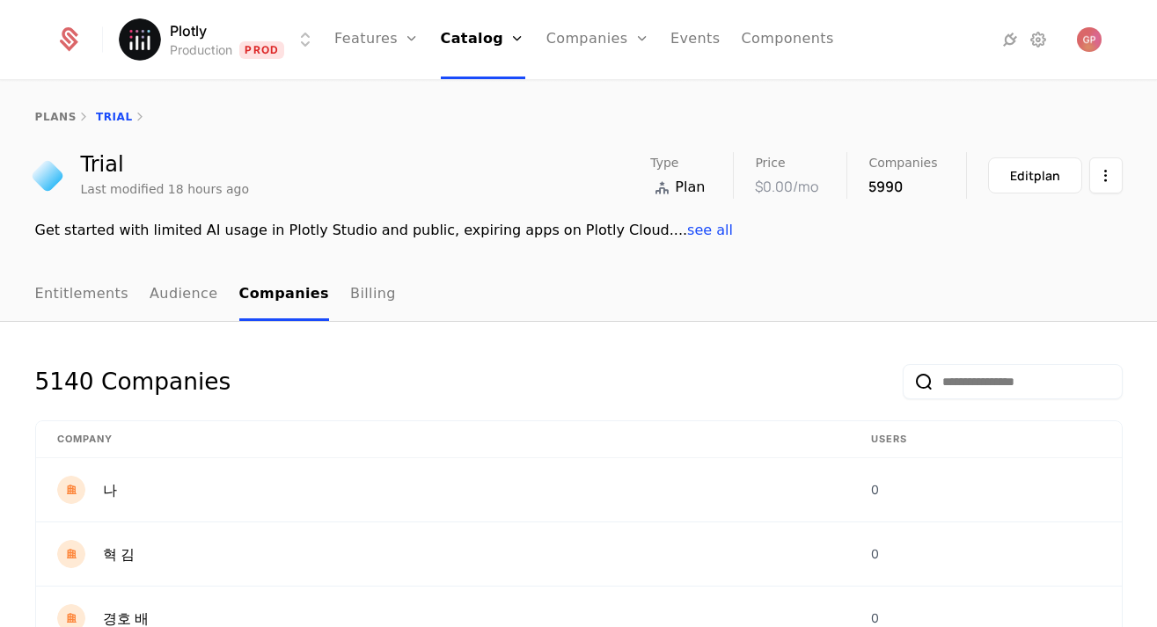
click at [364, 125] on div "plans Trial" at bounding box center [578, 117] width 1157 height 70
click at [881, 250] on div "plans Trial Trial Last modified 18 hours ago Type Plan Price $0.00 /mo Companie…" at bounding box center [578, 175] width 1157 height 187
click at [950, 272] on nav "Entitlements Audience Companies Billing" at bounding box center [578, 295] width 1087 height 52
click at [1013, 390] on input "email" at bounding box center [1012, 381] width 220 height 35
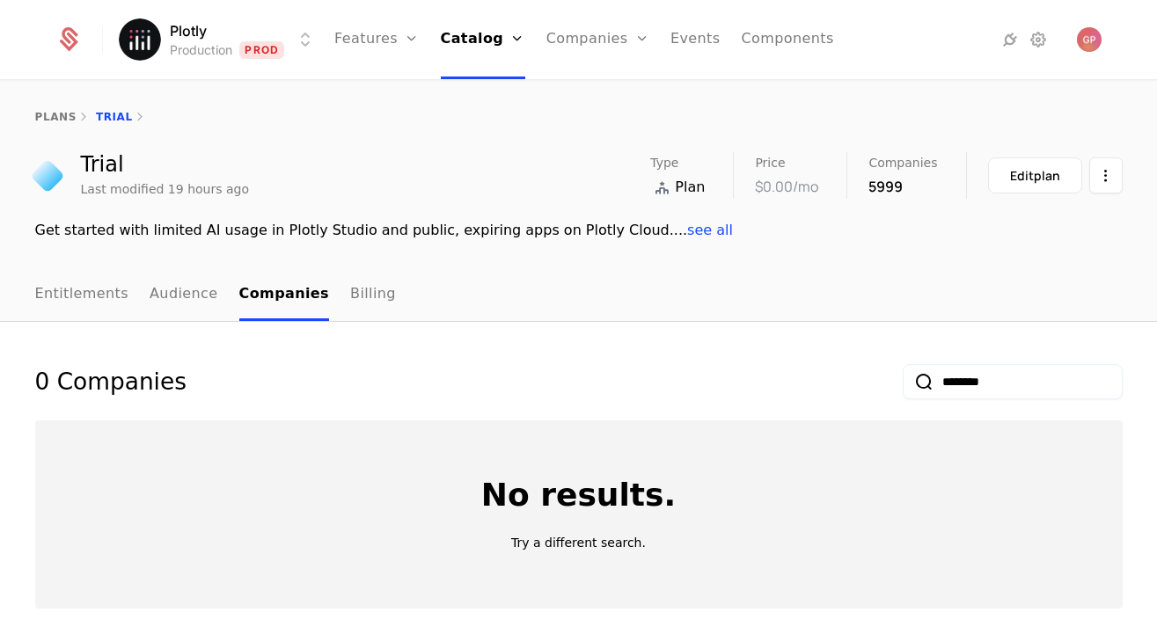
click at [959, 377] on input "********" at bounding box center [1012, 381] width 220 height 35
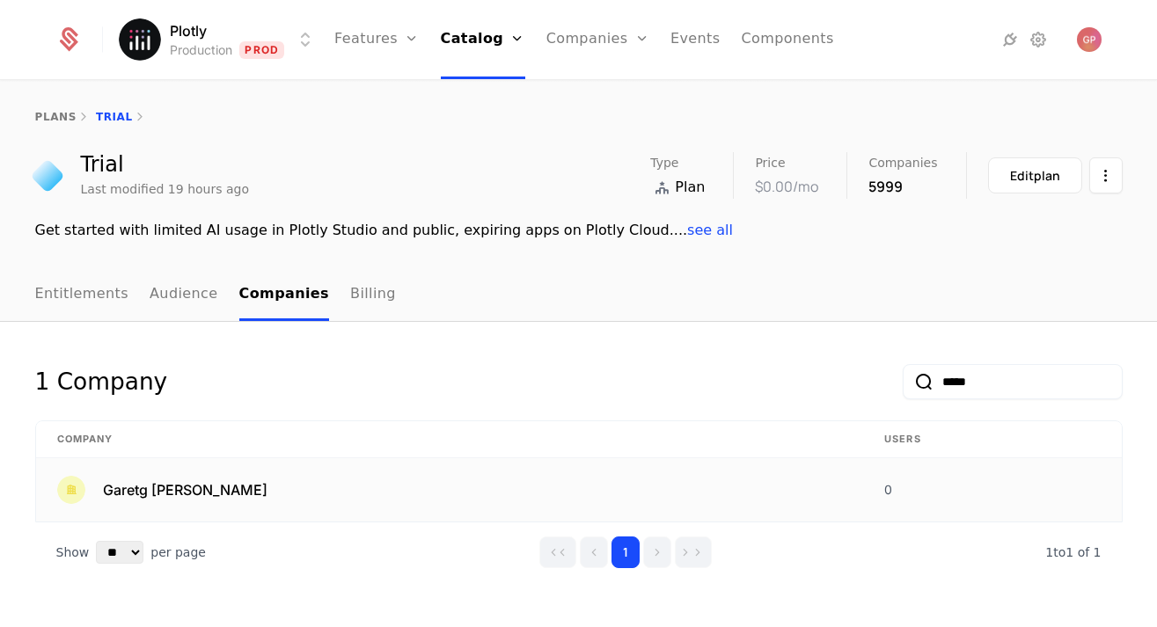
type input "*****"
click at [186, 486] on span "Garetg [PERSON_NAME]" at bounding box center [185, 489] width 164 height 21
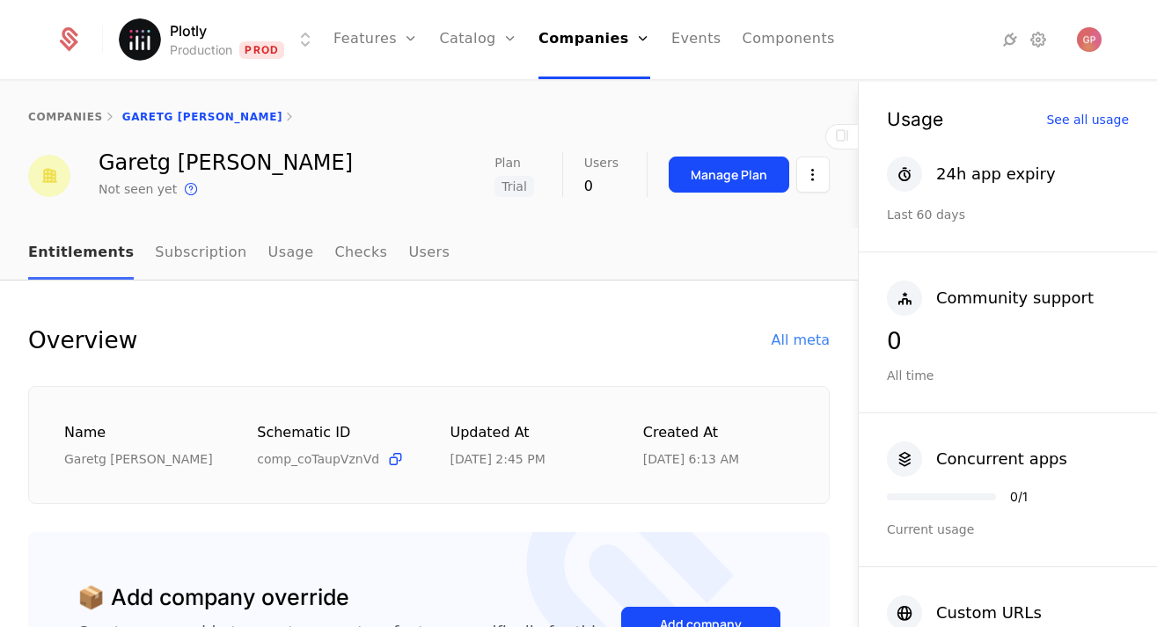
click at [92, 235] on link "Entitlements" at bounding box center [81, 254] width 106 height 52
click at [284, 30] on html "Plotly Production Prod Features Features Flags Catalog Plans Add Ons Credits Co…" at bounding box center [578, 313] width 1157 height 627
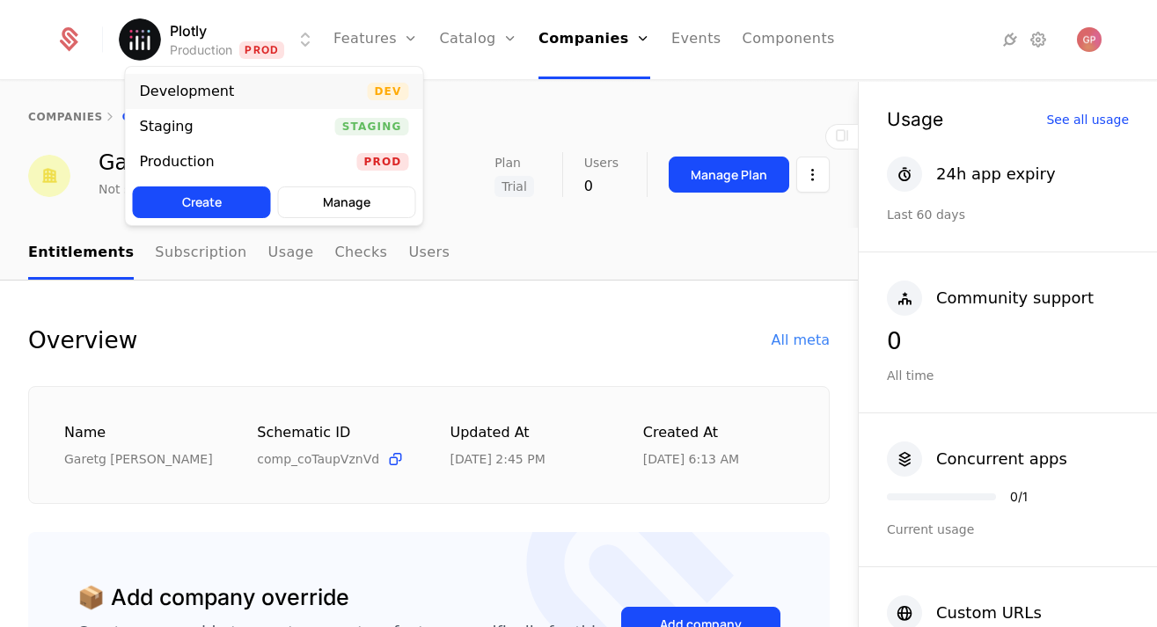
click at [252, 103] on div "Development Dev" at bounding box center [274, 91] width 297 height 35
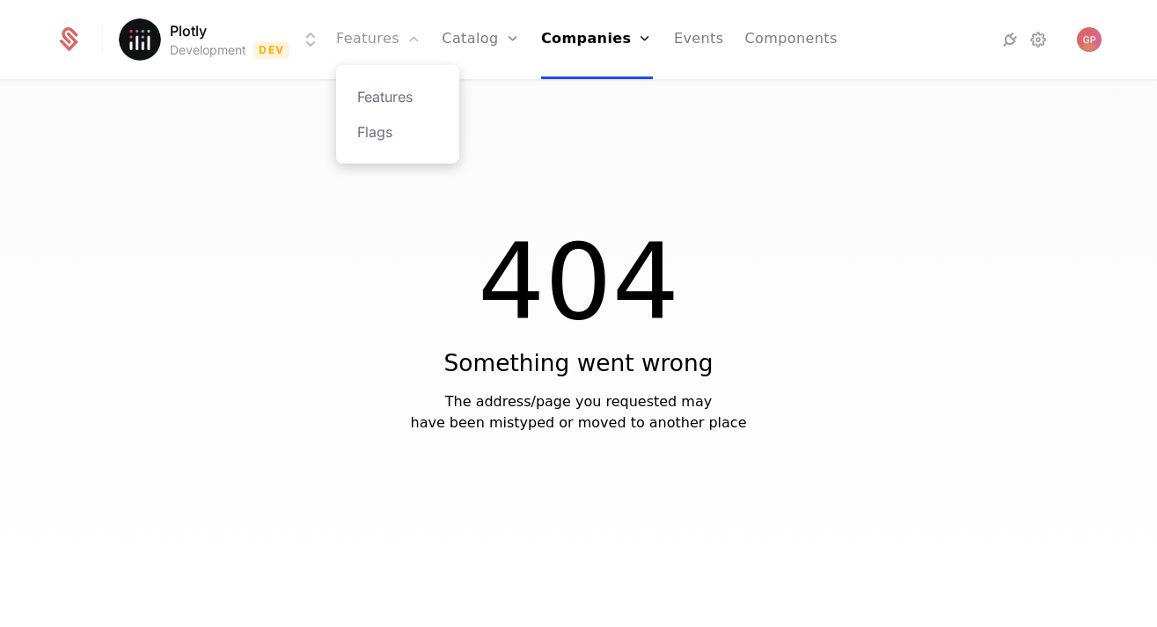
click at [363, 44] on link "Features" at bounding box center [378, 39] width 84 height 79
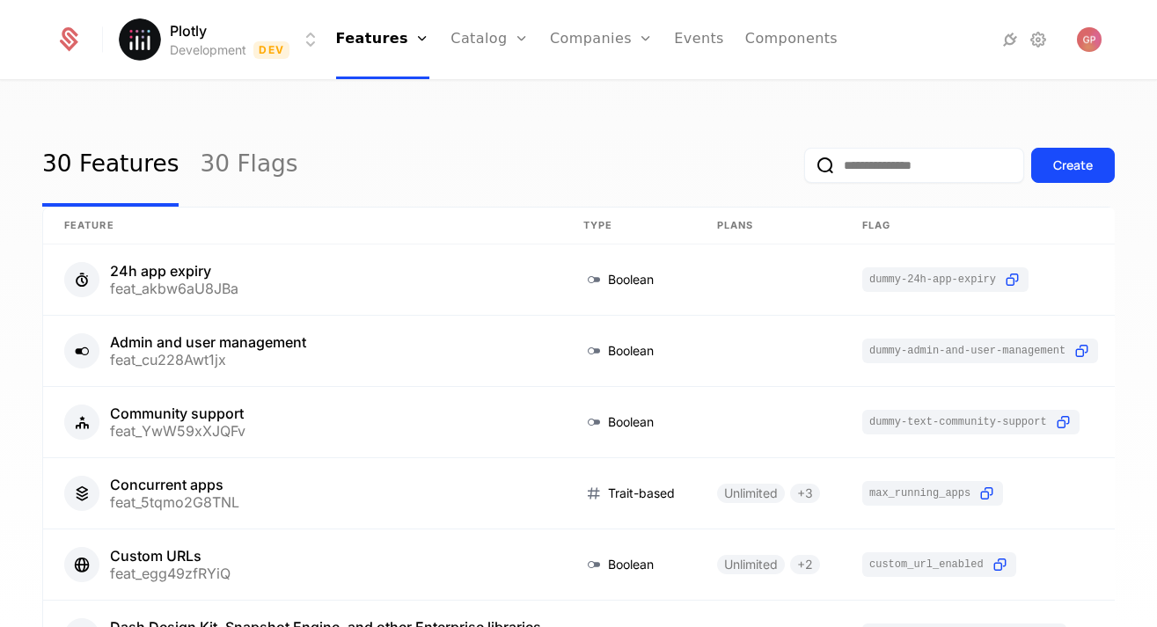
click at [635, 87] on div "30 Features 30 Flags Create Feature Type Plans Flag Last Modified 24h app expir…" at bounding box center [578, 360] width 1157 height 556
